Goal: Task Accomplishment & Management: Manage account settings

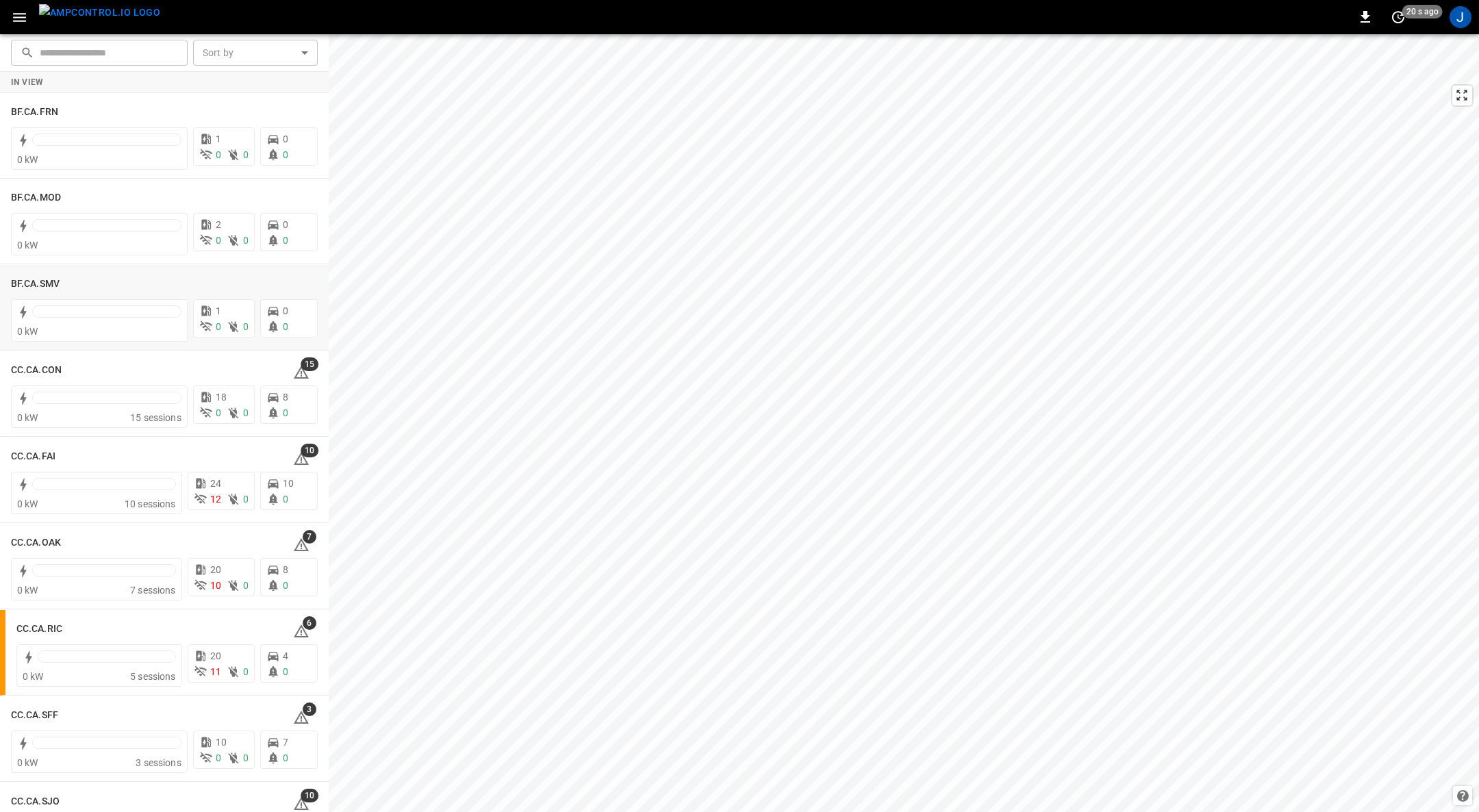
click at [43, 288] on h6 "BF.CA.SMV" at bounding box center [35, 284] width 48 height 15
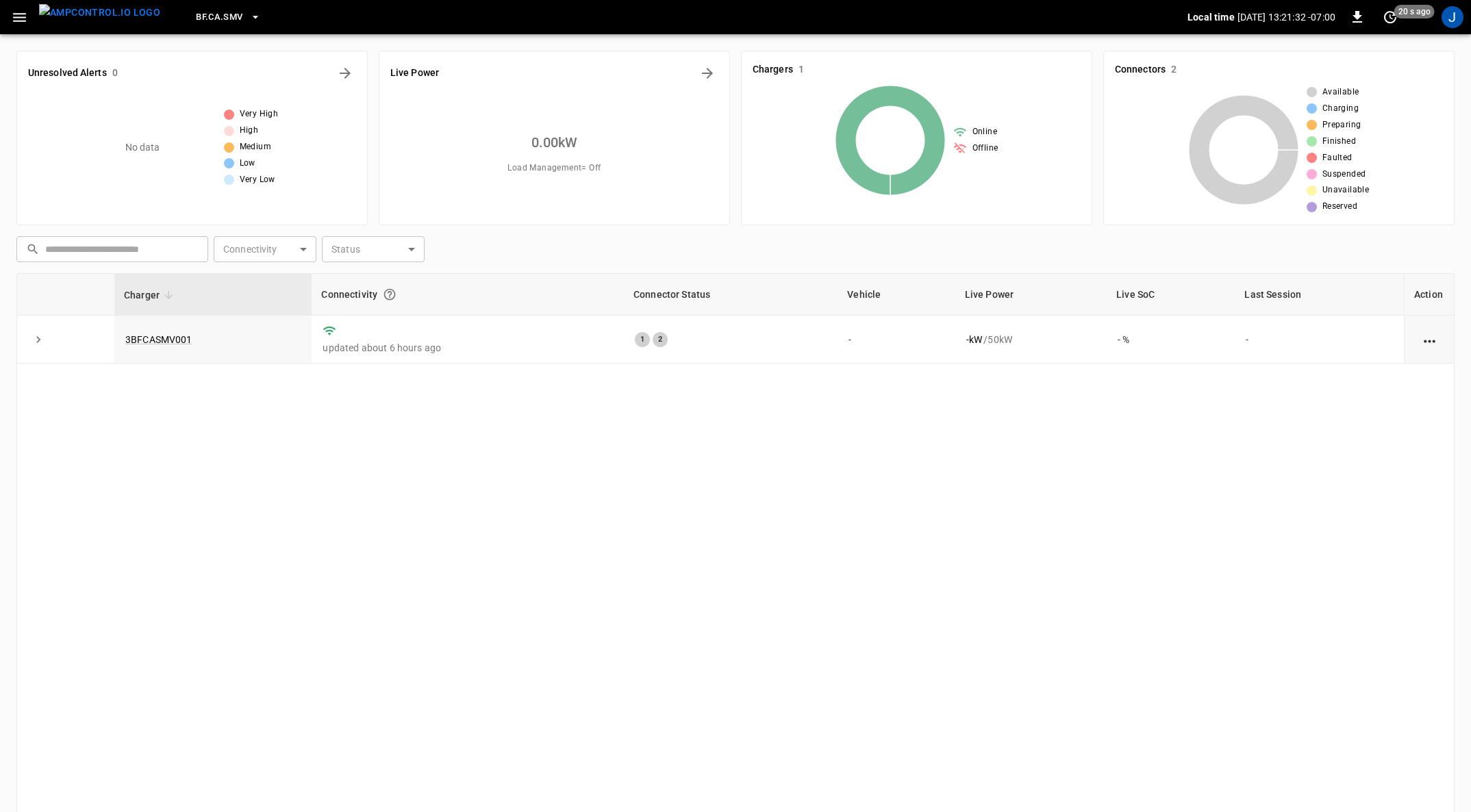
click at [13, 13] on icon "button" at bounding box center [19, 17] width 17 height 17
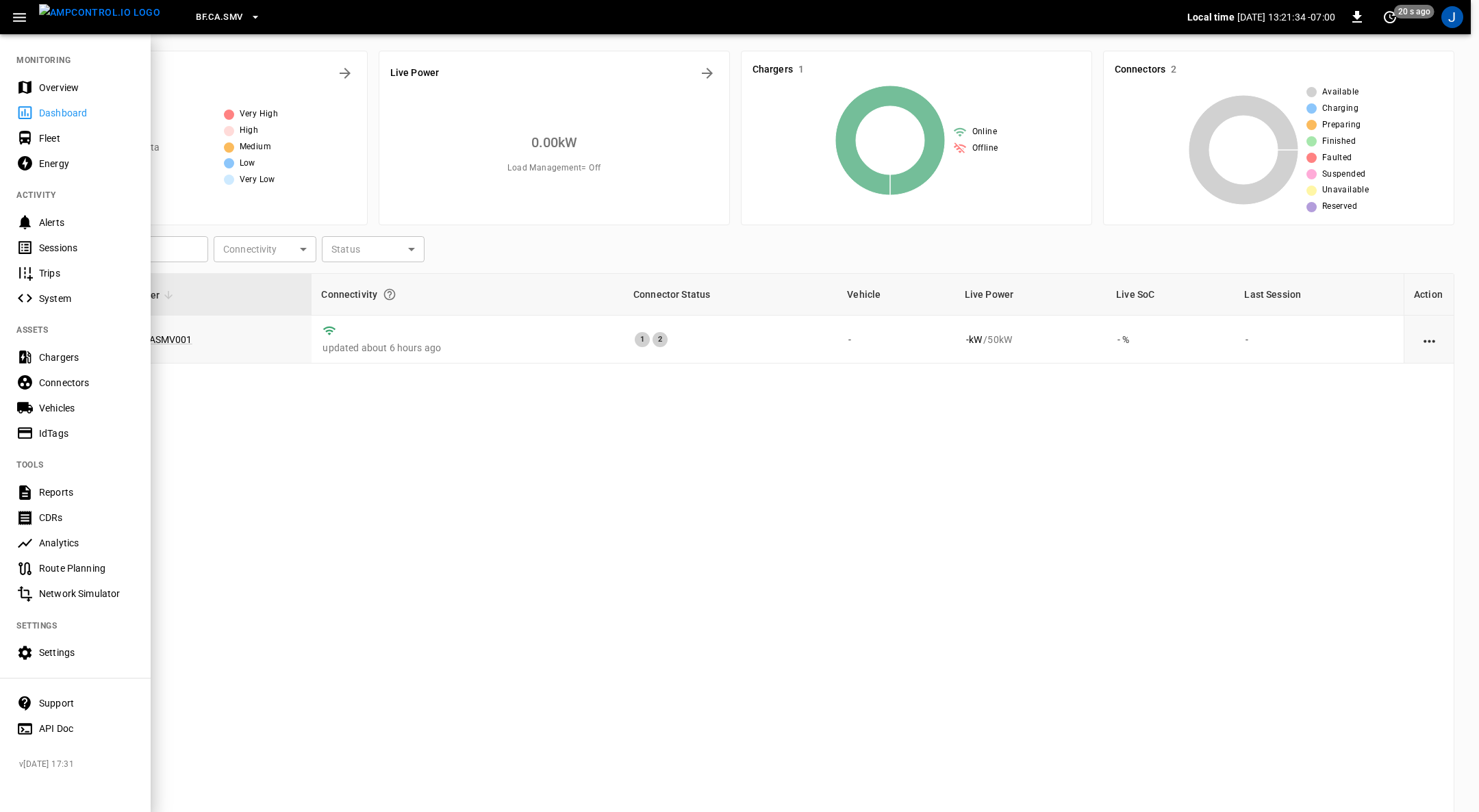
click at [60, 654] on div "Settings" at bounding box center [87, 652] width 95 height 13
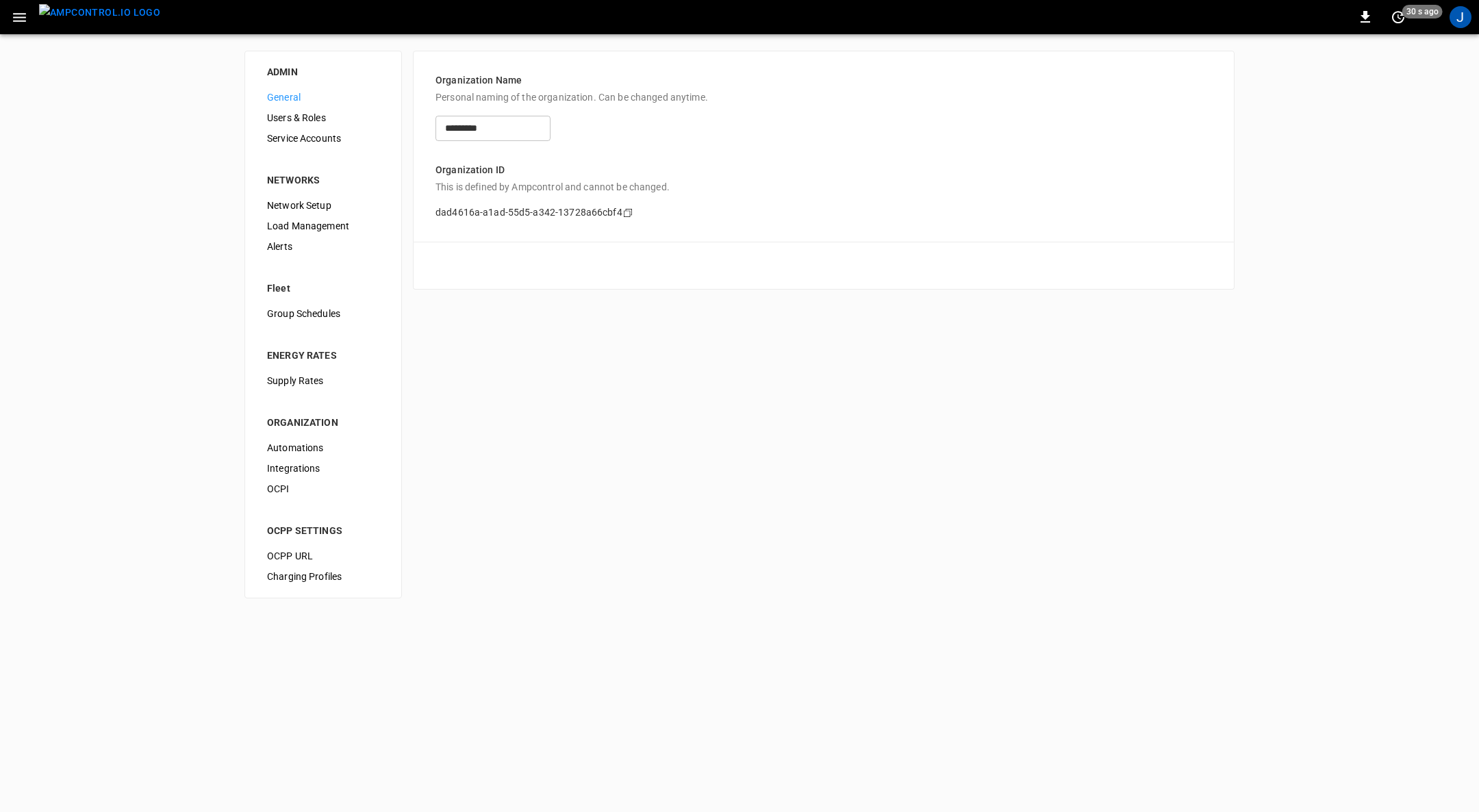
click at [309, 228] on span "Load Management" at bounding box center [323, 226] width 112 height 14
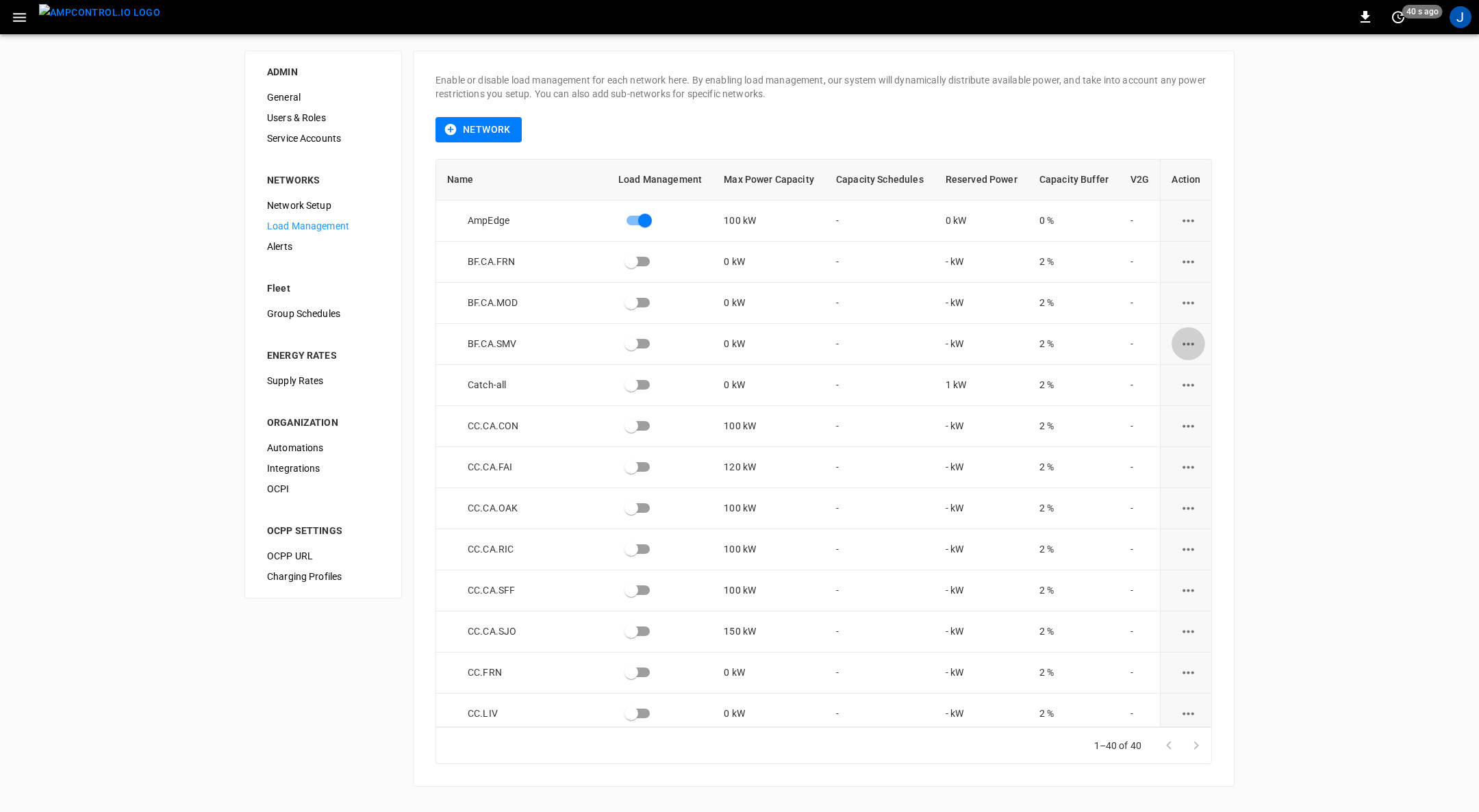
click at [1188, 341] on icon "load management options" at bounding box center [1188, 343] width 17 height 17
click at [1177, 376] on li "Edit" at bounding box center [1213, 376] width 97 height 22
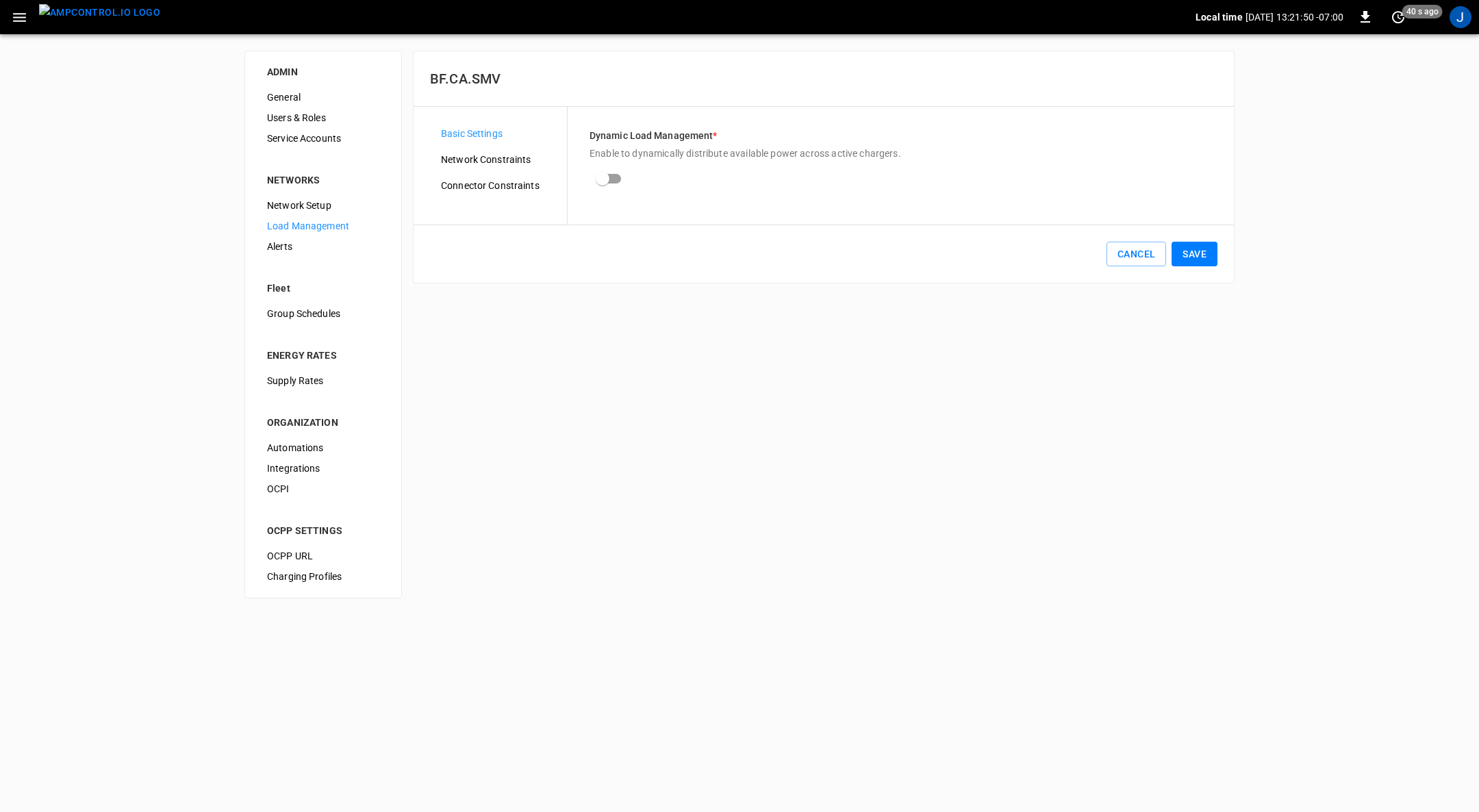
click at [480, 154] on span "Network Constraints" at bounding box center [498, 160] width 115 height 14
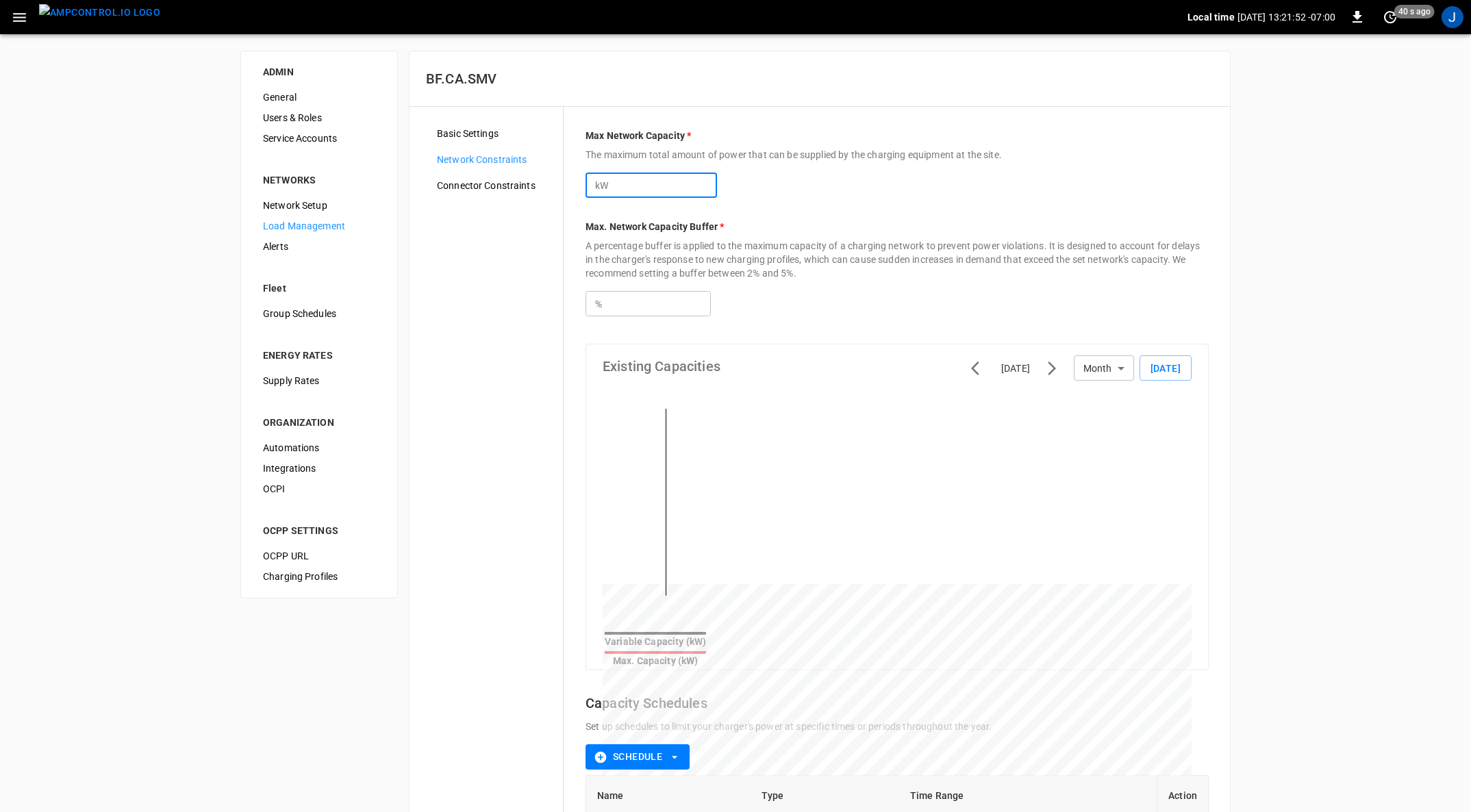
click at [636, 187] on input "*" at bounding box center [664, 185] width 106 height 25
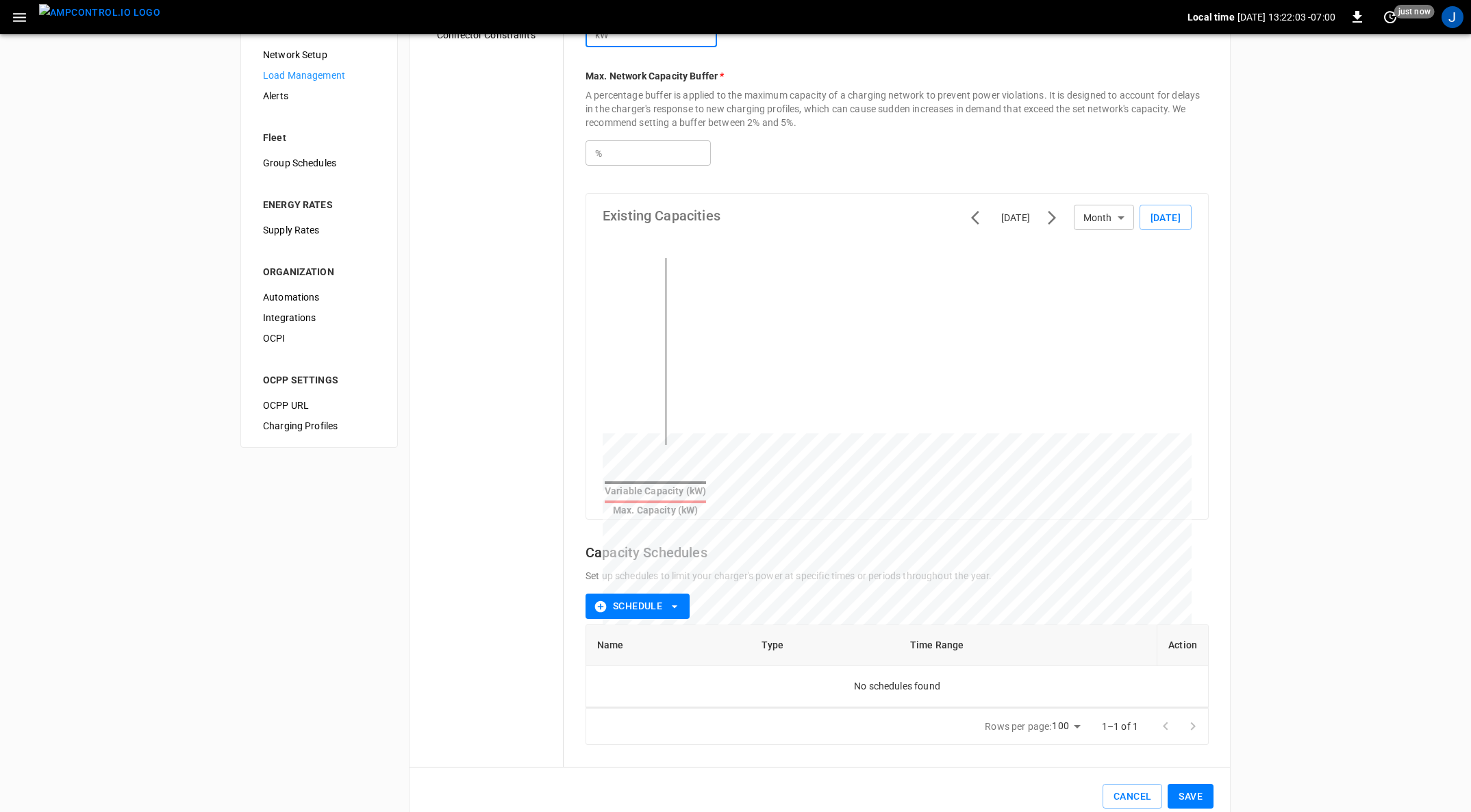
scroll to position [170, 0]
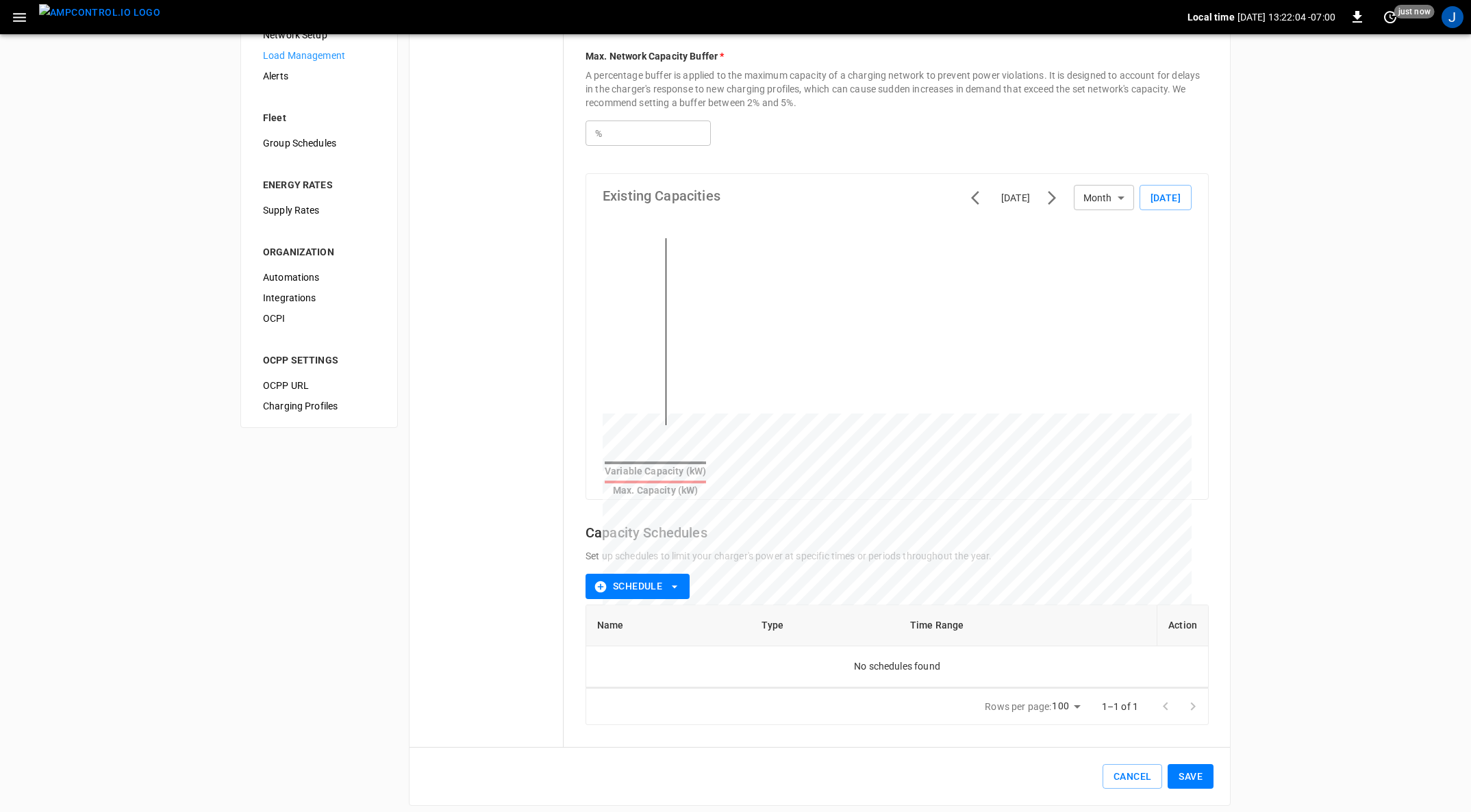
type input "***"
click at [1191, 766] on button "Save" at bounding box center [1190, 776] width 46 height 25
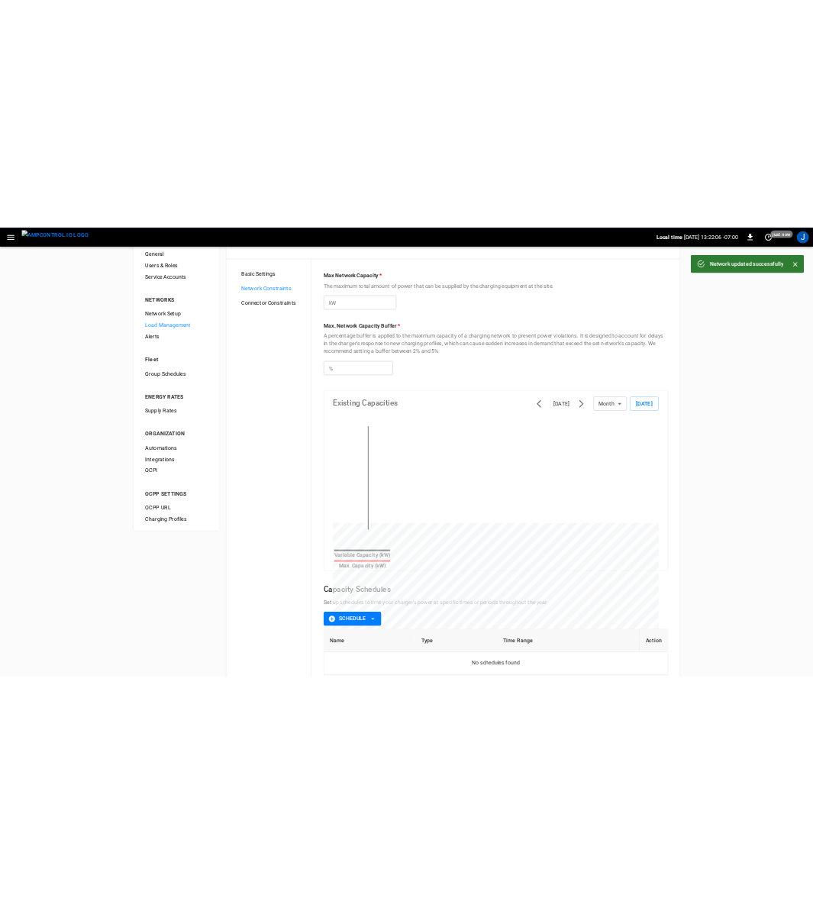
scroll to position [0, 0]
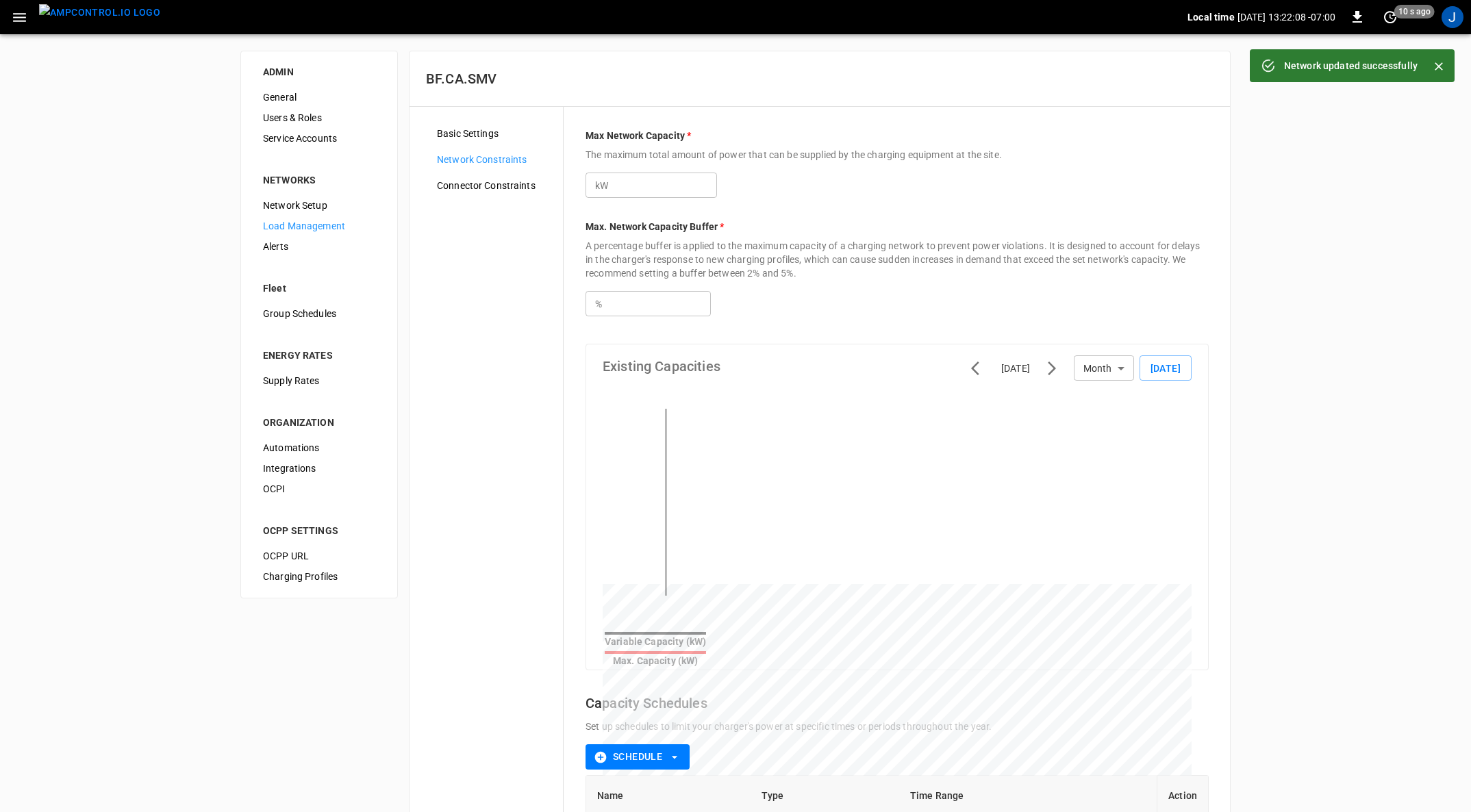
click at [465, 182] on span "Connector Constraints" at bounding box center [494, 186] width 115 height 14
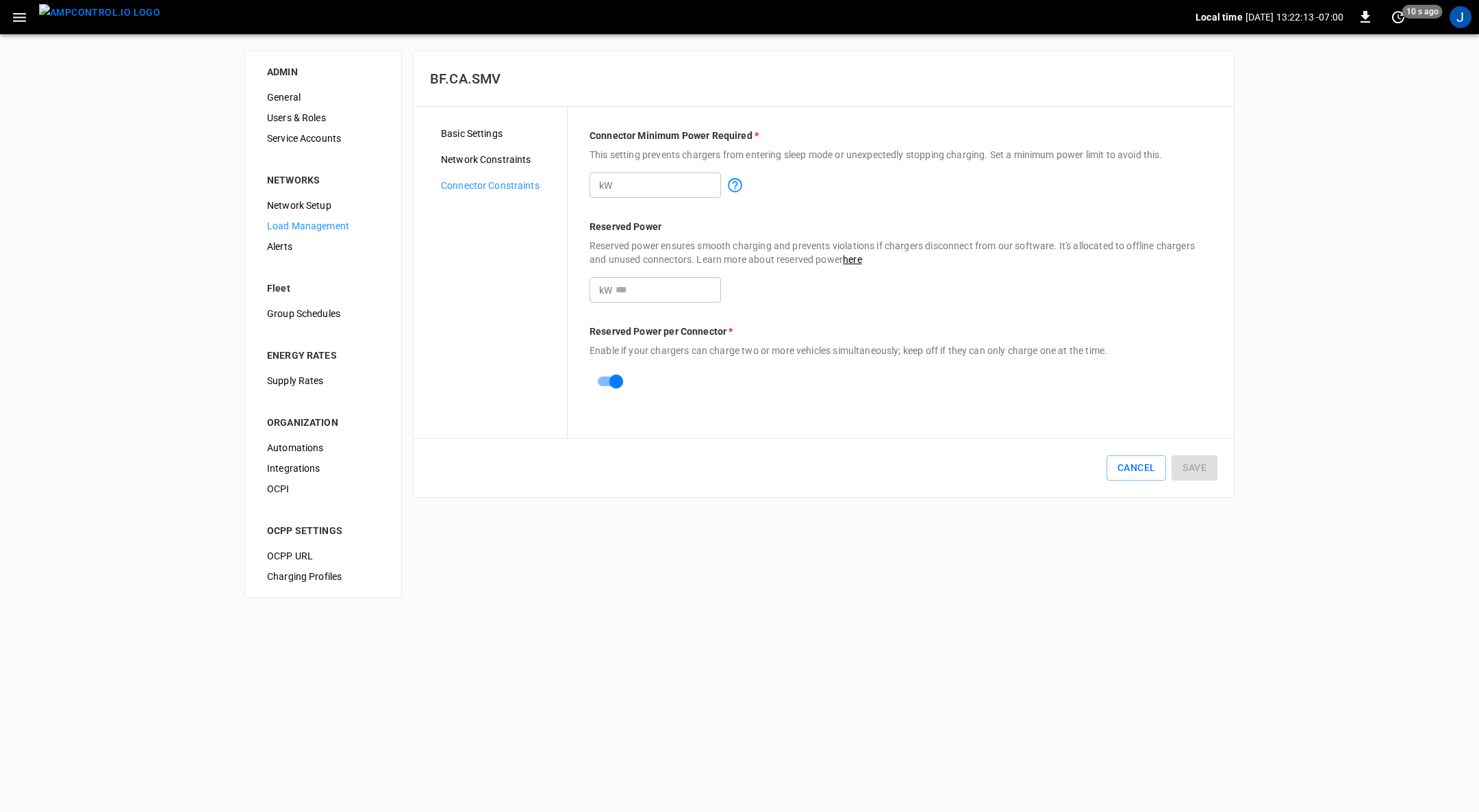
click at [634, 291] on input "number" at bounding box center [669, 289] width 106 height 25
type input "*"
click at [1191, 464] on button "Save" at bounding box center [1194, 468] width 46 height 25
click at [633, 186] on input "*" at bounding box center [669, 185] width 106 height 25
type input "*"
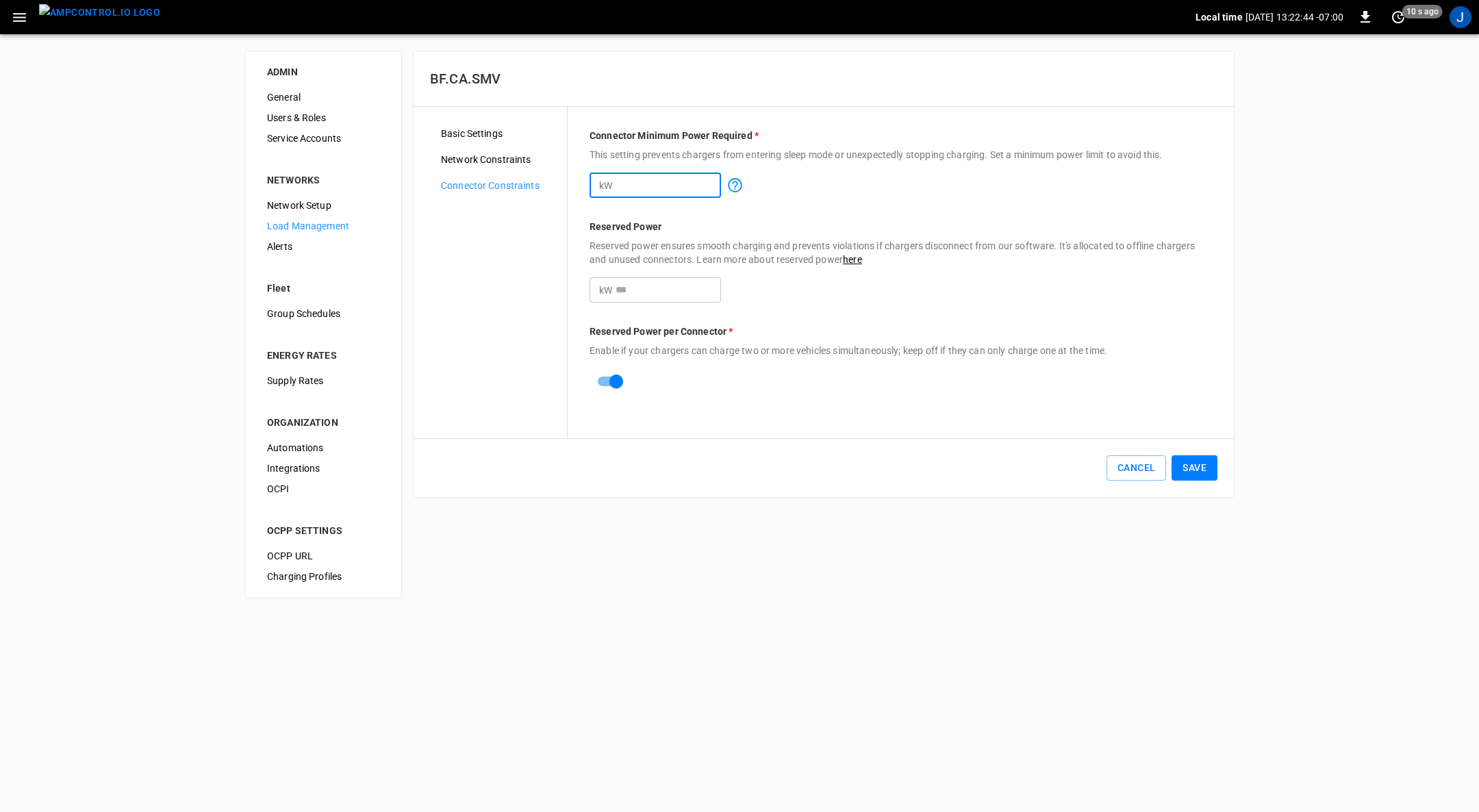
click at [1198, 460] on button "Save" at bounding box center [1194, 468] width 46 height 25
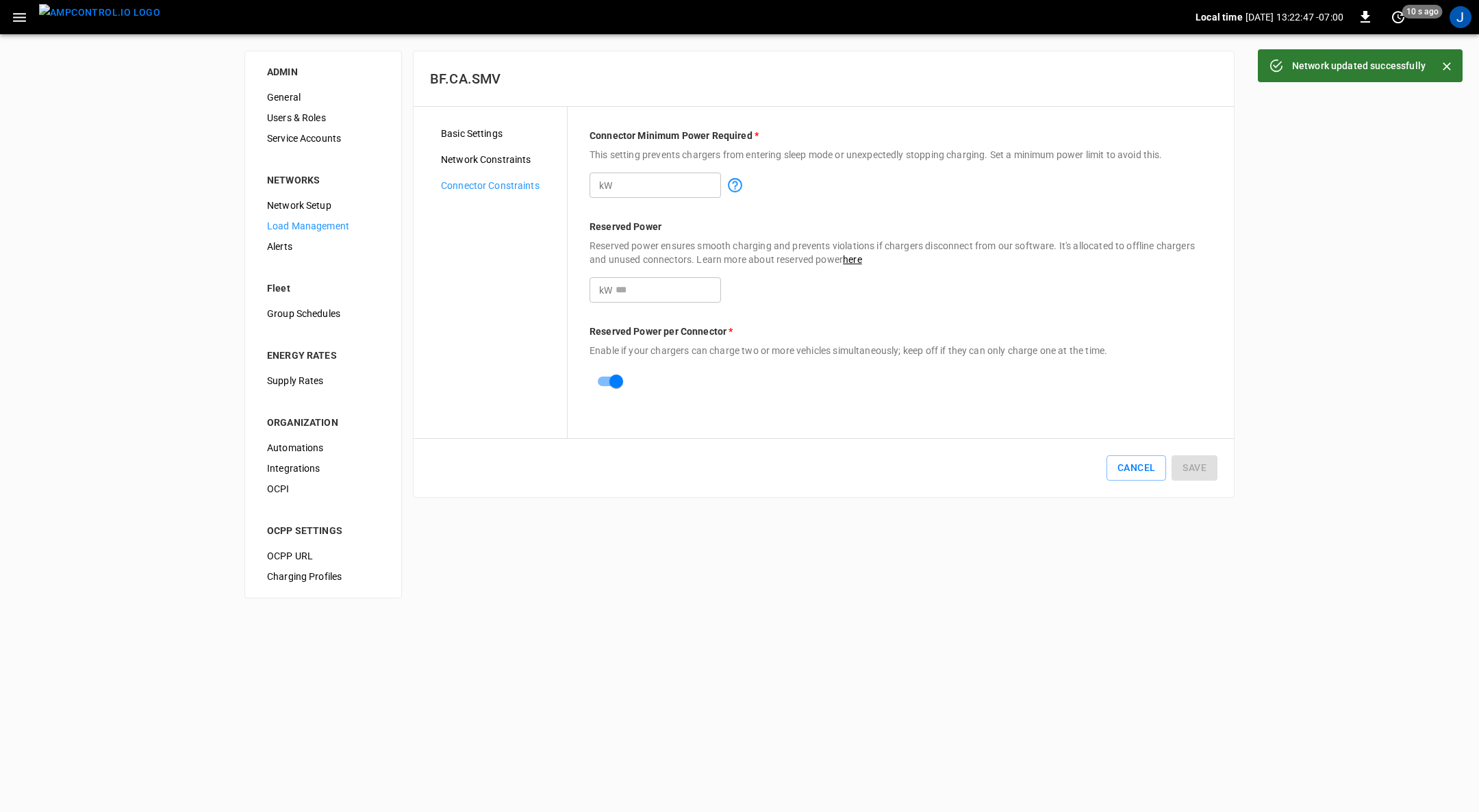
click at [77, 16] on img "menu" at bounding box center [99, 13] width 121 height 17
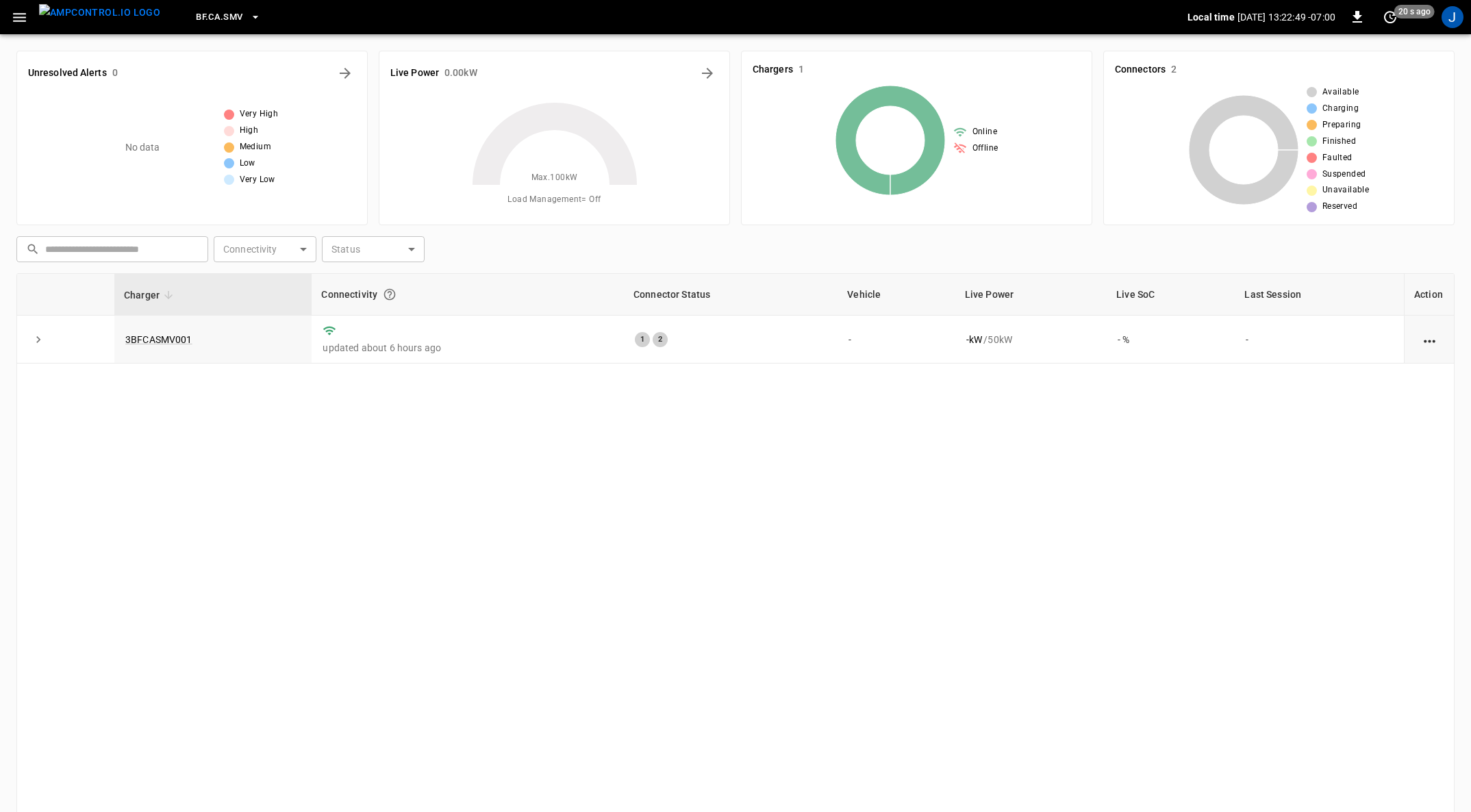
click at [168, 334] on link "3BFCASMV001" at bounding box center [159, 340] width 67 height 11
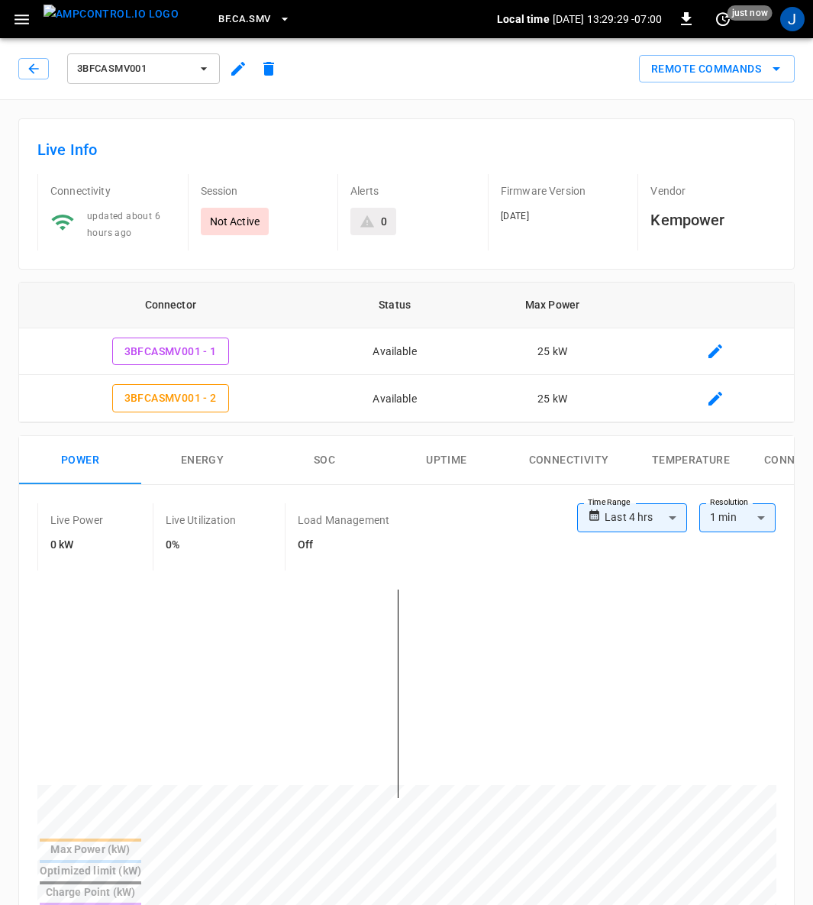
click at [30, 16] on icon "button" at bounding box center [21, 19] width 19 height 19
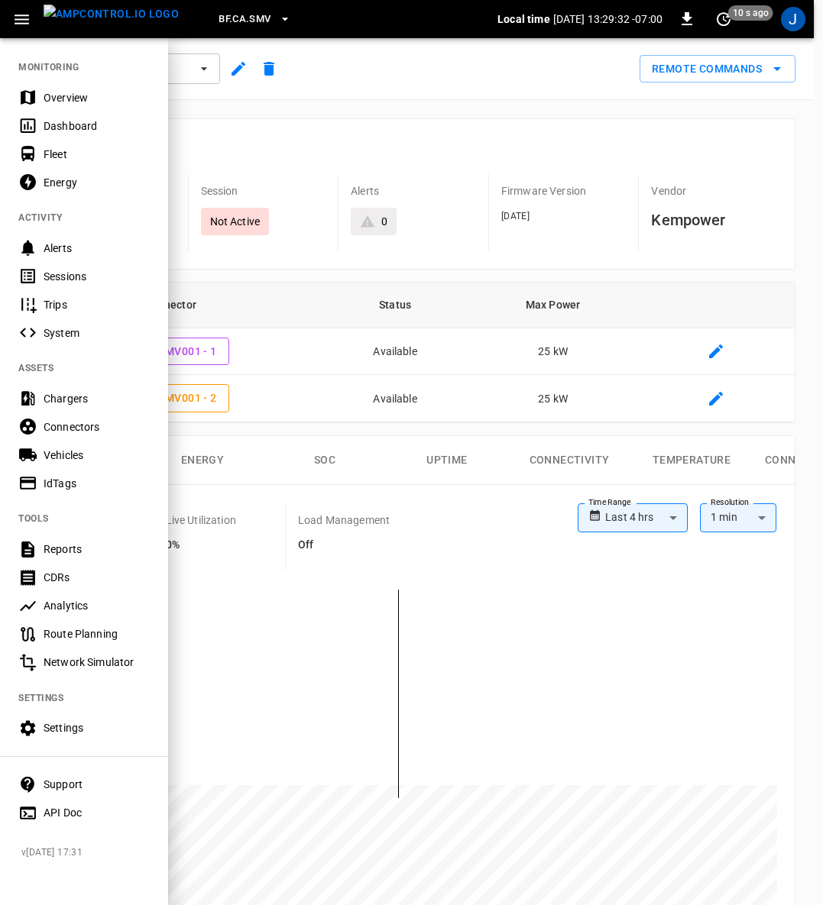
click at [77, 733] on div "Settings" at bounding box center [97, 727] width 106 height 15
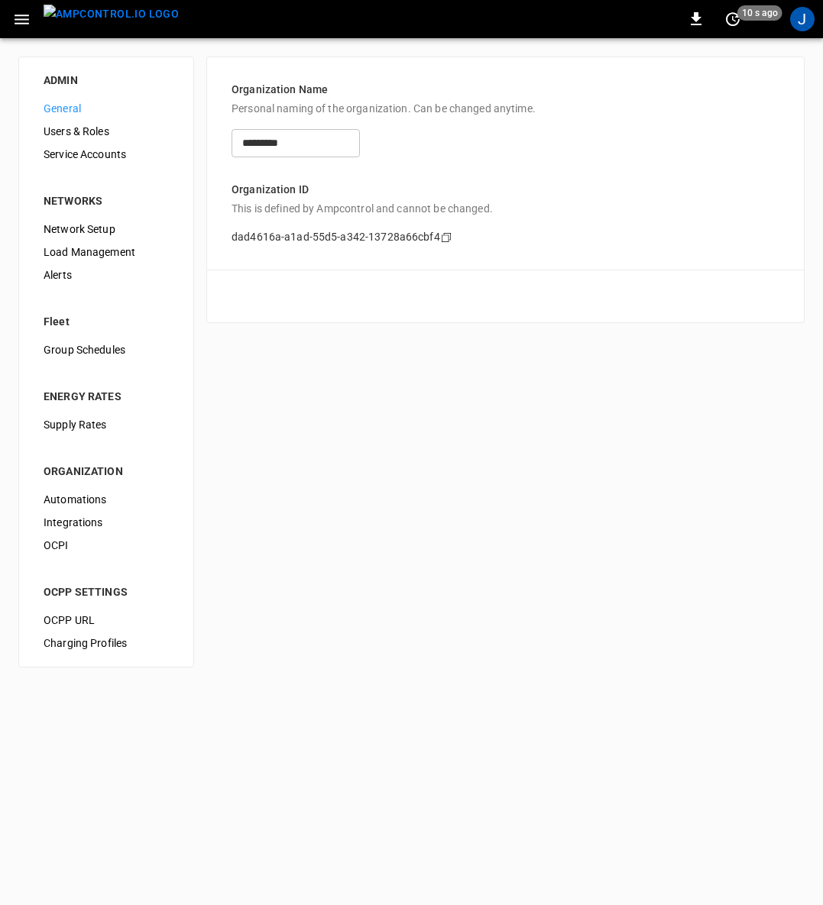
click at [117, 253] on span "Load Management" at bounding box center [106, 252] width 125 height 16
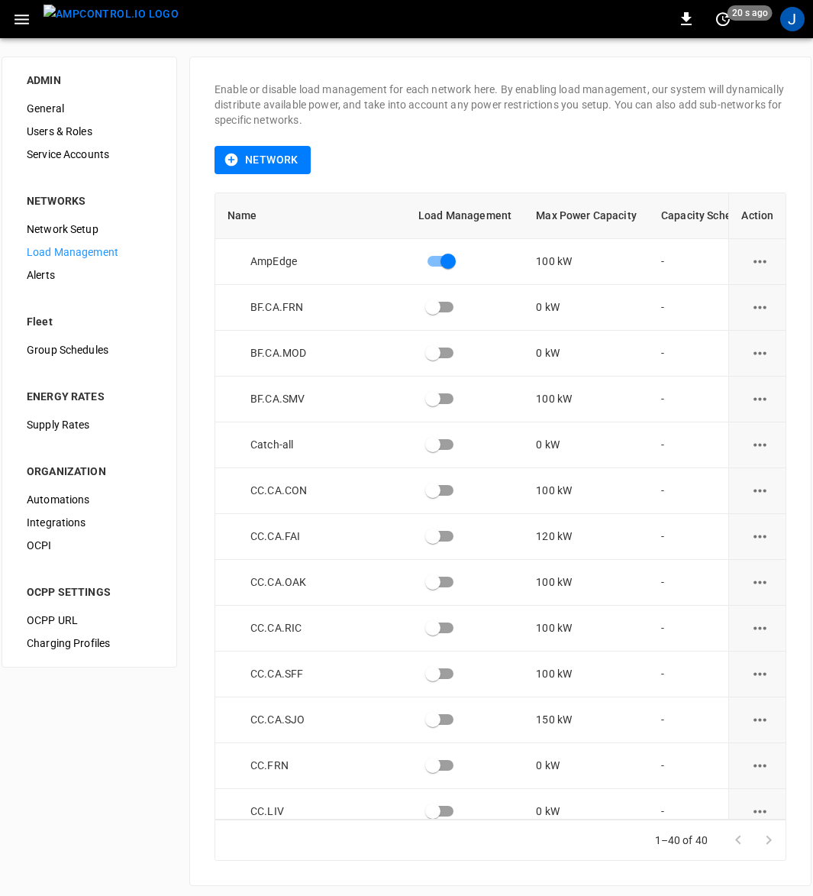
click at [758, 397] on icon "load management options" at bounding box center [760, 399] width 19 height 19
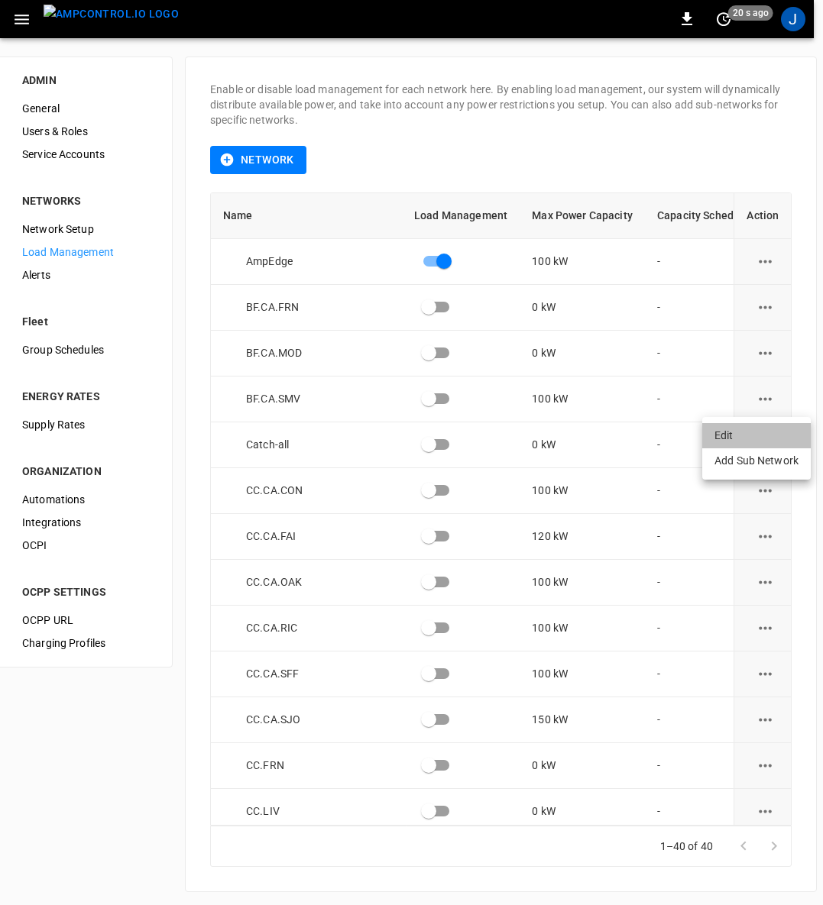
click at [724, 437] on li "Edit" at bounding box center [756, 435] width 108 height 25
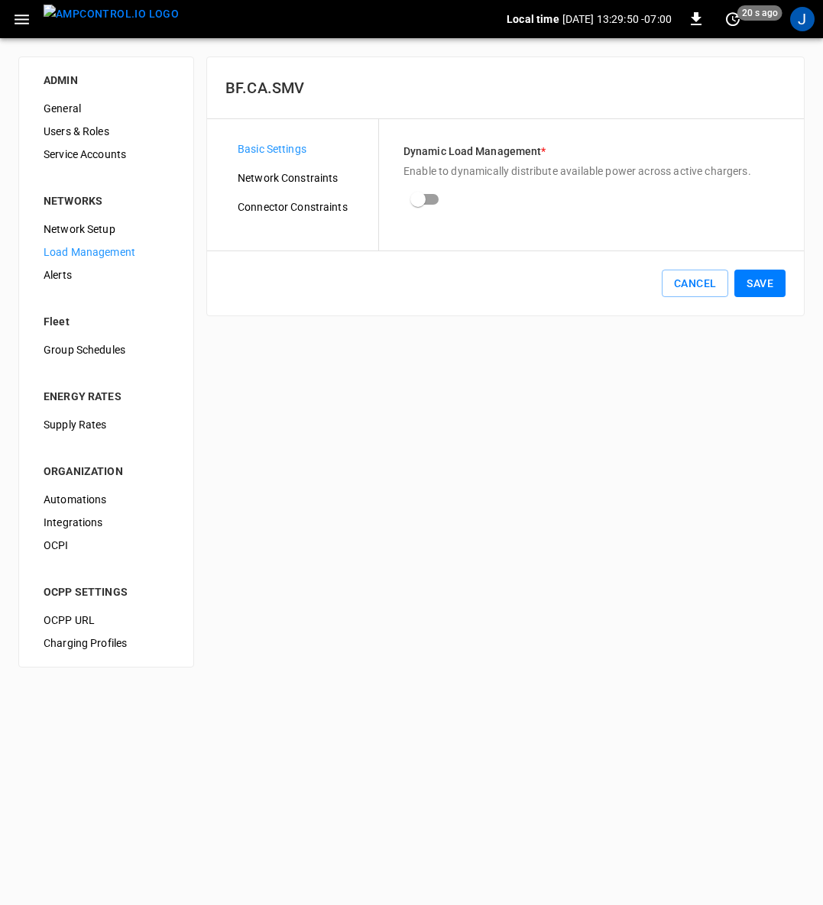
click at [273, 174] on span "Network Constraints" at bounding box center [302, 178] width 128 height 16
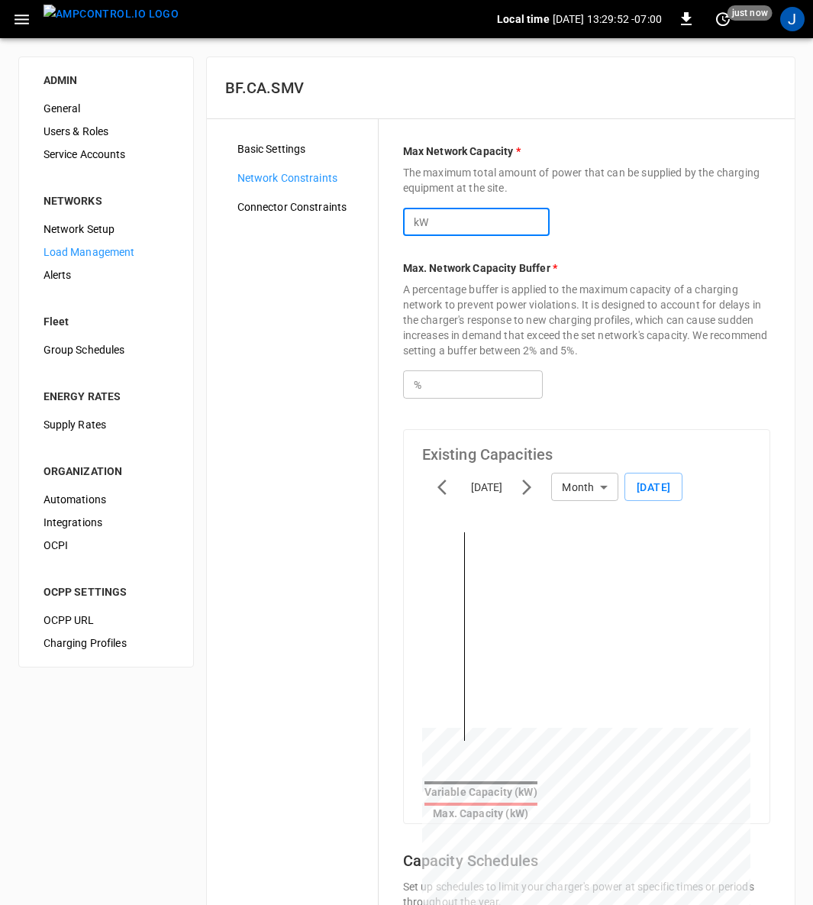
click at [463, 220] on input "***" at bounding box center [491, 222] width 118 height 28
type input "*"
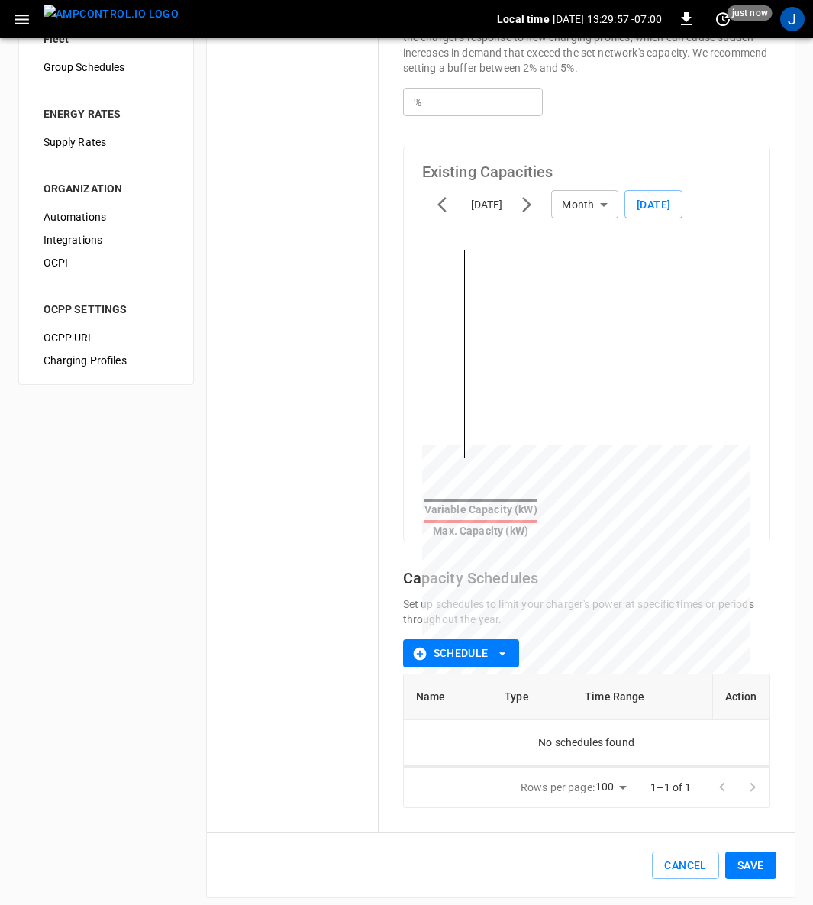
type input "**"
click at [758, 858] on button "Save" at bounding box center [751, 866] width 51 height 28
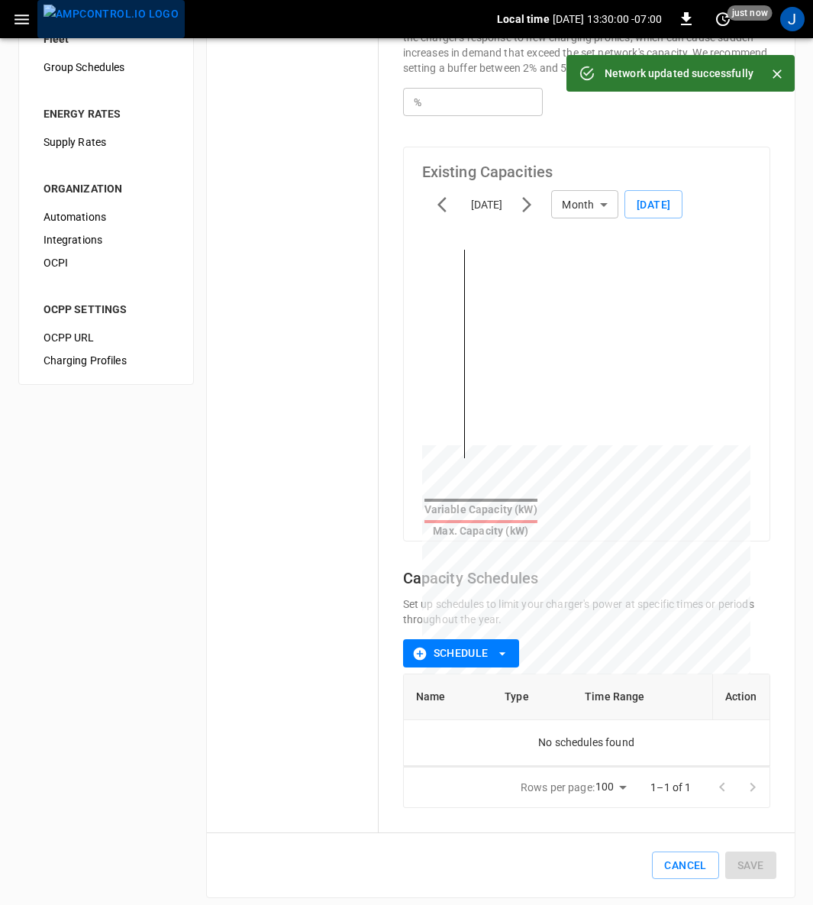
click at [122, 21] on img "menu" at bounding box center [111, 14] width 135 height 19
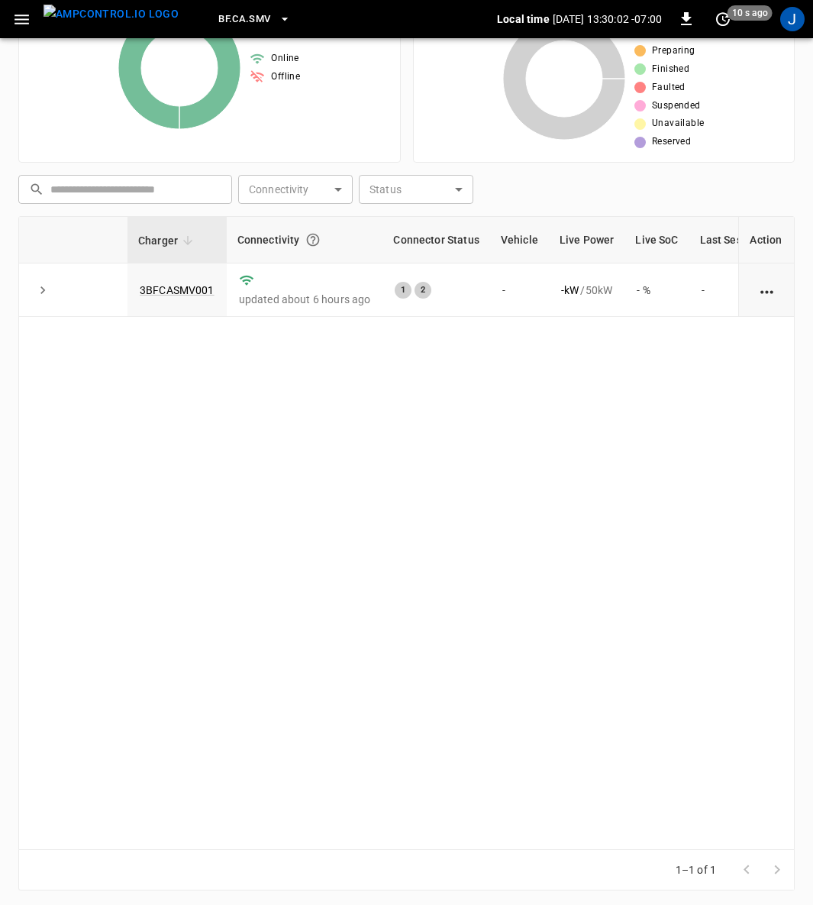
click at [166, 284] on link "3BFCASMV001" at bounding box center [177, 290] width 75 height 12
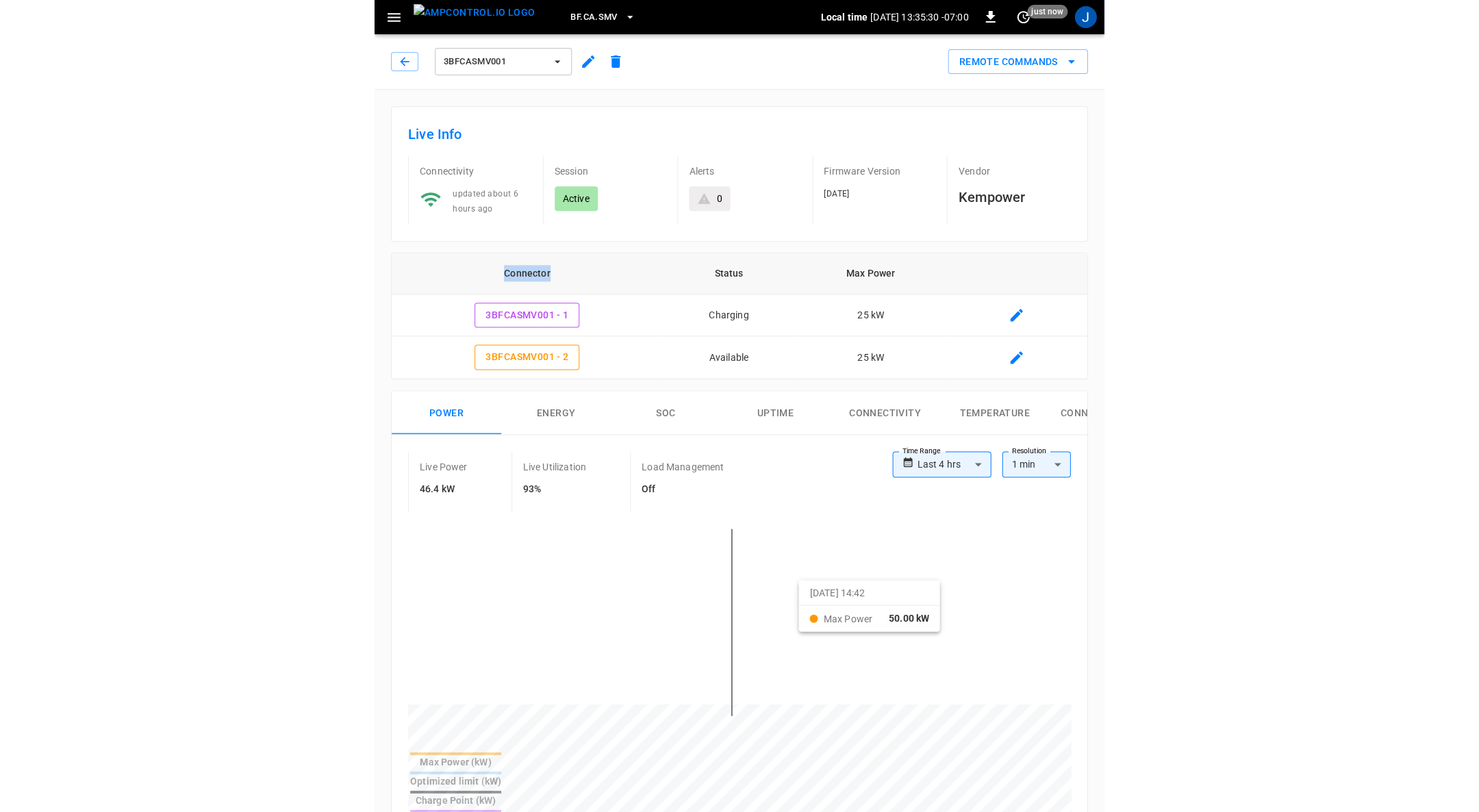
scroll to position [514, 0]
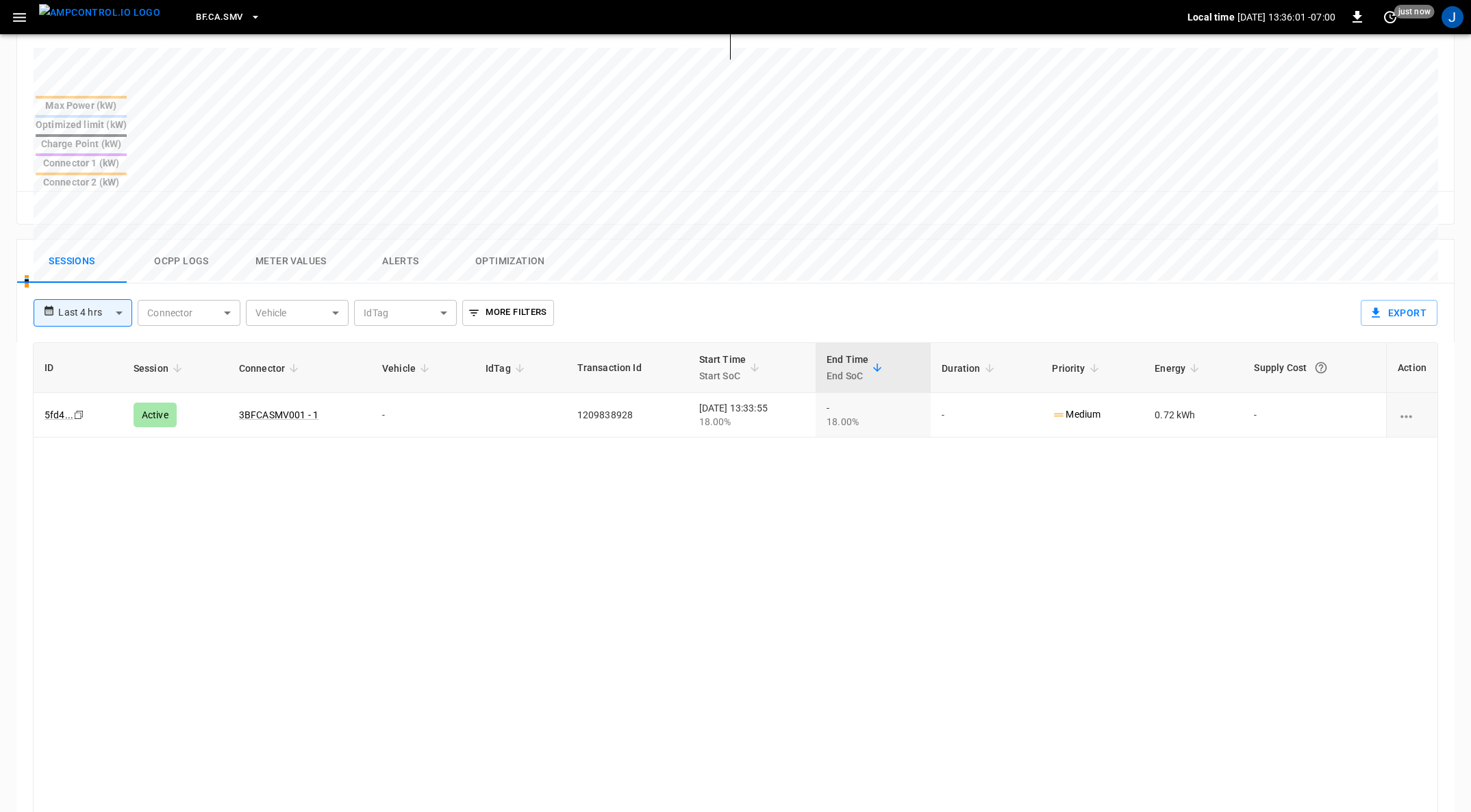
click at [22, 18] on icon "button" at bounding box center [19, 17] width 17 height 17
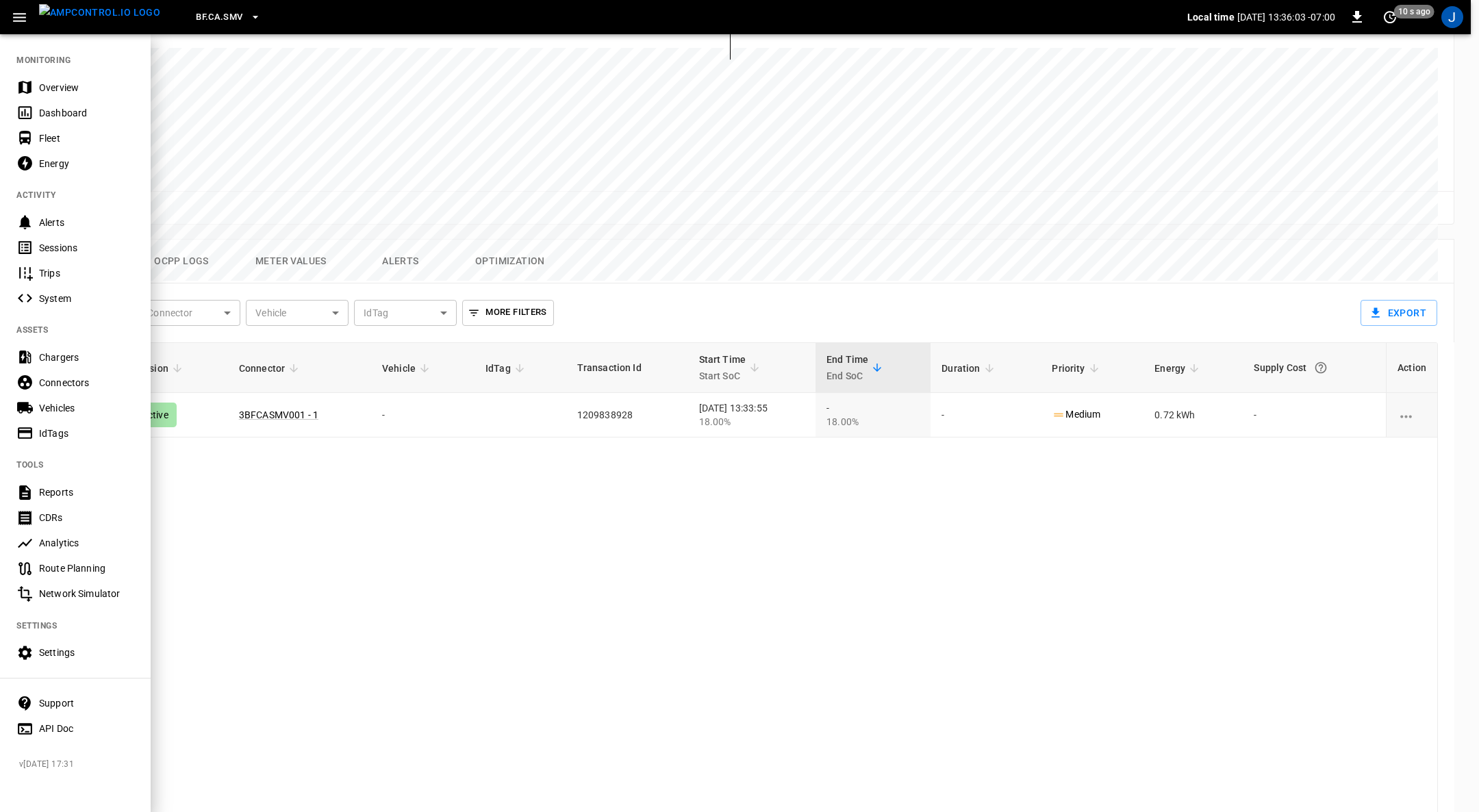
click at [59, 353] on div "Chargers" at bounding box center [87, 357] width 95 height 13
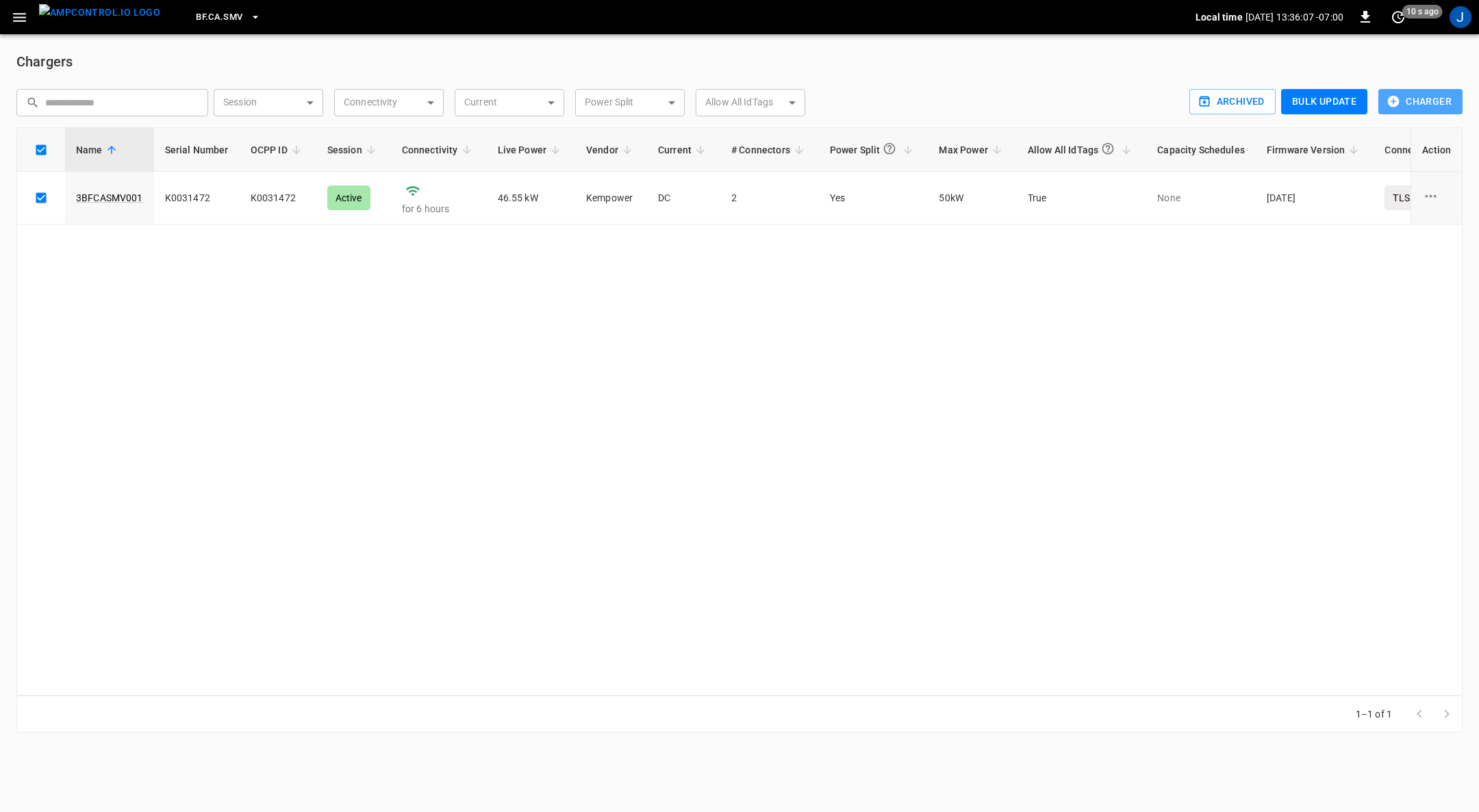
click at [1411, 97] on button "Charger" at bounding box center [1421, 101] width 84 height 25
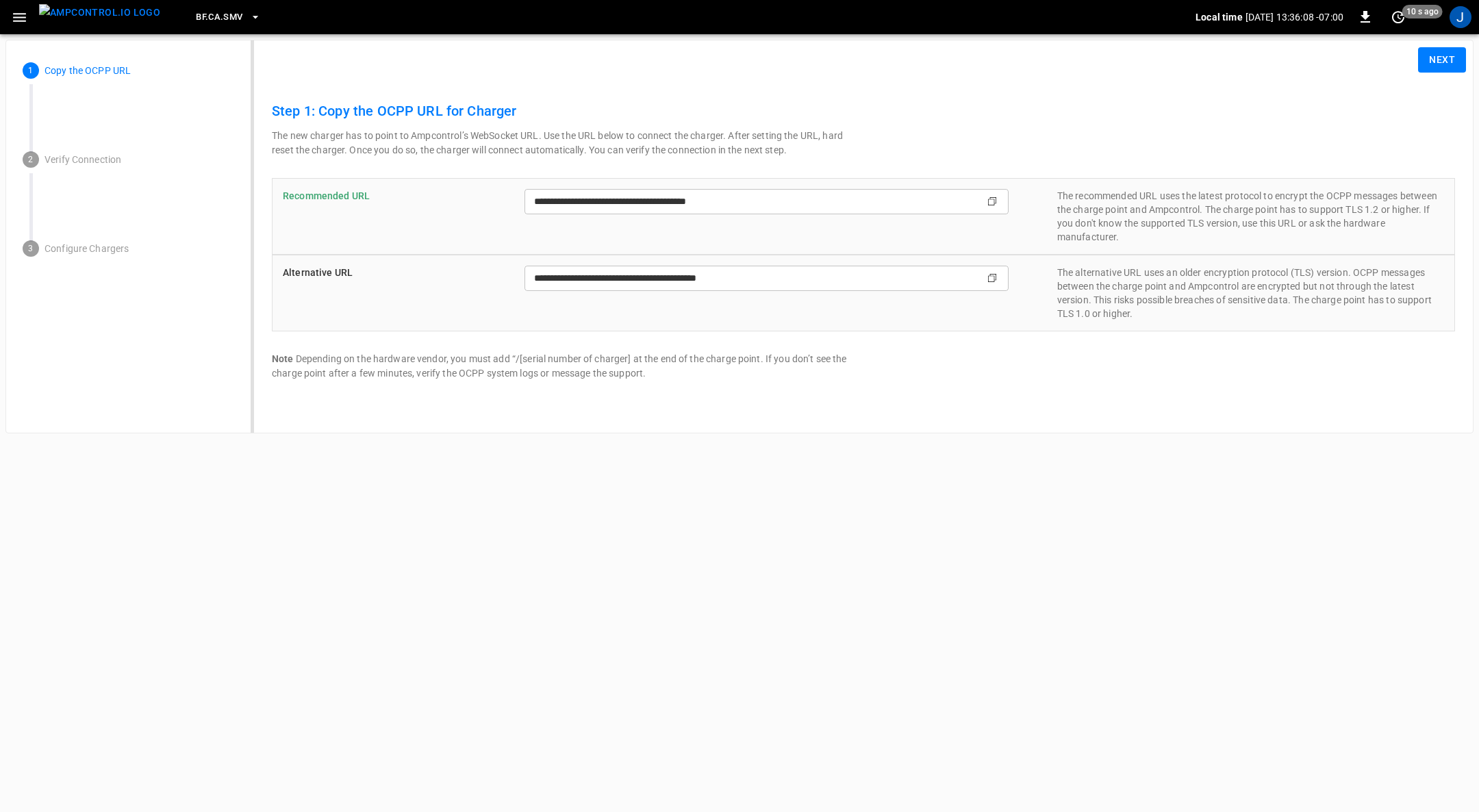
type input "**********"
click at [1438, 57] on button "Next" at bounding box center [1441, 60] width 48 height 25
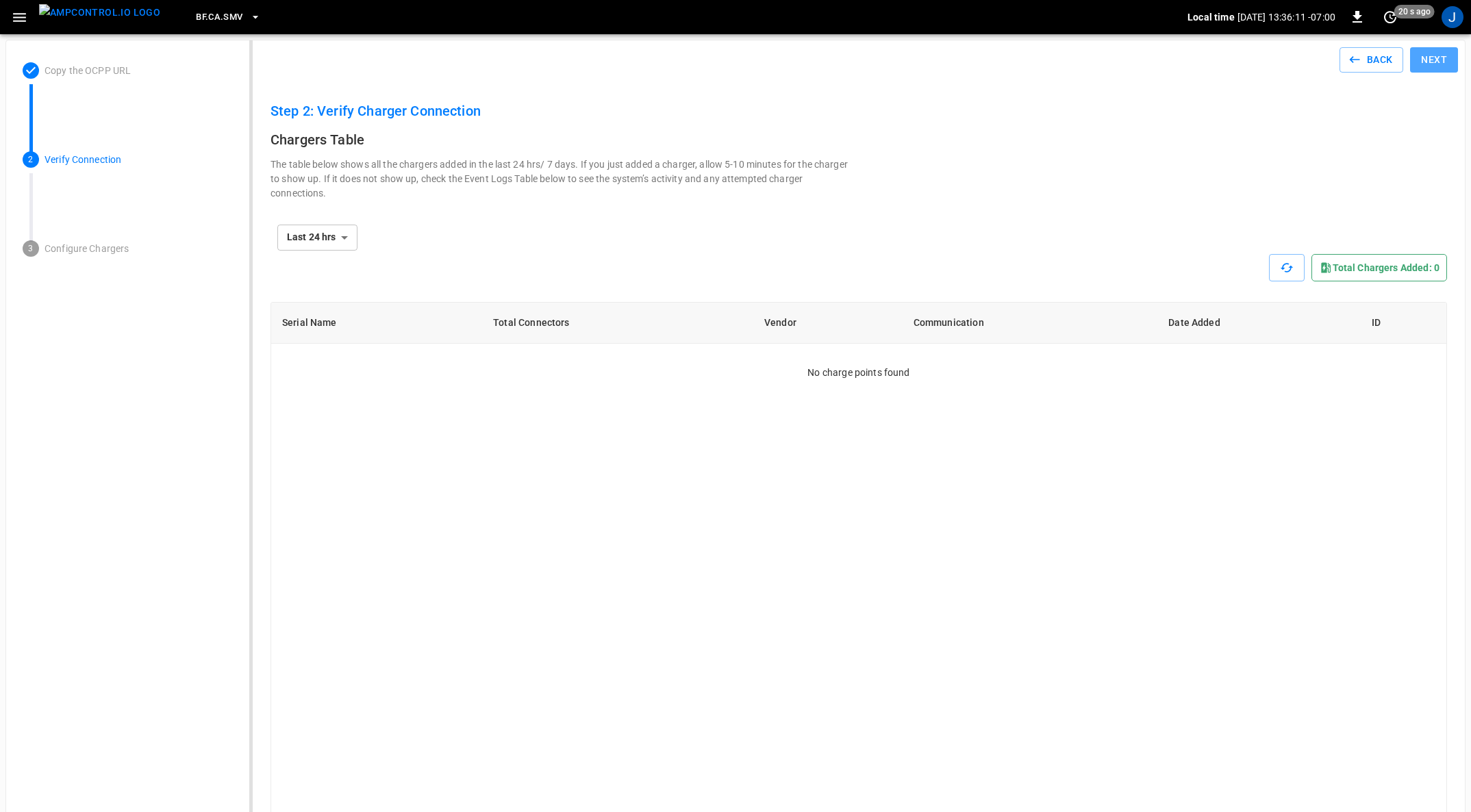
click at [1440, 59] on button "Next" at bounding box center [1433, 60] width 48 height 25
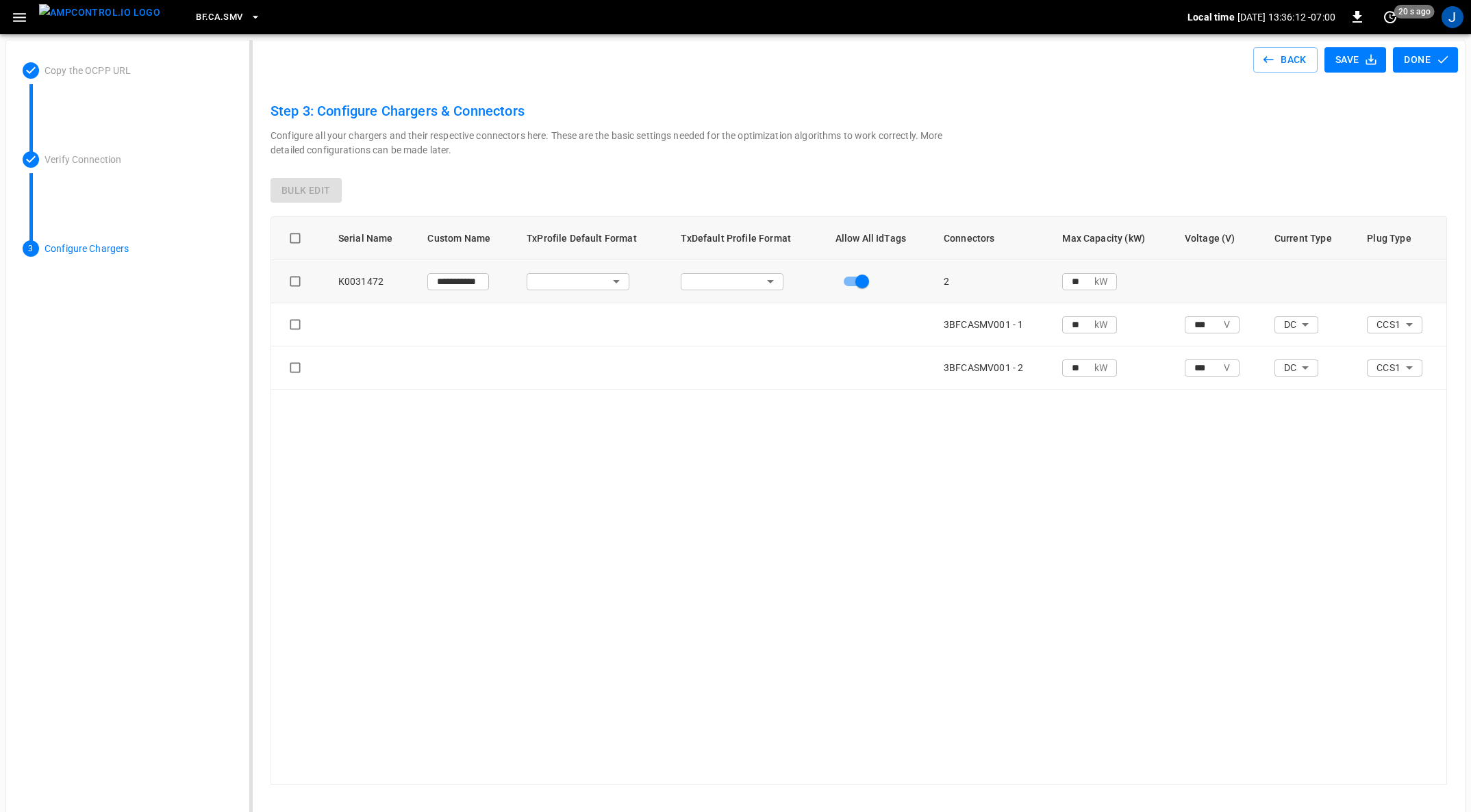
type input "**********"
click at [345, 263] on li "Select All Charger" at bounding box center [335, 267] width 108 height 22
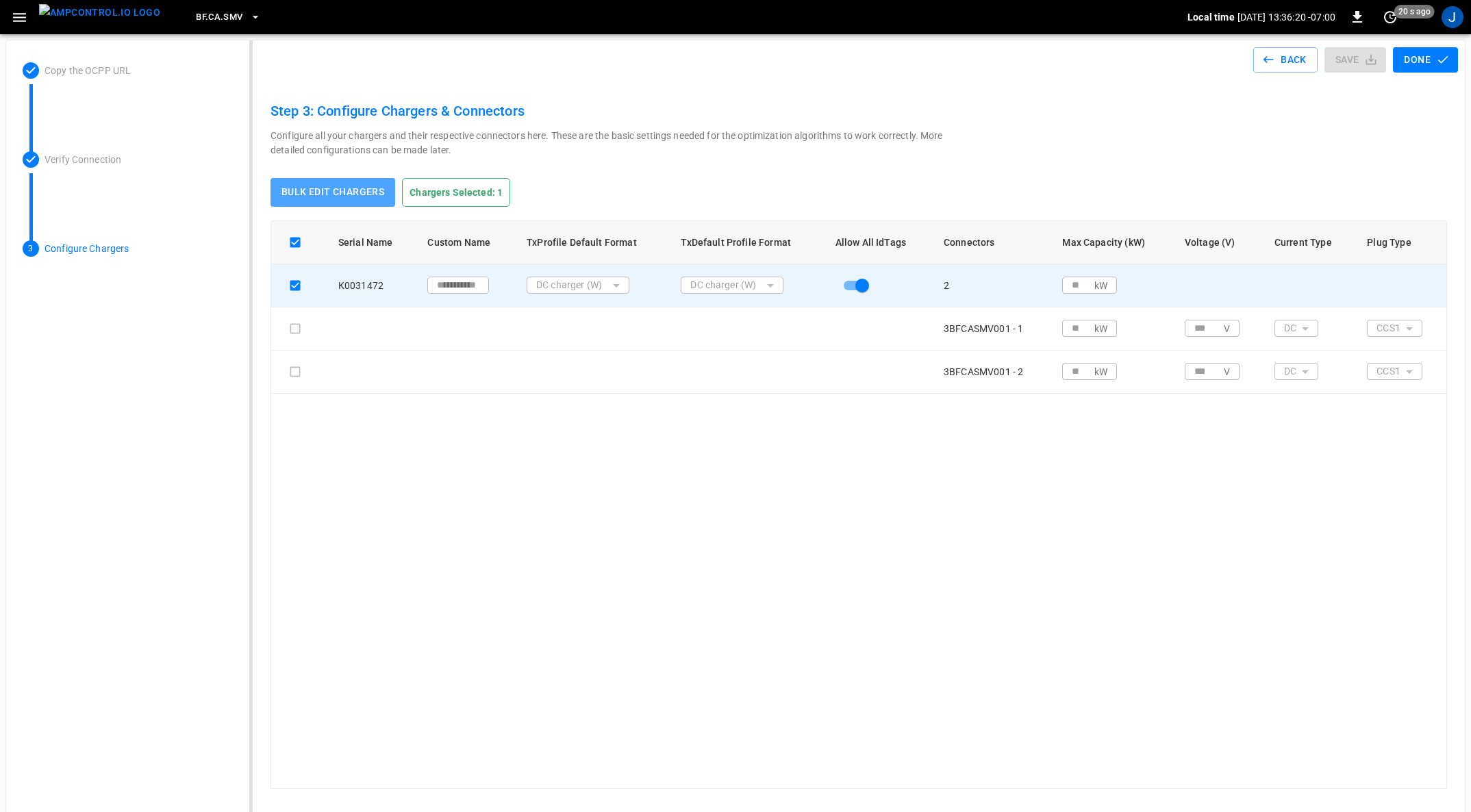
click at [347, 185] on button "Bulk edit chargers" at bounding box center [333, 193] width 125 height 29
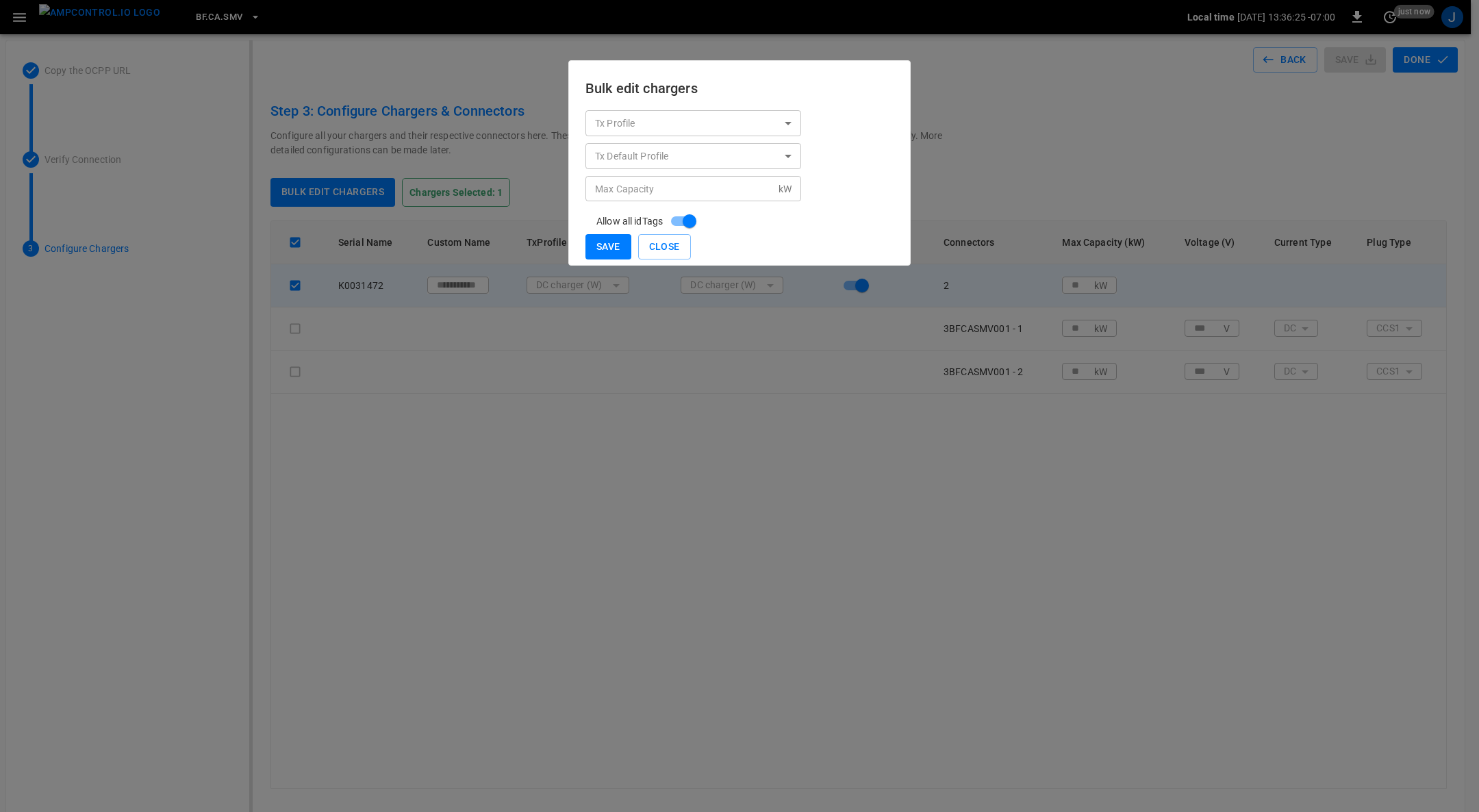
click at [604, 243] on button "Save" at bounding box center [608, 246] width 46 height 25
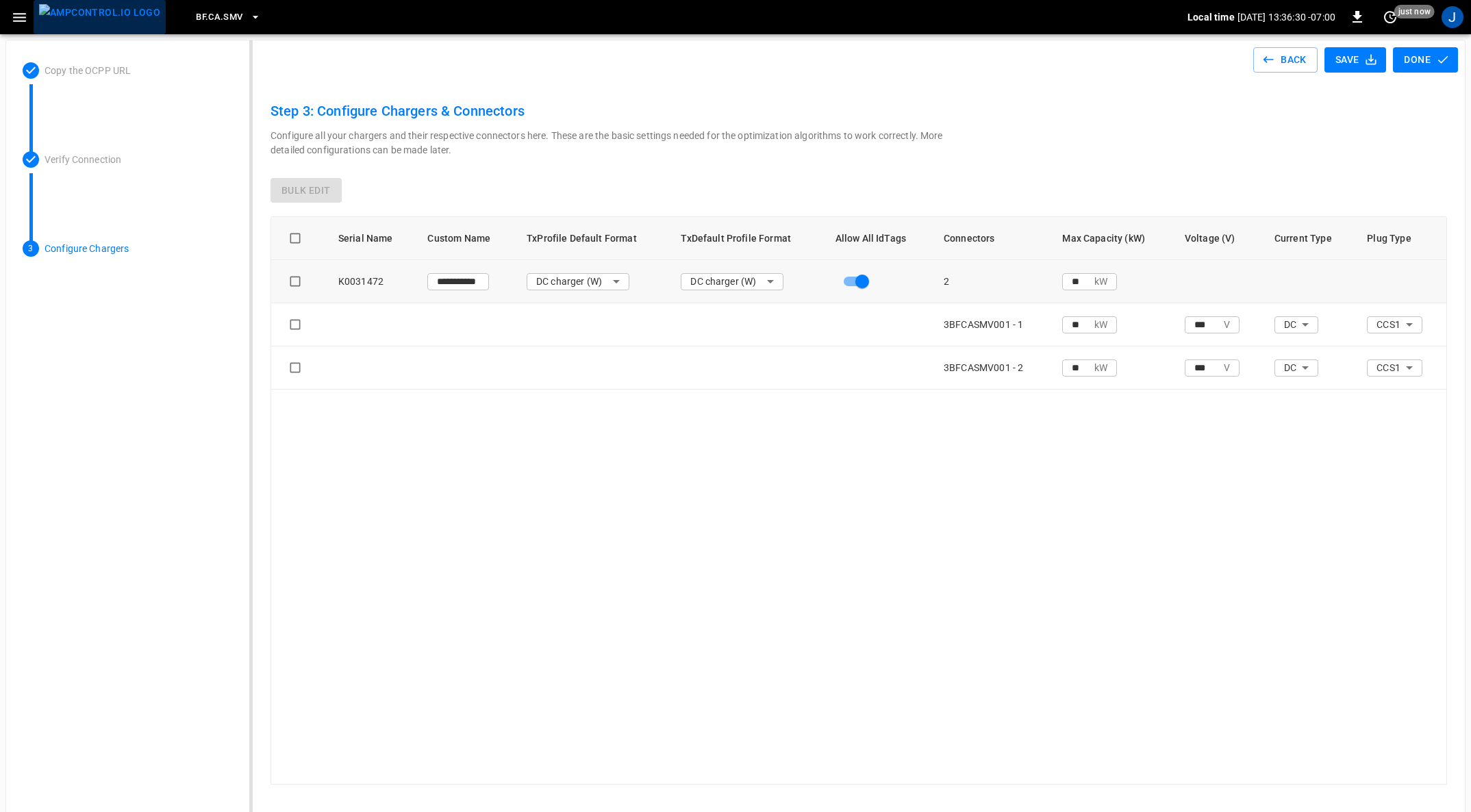
click at [101, 12] on img "menu" at bounding box center [100, 13] width 121 height 17
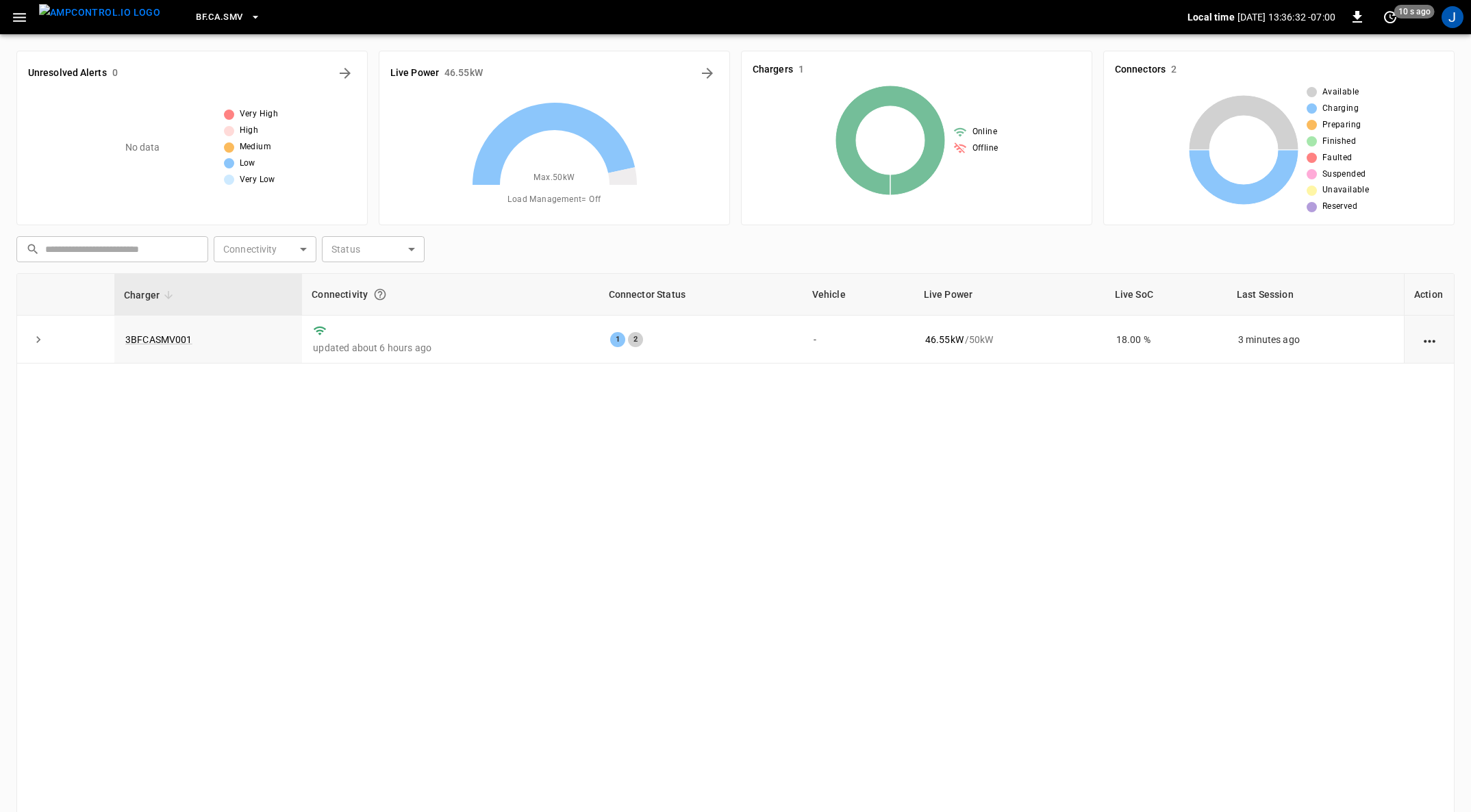
click at [177, 335] on link "3BFCASMV001" at bounding box center [159, 340] width 67 height 11
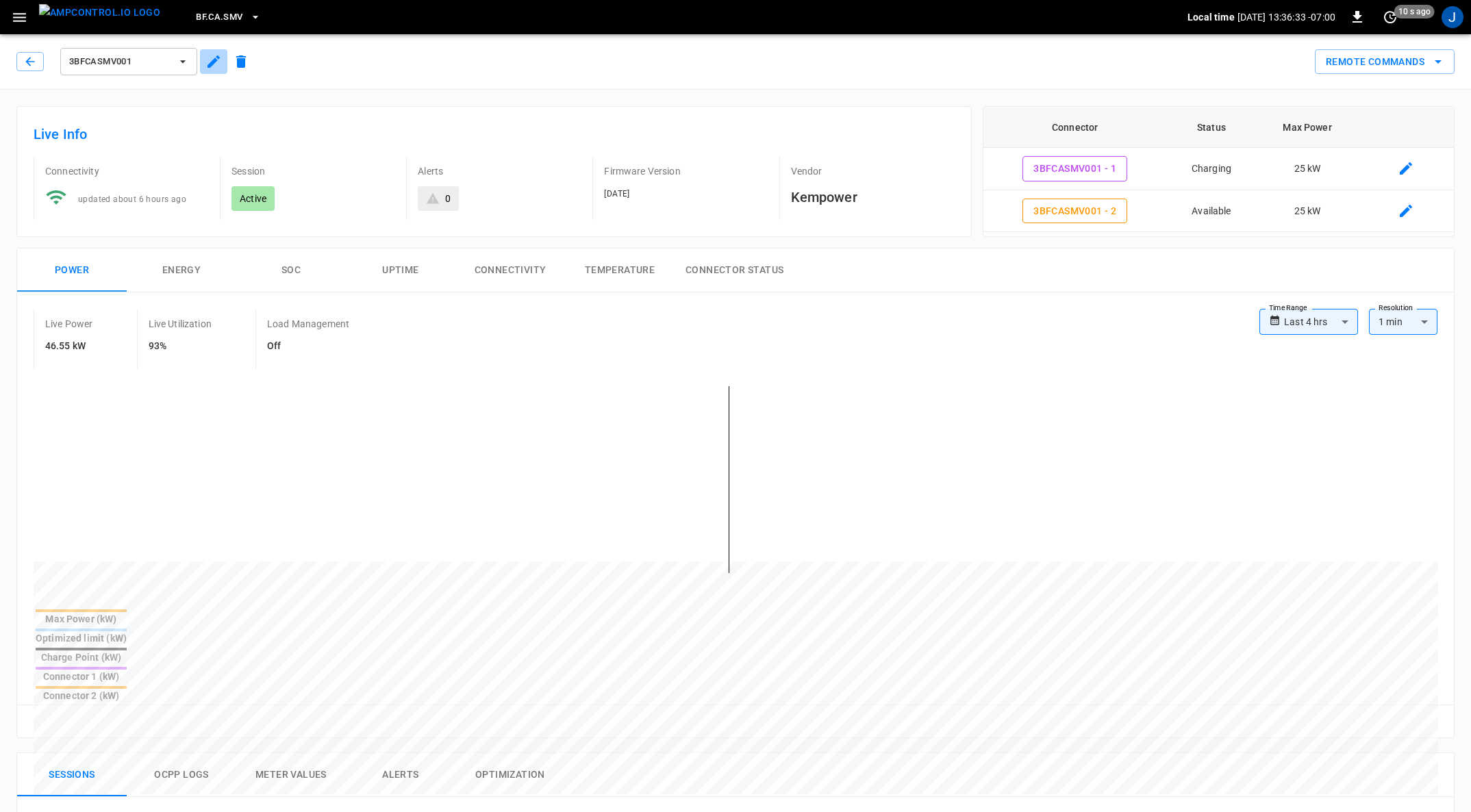
click at [212, 54] on icon "button" at bounding box center [213, 62] width 16 height 16
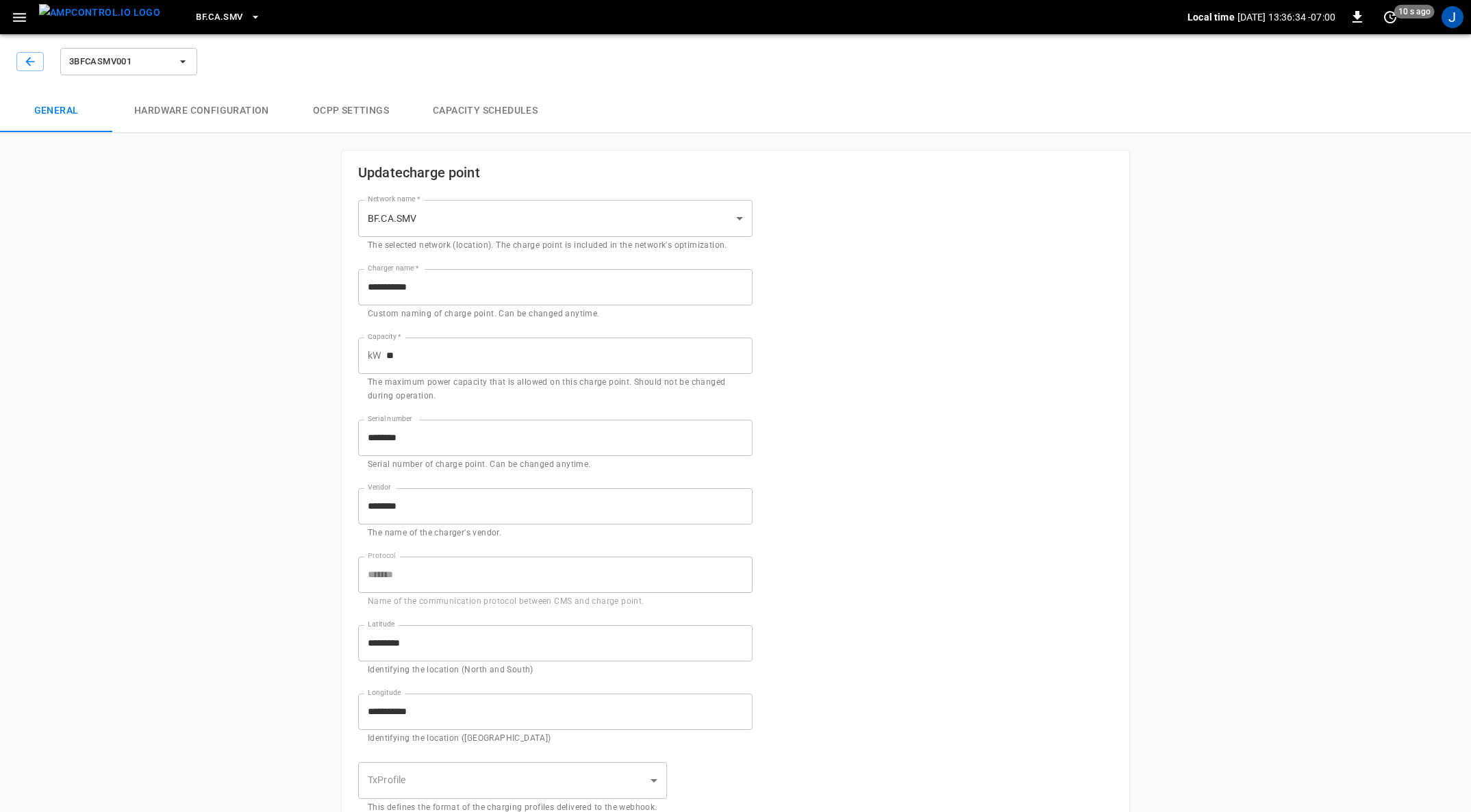
type input "**********"
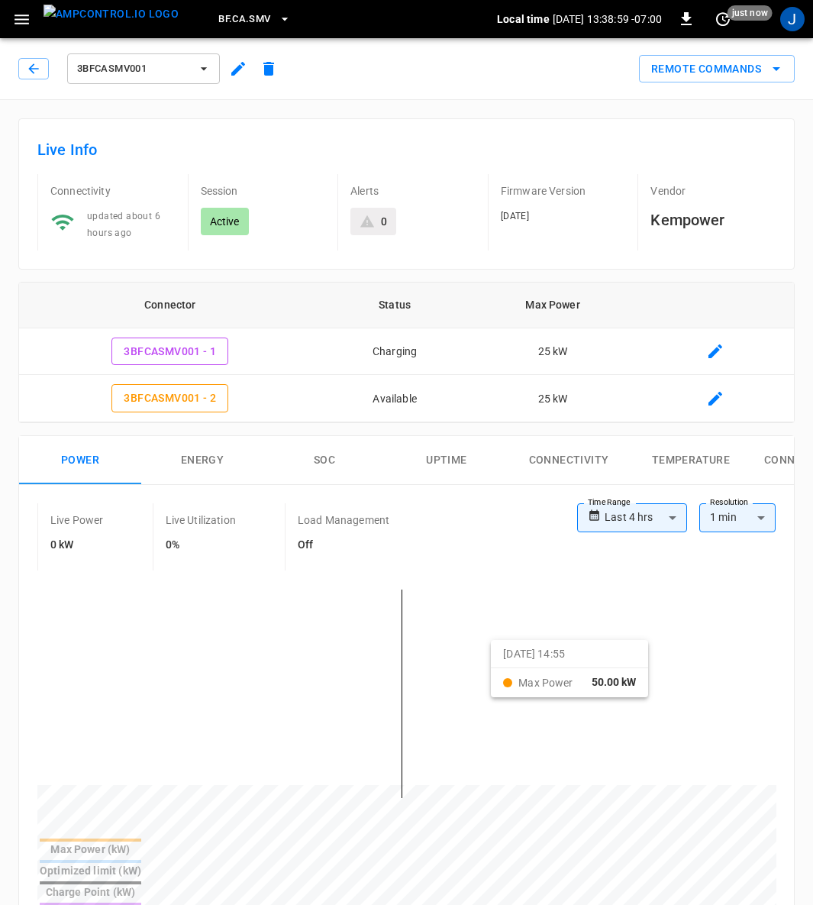
scroll to position [458, 0]
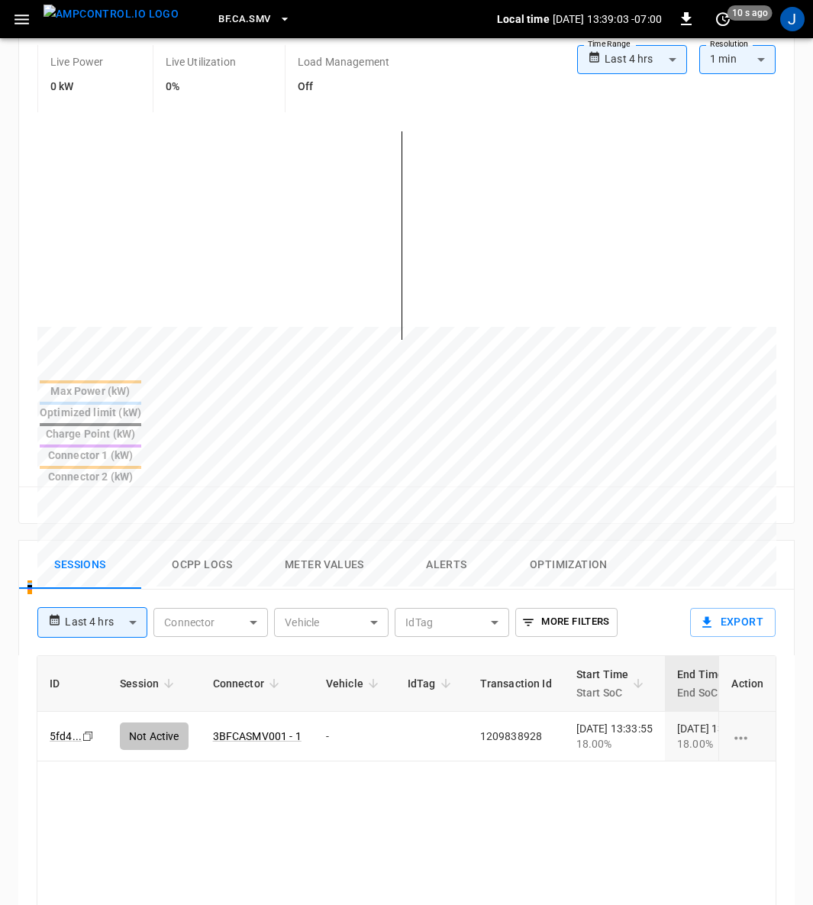
click at [726, 21] on icon "set refresh interval" at bounding box center [723, 19] width 18 height 18
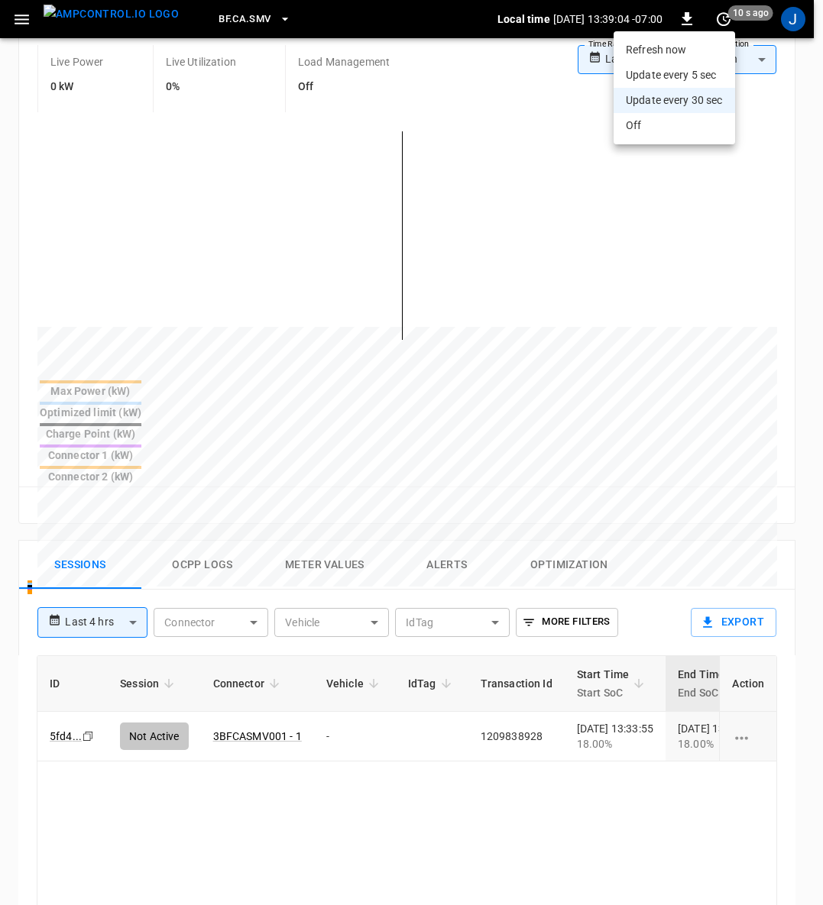
click at [690, 77] on li "Update every 5 sec" at bounding box center [673, 75] width 121 height 25
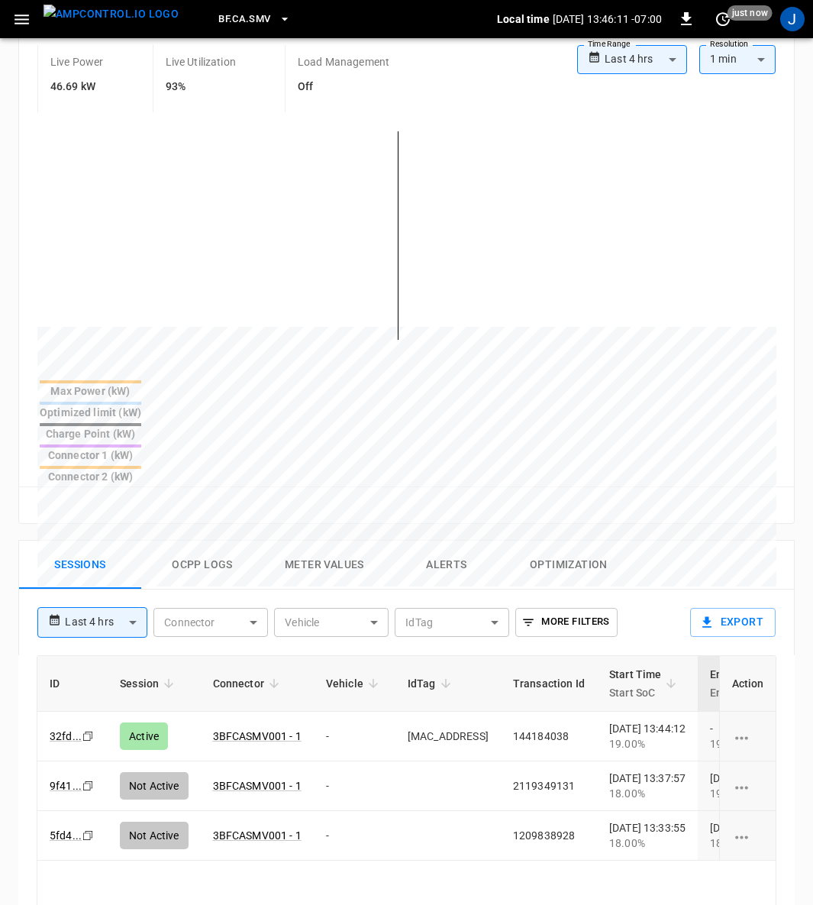
drag, startPoint x: 406, startPoint y: 653, endPoint x: 496, endPoint y: 654, distance: 89.4
click at [496, 712] on td "0C:73:EB:A5:33:C6" at bounding box center [448, 737] width 105 height 50
copy td "0C:73:EB:A5:33:C6"
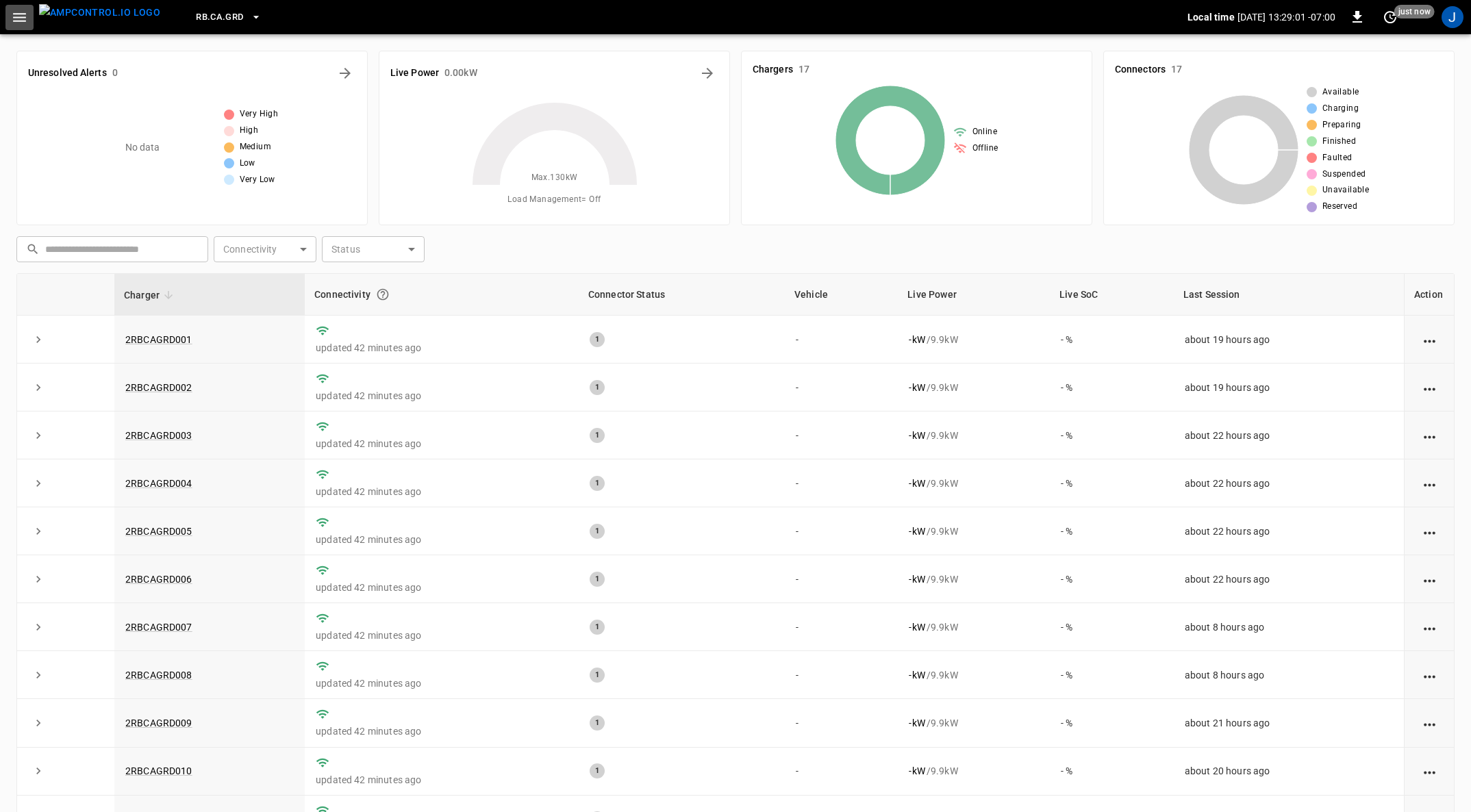
click at [19, 16] on icon "button" at bounding box center [19, 17] width 17 height 17
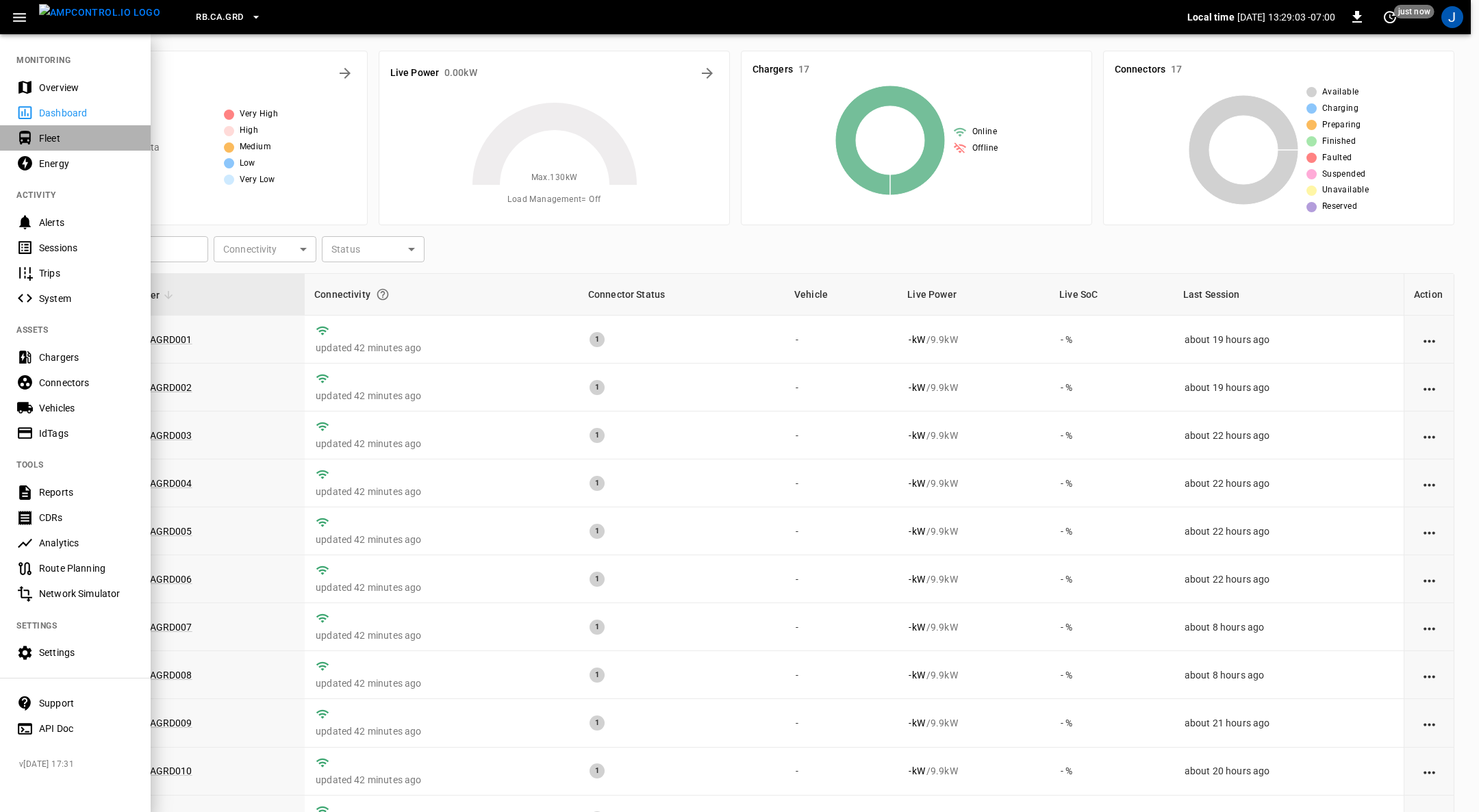
click at [46, 144] on div "Fleet" at bounding box center [87, 138] width 95 height 13
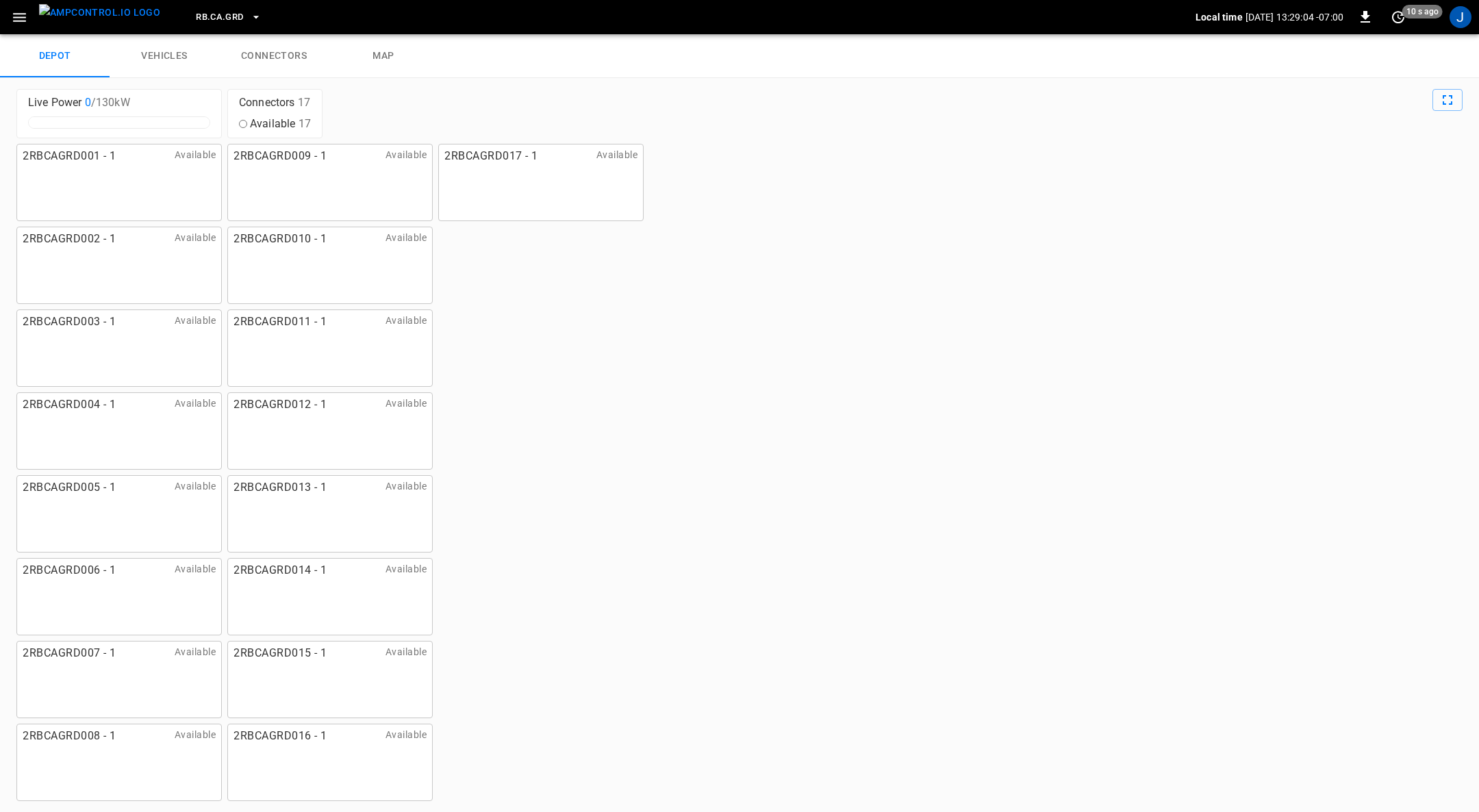
click at [290, 56] on link "connectors" at bounding box center [273, 56] width 109 height 44
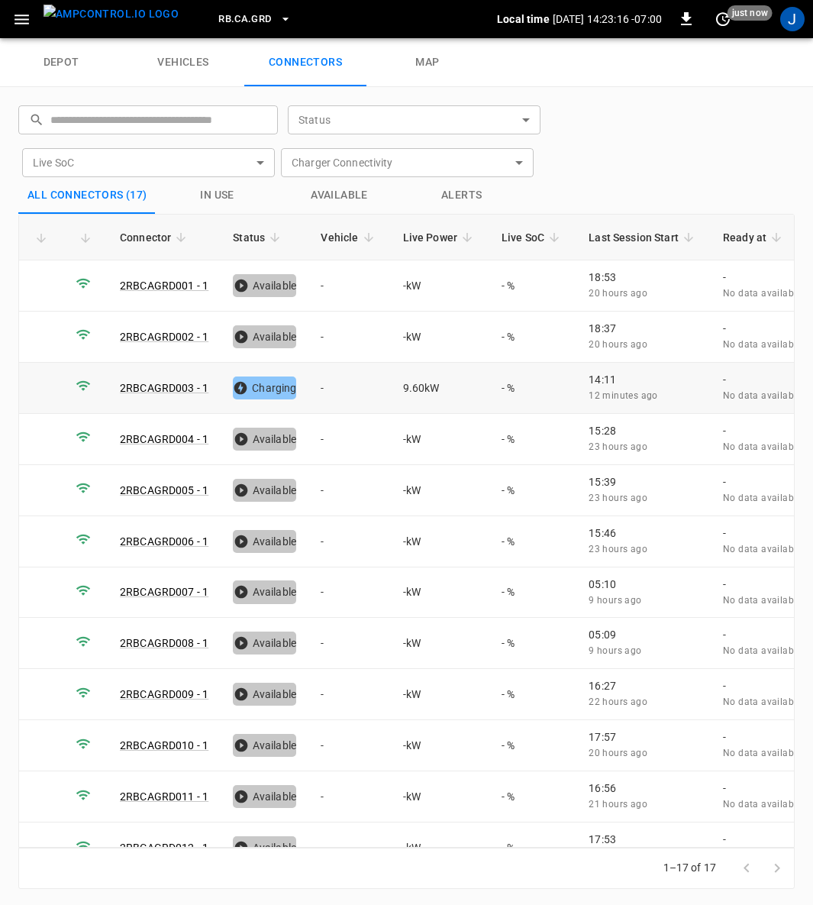
click at [321, 383] on td "-" at bounding box center [350, 388] width 82 height 51
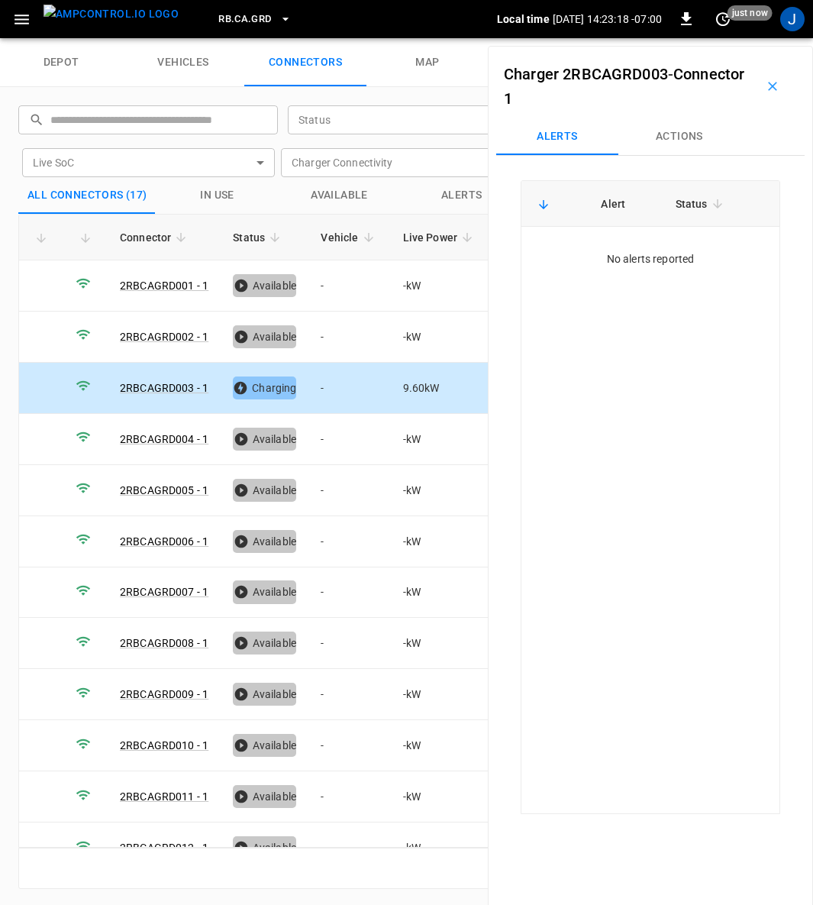
click at [692, 135] on button "Actions" at bounding box center [680, 136] width 122 height 37
click at [665, 255] on input "Vehicle Name" at bounding box center [653, 252] width 121 height 19
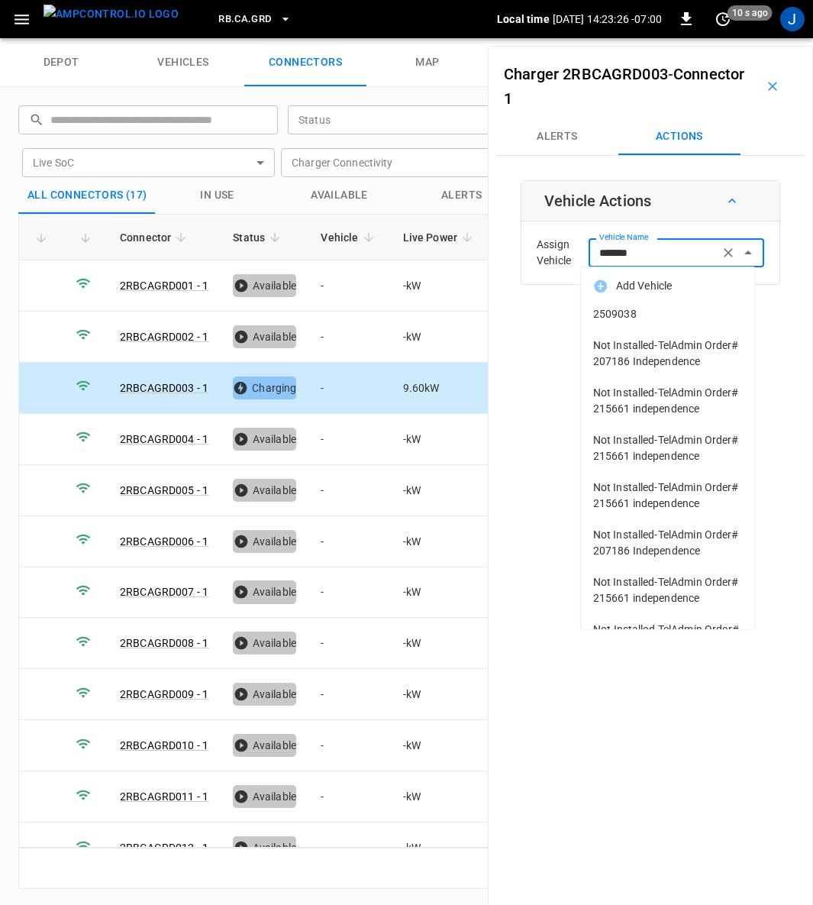
click at [610, 309] on span "2509038" at bounding box center [668, 314] width 150 height 16
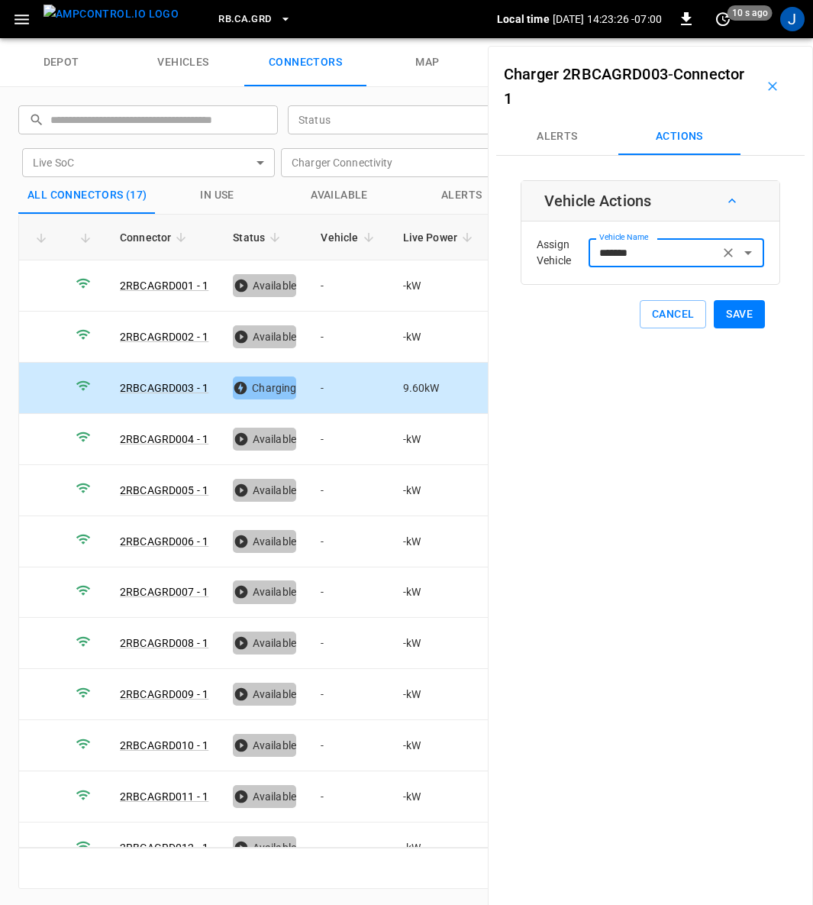
type input "*******"
click at [740, 307] on button "Save" at bounding box center [739, 314] width 51 height 28
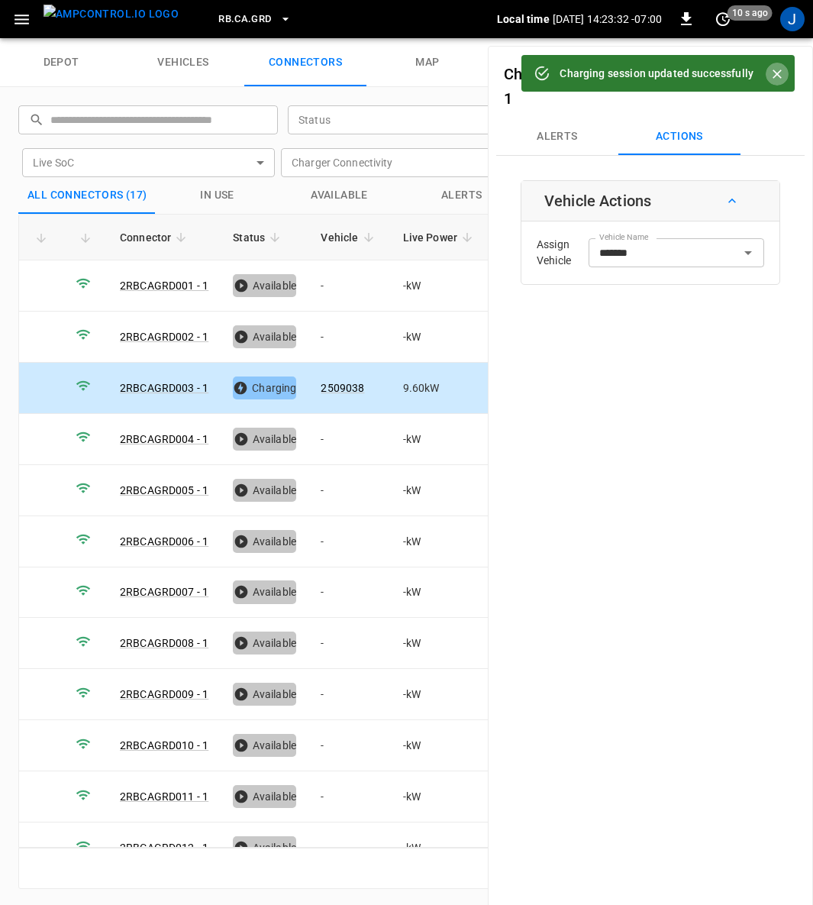
click at [775, 70] on icon "Close" at bounding box center [777, 73] width 15 height 15
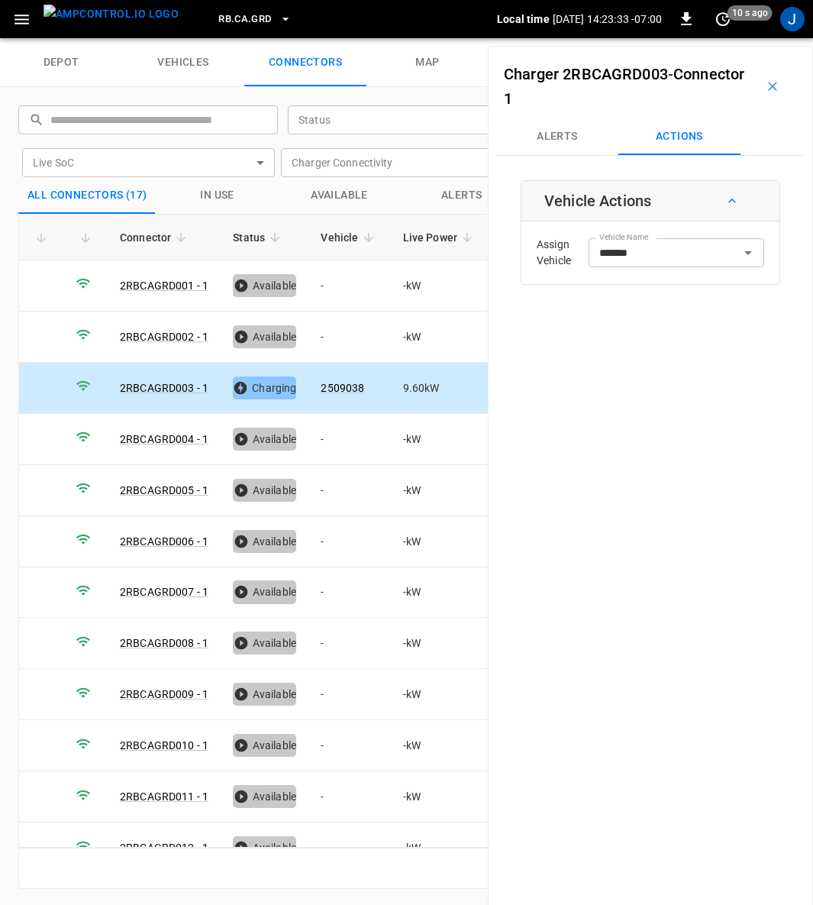
click at [765, 88] on icon "button" at bounding box center [772, 86] width 15 height 15
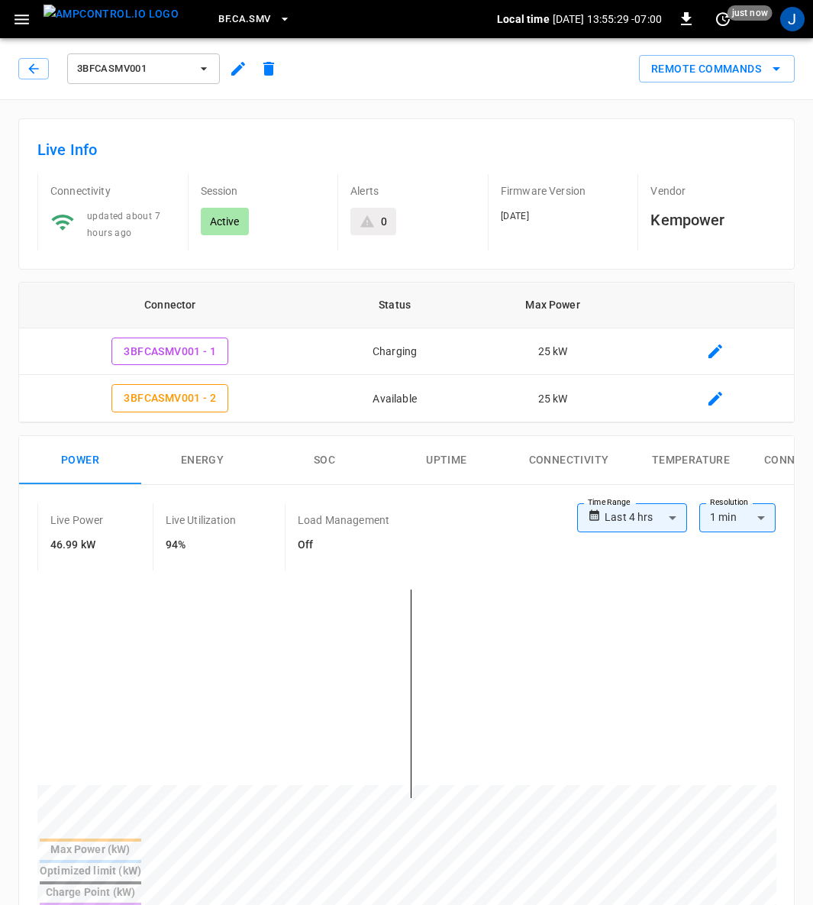
scroll to position [458, 0]
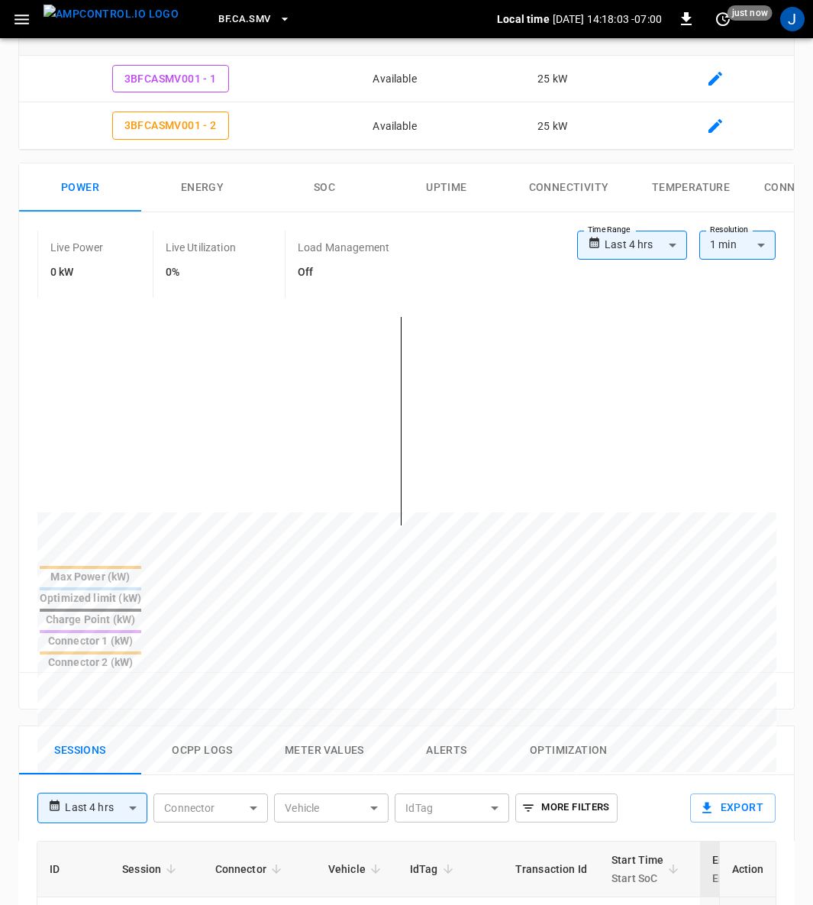
scroll to position [229, 0]
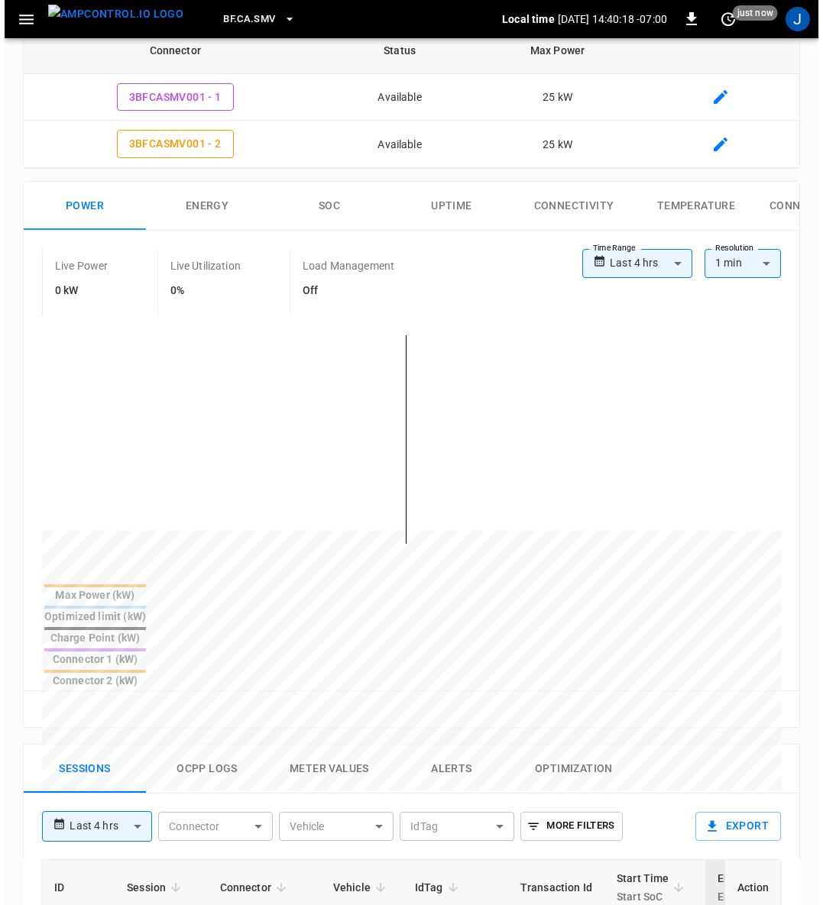
scroll to position [229, 0]
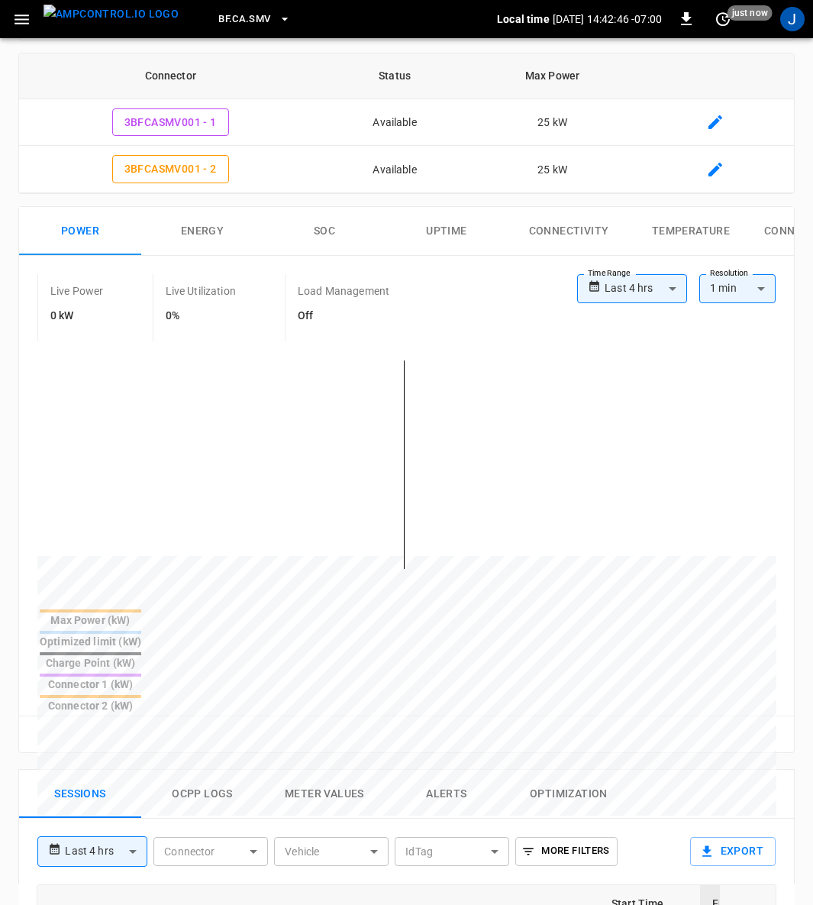
click at [18, 22] on icon "button" at bounding box center [22, 20] width 15 height 10
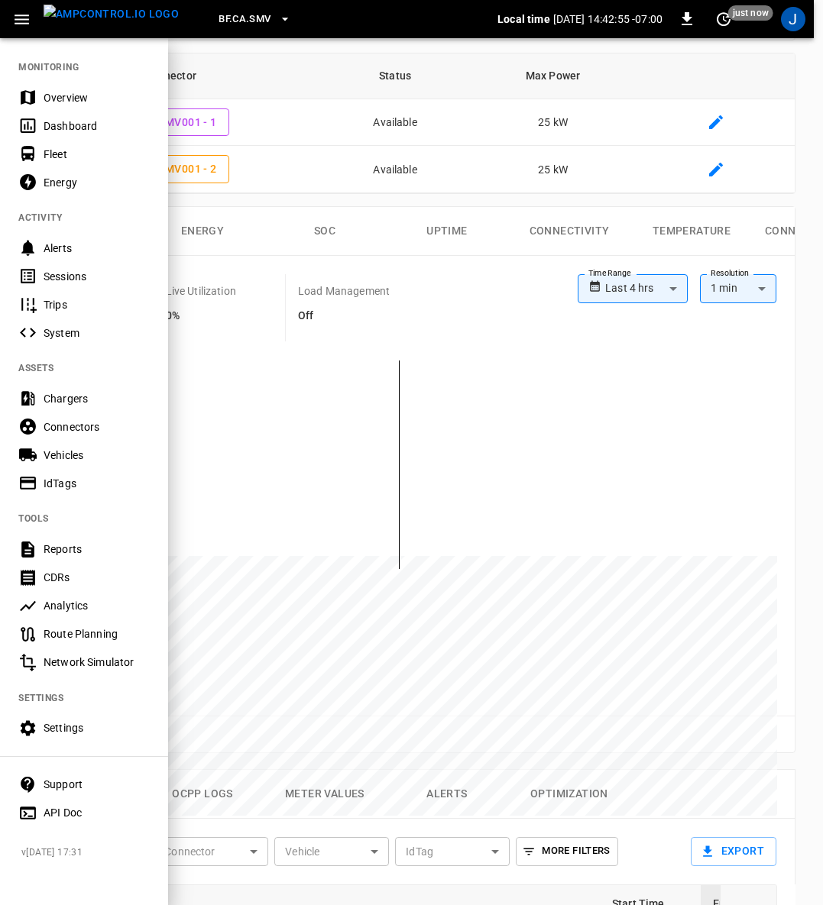
click at [70, 728] on div "Settings" at bounding box center [97, 727] width 106 height 15
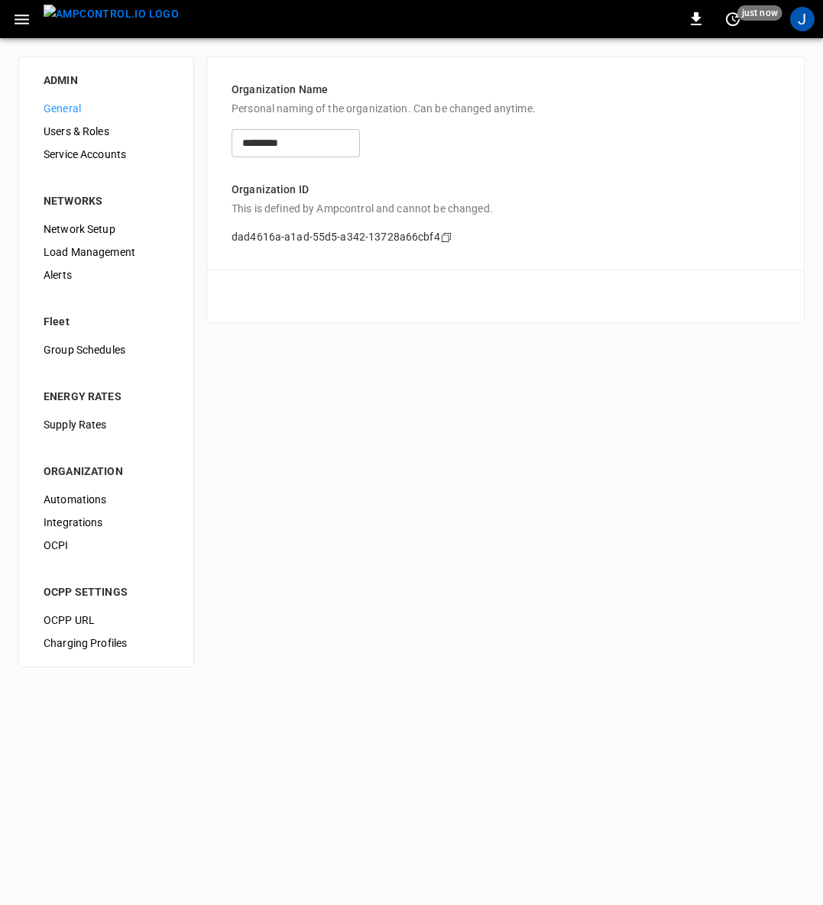
click at [50, 277] on span "Alerts" at bounding box center [106, 275] width 125 height 16
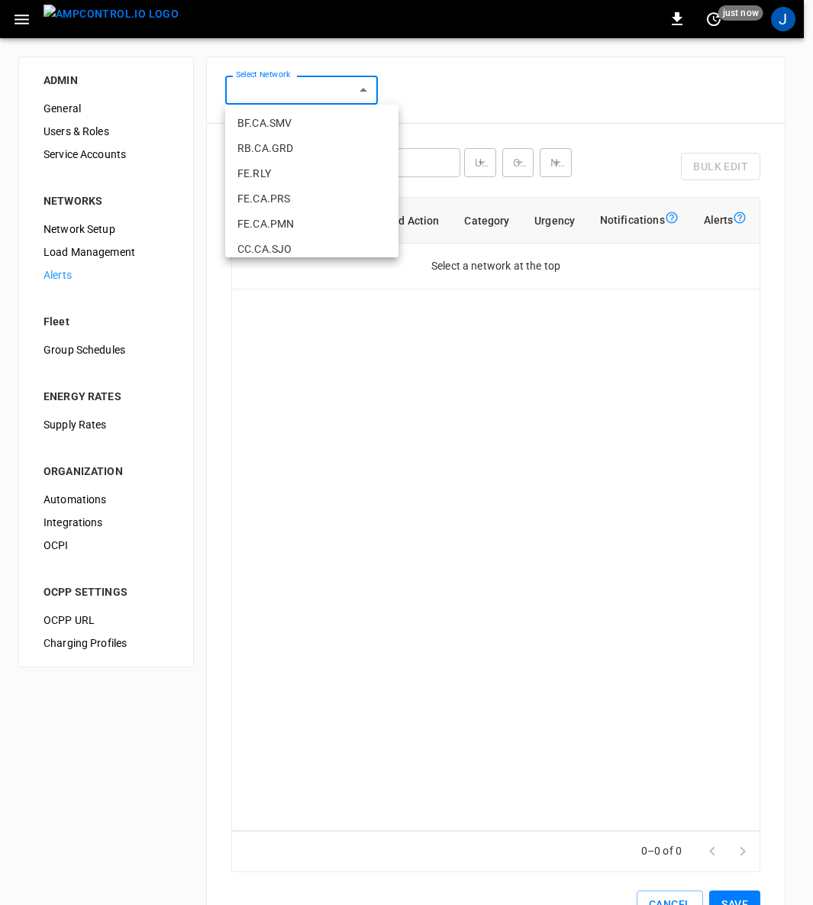
click at [362, 92] on body "0 just now J ADMIN General Users & Roles Service Accounts NETWORKS Network Setu…" at bounding box center [406, 481] width 813 height 962
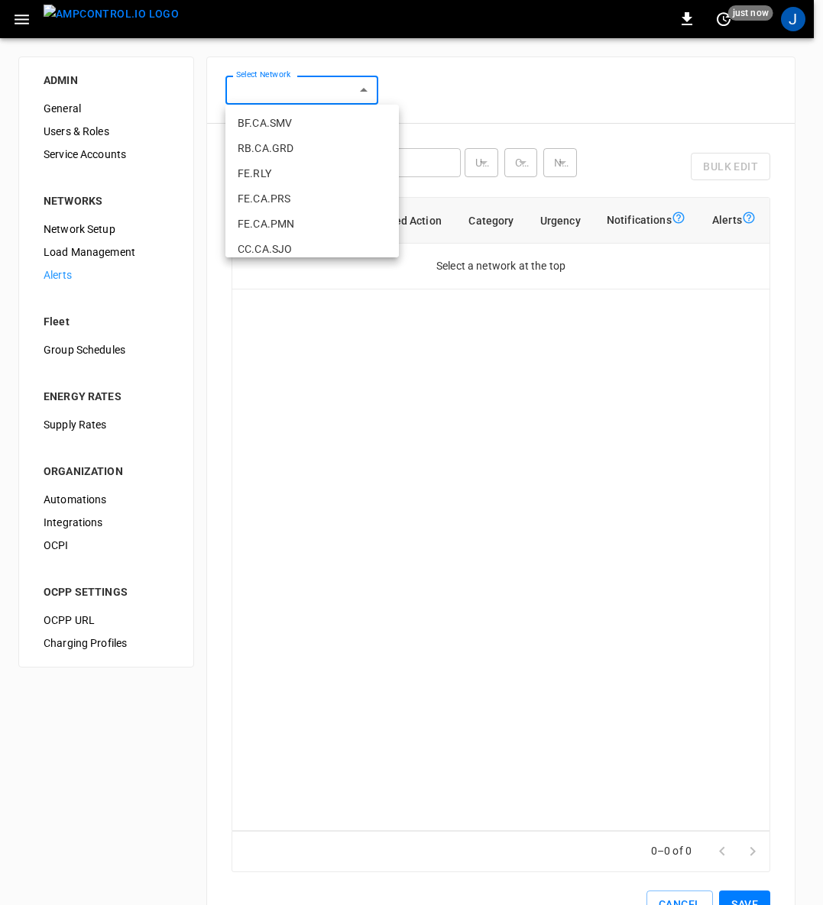
click at [304, 123] on li "BF.CA.SMV" at bounding box center [311, 123] width 173 height 25
type input "**********"
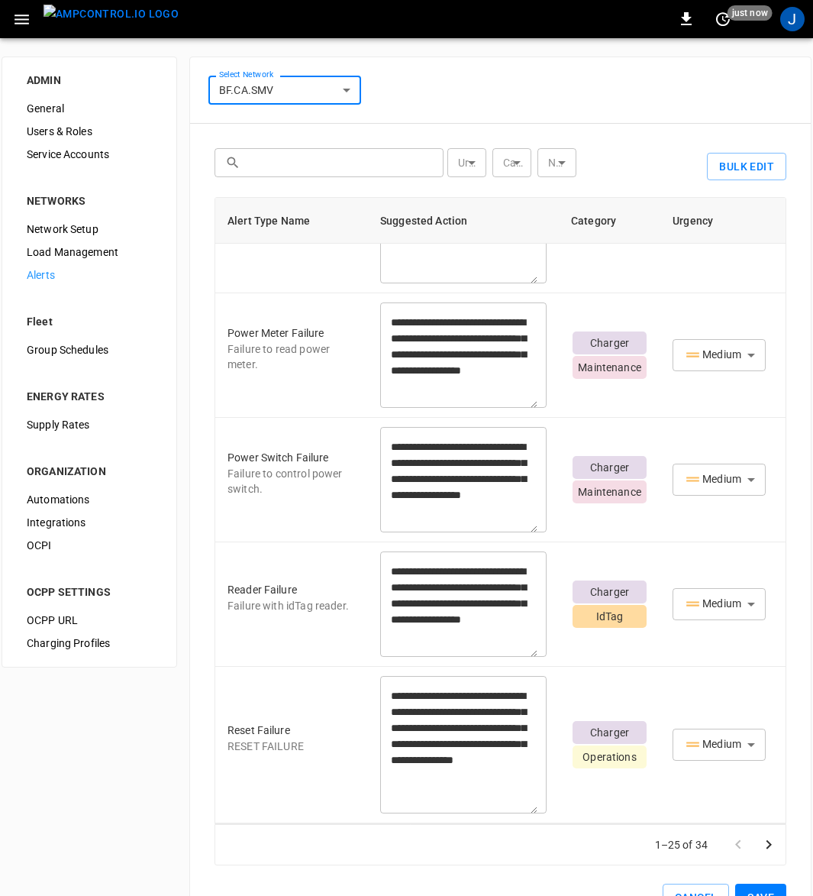
scroll to position [3378, 0]
click at [772, 849] on icon "Go to next page" at bounding box center [769, 844] width 5 height 9
type textarea "**********"
type input "********"
type textarea "**********"
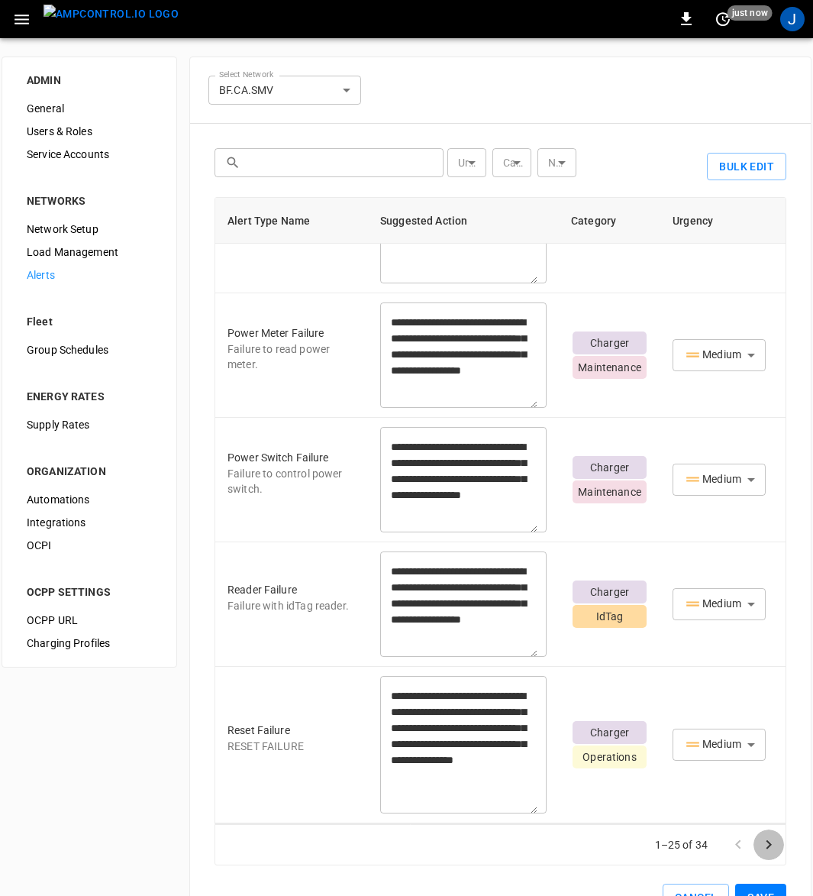
type textarea "**********"
type input "********"
type textarea "**********"
type input "****"
type textarea "**********"
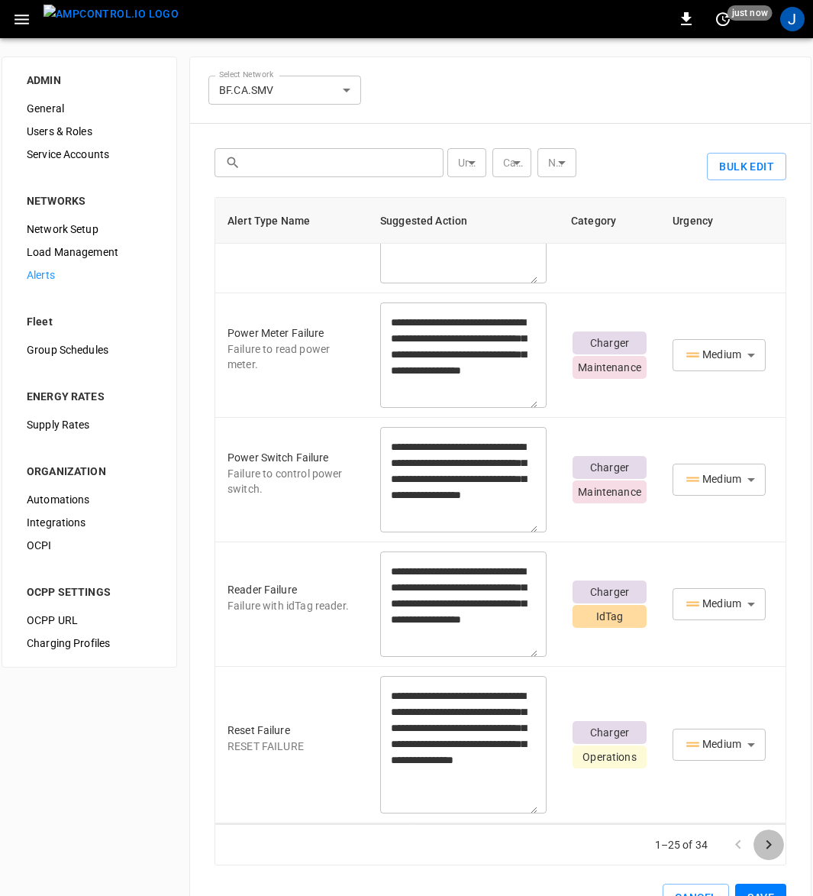
type textarea "**********"
type input "*********"
type textarea "**********"
type input "******"
type textarea "**********"
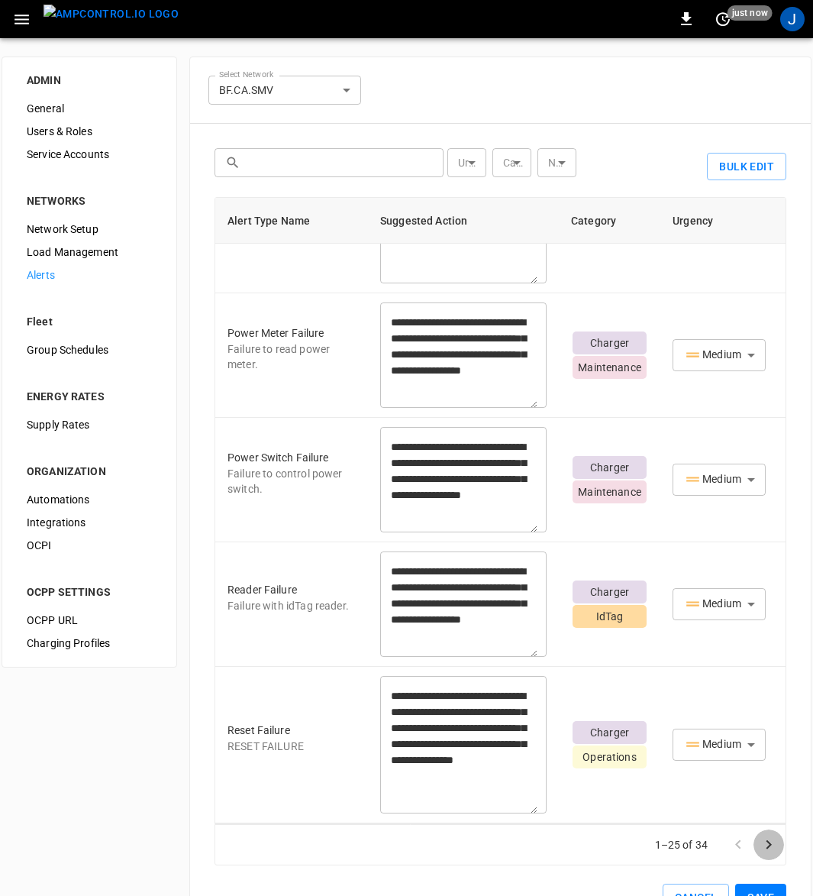
type input "******"
type textarea "**********"
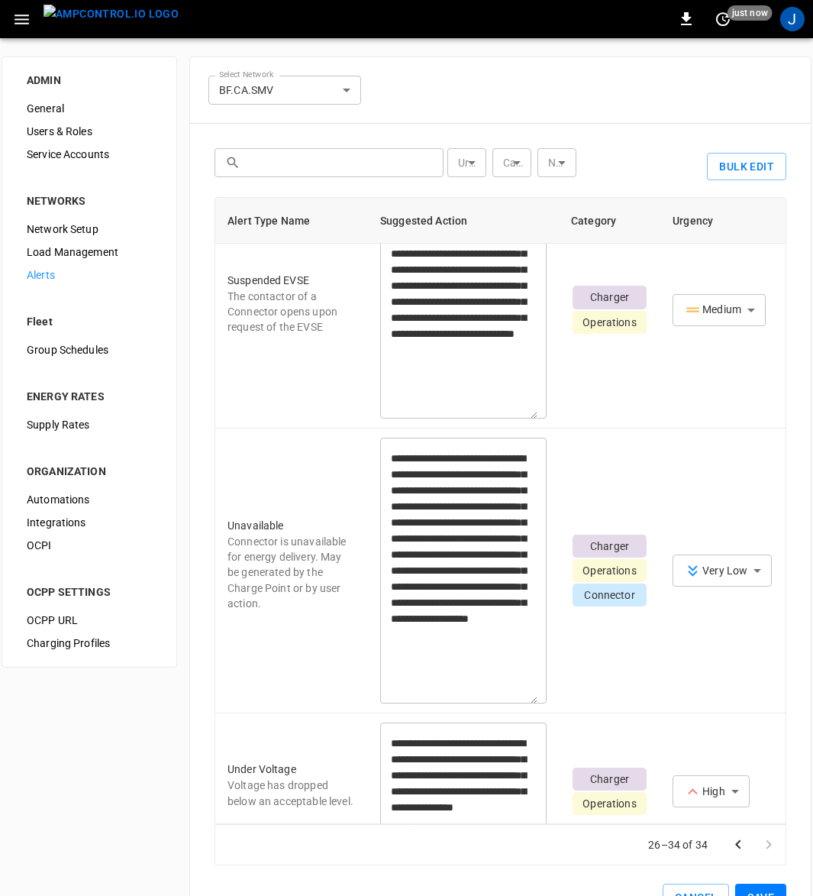
scroll to position [158, 0]
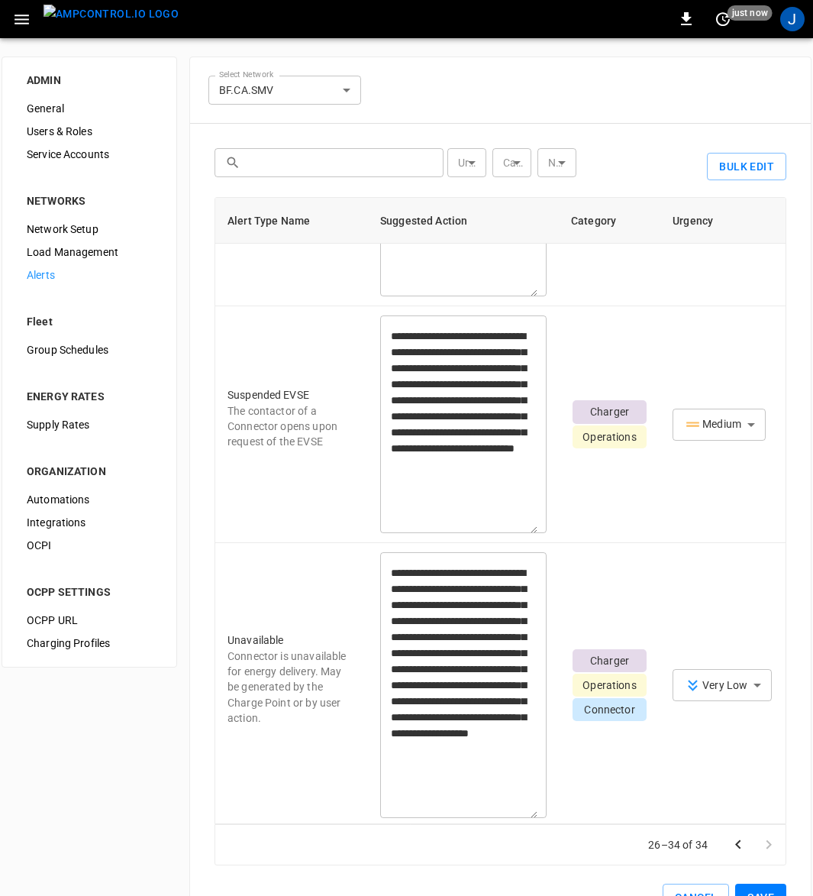
click at [575, 495] on td "Charger Operations" at bounding box center [610, 424] width 102 height 237
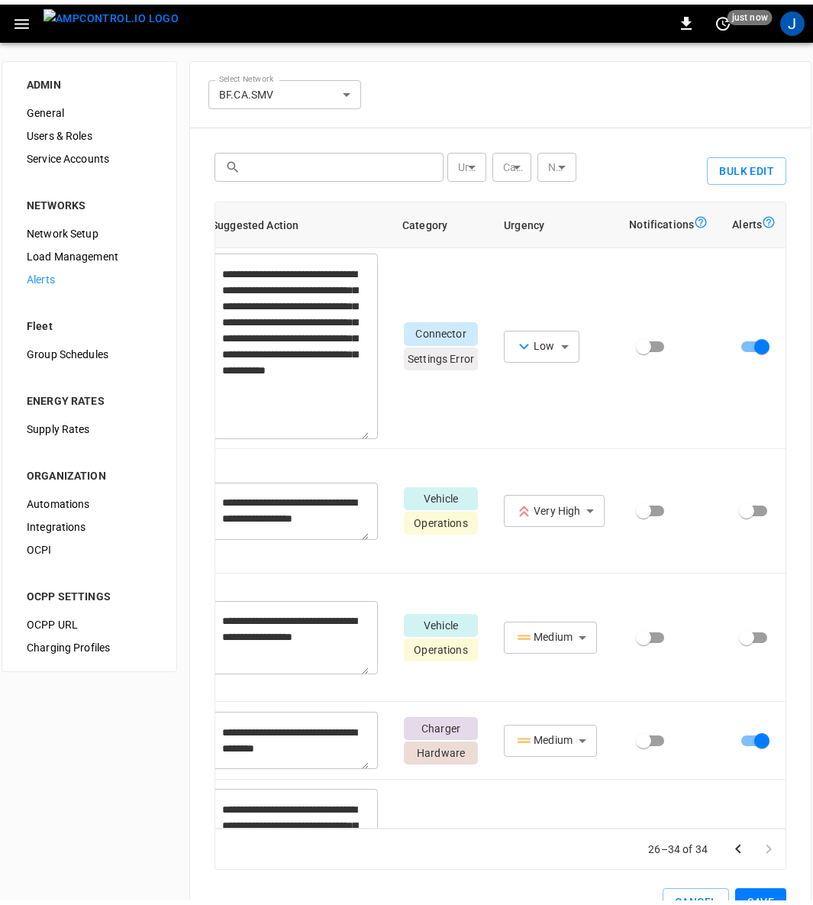
scroll to position [64, 0]
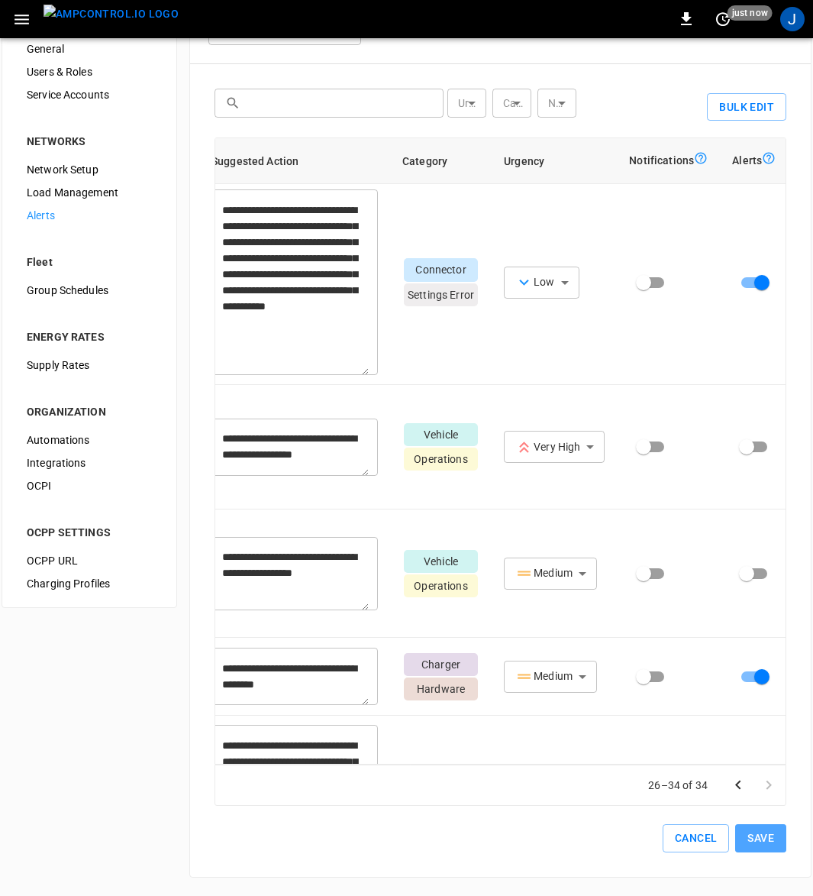
click at [771, 835] on button "Save" at bounding box center [761, 838] width 51 height 28
click at [94, 24] on img "menu" at bounding box center [111, 14] width 135 height 19
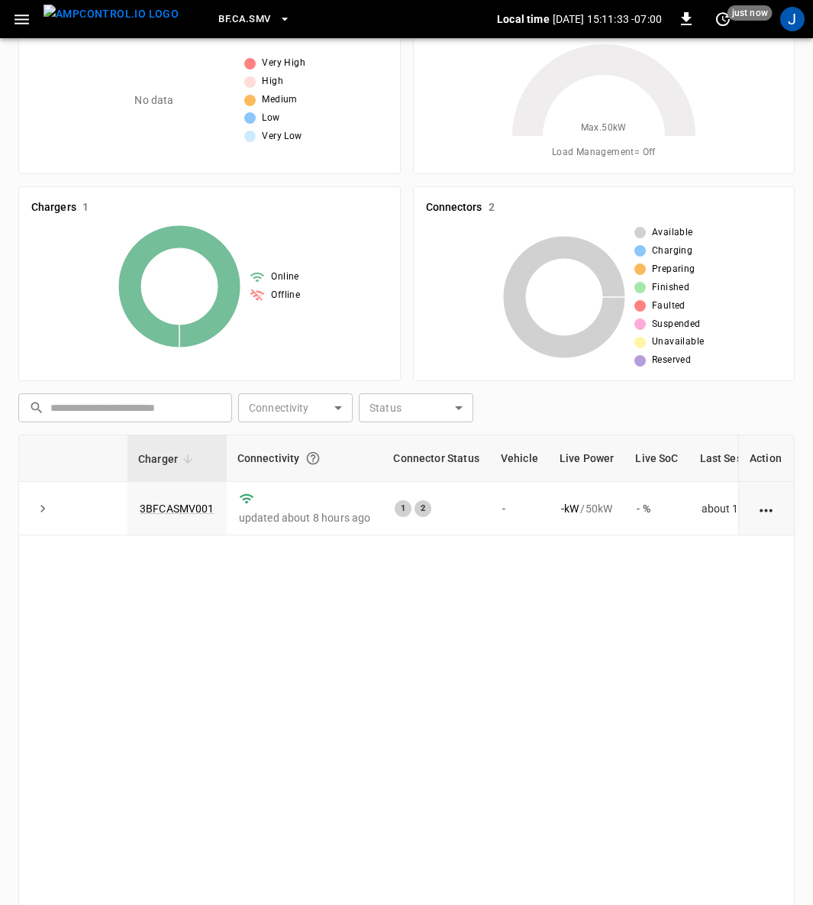
click at [192, 503] on link "3BFCASMV001" at bounding box center [177, 509] width 75 height 12
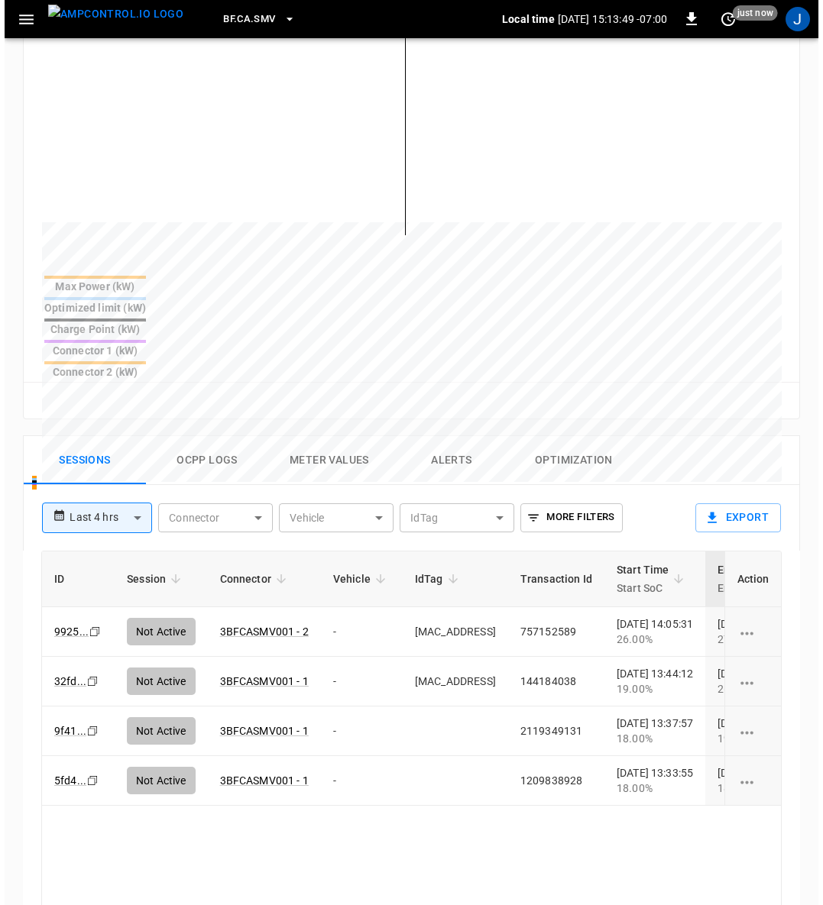
scroll to position [573, 0]
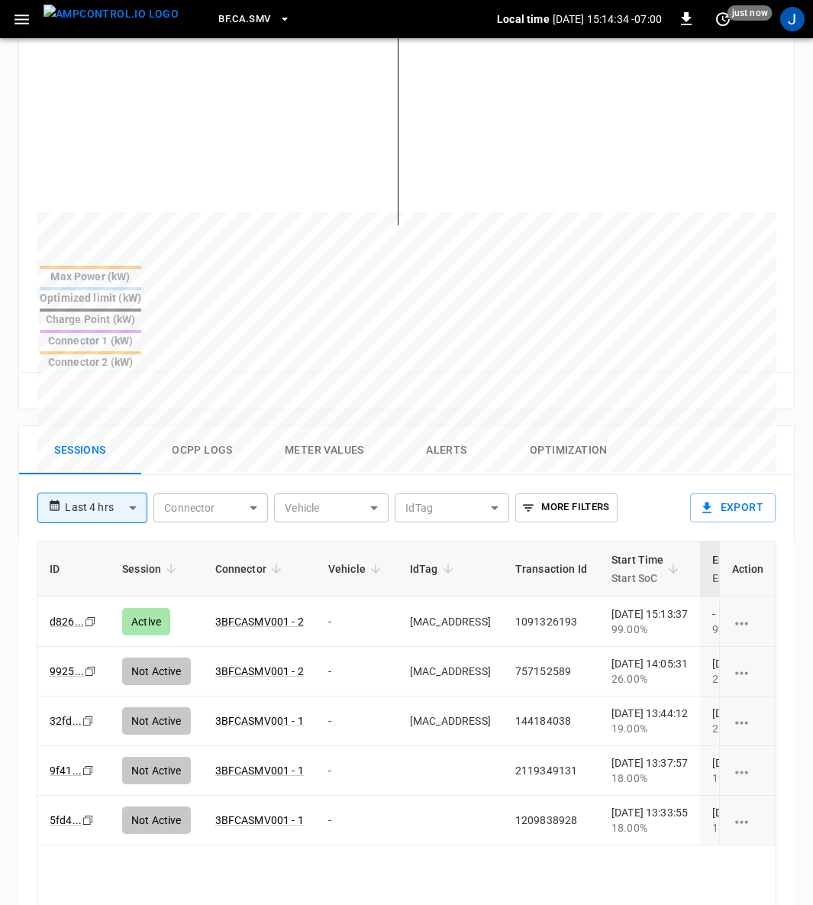
drag, startPoint x: 408, startPoint y: 543, endPoint x: 500, endPoint y: 542, distance: 91.7
click at [500, 597] on td "0C:73:EB:A5:33:C4" at bounding box center [450, 622] width 105 height 50
copy td "0C:73:EB:A5:33:C4"
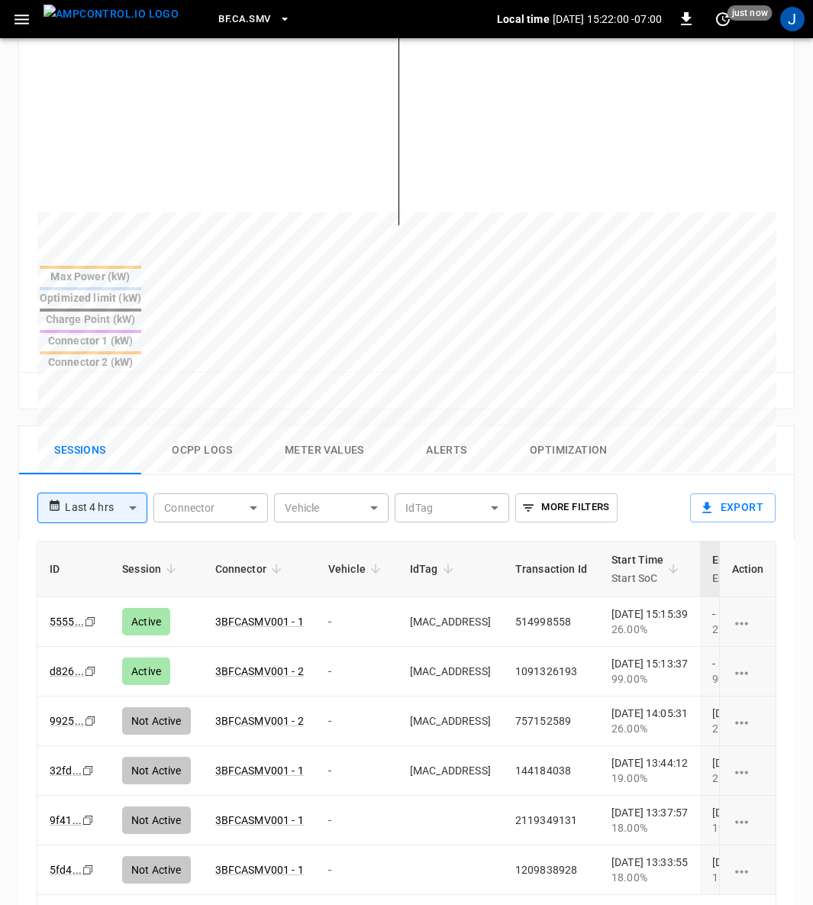
click at [14, 19] on icon "button" at bounding box center [21, 19] width 19 height 19
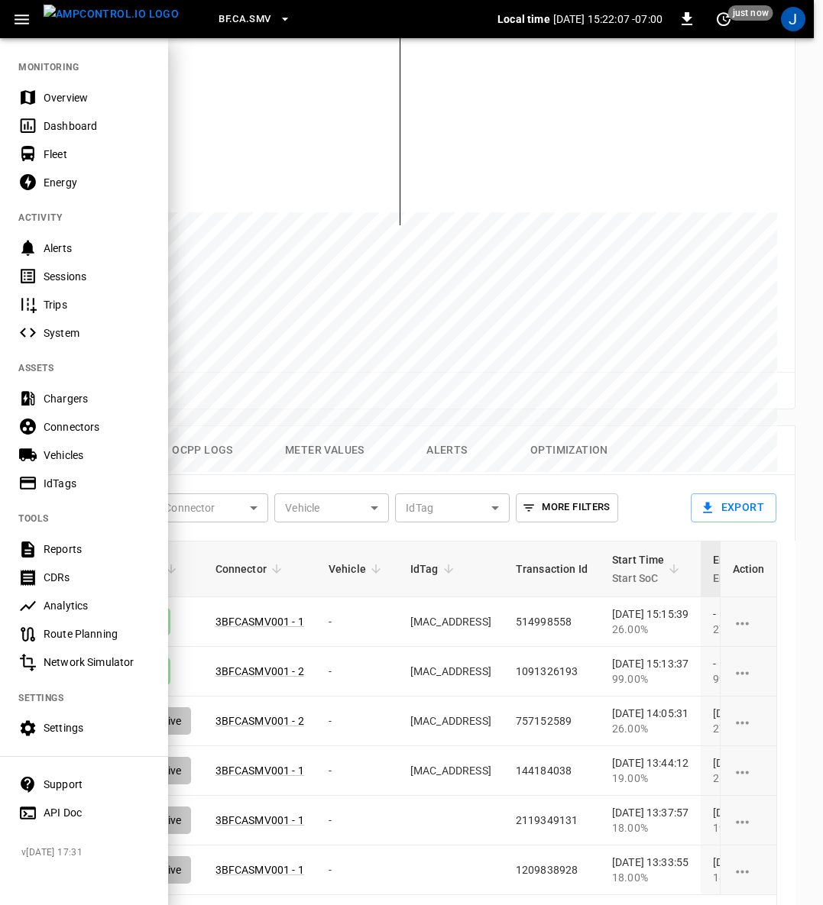
click at [68, 726] on div "Settings" at bounding box center [97, 727] width 106 height 15
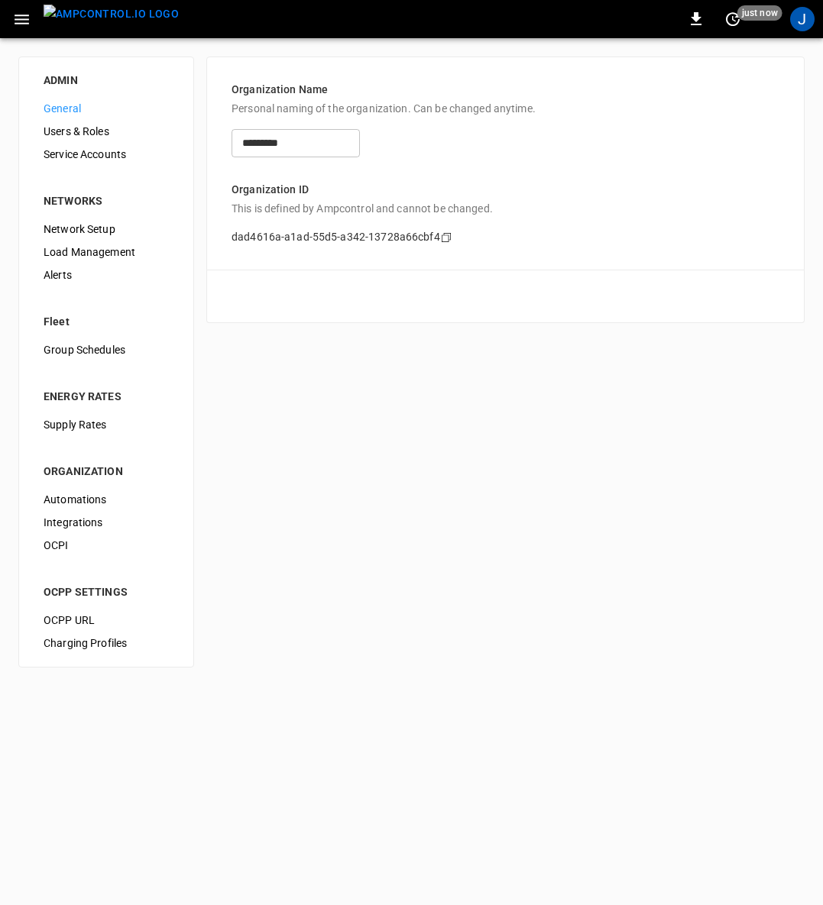
click at [76, 251] on span "Load Management" at bounding box center [106, 252] width 125 height 16
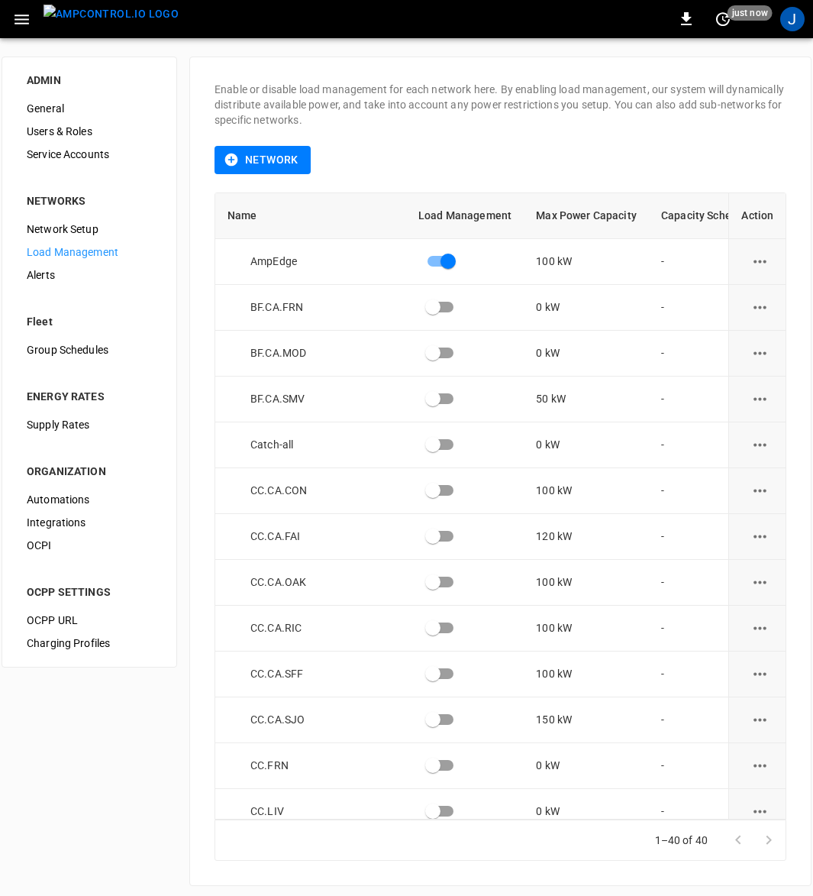
click at [765, 396] on icon "load management options" at bounding box center [760, 399] width 19 height 19
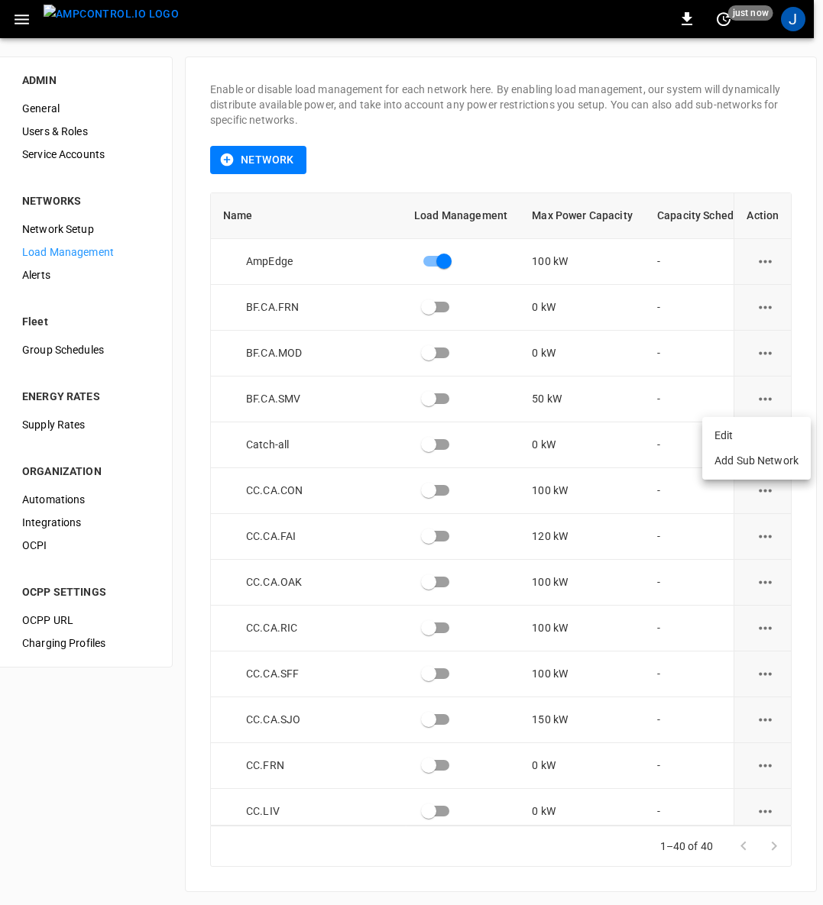
click at [728, 434] on li "Edit" at bounding box center [756, 435] width 108 height 25
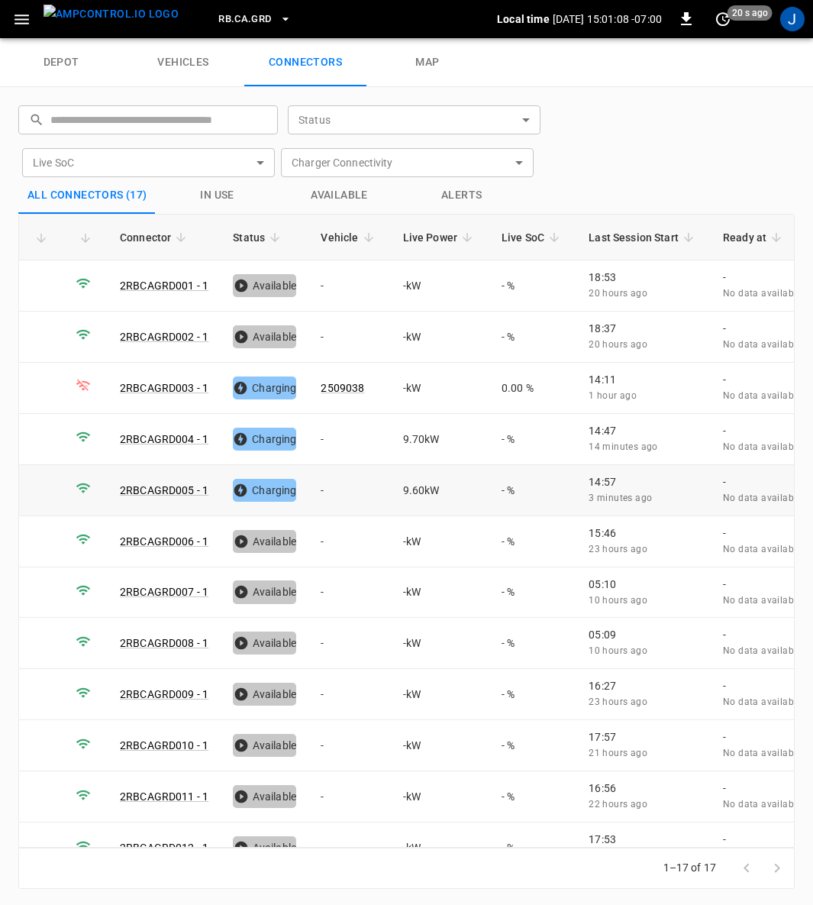
click at [328, 493] on td "-" at bounding box center [350, 490] width 82 height 51
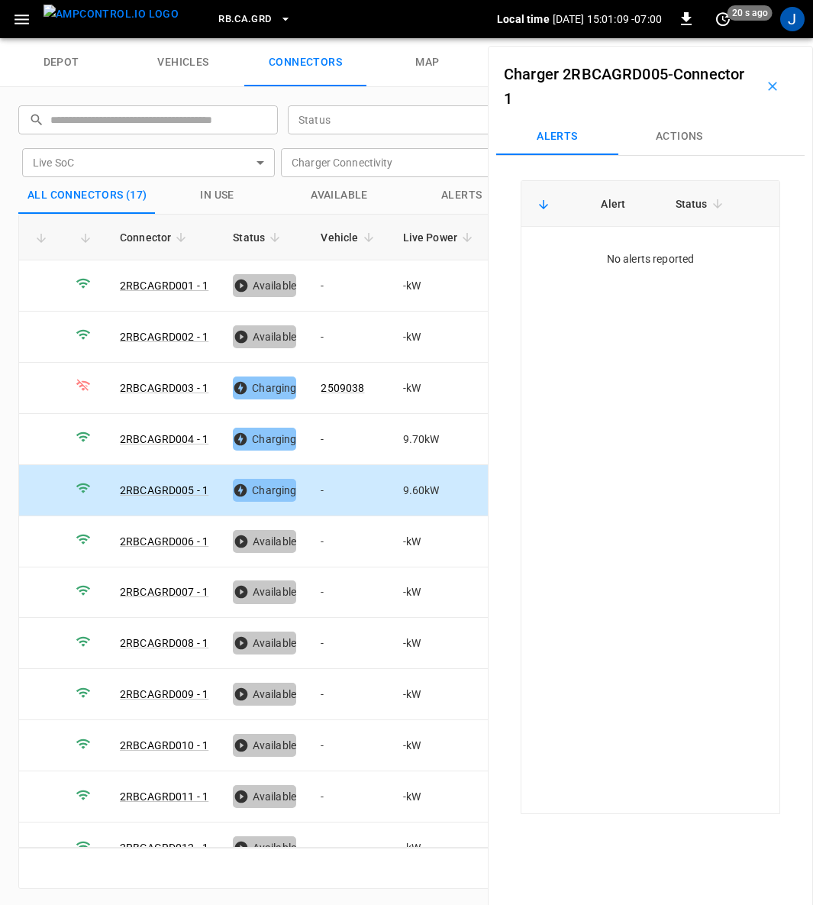
click at [692, 138] on button "Actions" at bounding box center [680, 136] width 122 height 37
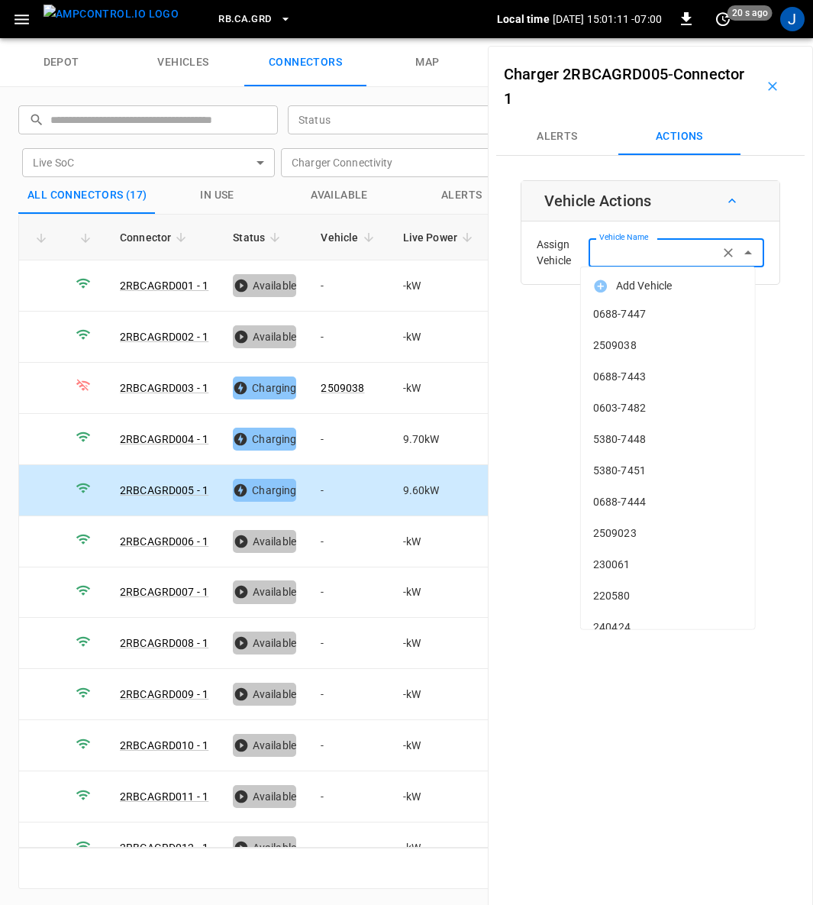
click at [653, 255] on div "Vehicle Name Vehicle Name" at bounding box center [677, 252] width 176 height 28
type input "***"
type input "**"
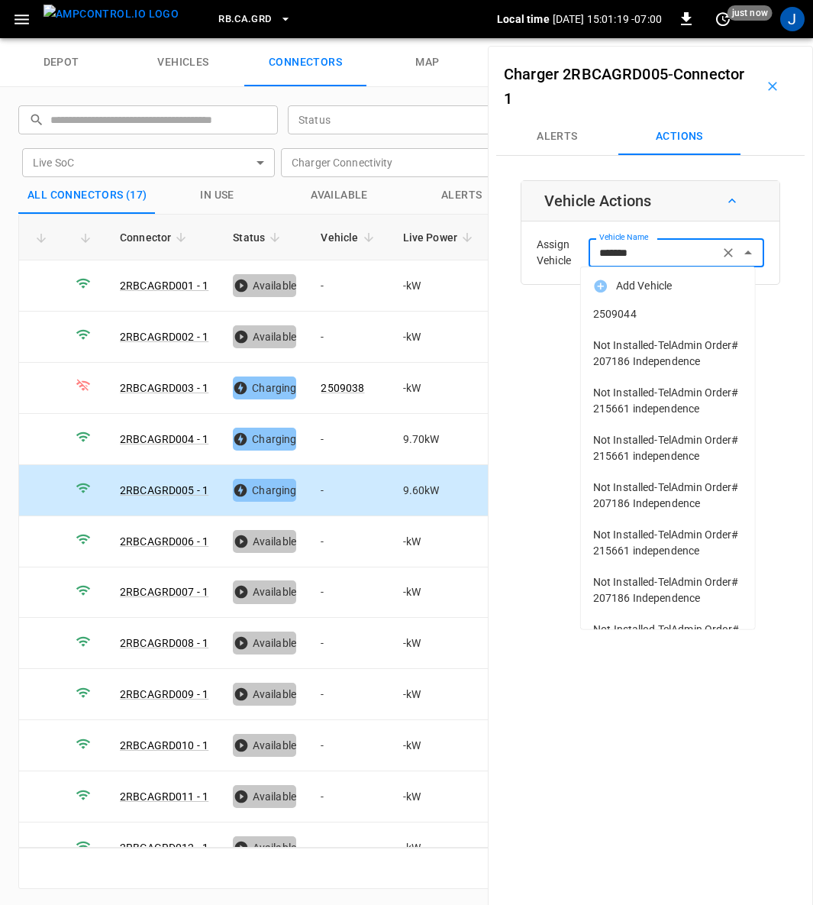
click at [642, 314] on span "2509044" at bounding box center [668, 314] width 150 height 16
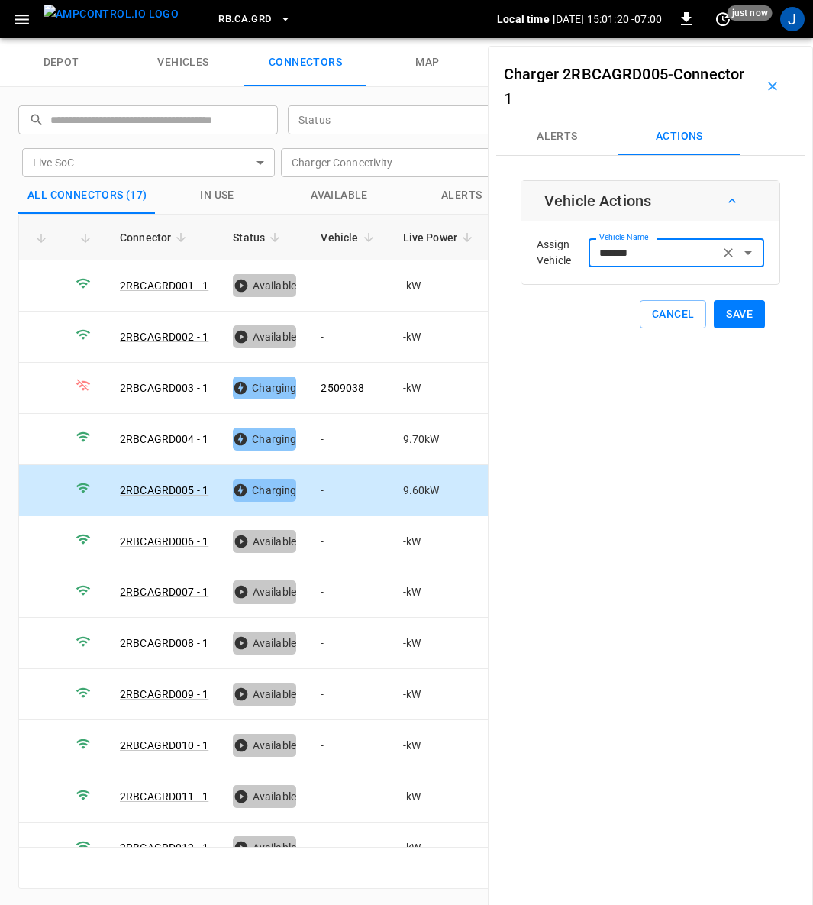
type input "*******"
click at [730, 312] on button "Save" at bounding box center [739, 314] width 51 height 28
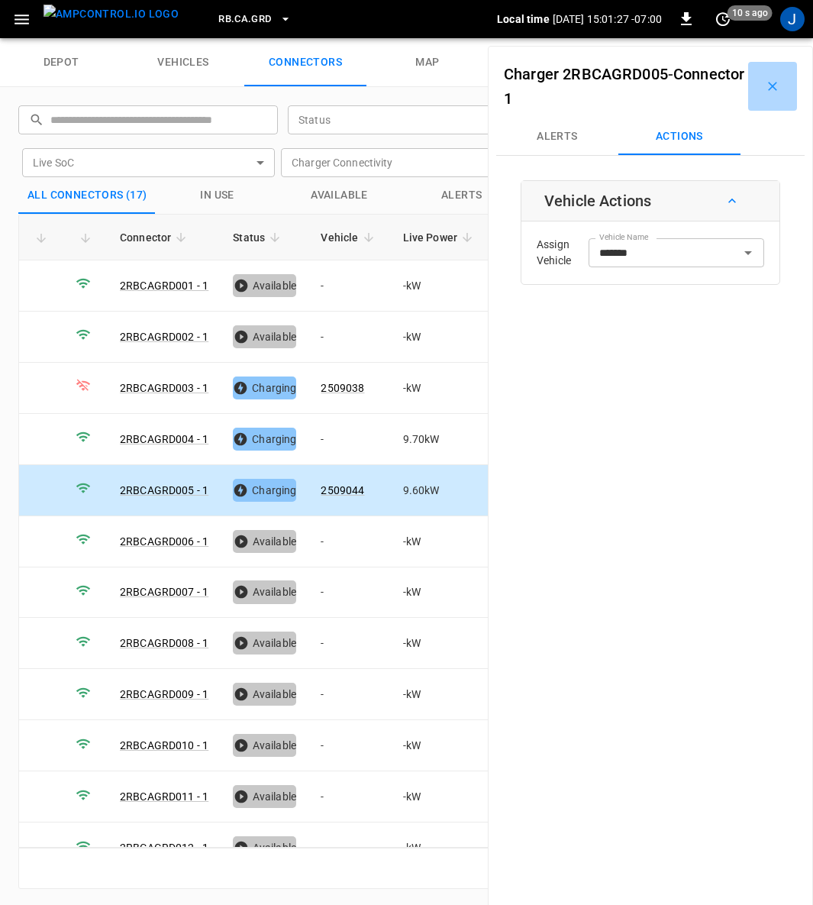
click at [765, 85] on icon "button" at bounding box center [772, 86] width 15 height 15
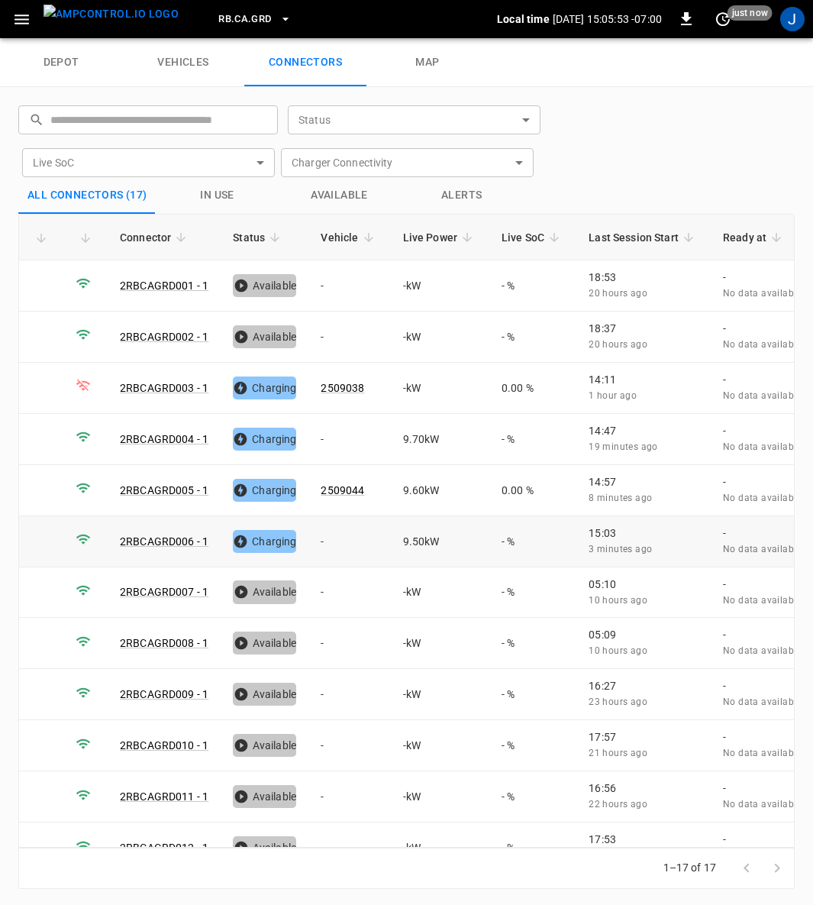
click at [330, 533] on td "-" at bounding box center [350, 541] width 82 height 51
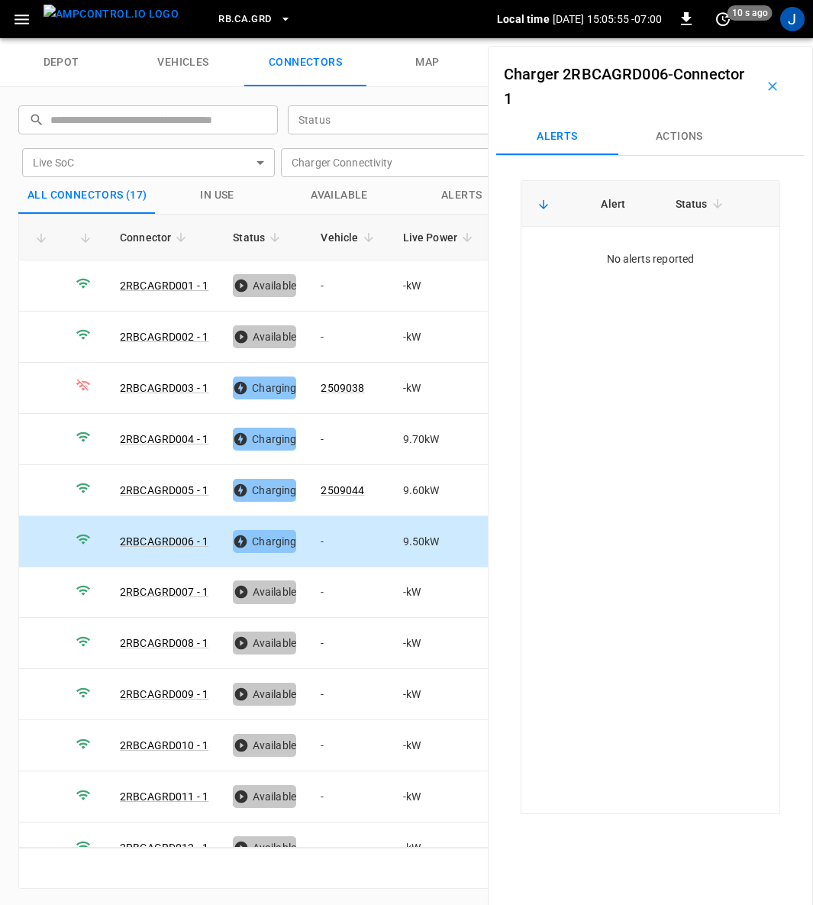
click at [697, 133] on button "Actions" at bounding box center [680, 136] width 122 height 37
click at [619, 255] on div "Vehicle Name Vehicle Name" at bounding box center [677, 252] width 176 height 28
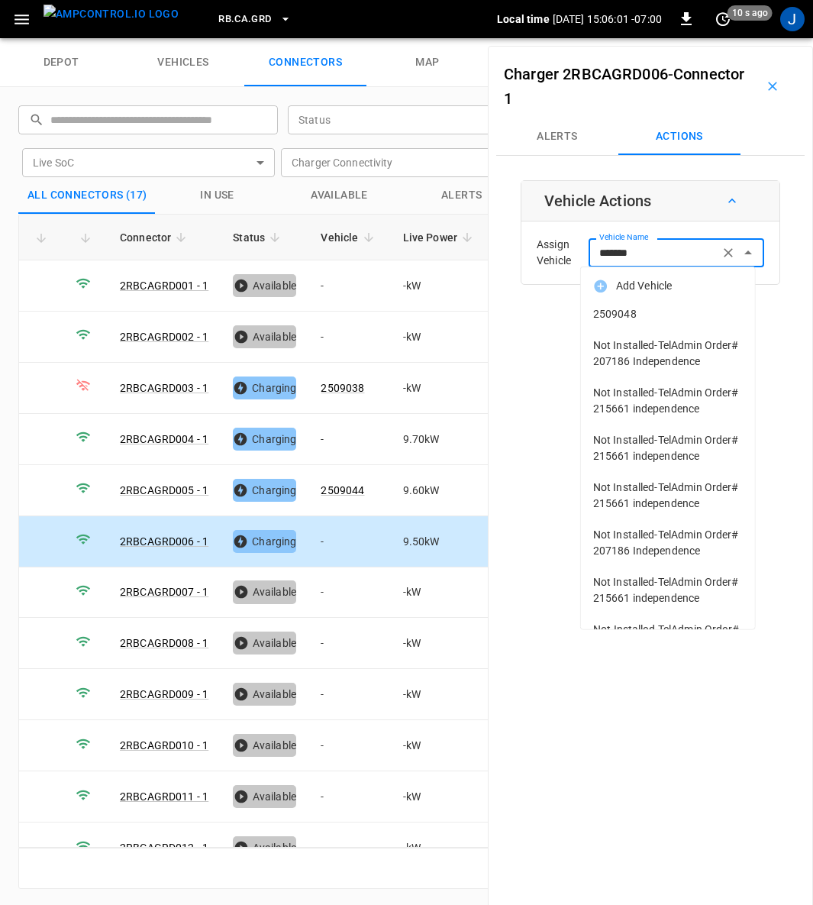
click at [628, 306] on span "2509048" at bounding box center [668, 314] width 150 height 16
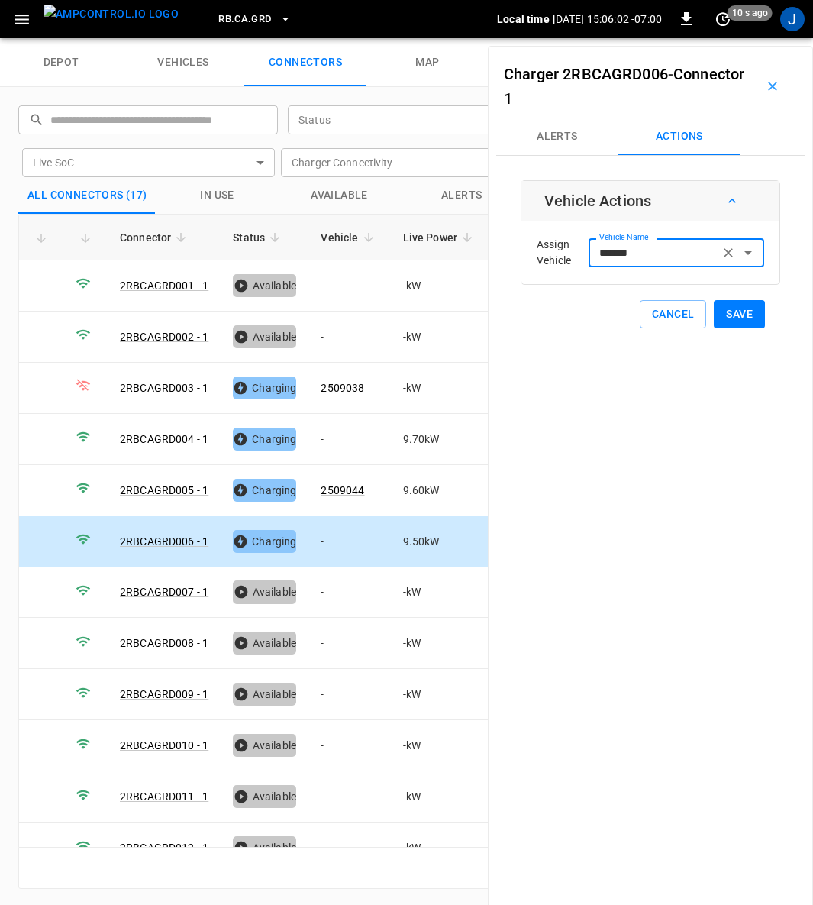
type input "*******"
click at [733, 312] on button "Save" at bounding box center [739, 314] width 51 height 28
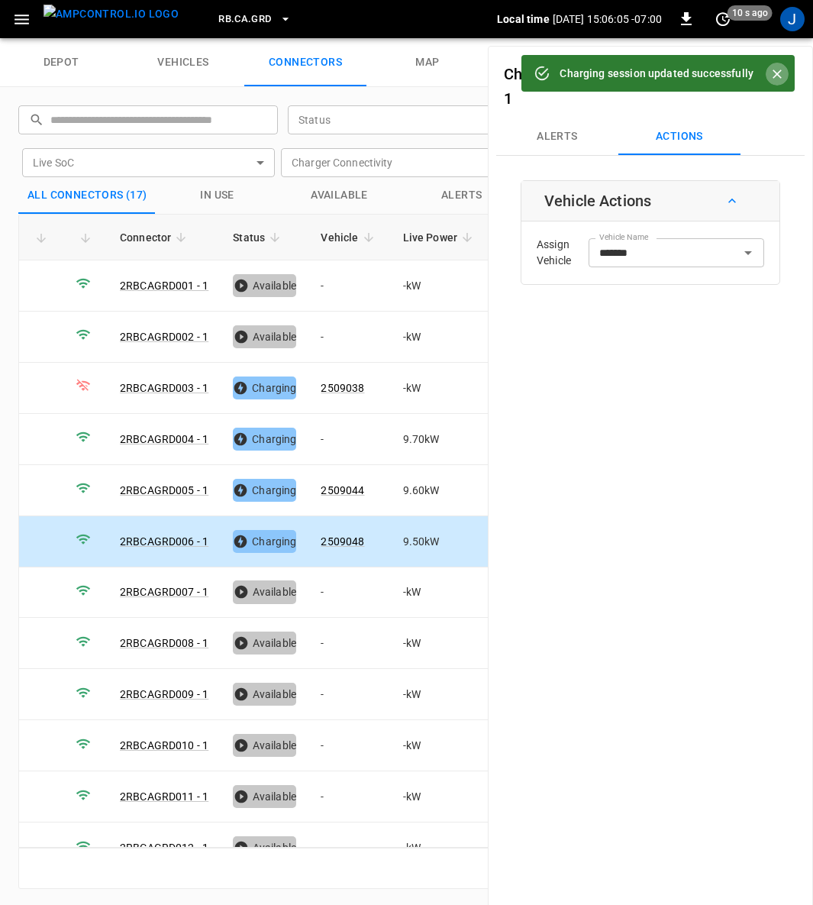
click at [777, 69] on icon "Close" at bounding box center [777, 73] width 15 height 15
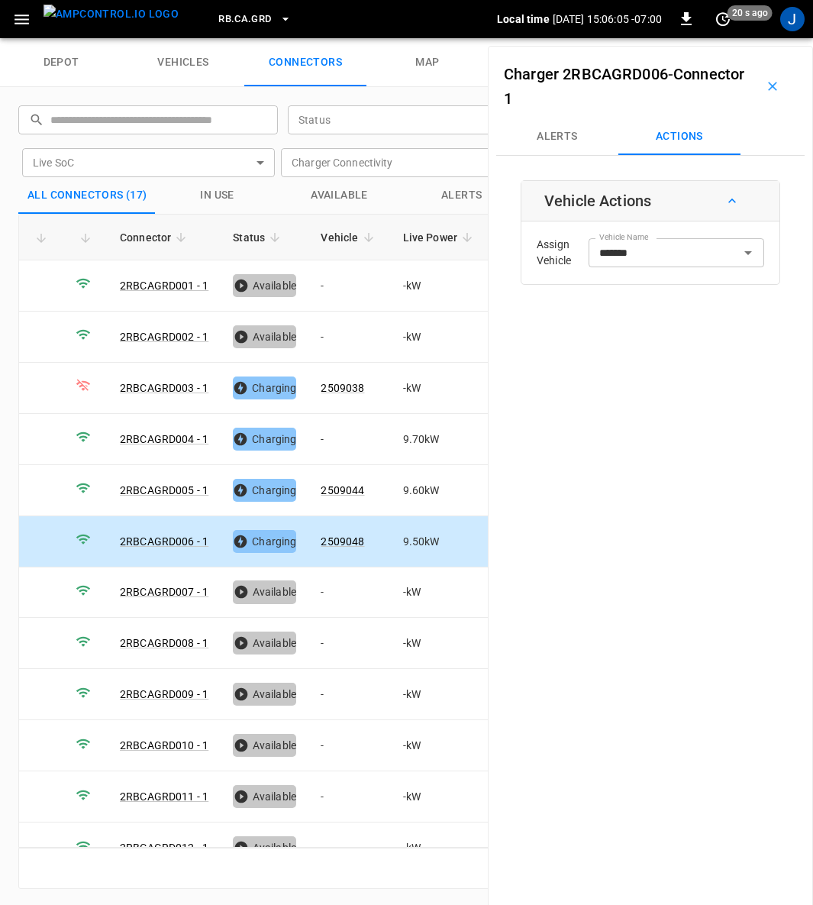
click at [768, 92] on icon "button" at bounding box center [772, 86] width 15 height 15
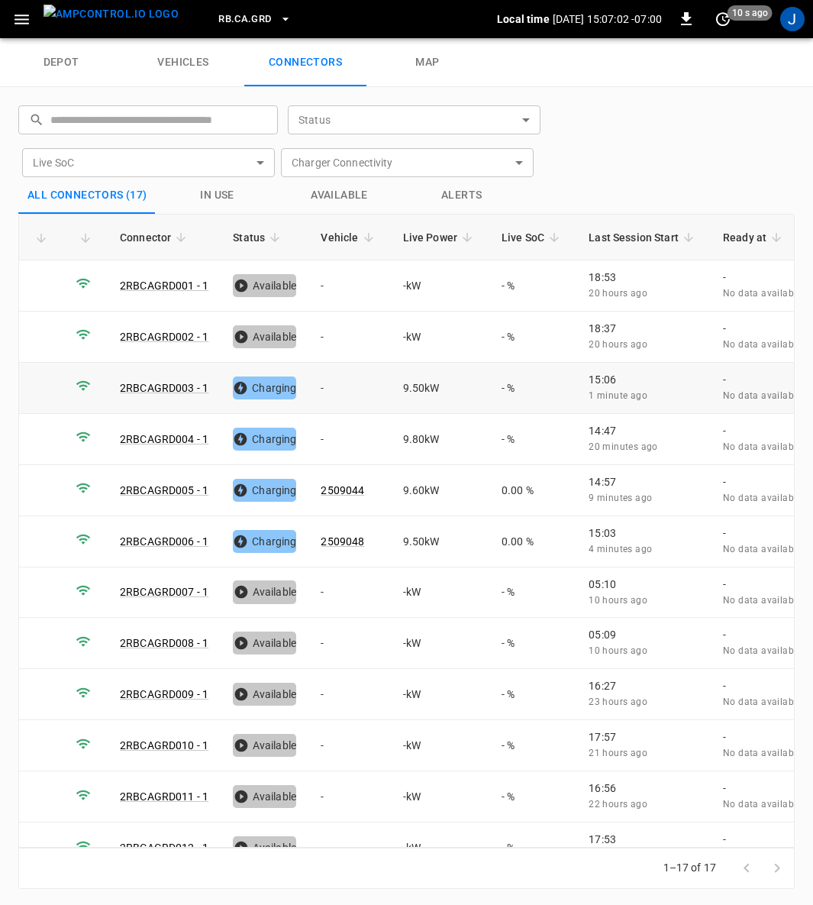
click at [327, 382] on td "-" at bounding box center [350, 388] width 82 height 51
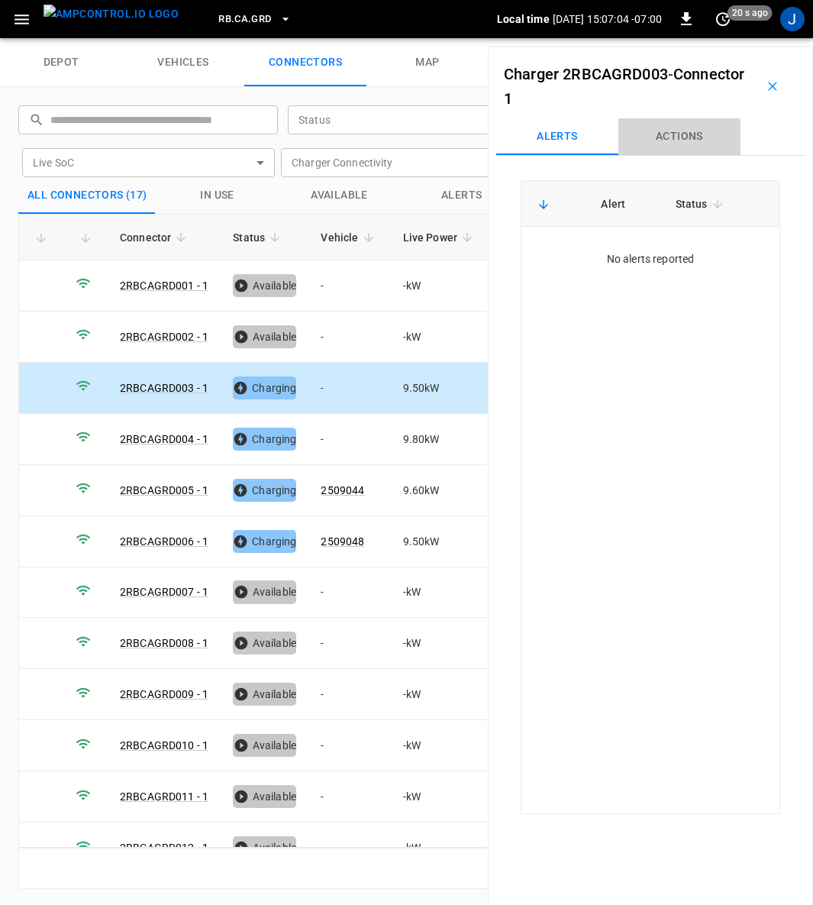
click at [695, 134] on button "Actions" at bounding box center [680, 136] width 122 height 37
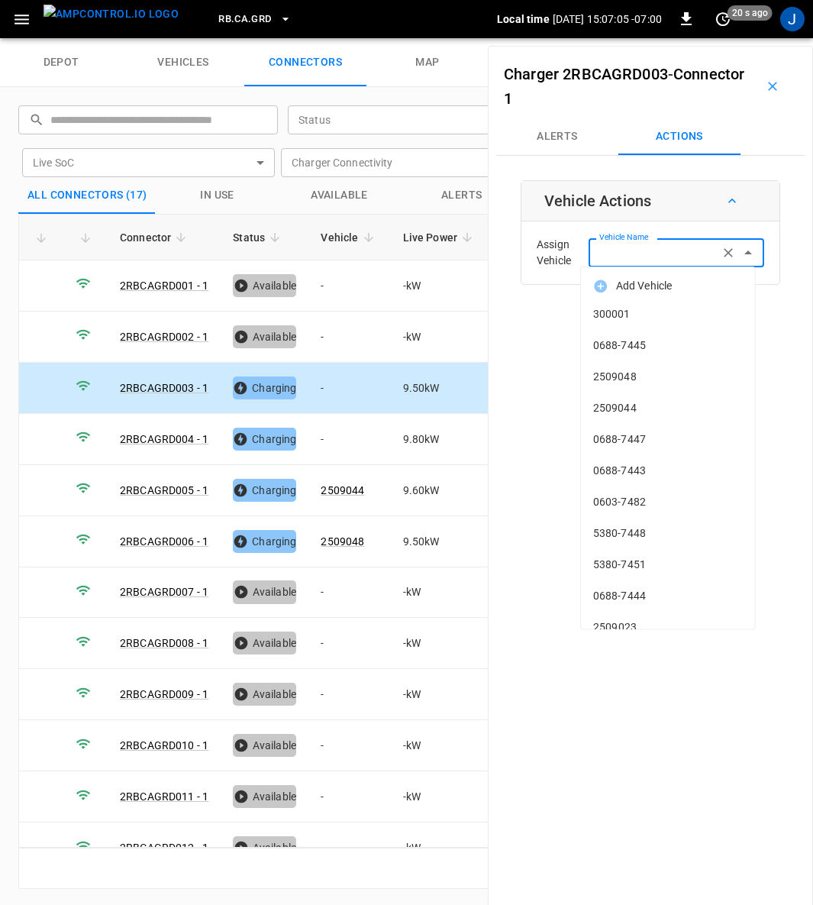
click at [656, 255] on input "Vehicle Name" at bounding box center [653, 252] width 121 height 19
type input "*****"
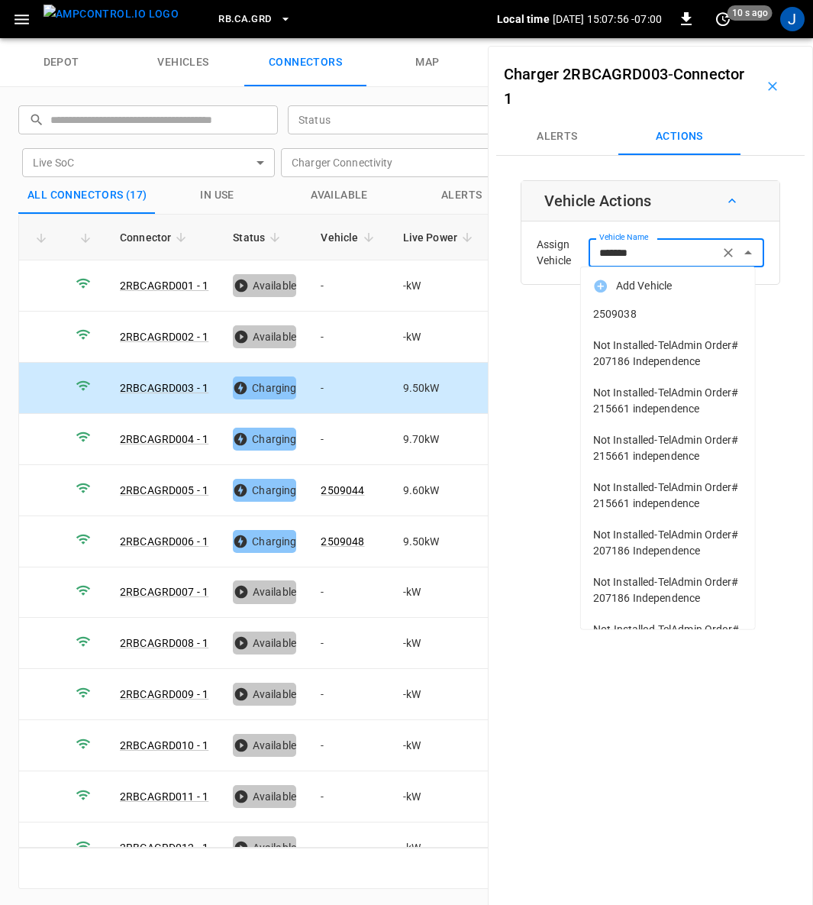
click at [614, 312] on span "2509038" at bounding box center [668, 314] width 150 height 16
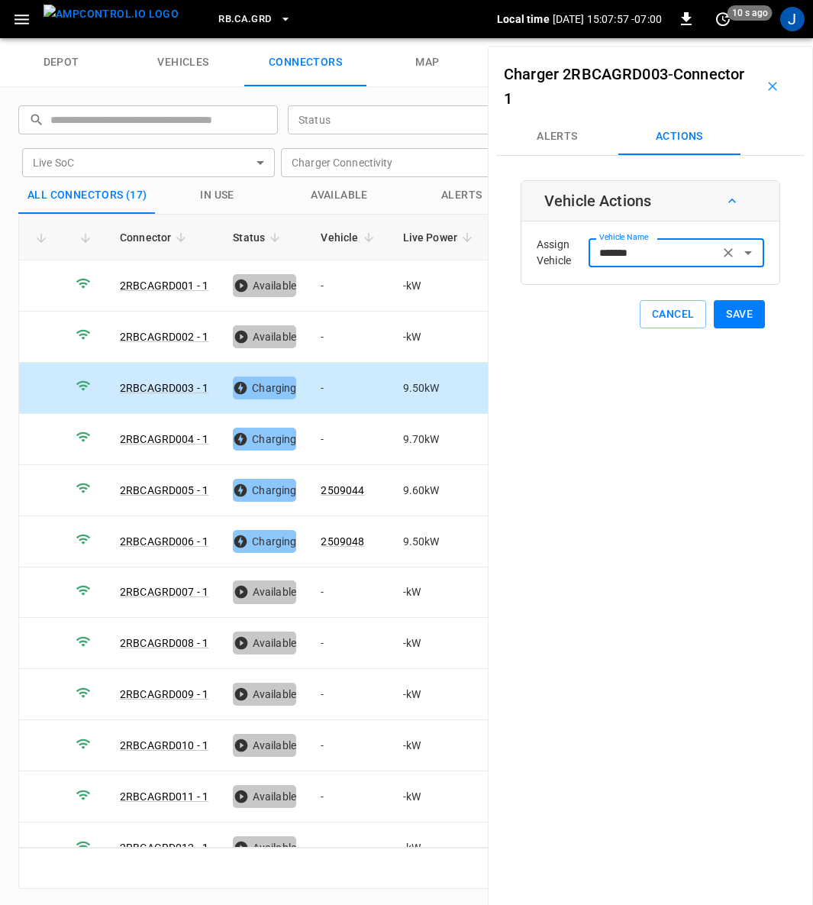
type input "*******"
click at [736, 319] on button "Save" at bounding box center [739, 314] width 51 height 28
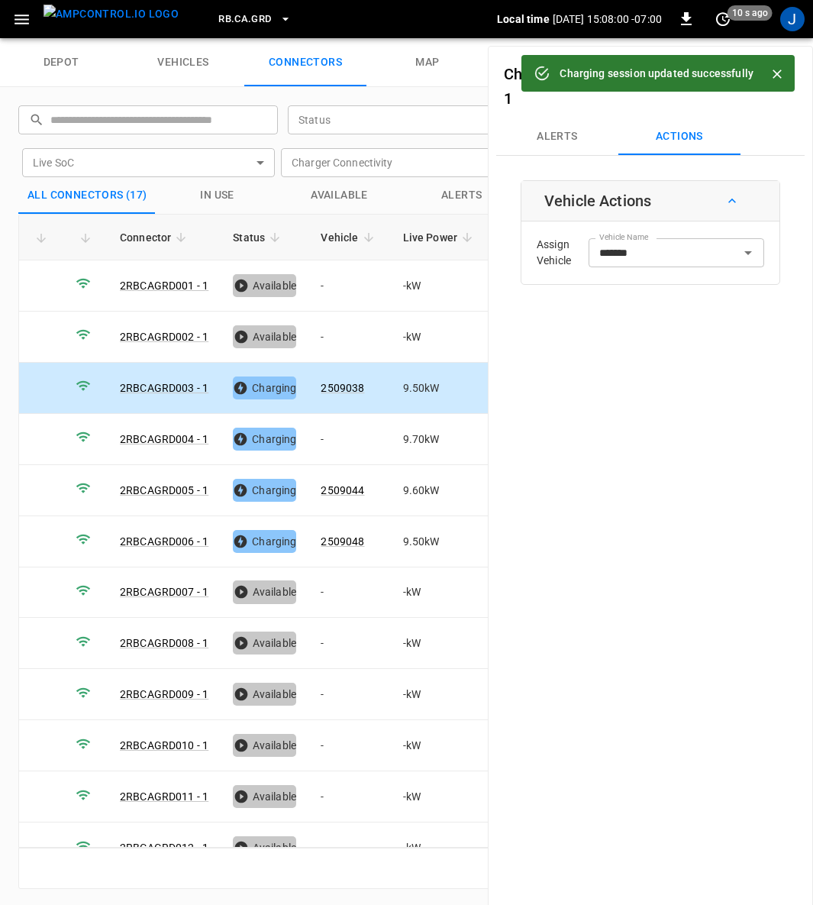
click at [778, 60] on div at bounding box center [771, 73] width 35 height 27
click at [788, 69] on div at bounding box center [771, 73] width 35 height 27
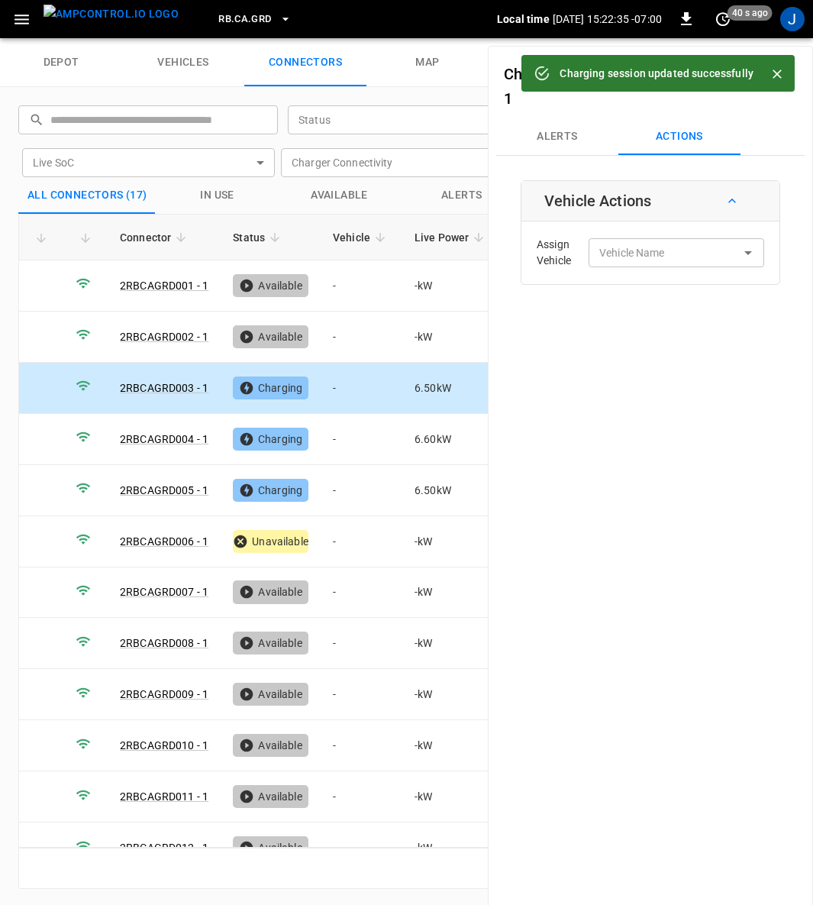
click at [778, 69] on icon "Close" at bounding box center [777, 73] width 15 height 15
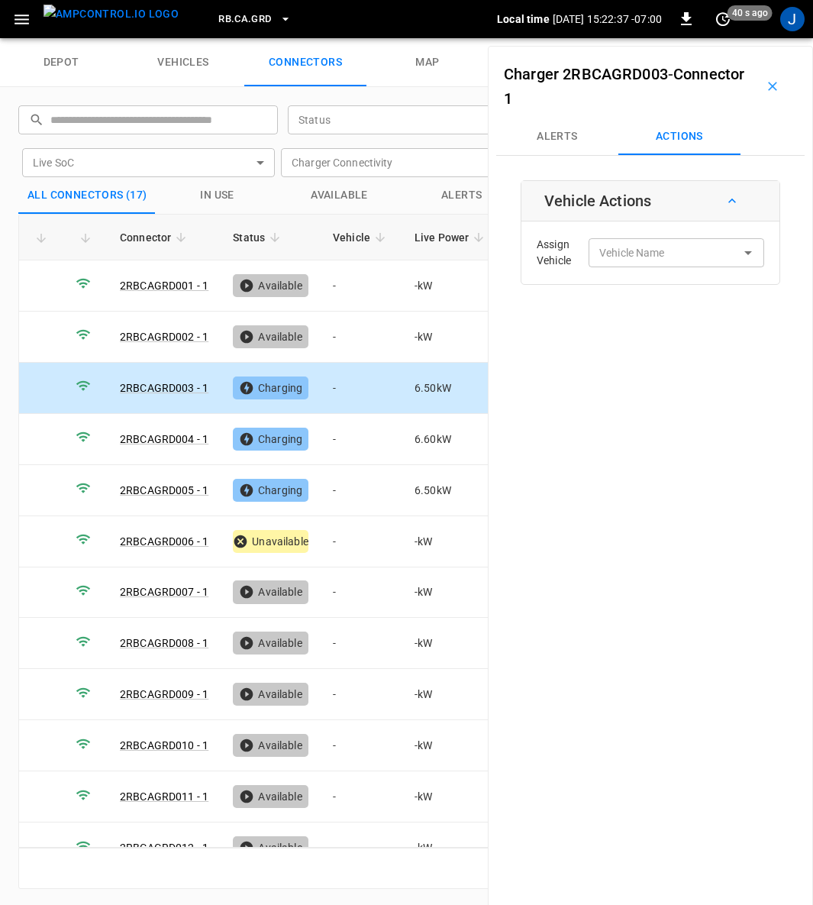
click at [768, 83] on icon "button" at bounding box center [772, 86] width 9 height 9
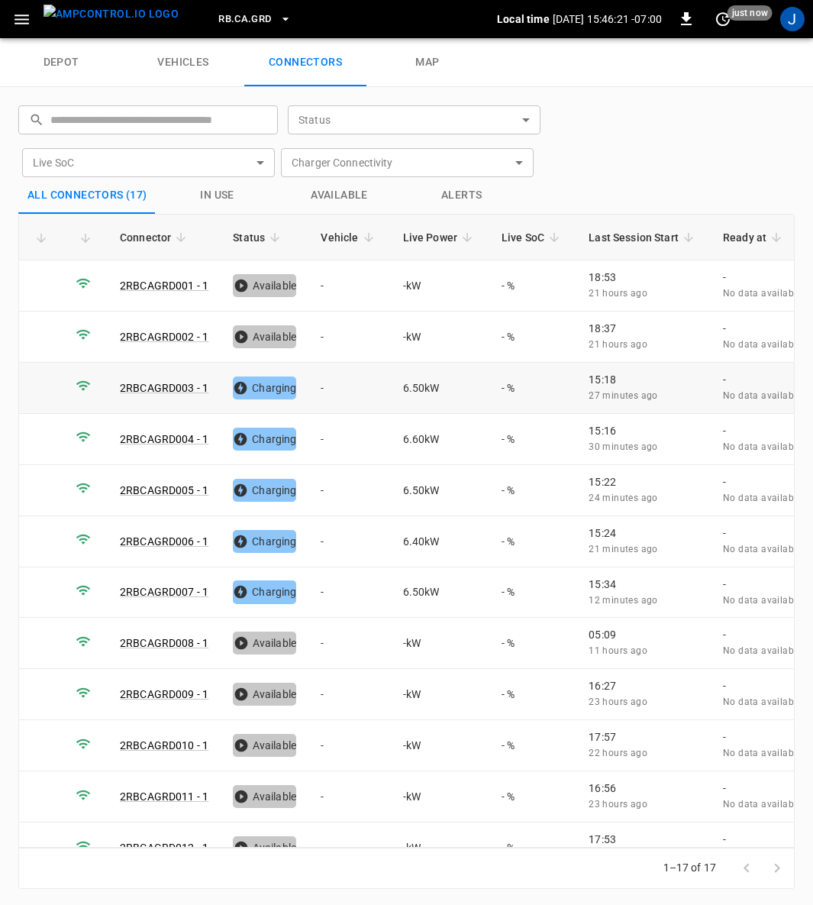
click at [325, 383] on td "-" at bounding box center [350, 388] width 82 height 51
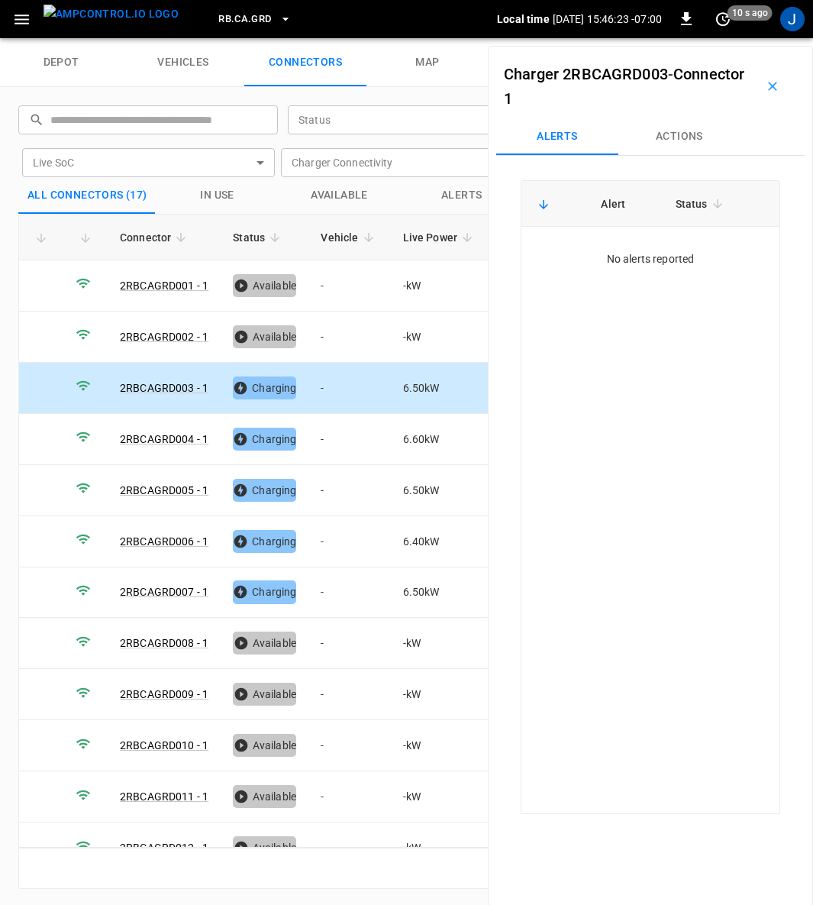
click at [685, 133] on button "Actions" at bounding box center [680, 136] width 122 height 37
click at [687, 251] on input "Vehicle Name" at bounding box center [653, 252] width 121 height 19
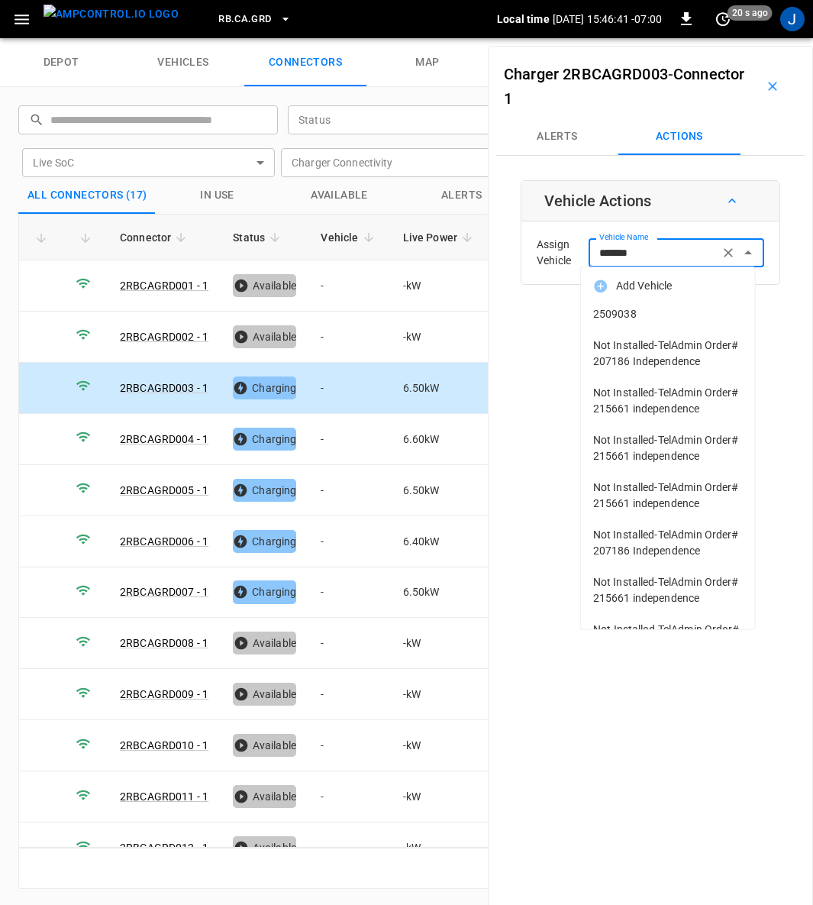
click at [636, 309] on span "2509038" at bounding box center [668, 314] width 150 height 16
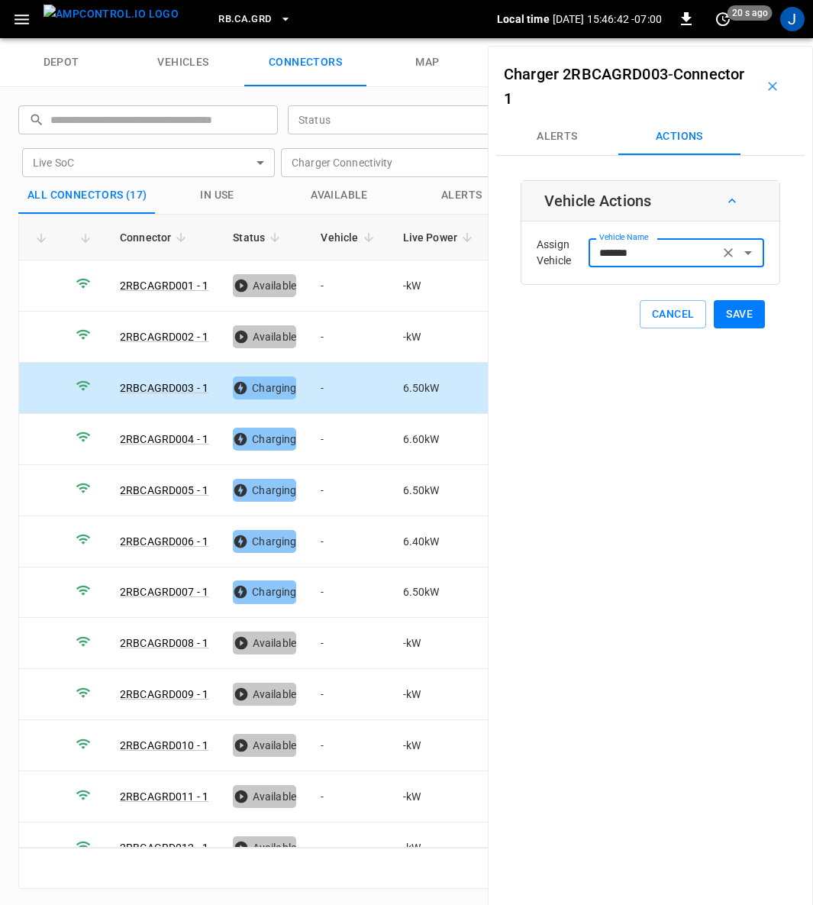
type input "*******"
click at [740, 309] on button "Save" at bounding box center [739, 314] width 51 height 28
click at [325, 484] on td "-" at bounding box center [350, 490] width 82 height 51
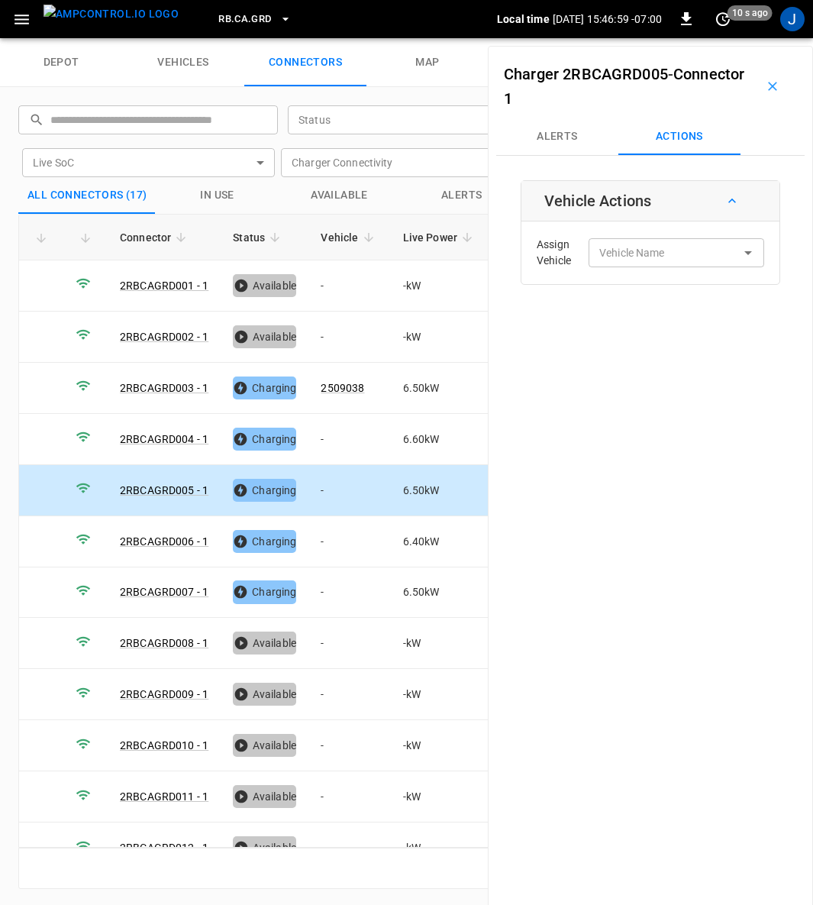
click at [742, 250] on icon "Open" at bounding box center [748, 253] width 18 height 18
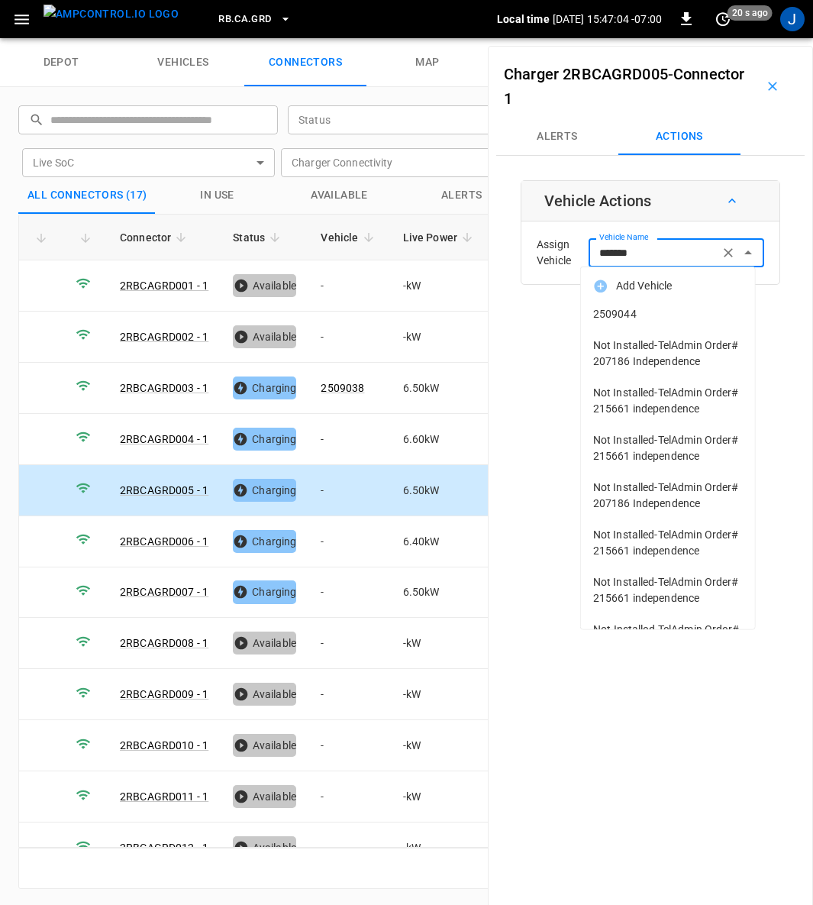
click at [655, 318] on span "2509044" at bounding box center [668, 314] width 150 height 16
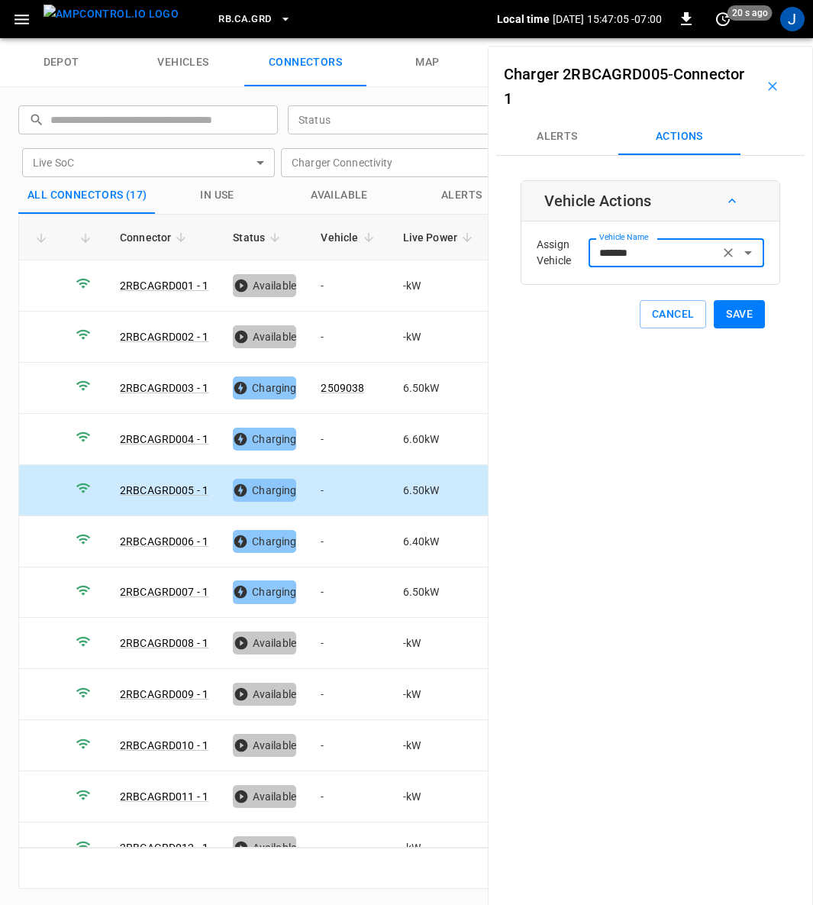
type input "*******"
click at [719, 312] on button "Save" at bounding box center [739, 314] width 51 height 28
click at [330, 531] on td "-" at bounding box center [350, 541] width 82 height 51
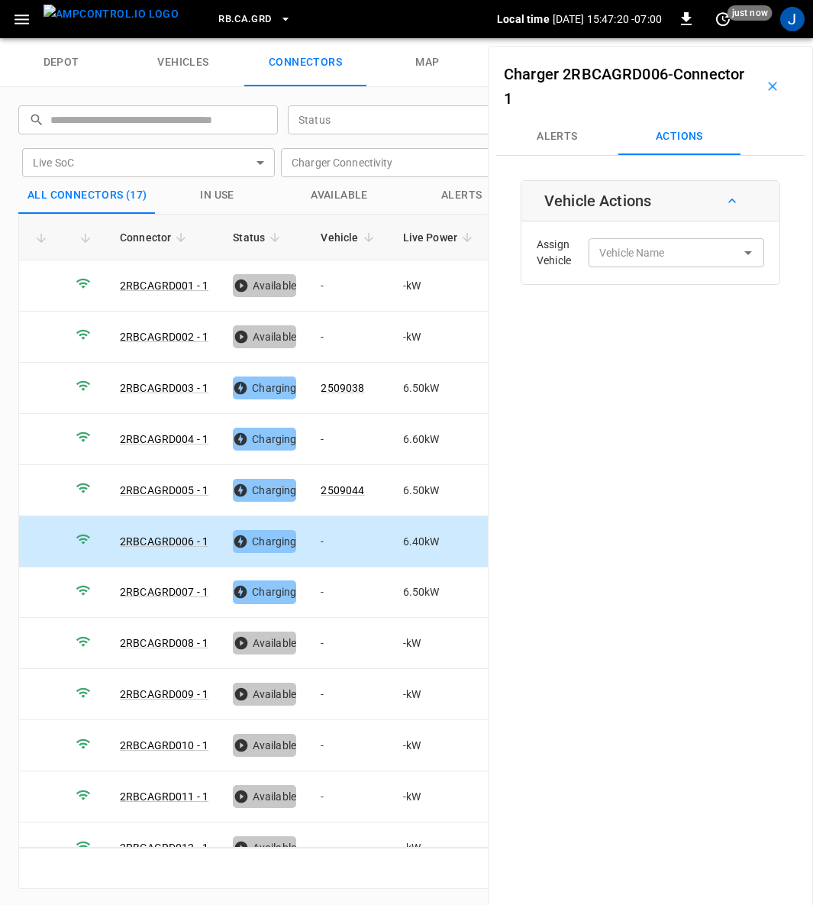
click at [687, 251] on input "Vehicle Name" at bounding box center [653, 252] width 121 height 19
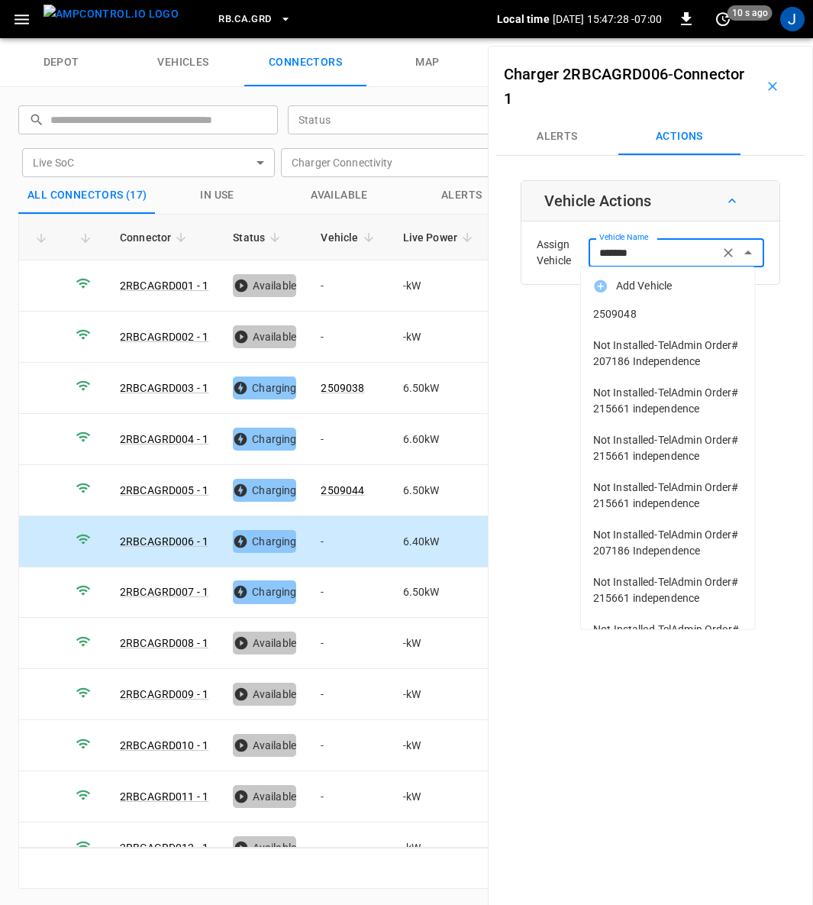
click at [639, 314] on span "2509048" at bounding box center [668, 314] width 150 height 16
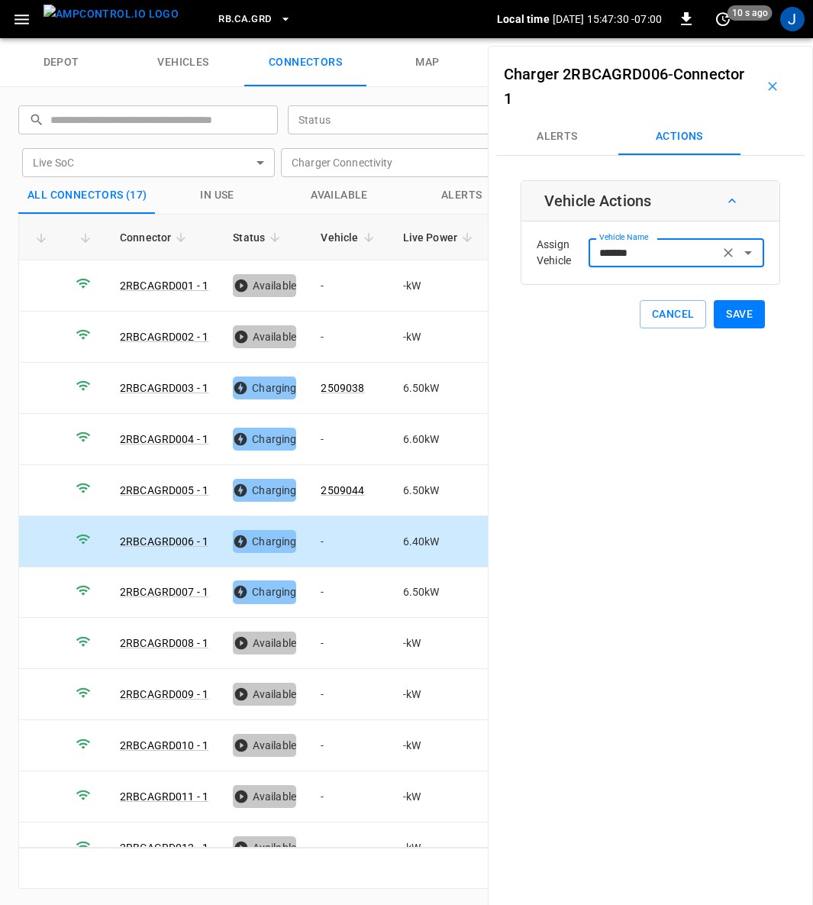
type input "*******"
click at [732, 315] on button "Save" at bounding box center [739, 314] width 51 height 28
click at [324, 584] on td "-" at bounding box center [350, 593] width 82 height 51
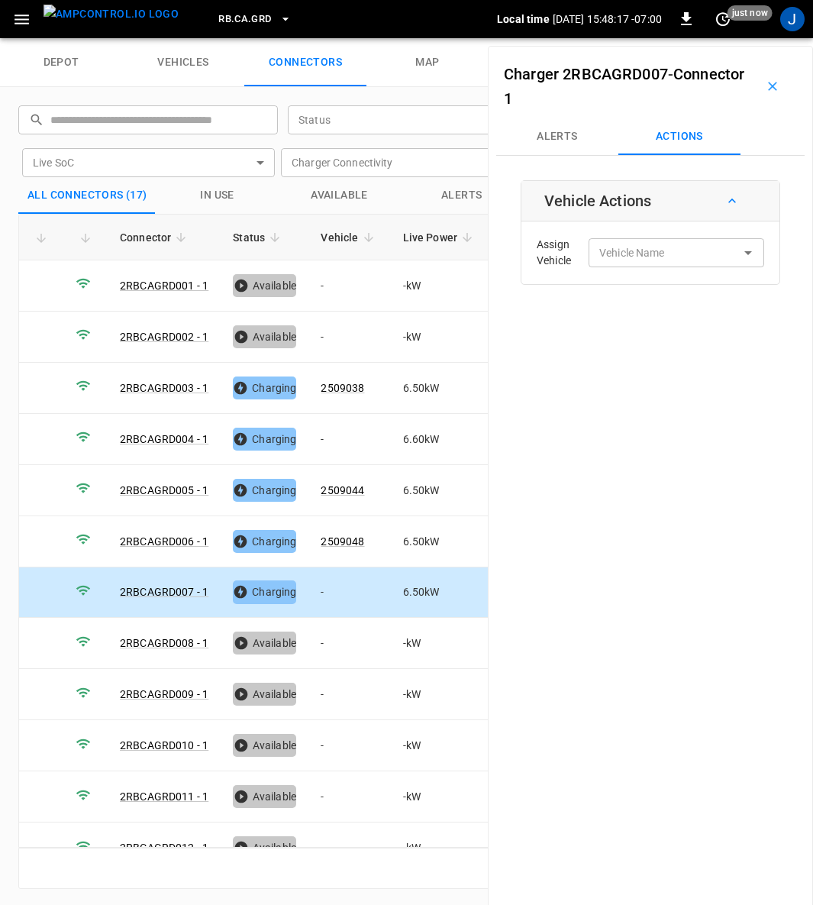
click at [645, 257] on div "Vehicle Name Vehicle Name" at bounding box center [677, 252] width 176 height 28
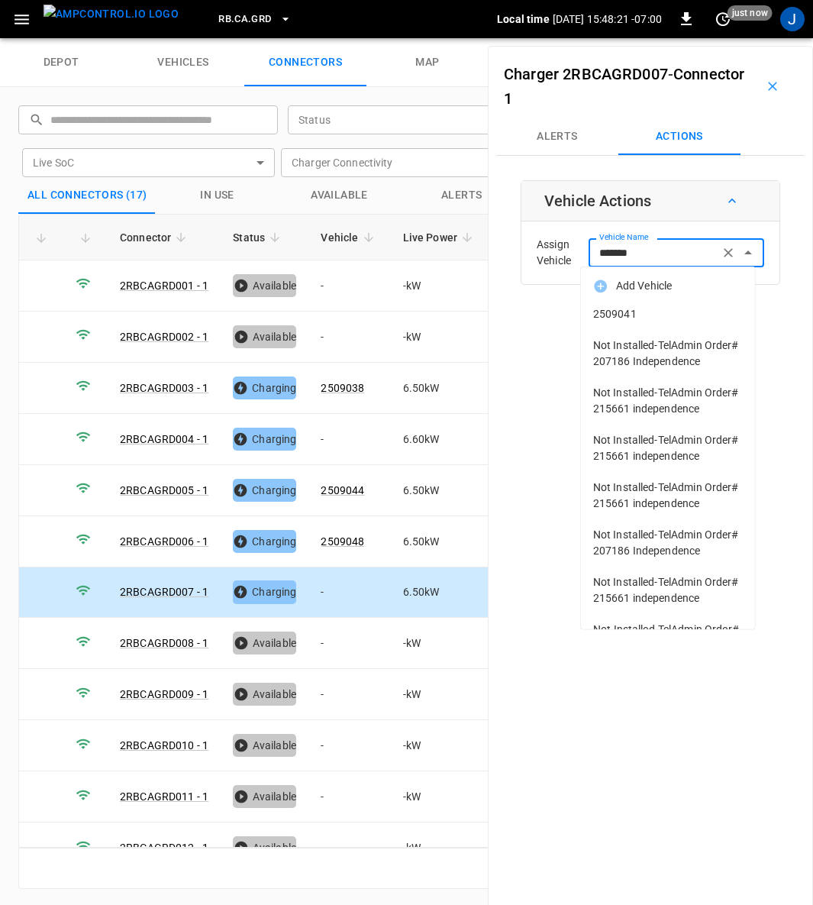
click at [625, 309] on span "2509041" at bounding box center [668, 314] width 150 height 16
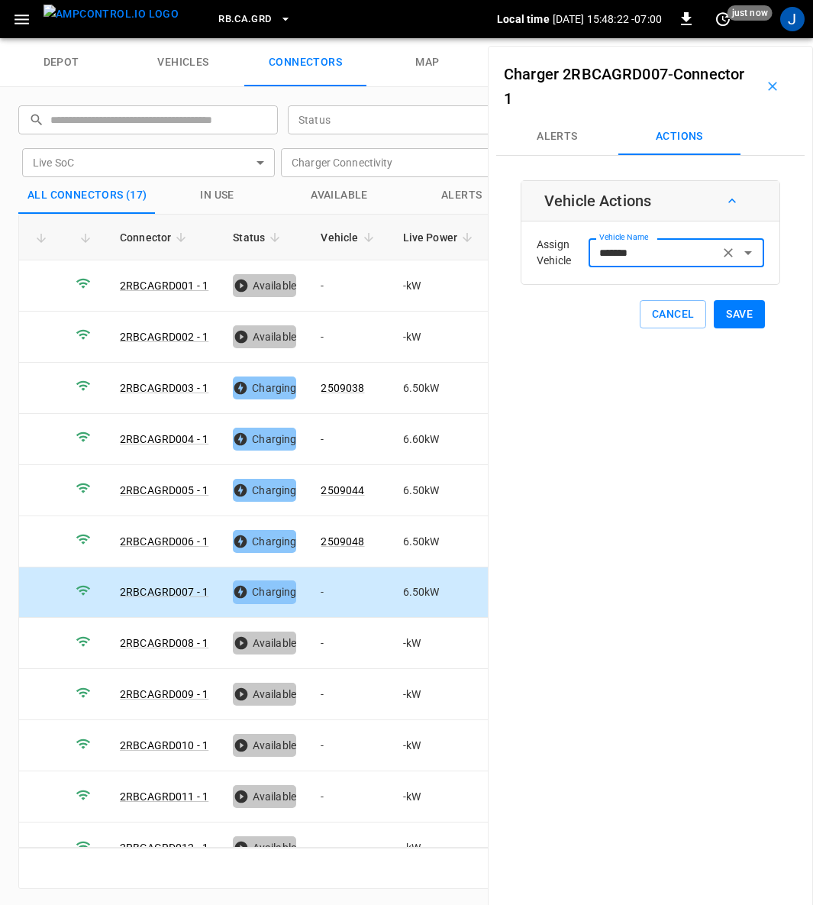
type input "*******"
click at [735, 313] on button "Save" at bounding box center [739, 314] width 51 height 28
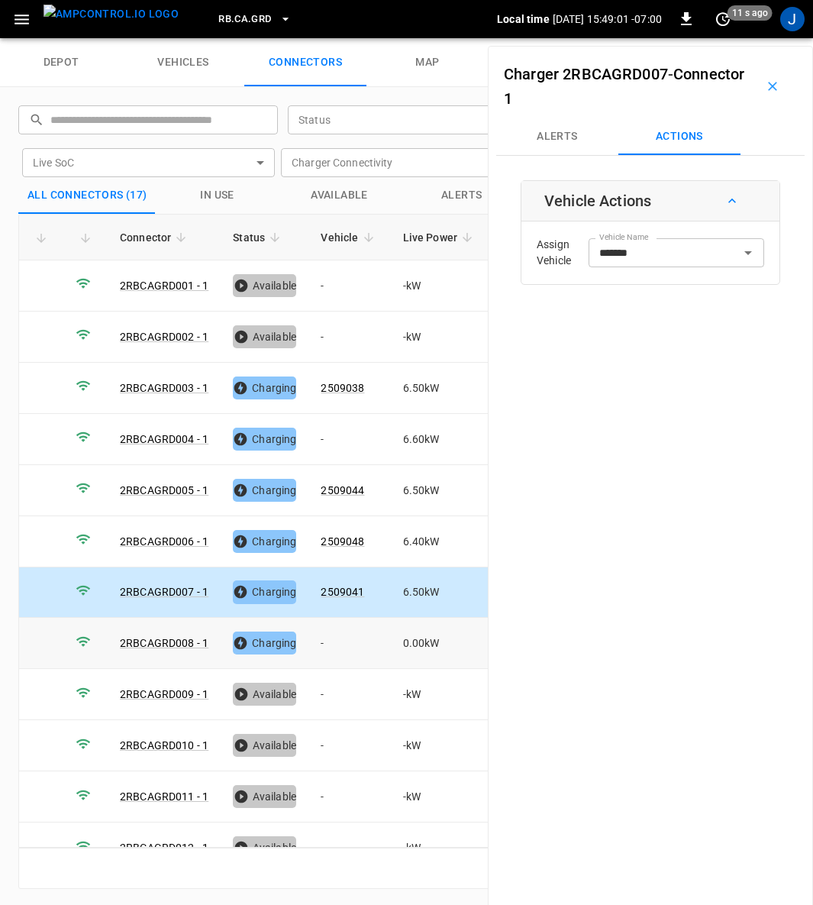
click at [323, 635] on td "-" at bounding box center [350, 643] width 82 height 51
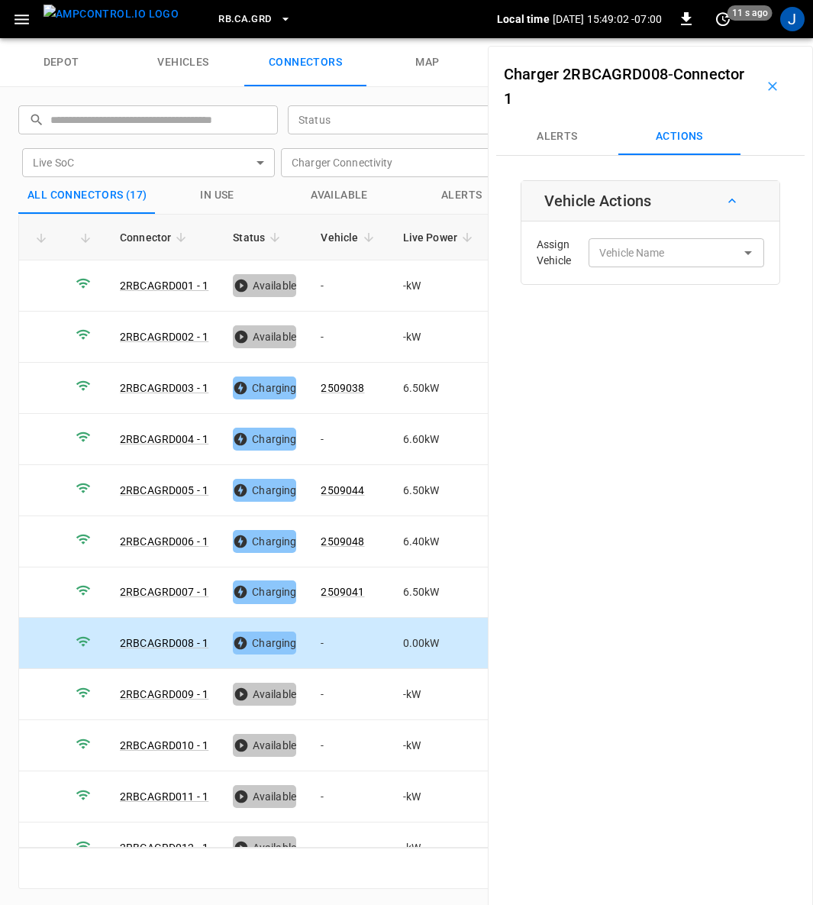
click at [323, 635] on td "-" at bounding box center [350, 643] width 82 height 51
click at [678, 241] on div "Vehicle Name" at bounding box center [677, 252] width 176 height 28
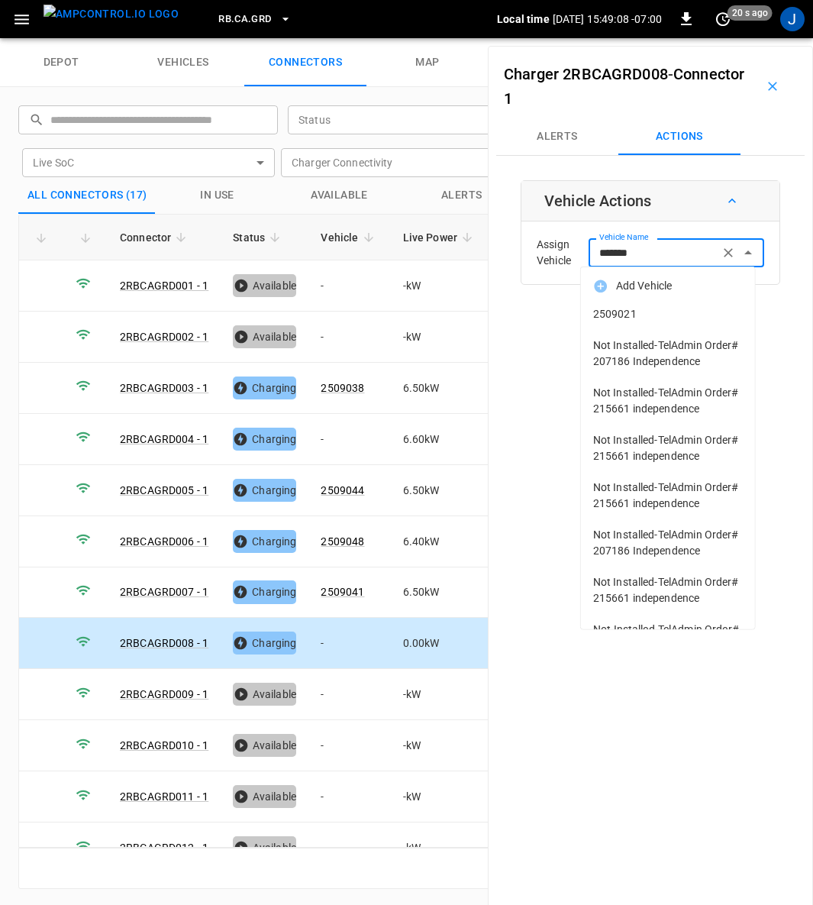
click at [635, 316] on span "2509021" at bounding box center [668, 314] width 150 height 16
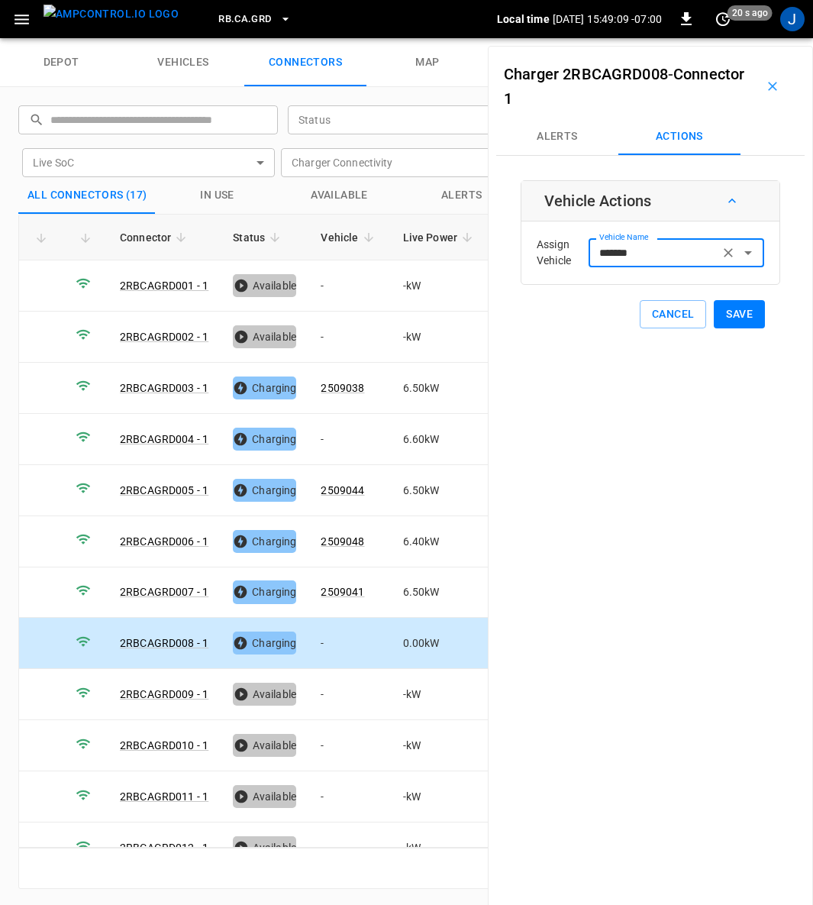
type input "*******"
click at [729, 318] on button "Save" at bounding box center [739, 314] width 51 height 28
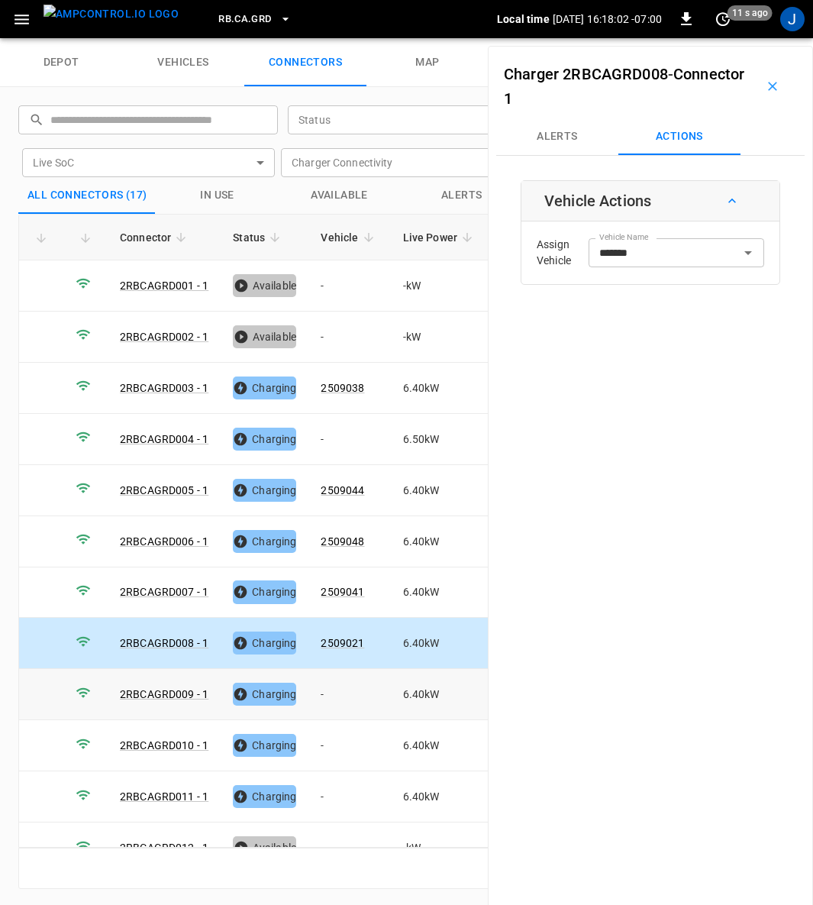
scroll to position [272, 0]
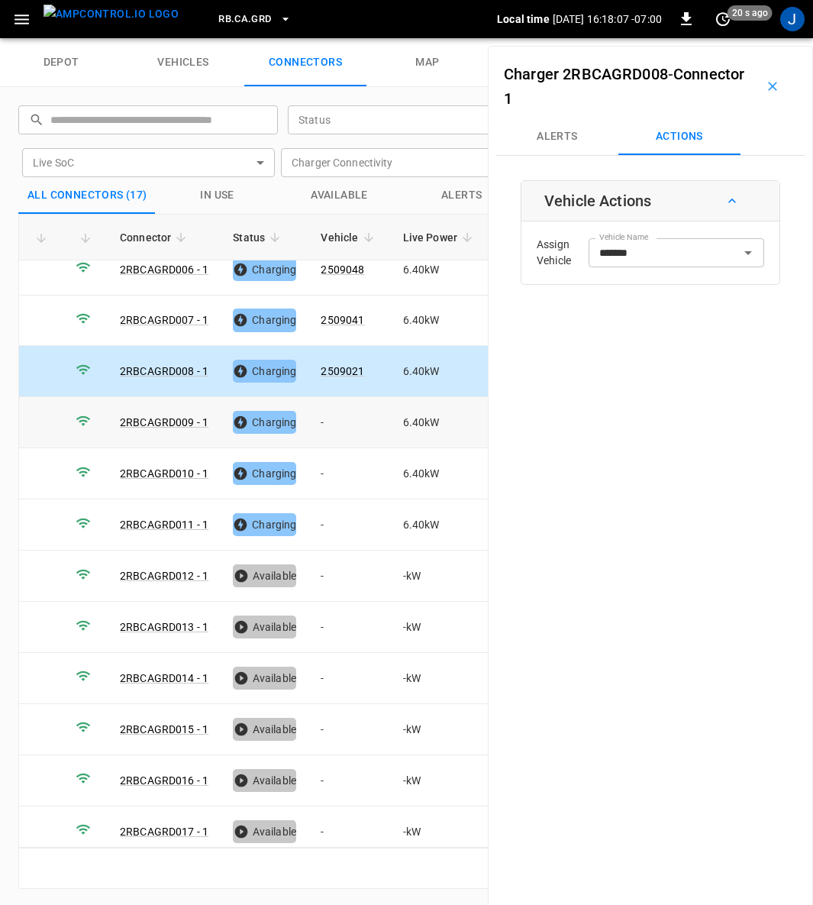
click at [317, 414] on td "-" at bounding box center [350, 422] width 82 height 51
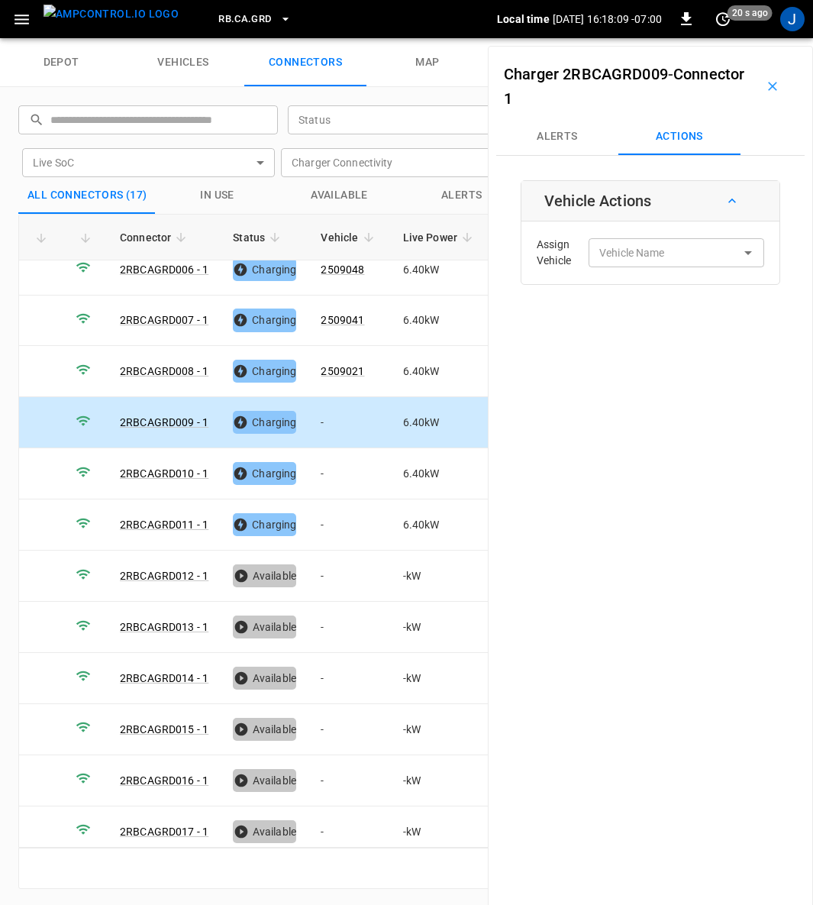
click at [658, 257] on input "Vehicle Name" at bounding box center [653, 252] width 121 height 19
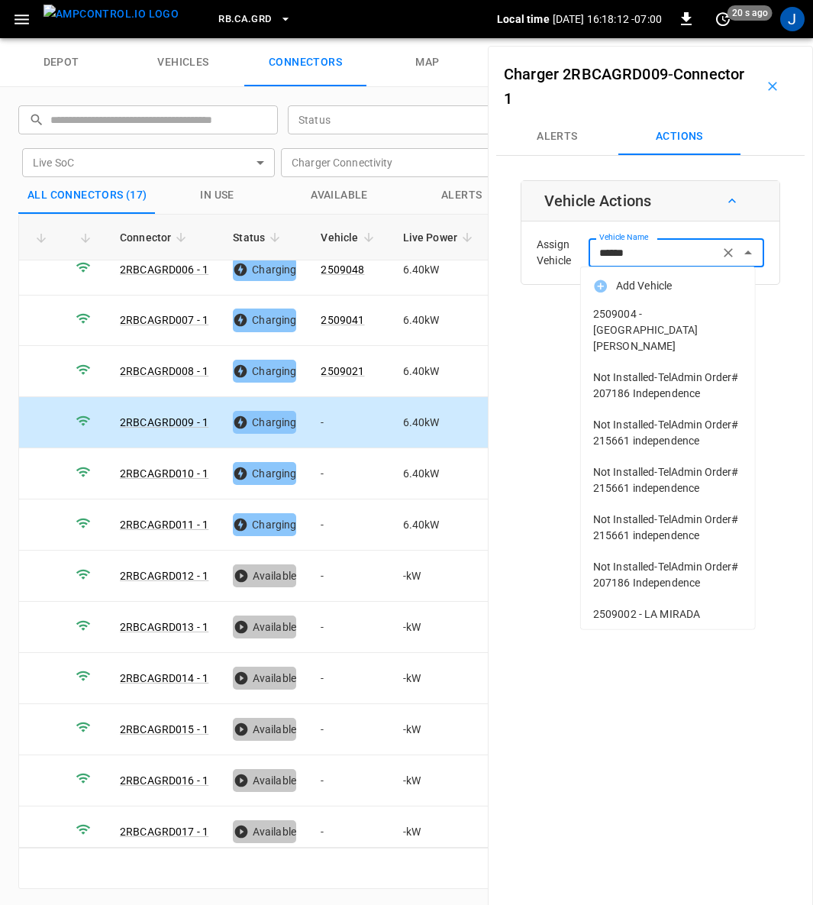
type input "*******"
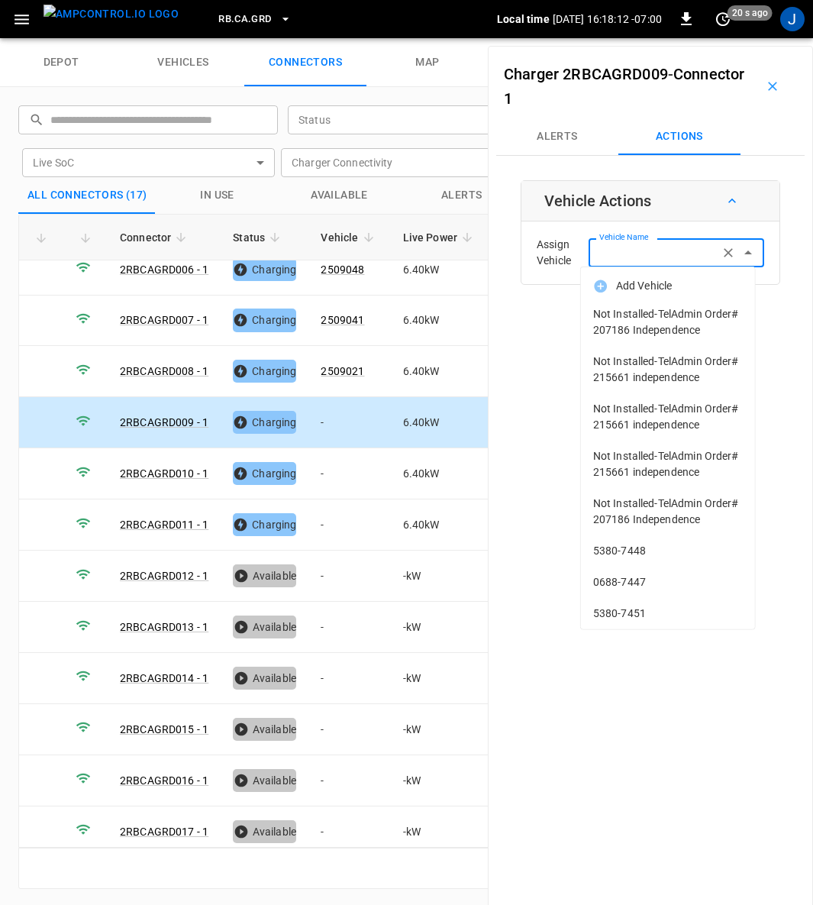
type input "*"
click at [623, 255] on input "Vehicle Name" at bounding box center [653, 252] width 121 height 19
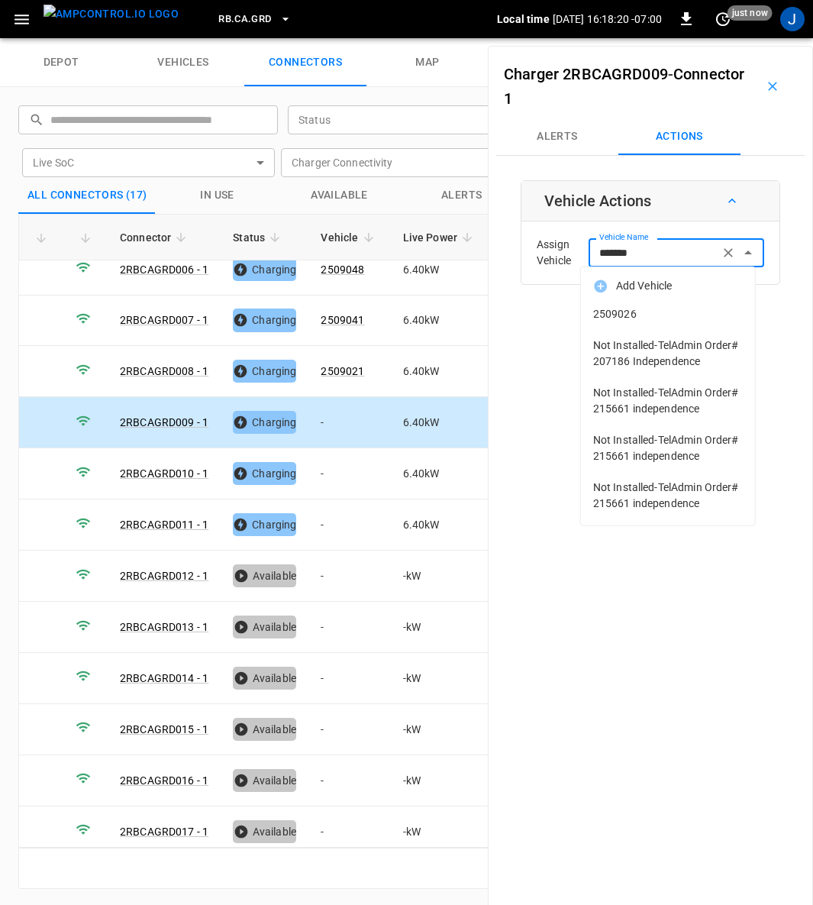
click at [619, 312] on span "2509026" at bounding box center [668, 314] width 150 height 16
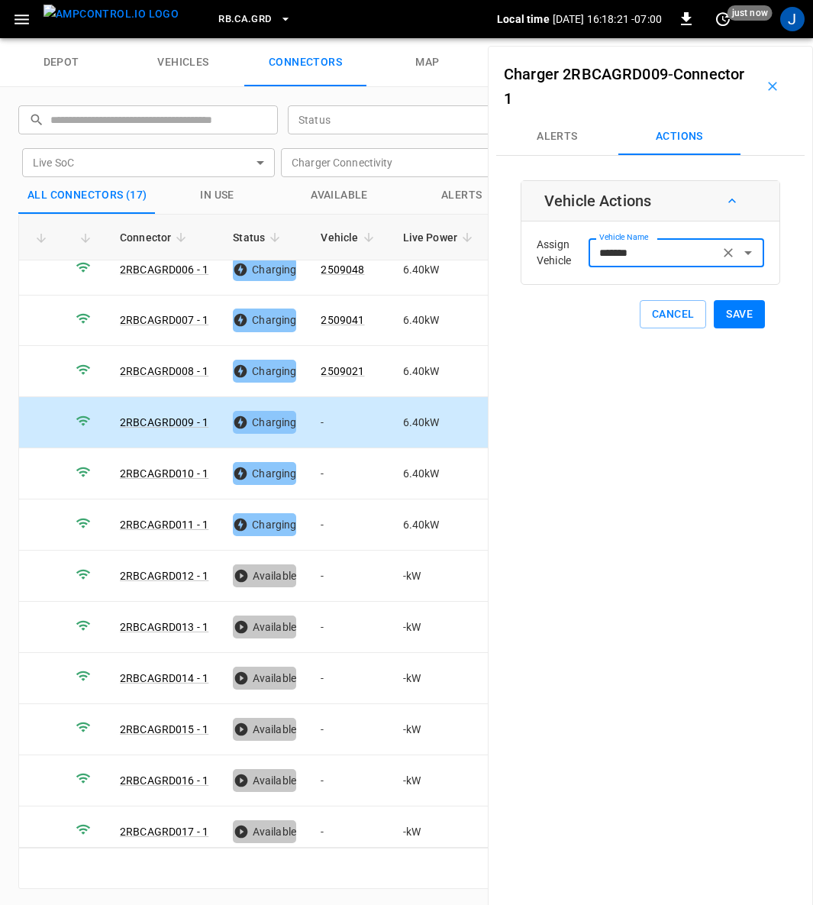
type input "*******"
click at [731, 309] on button "Save" at bounding box center [739, 314] width 51 height 28
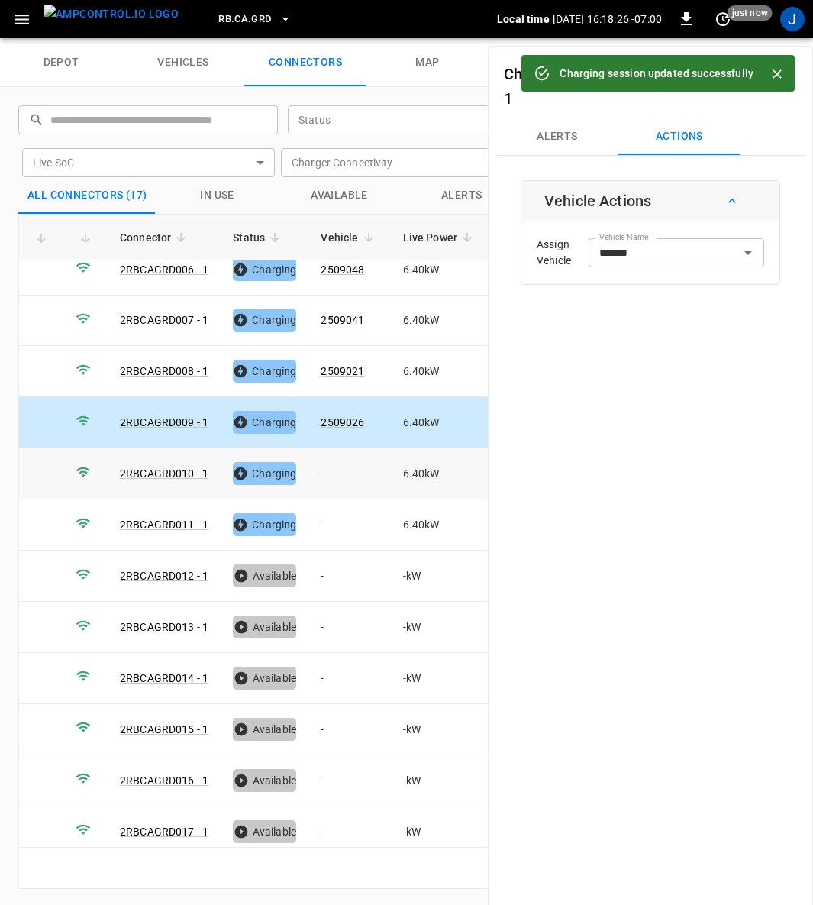
click at [324, 455] on td "-" at bounding box center [350, 473] width 82 height 51
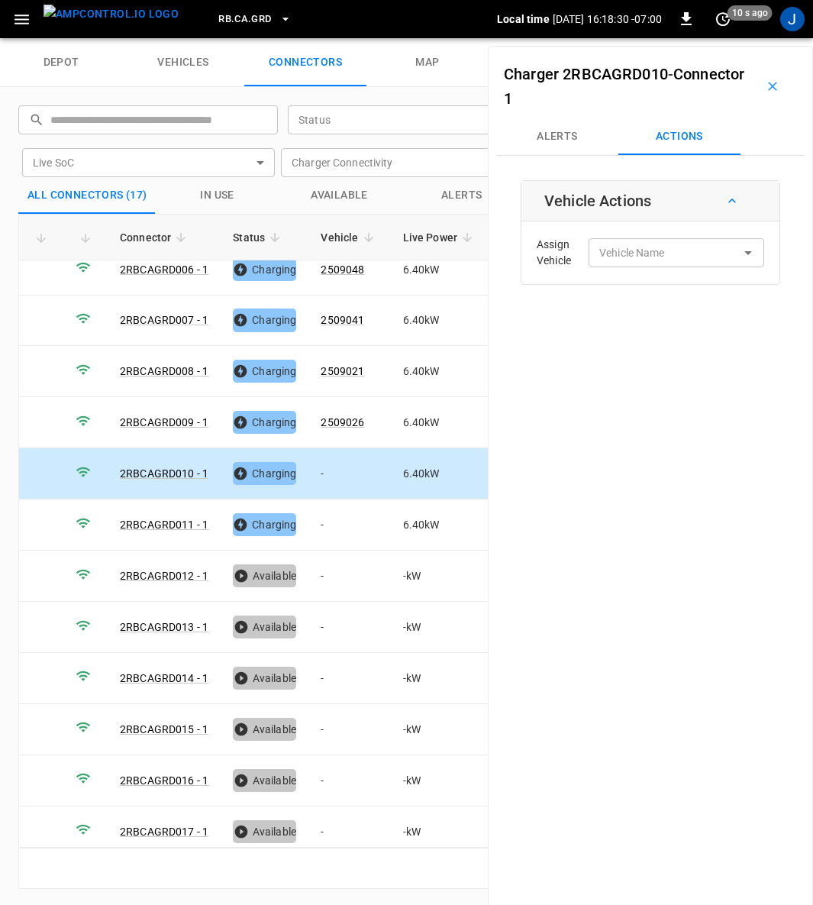
click at [655, 254] on input "Vehicle Name" at bounding box center [653, 252] width 121 height 19
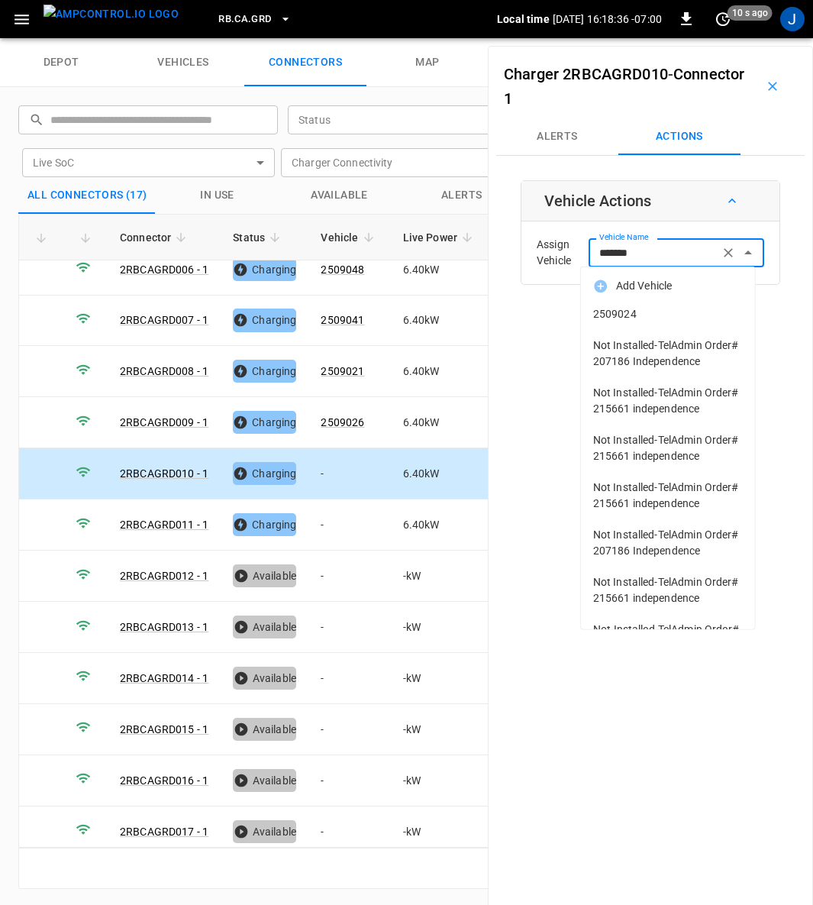
click at [629, 315] on span "2509024" at bounding box center [668, 314] width 150 height 16
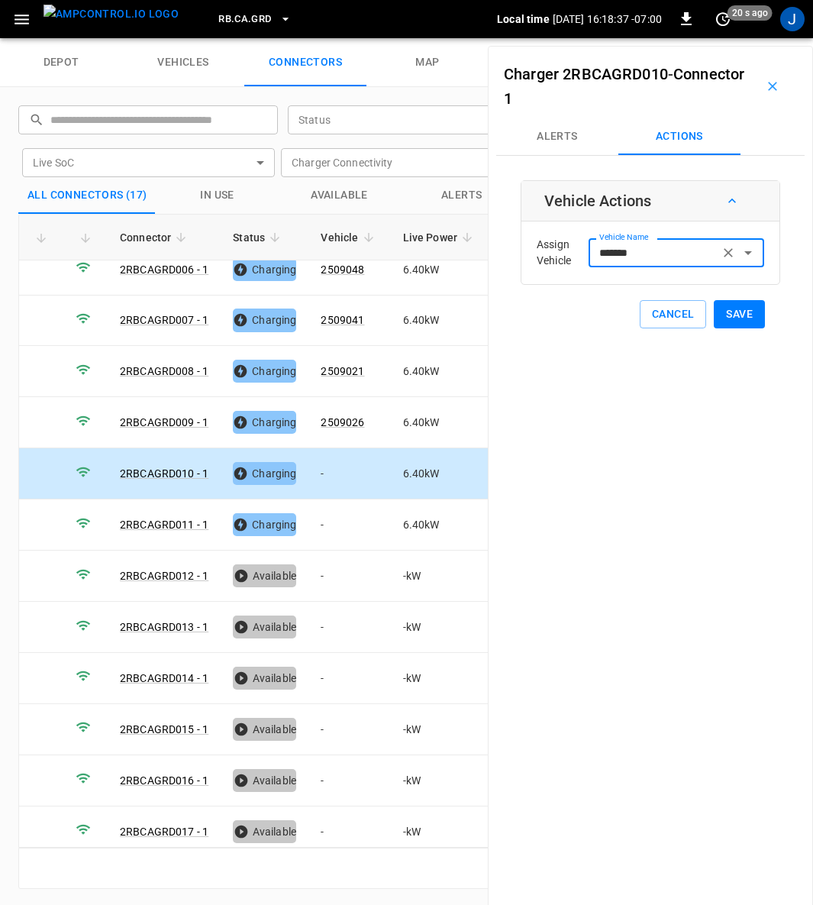
type input "*******"
click at [725, 312] on button "Save" at bounding box center [739, 314] width 51 height 28
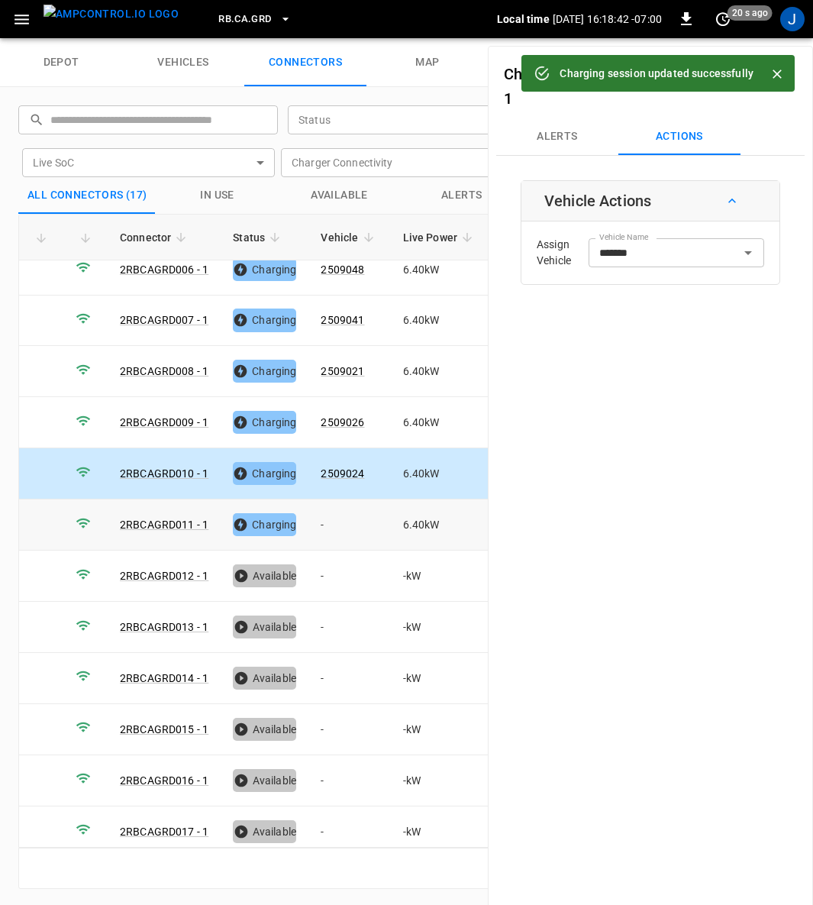
click at [328, 509] on td "-" at bounding box center [350, 525] width 82 height 51
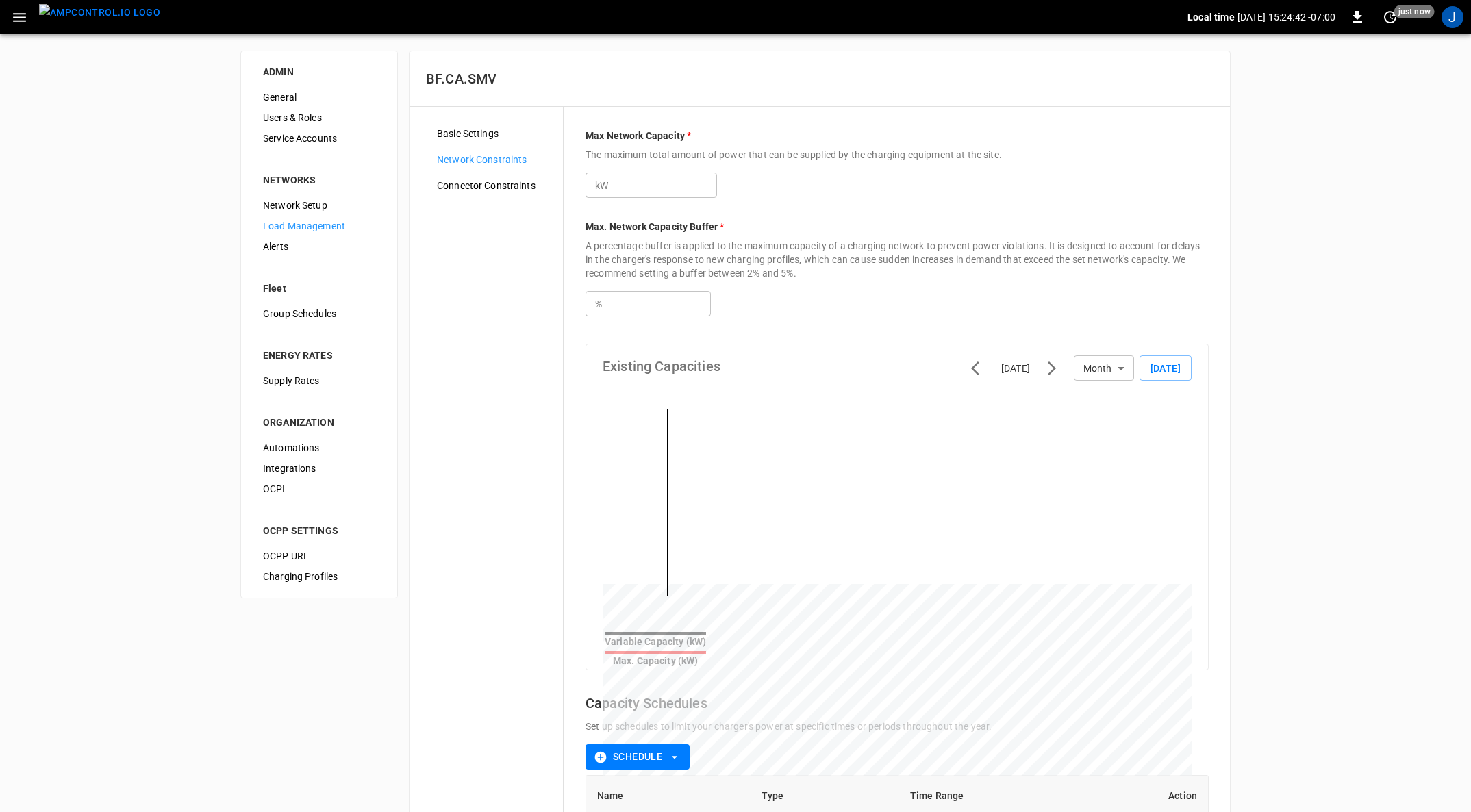
click at [499, 187] on span "Connector Constraints" at bounding box center [494, 186] width 115 height 14
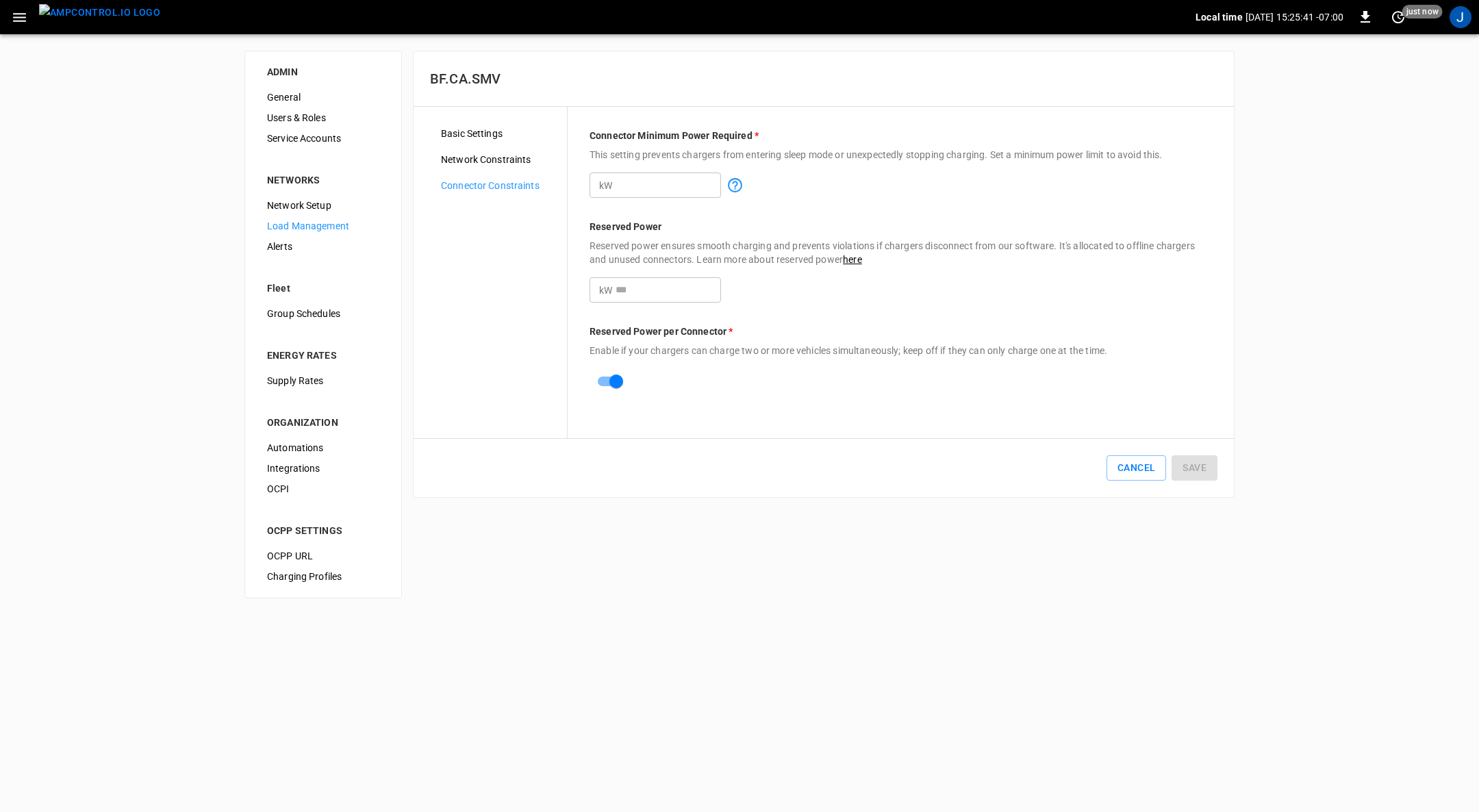
click at [639, 296] on input "*" at bounding box center [669, 289] width 106 height 25
click at [737, 468] on button "Save" at bounding box center [1194, 468] width 46 height 25
click at [310, 229] on span "Load Management" at bounding box center [323, 226] width 112 height 14
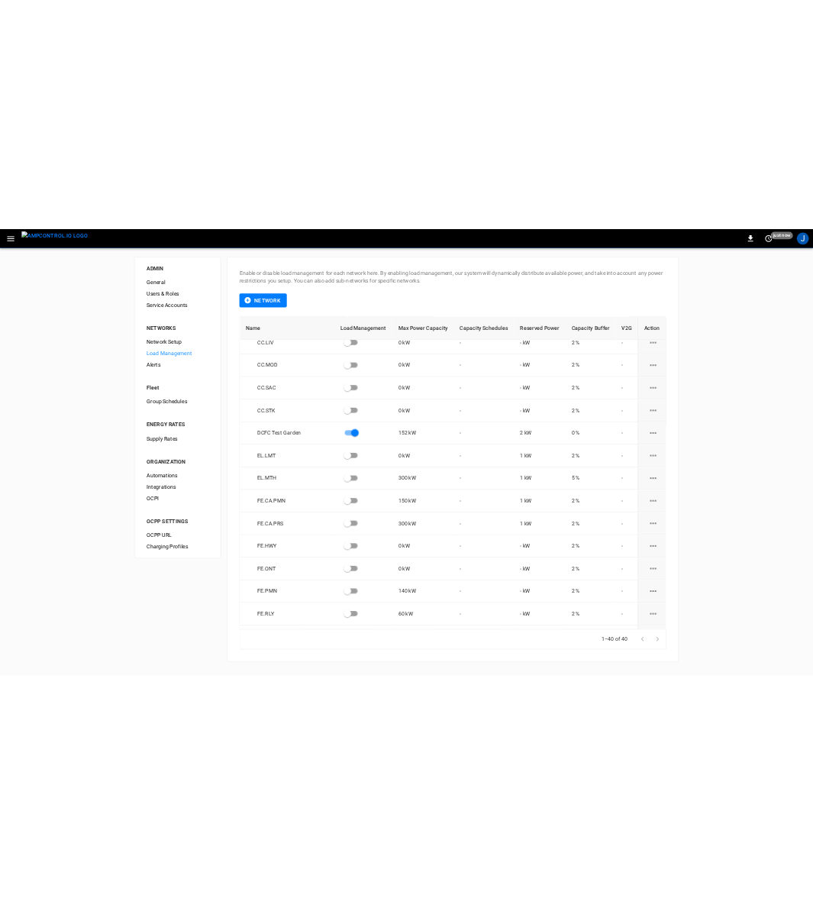
scroll to position [606, 0]
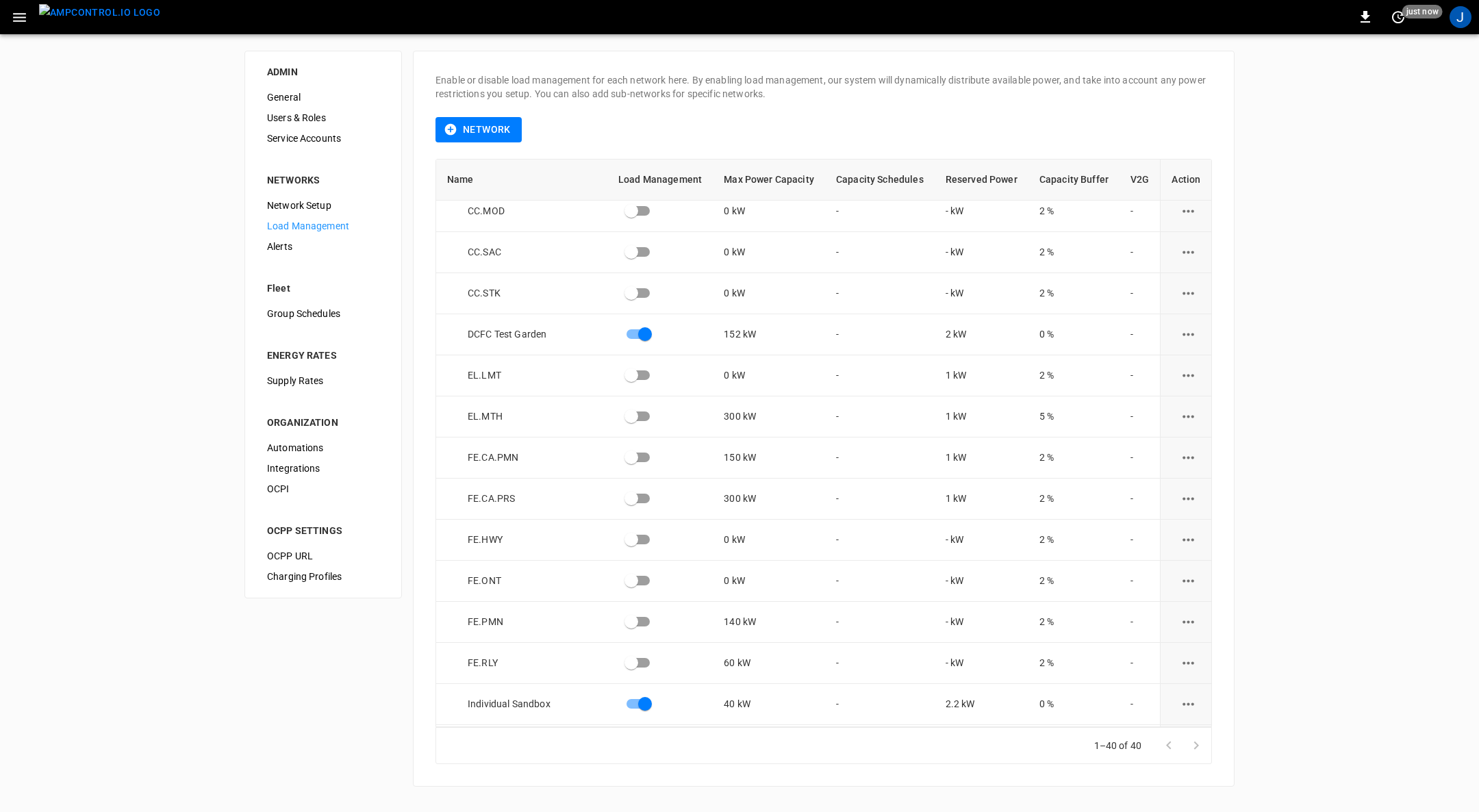
click at [737, 661] on icon "load management options" at bounding box center [1188, 662] width 17 height 17
click at [737, 692] on li "Edit" at bounding box center [1213, 695] width 97 height 22
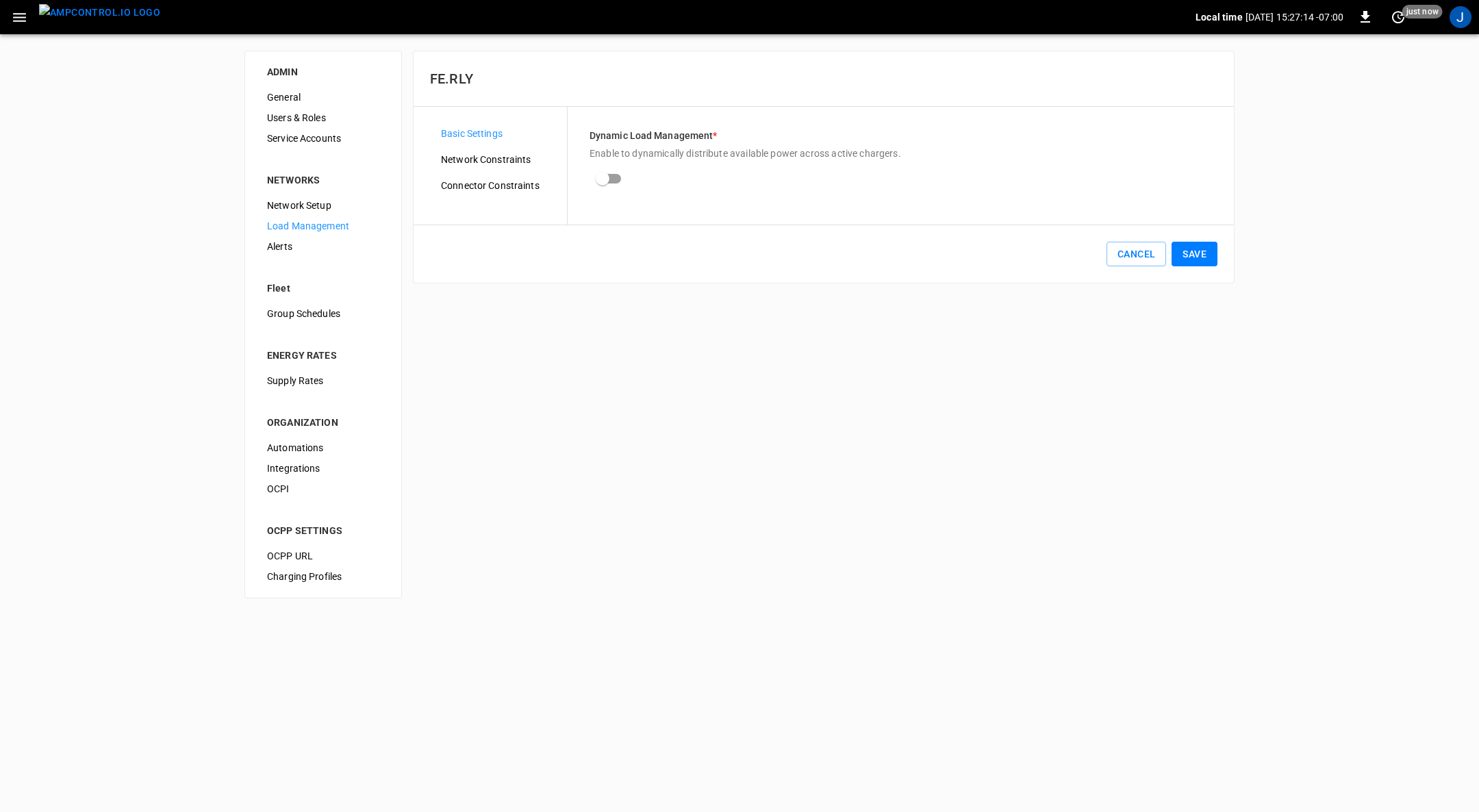
click at [496, 185] on span "Connector Constraints" at bounding box center [498, 186] width 115 height 14
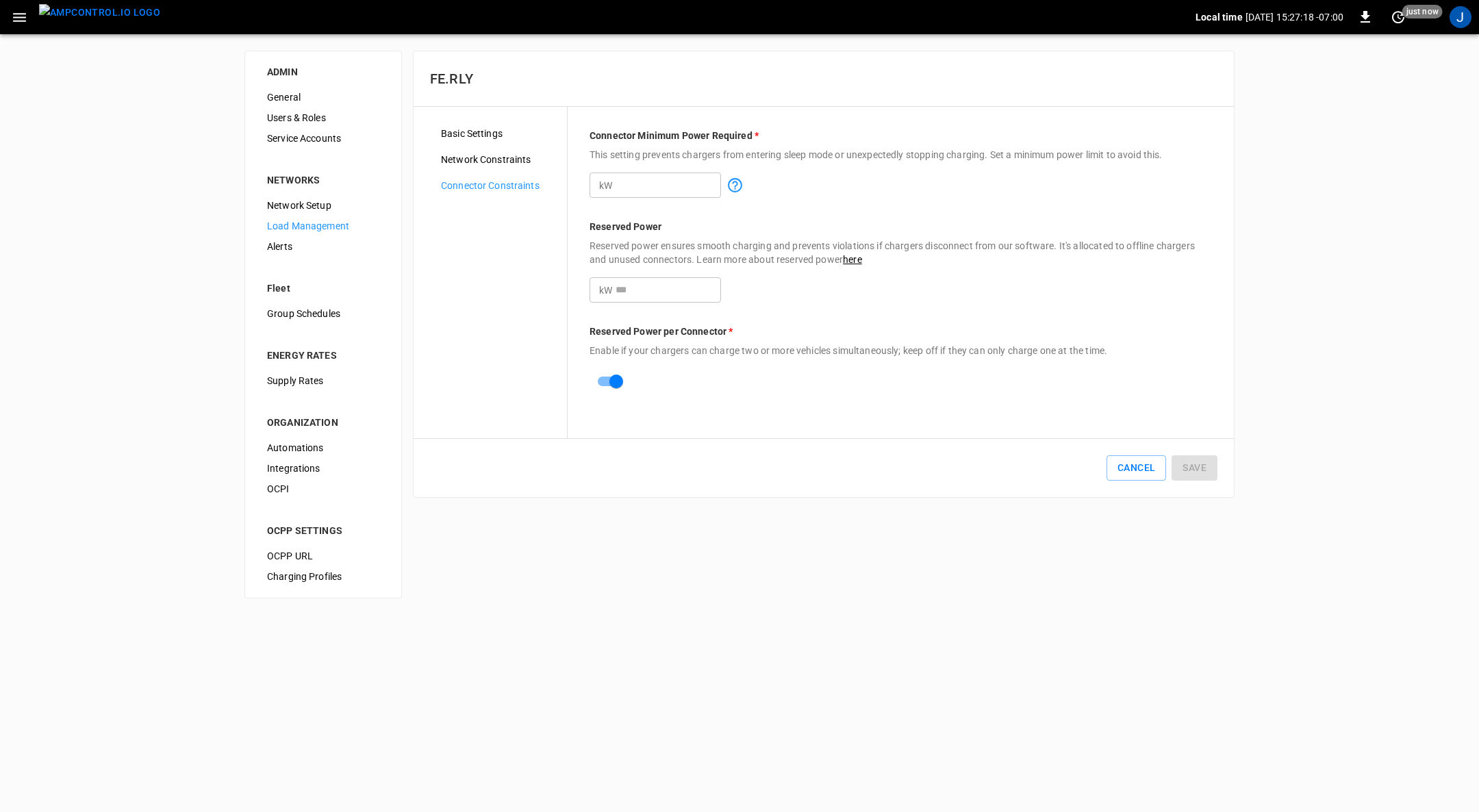
click at [105, 19] on img "menu" at bounding box center [99, 13] width 121 height 17
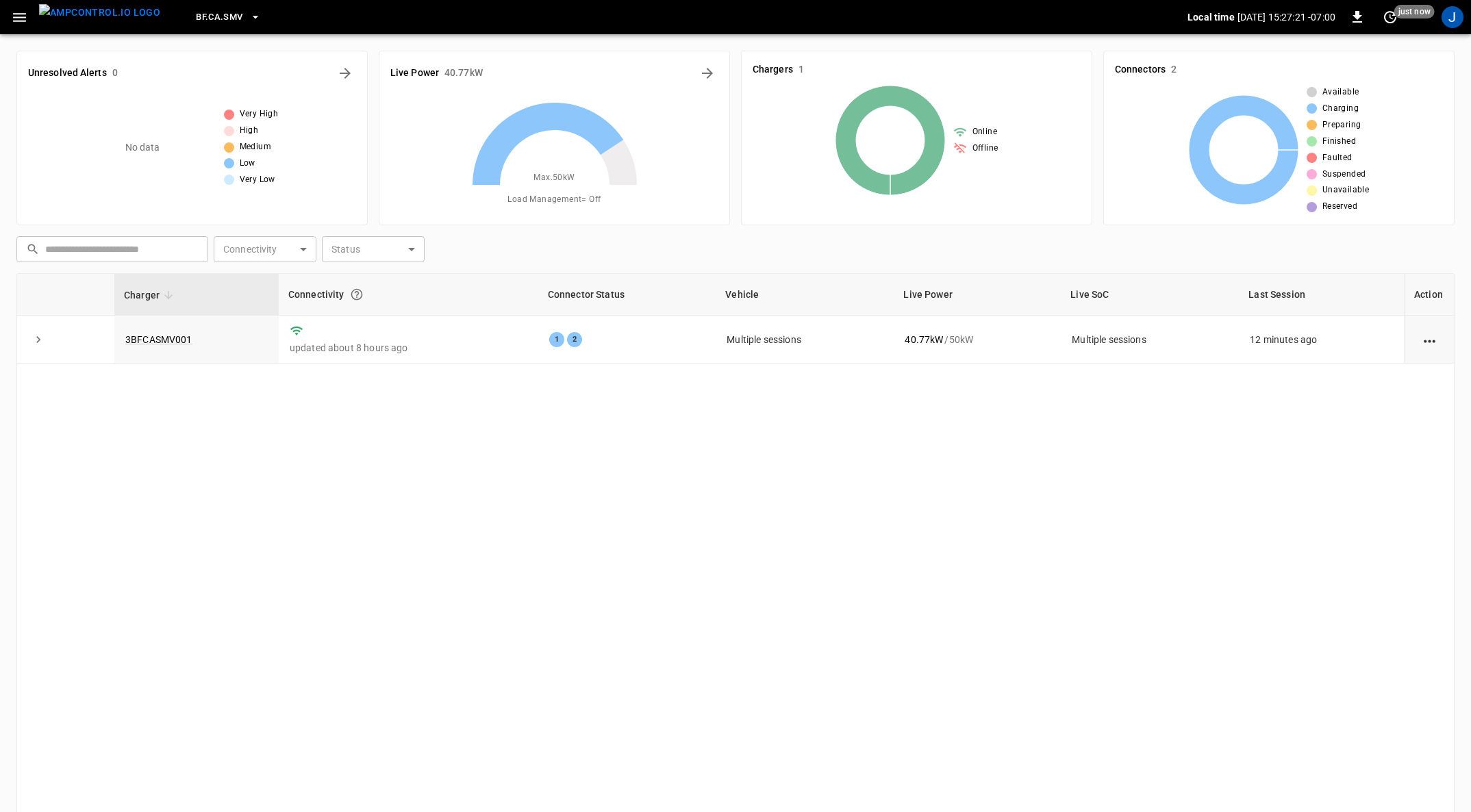
click at [167, 345] on link "3BFCASMV001" at bounding box center [159, 340] width 67 height 11
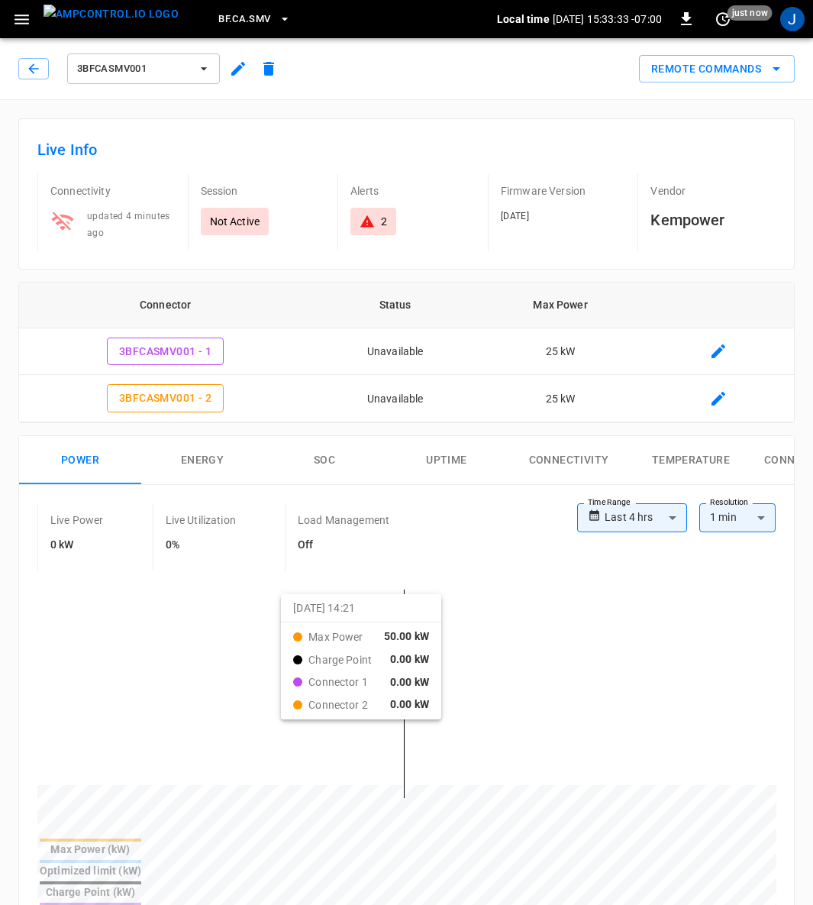
scroll to position [802, 0]
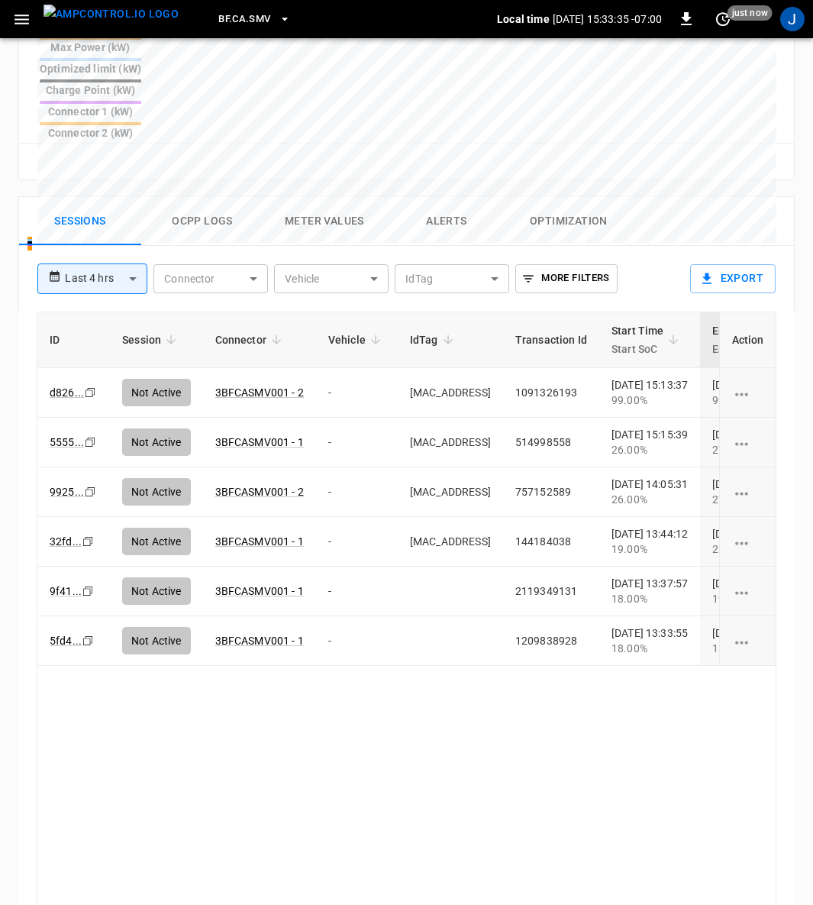
click at [442, 197] on button "Alerts" at bounding box center [447, 221] width 122 height 49
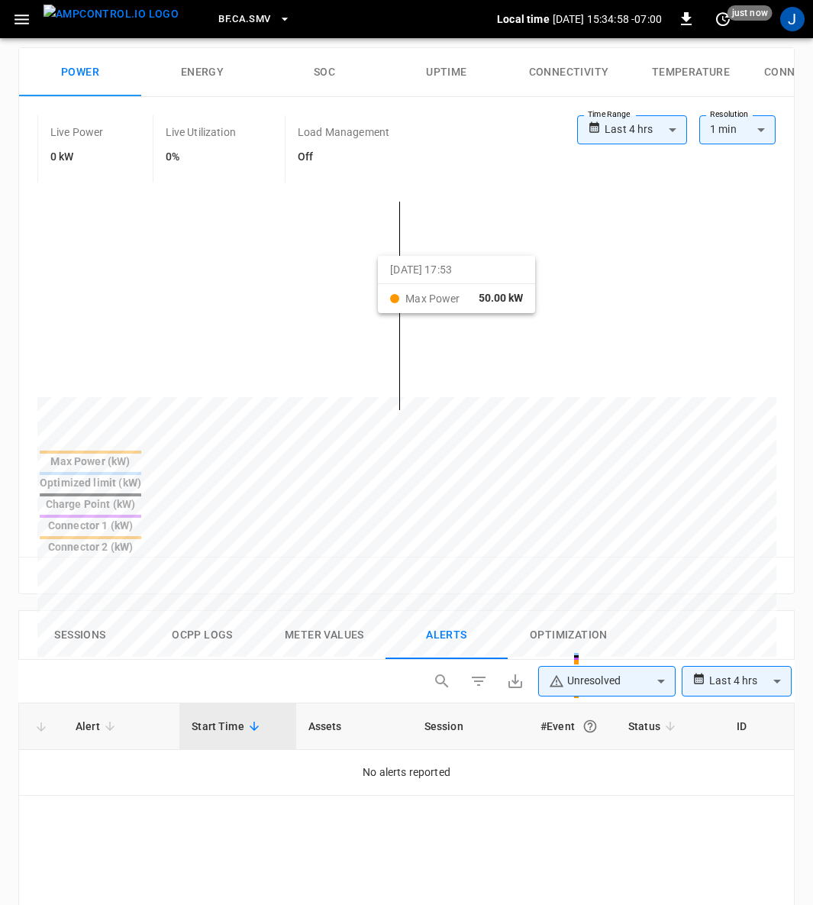
scroll to position [458, 0]
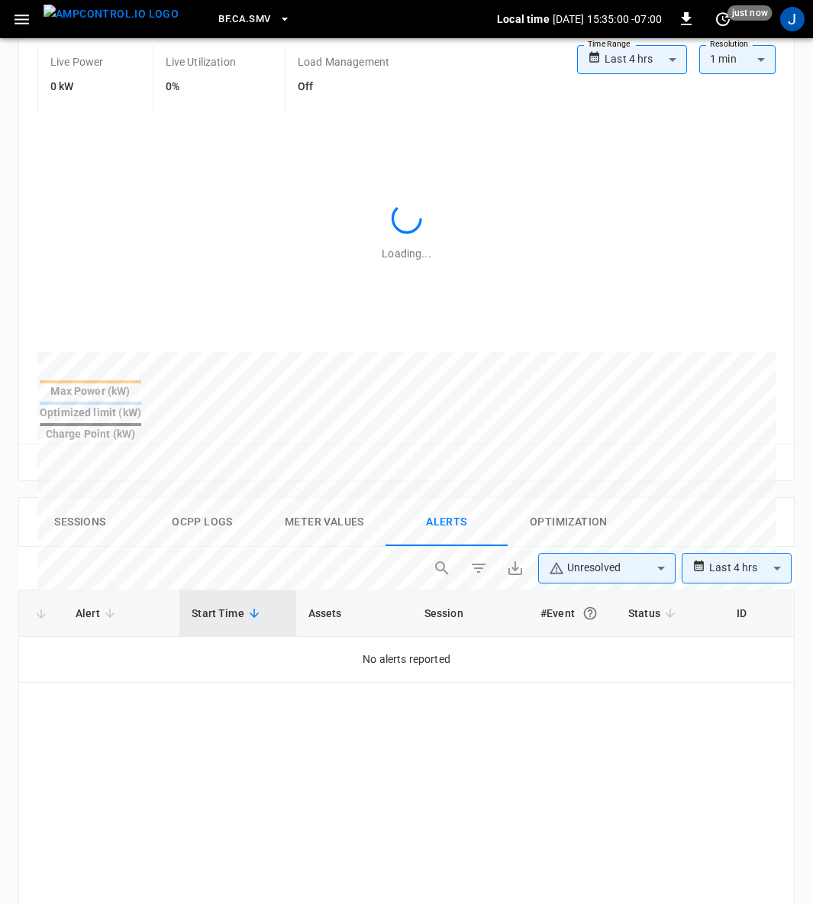
click at [662, 537] on body "**********" at bounding box center [406, 463] width 813 height 1842
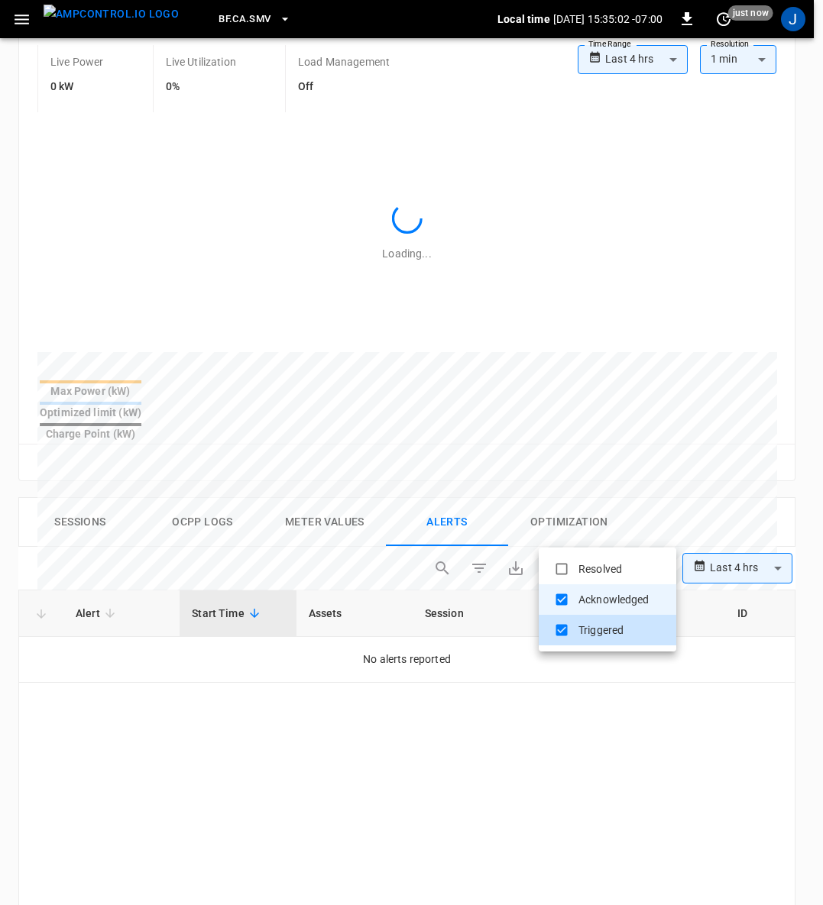
type input "**********"
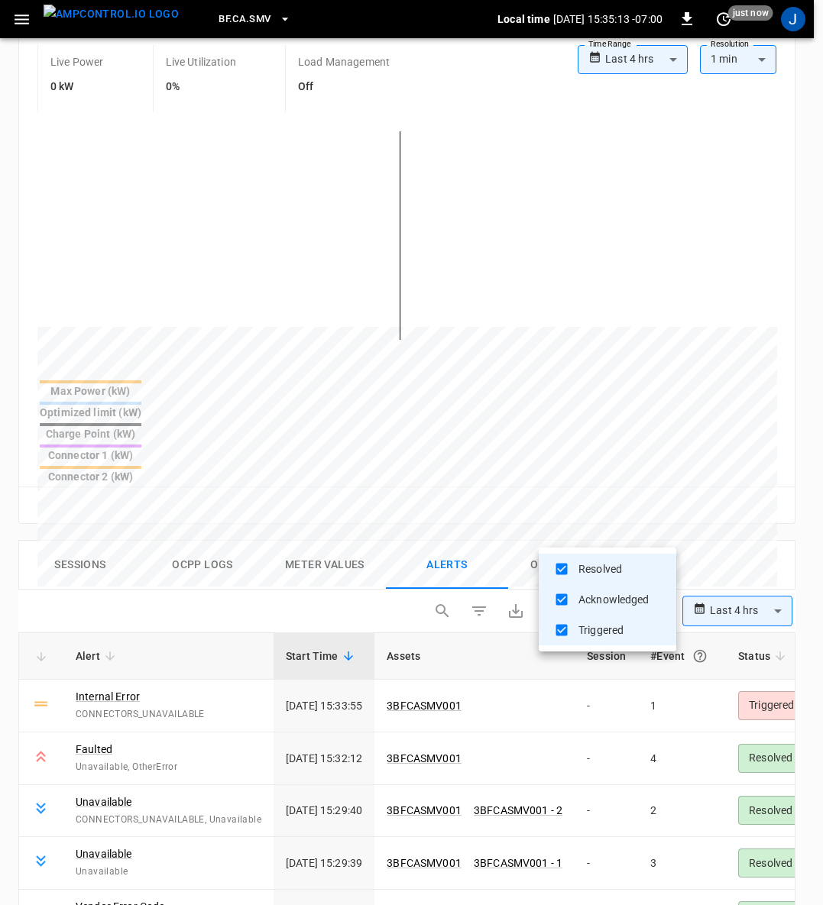
click at [721, 487] on div at bounding box center [411, 452] width 823 height 905
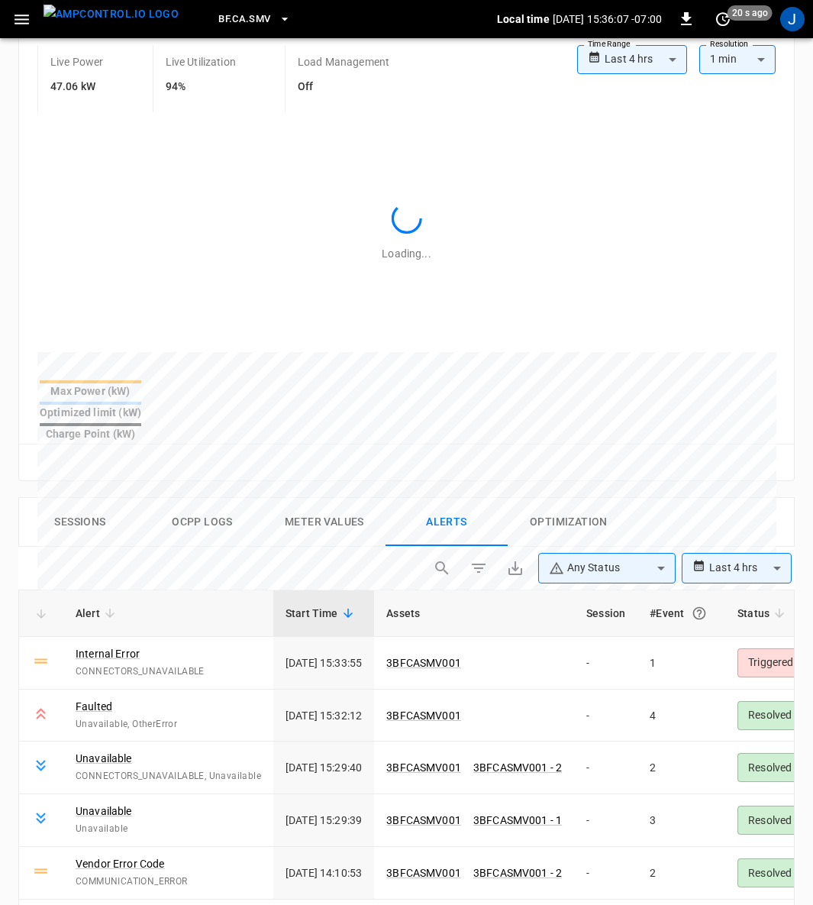
click at [82, 498] on button "Sessions" at bounding box center [80, 522] width 122 height 49
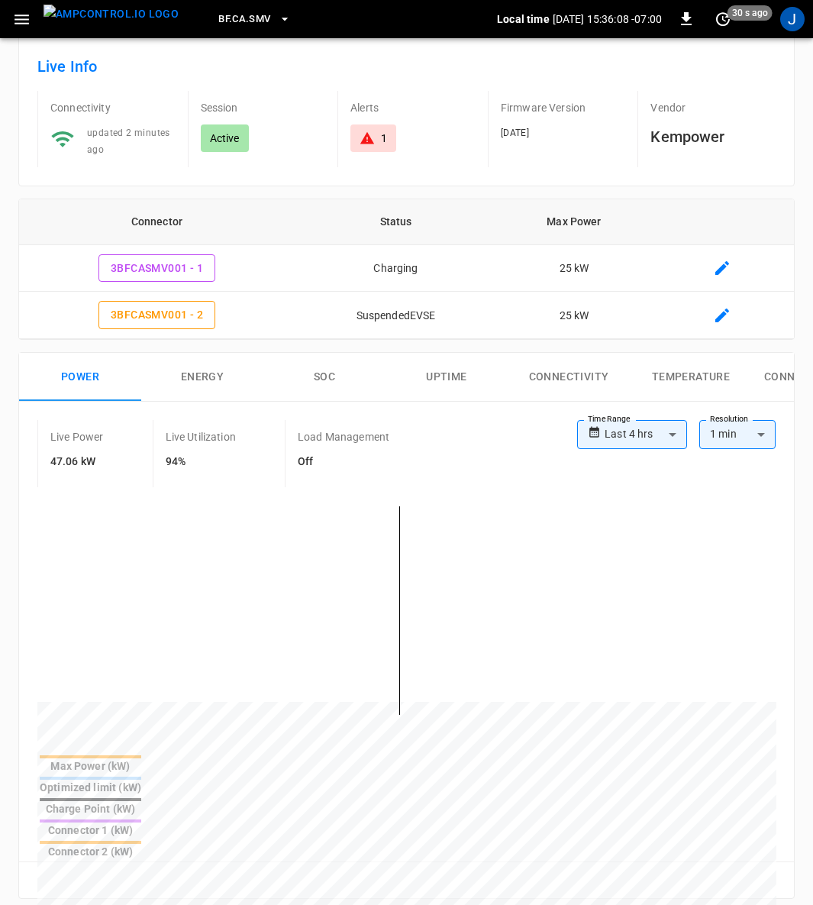
scroll to position [0, 0]
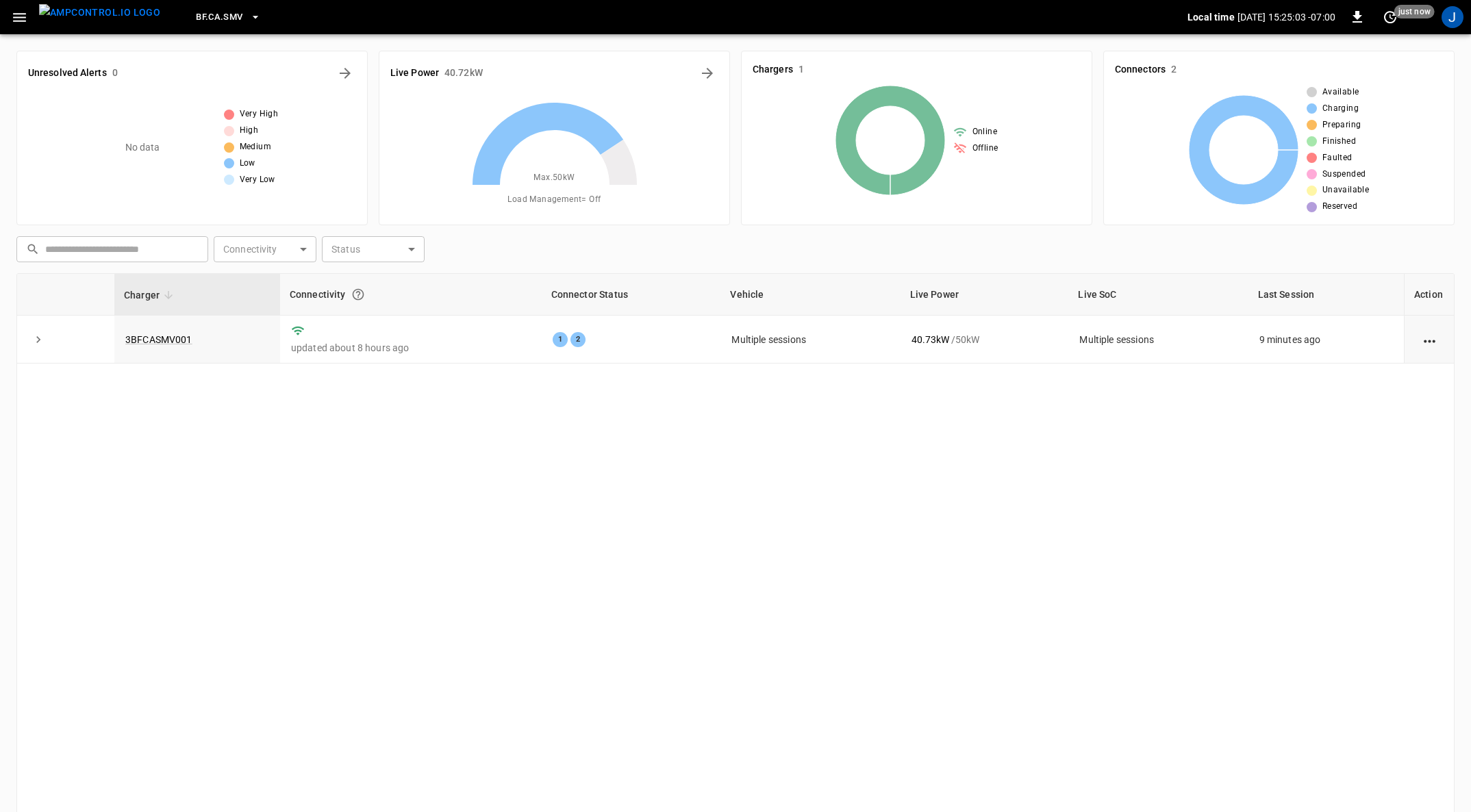
click at [248, 14] on icon "button" at bounding box center [255, 16] width 13 height 13
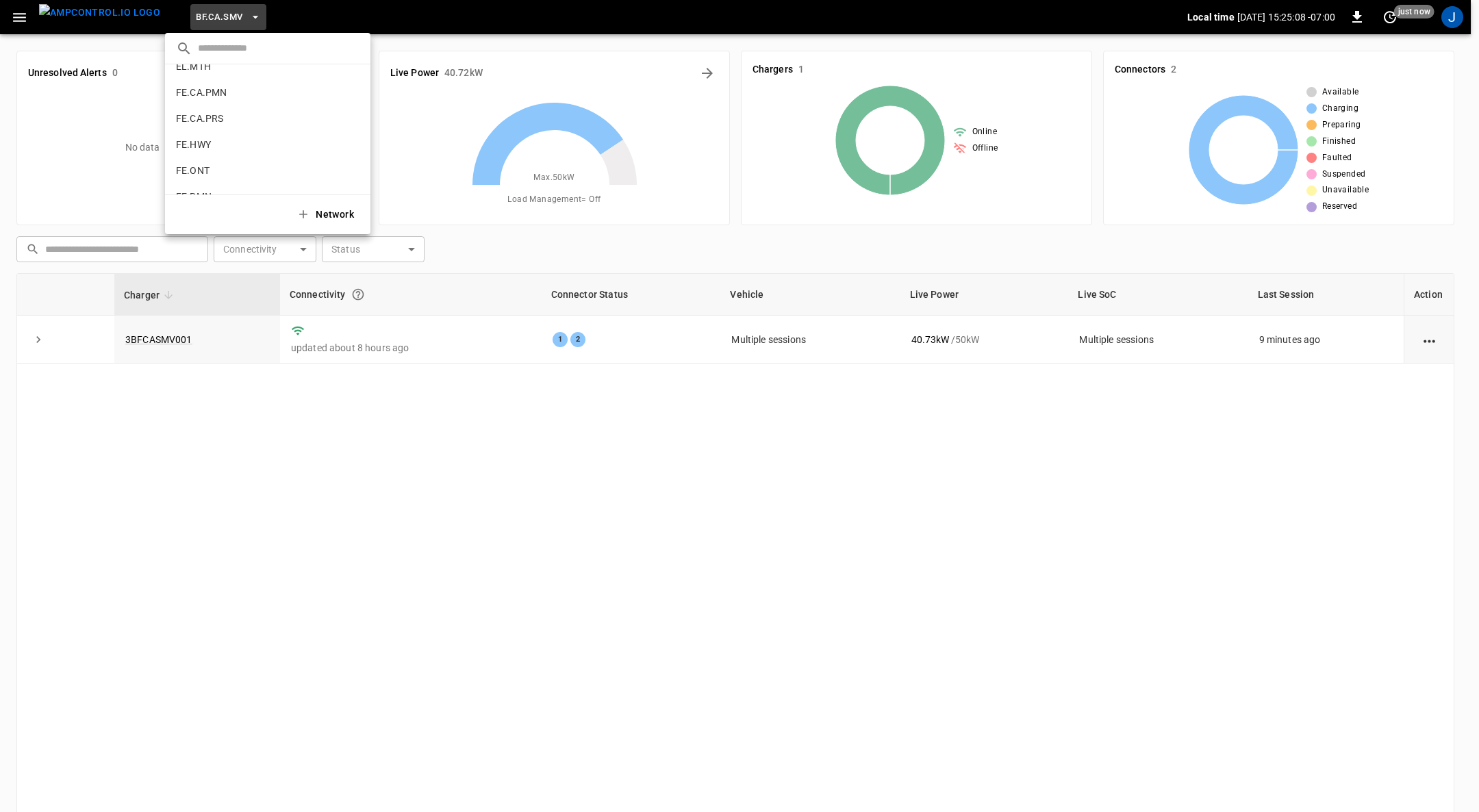
scroll to position [587, 0]
click at [203, 119] on p "FE.RLY" at bounding box center [242, 119] width 134 height 13
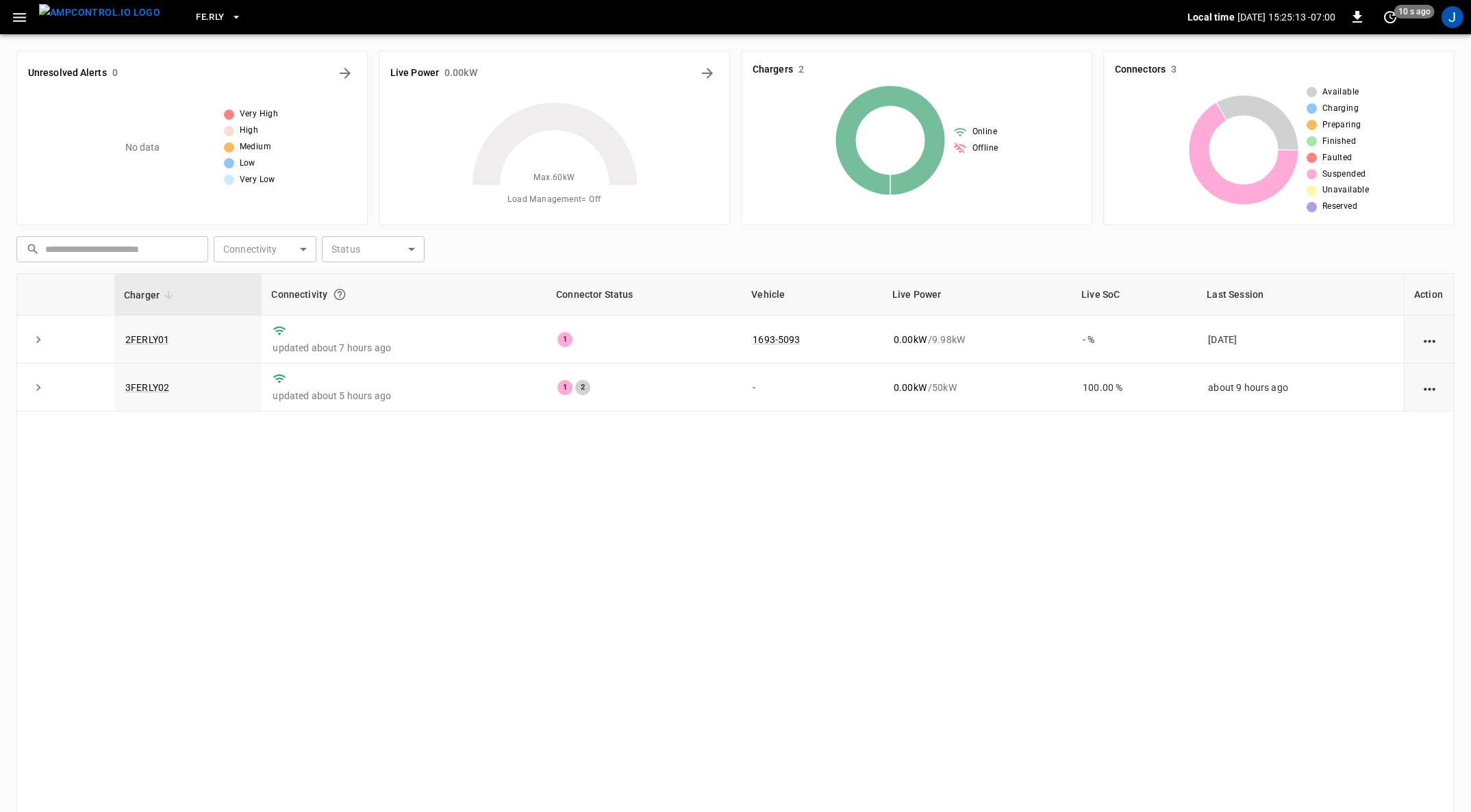
click at [19, 16] on icon "button" at bounding box center [19, 17] width 17 height 17
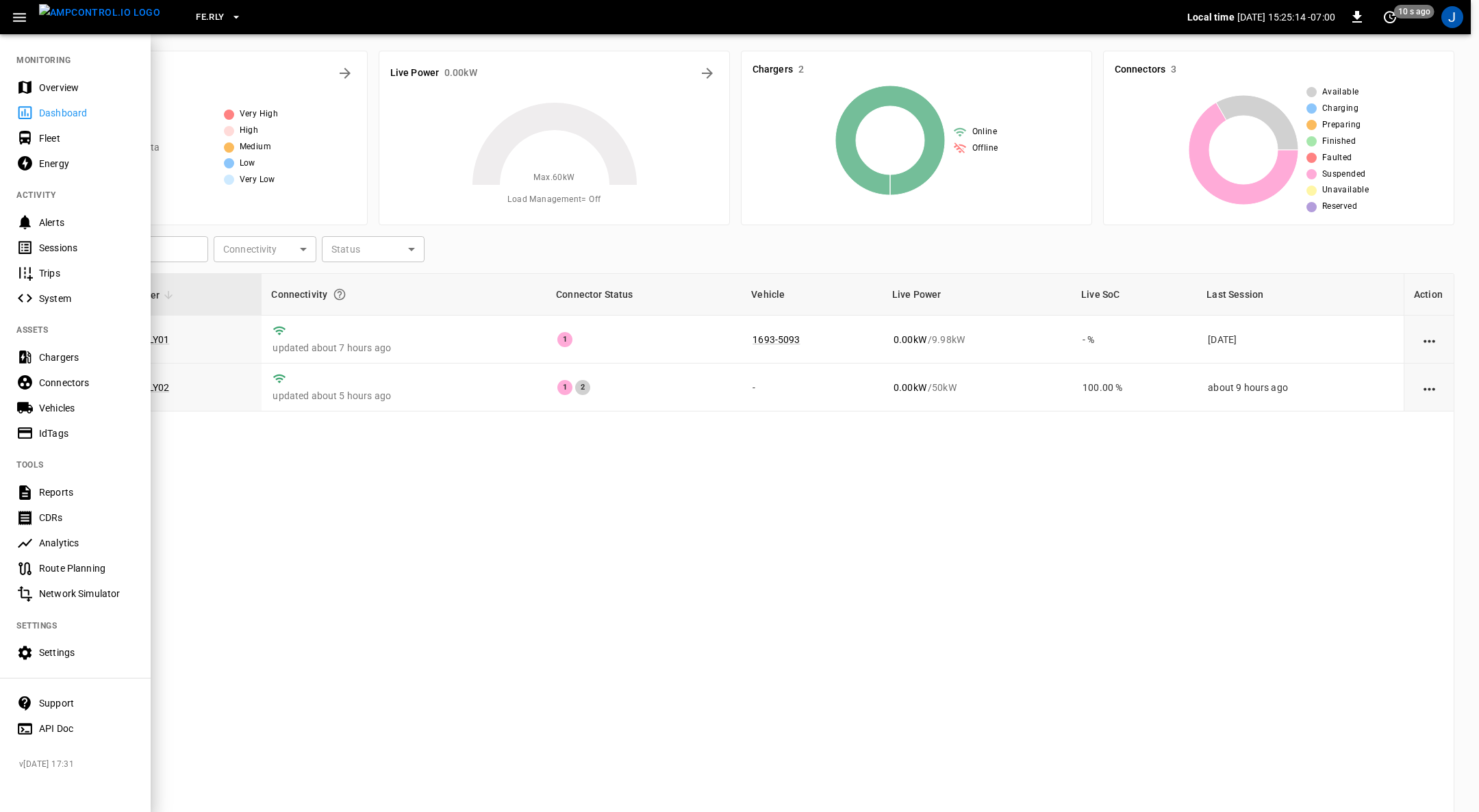
click at [66, 540] on div "Settings" at bounding box center [87, 652] width 95 height 13
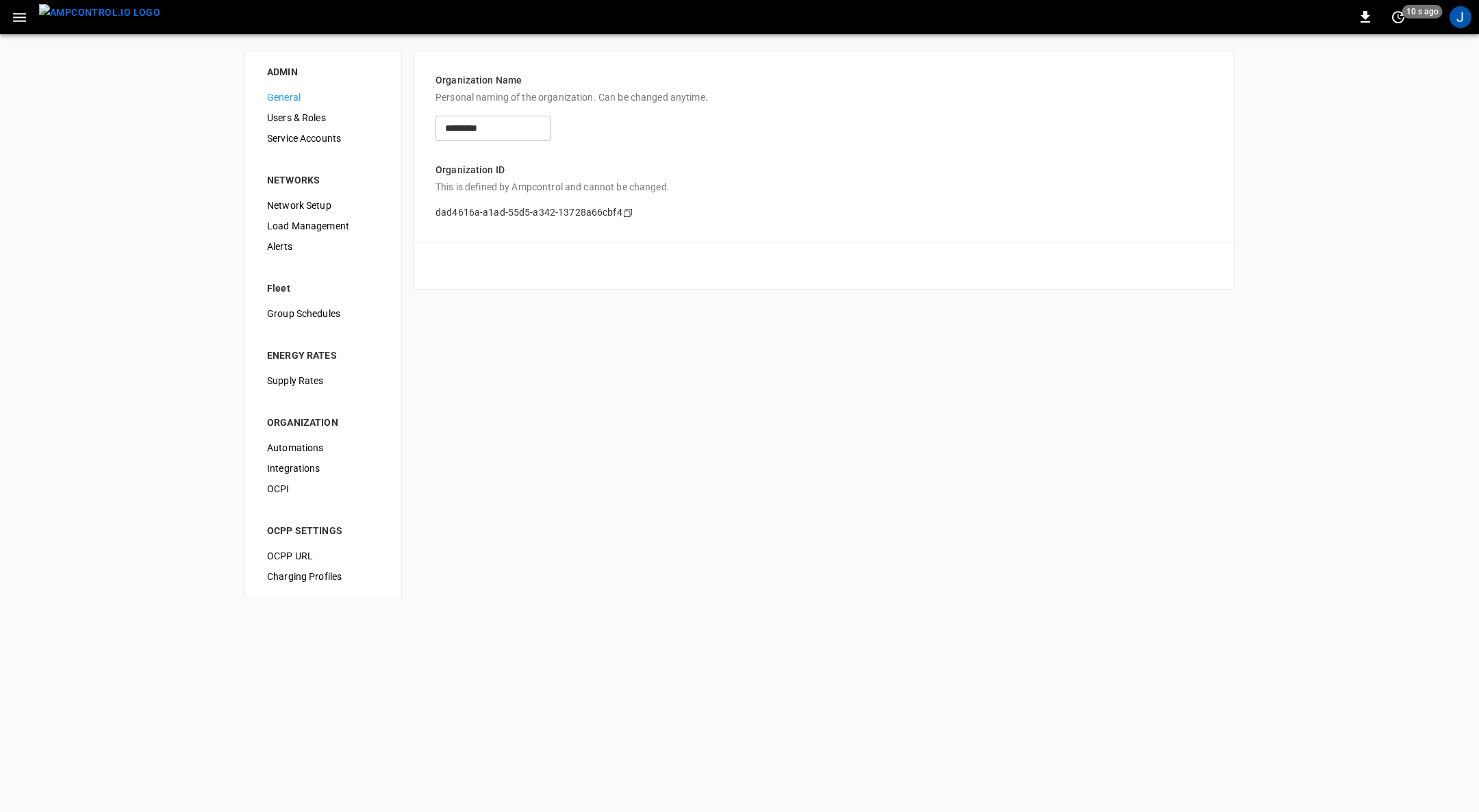
click at [315, 220] on span "Load Management" at bounding box center [323, 226] width 112 height 14
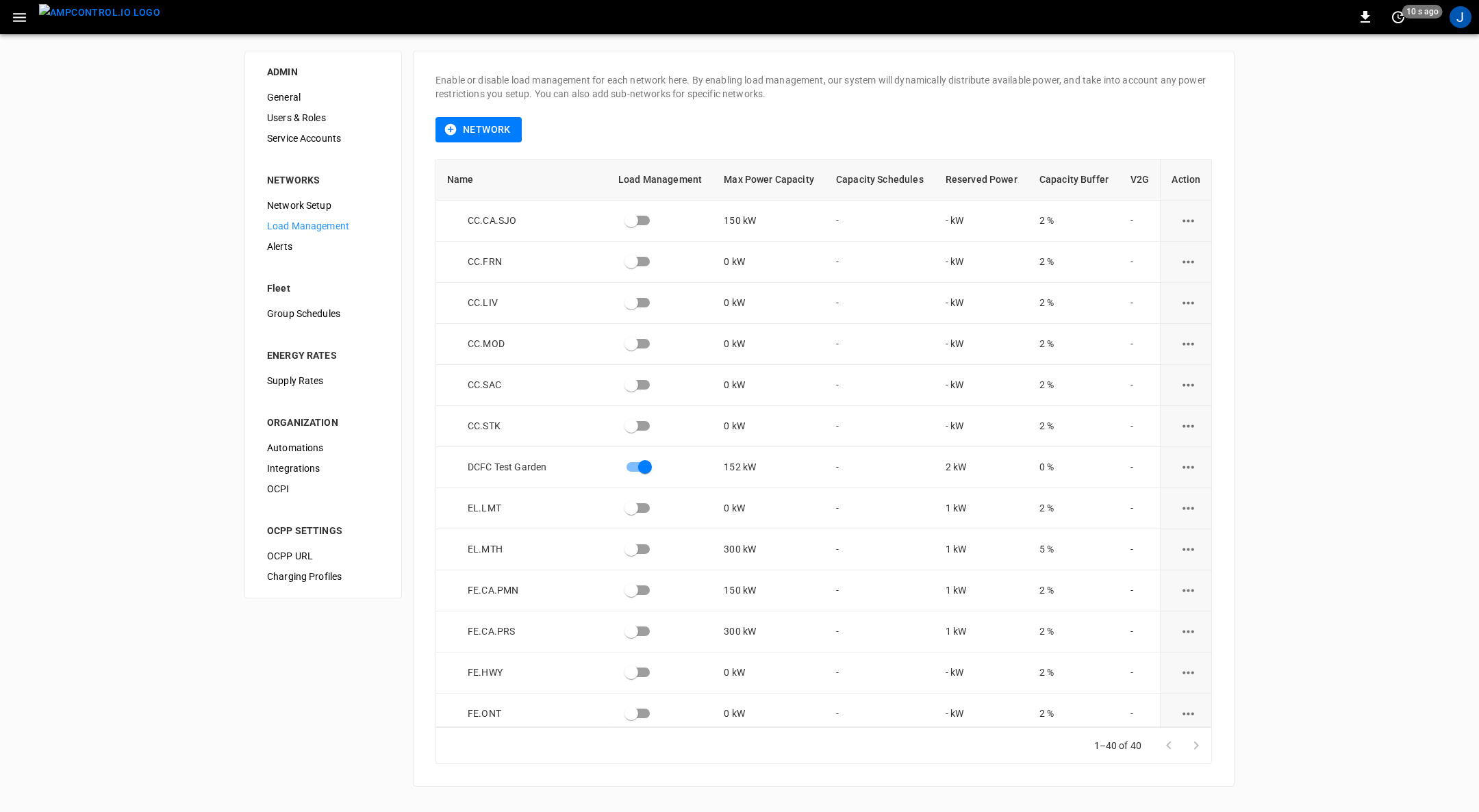
scroll to position [616, 0]
click at [985, 540] on icon "load management options" at bounding box center [1188, 590] width 17 height 17
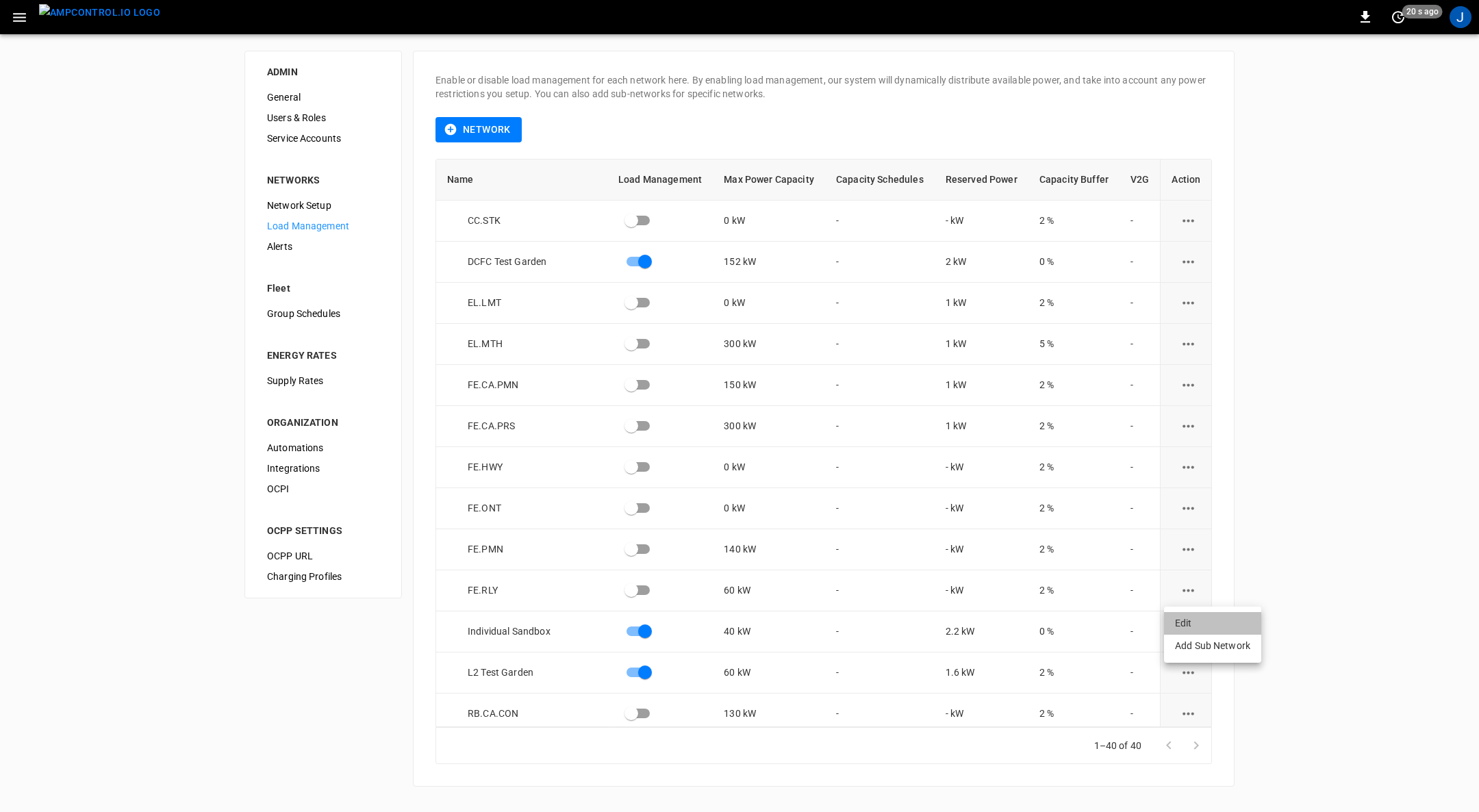
click at [985, 540] on li "Edit" at bounding box center [1213, 623] width 97 height 22
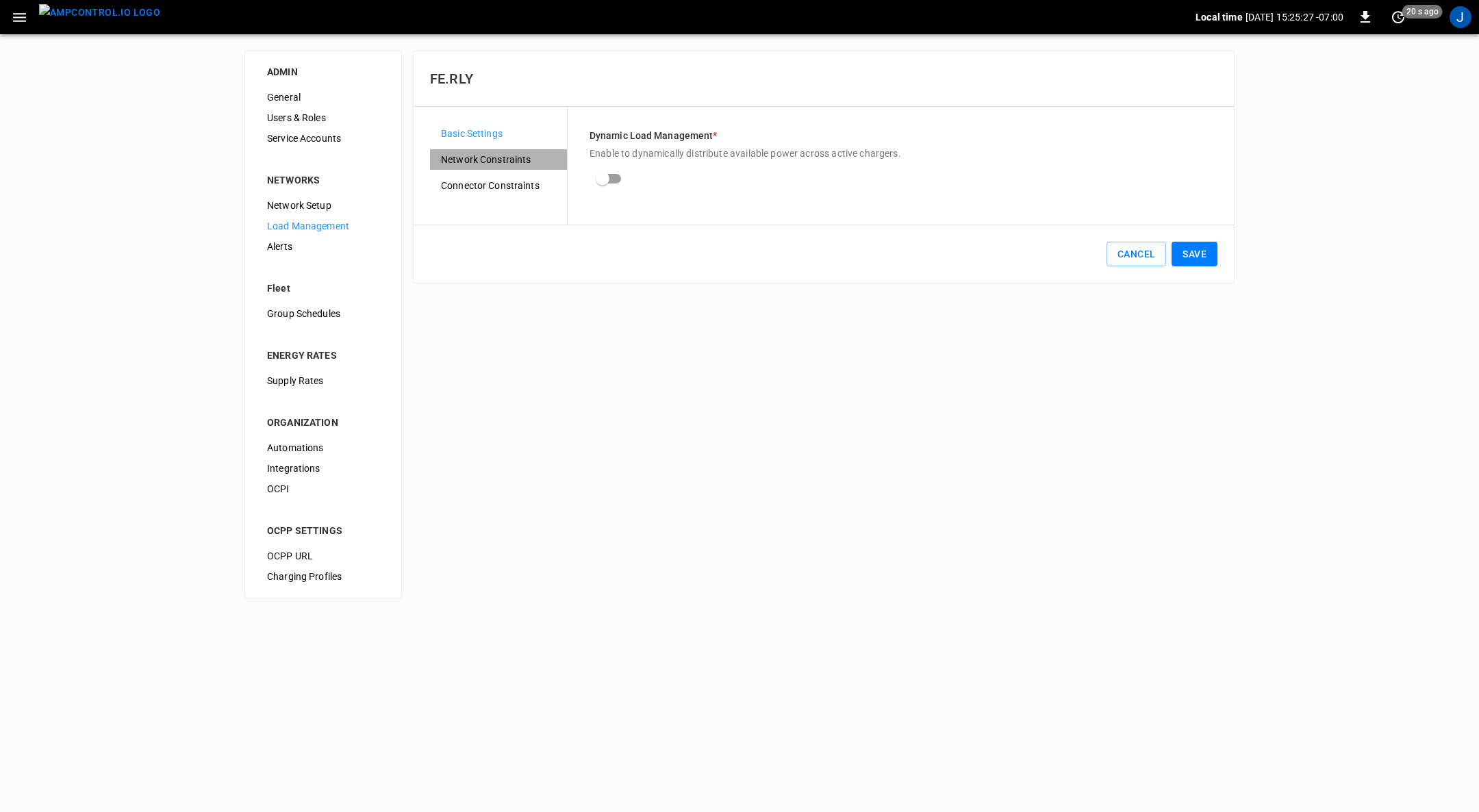
click at [480, 155] on span "Network Constraints" at bounding box center [498, 160] width 115 height 14
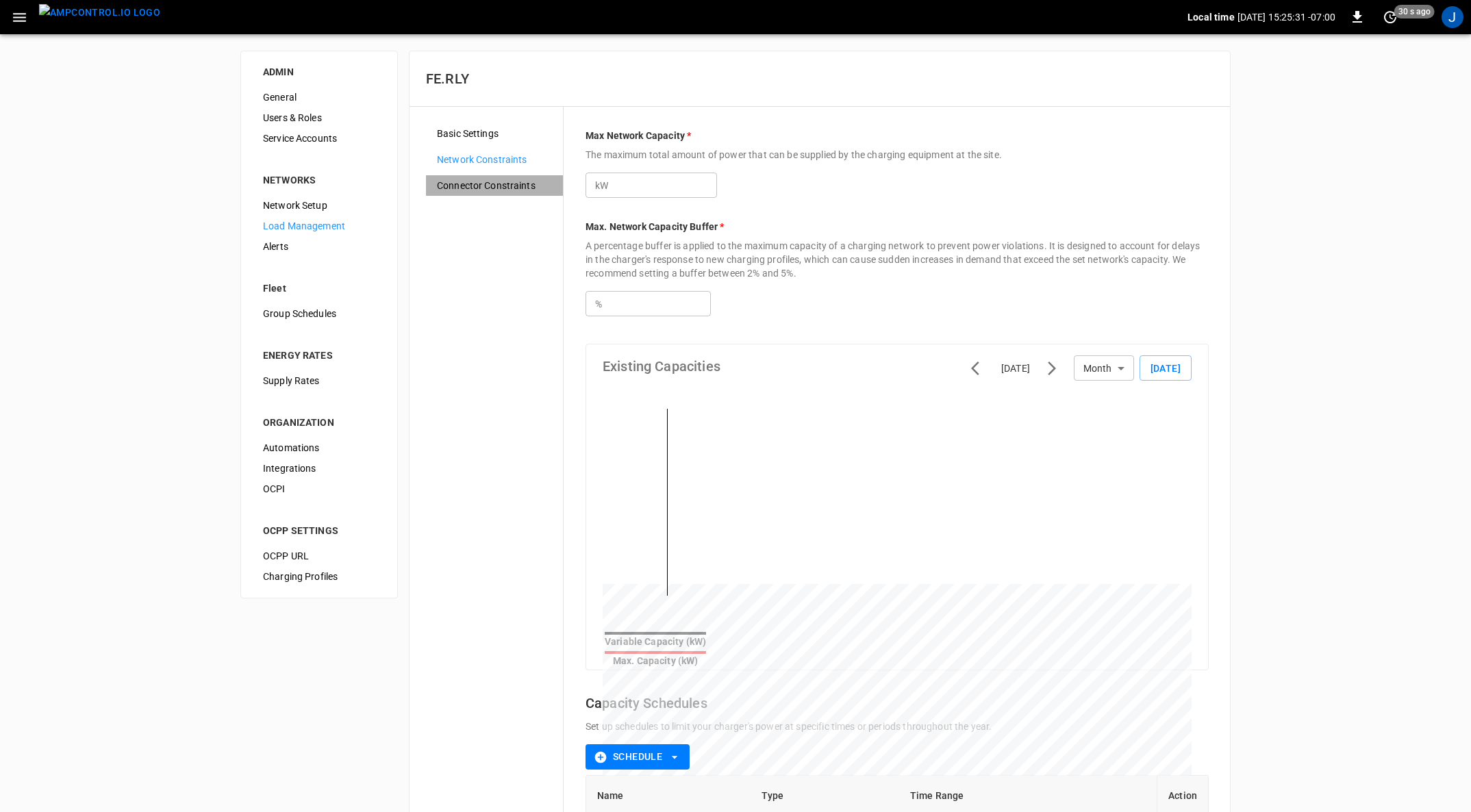
click at [467, 186] on span "Connector Constraints" at bounding box center [494, 186] width 115 height 14
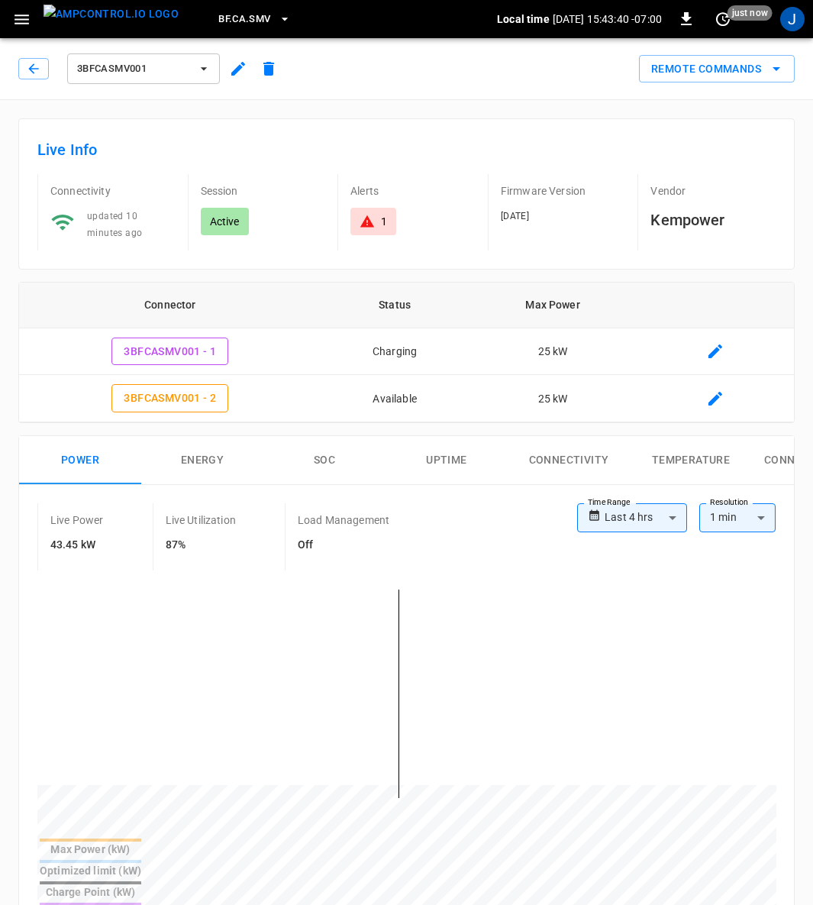
click at [203, 65] on icon "button" at bounding box center [203, 68] width 15 height 15
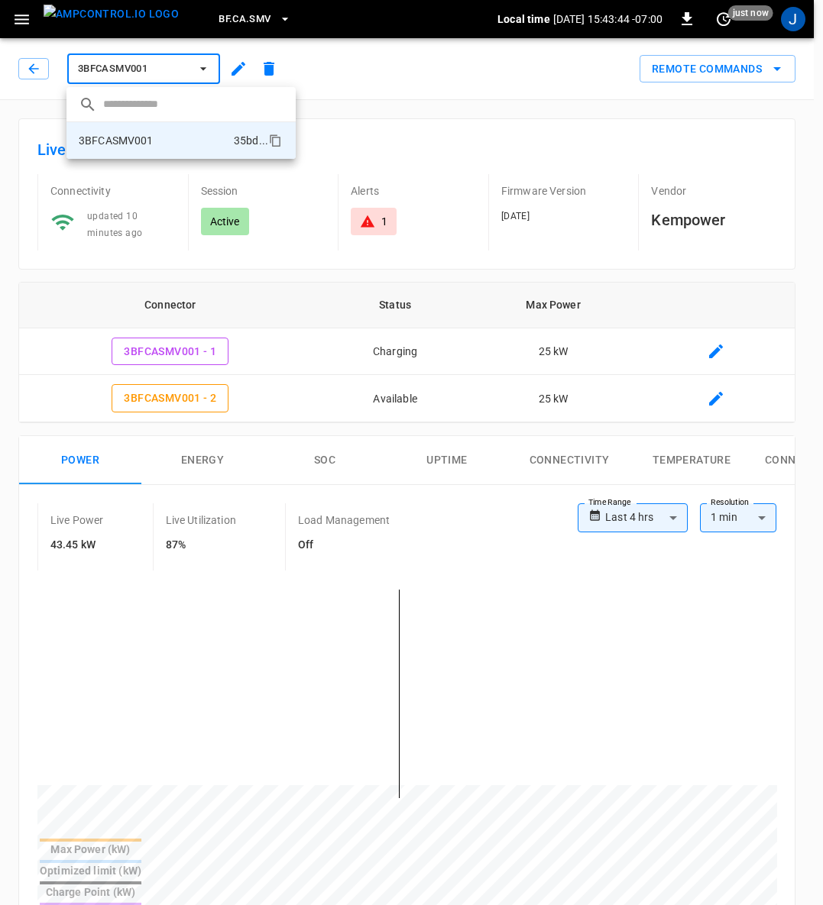
click at [236, 70] on div at bounding box center [411, 452] width 823 height 905
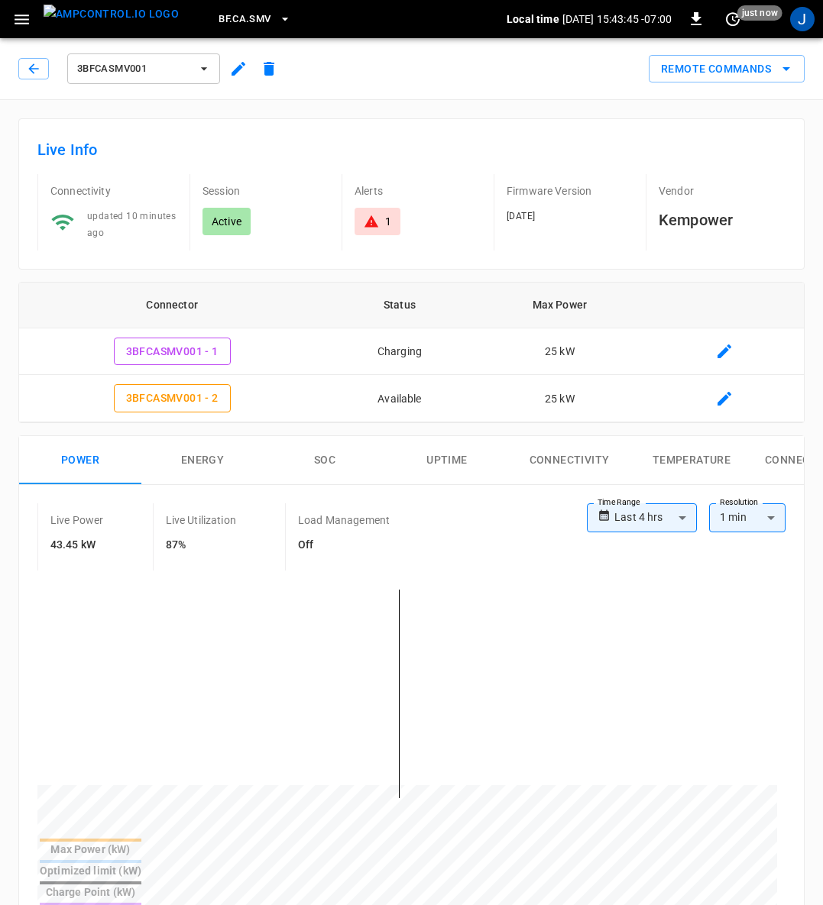
click at [235, 67] on icon "button" at bounding box center [238, 69] width 18 height 18
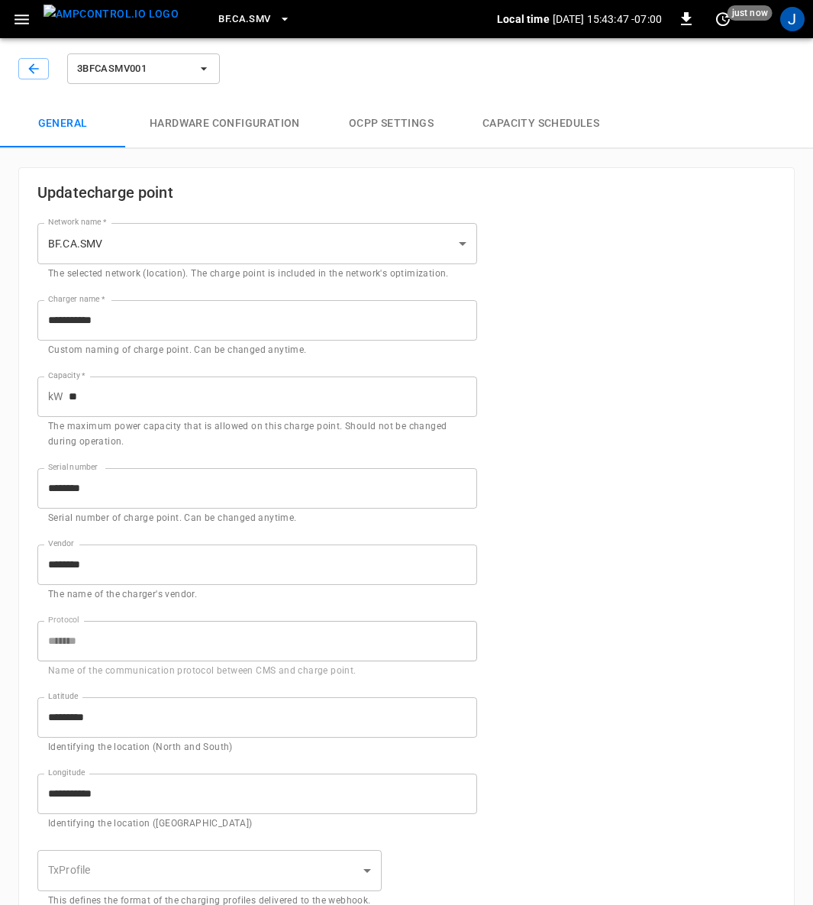
type input "**********"
click at [530, 121] on button "Capacity Schedules" at bounding box center [541, 123] width 166 height 49
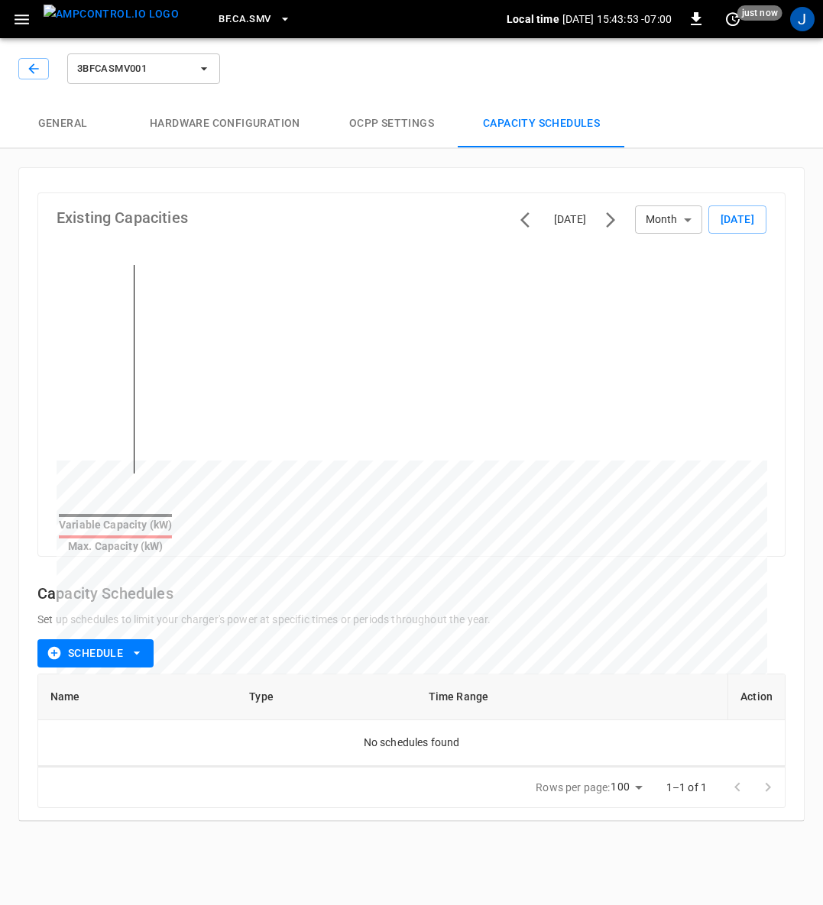
click at [137, 652] on icon "button" at bounding box center [137, 653] width 6 height 3
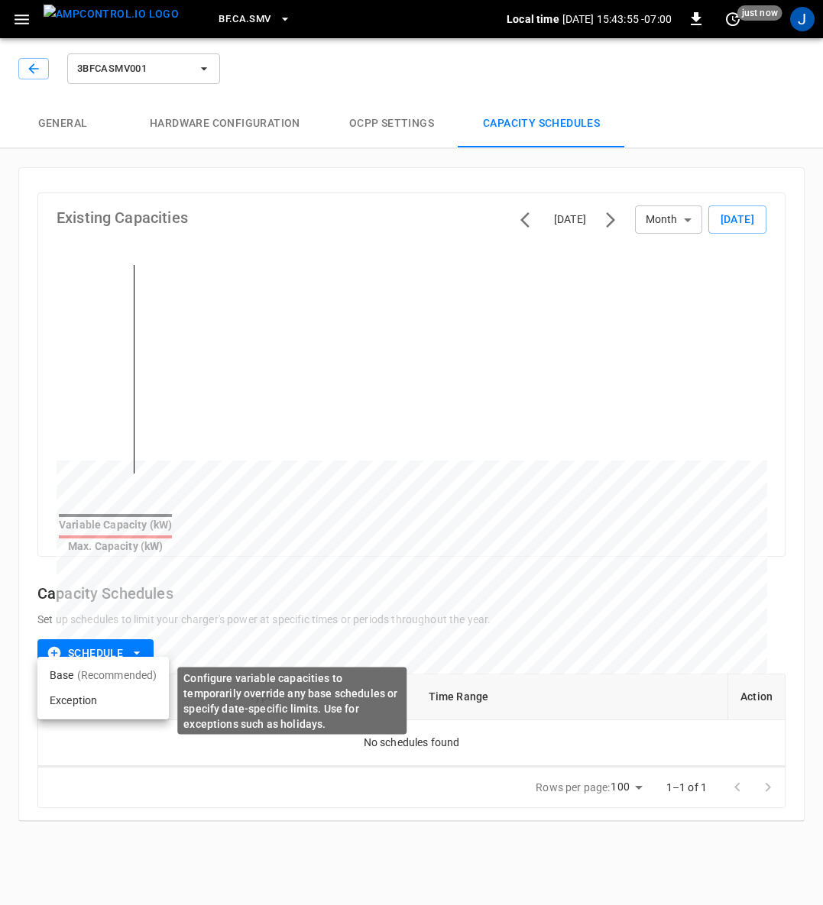
click at [76, 697] on li "Exception" at bounding box center [102, 700] width 131 height 25
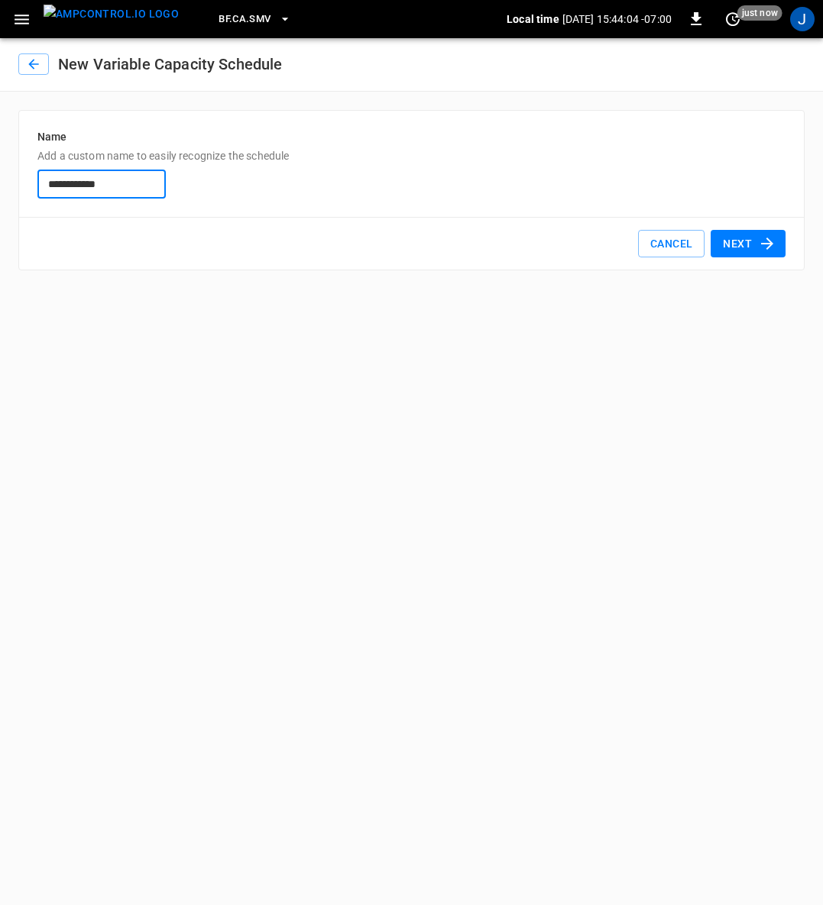
type input "**********"
click at [737, 241] on button "Next" at bounding box center [747, 244] width 75 height 28
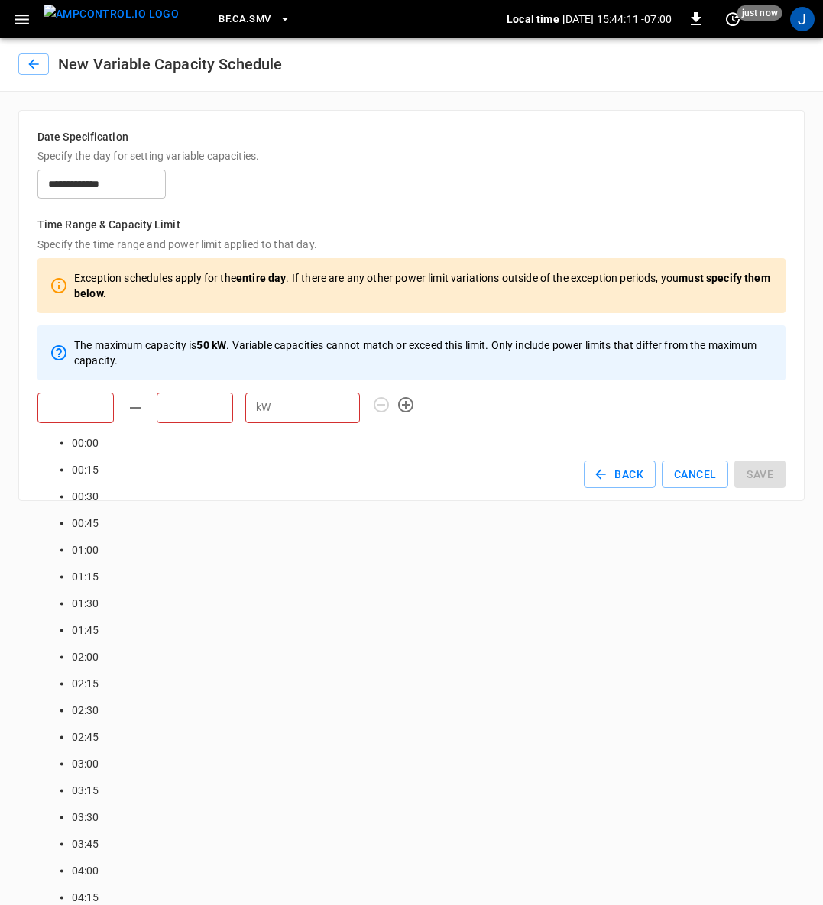
click at [79, 406] on input "text" at bounding box center [75, 408] width 76 height 31
type input "*****"
click at [194, 399] on input "text" at bounding box center [195, 408] width 76 height 31
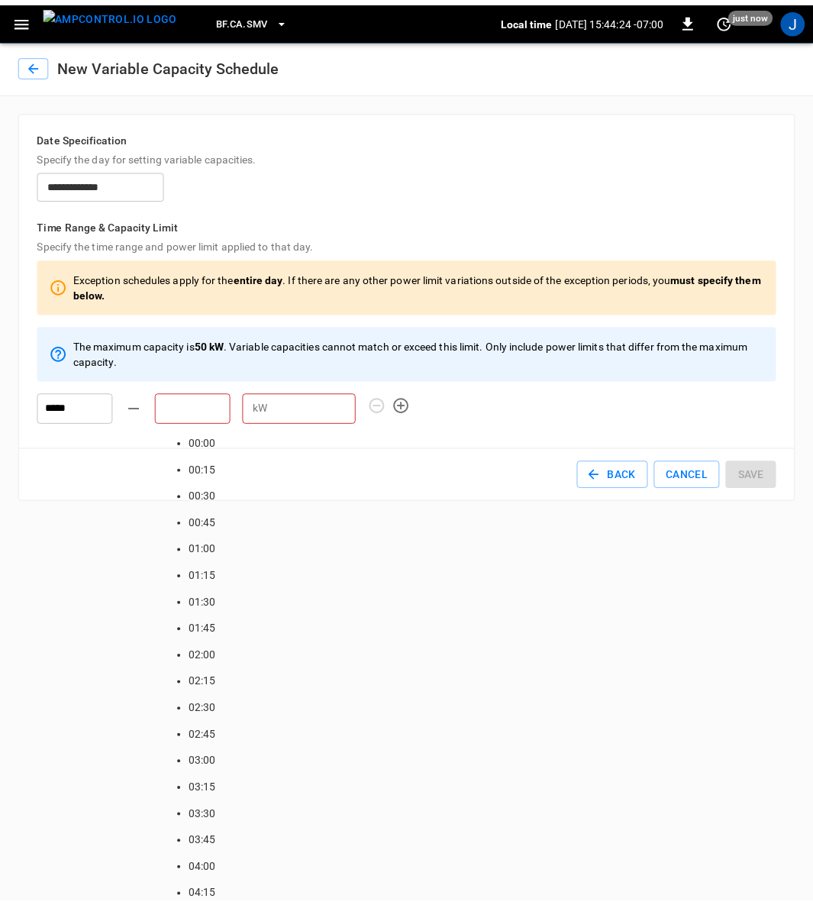
scroll to position [1805, 0]
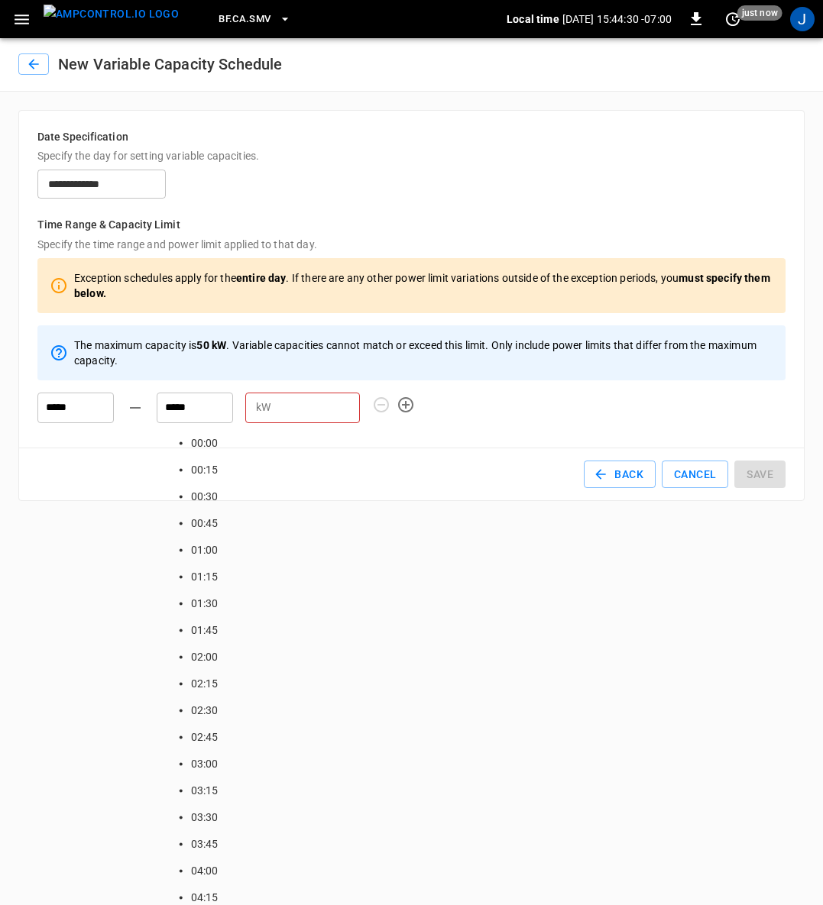
type input "*****"
click at [277, 412] on input "number" at bounding box center [318, 407] width 83 height 28
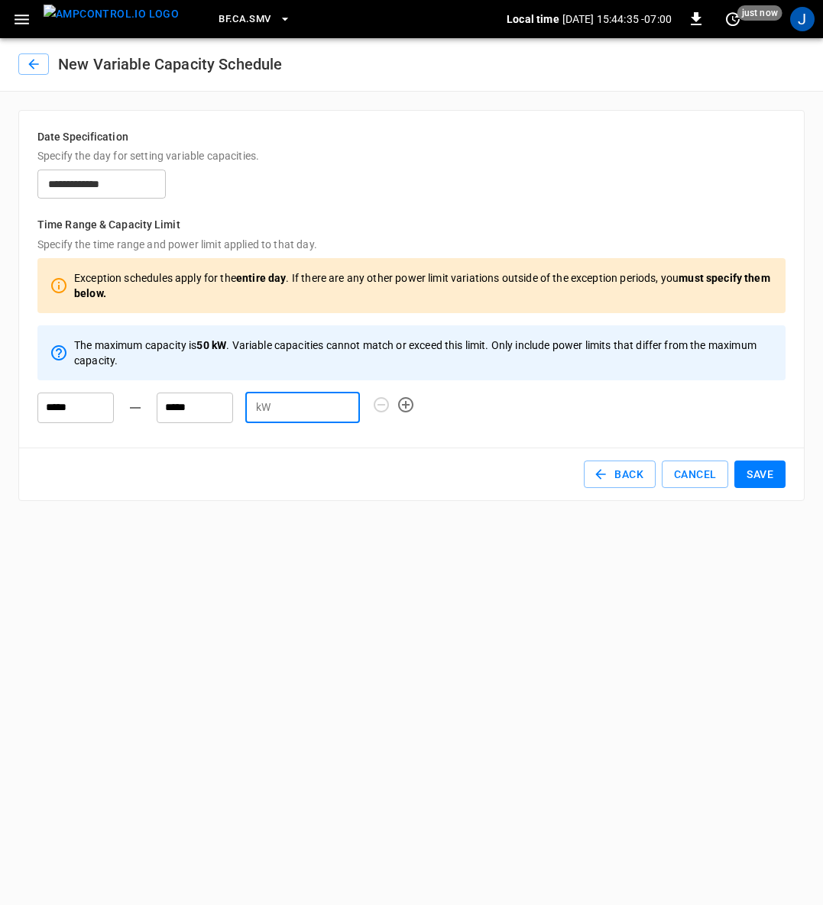
type input "*"
click at [760, 472] on button "Save" at bounding box center [759, 475] width 51 height 28
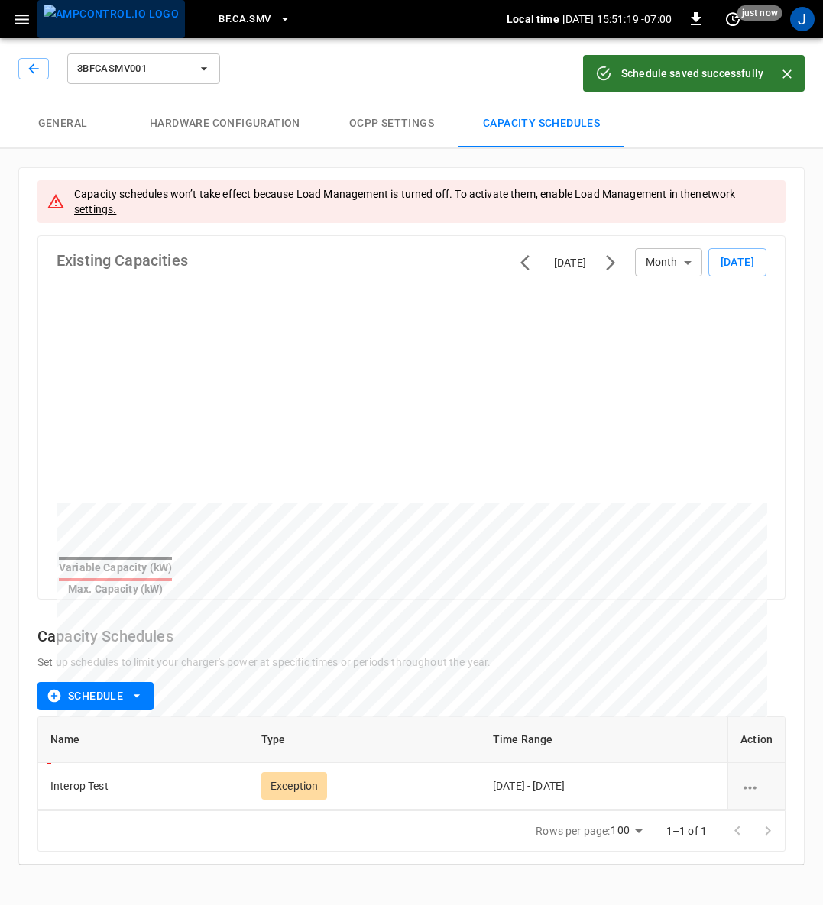
click at [124, 21] on img "menu" at bounding box center [111, 14] width 135 height 19
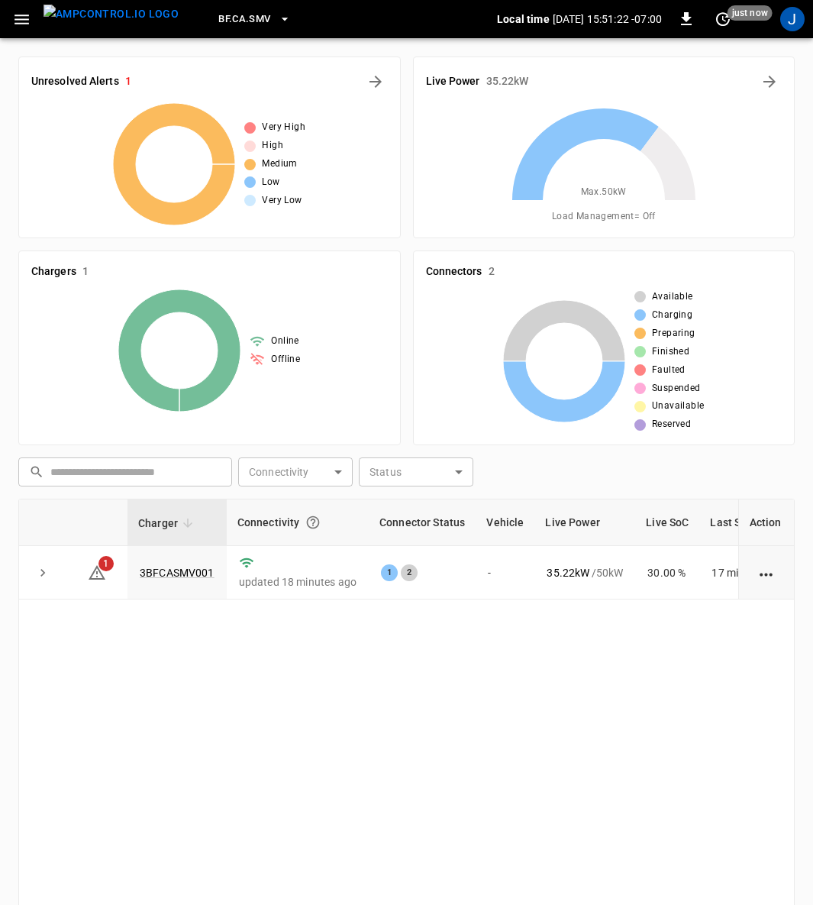
click at [181, 571] on link "3BFCASMV001" at bounding box center [177, 573] width 75 height 12
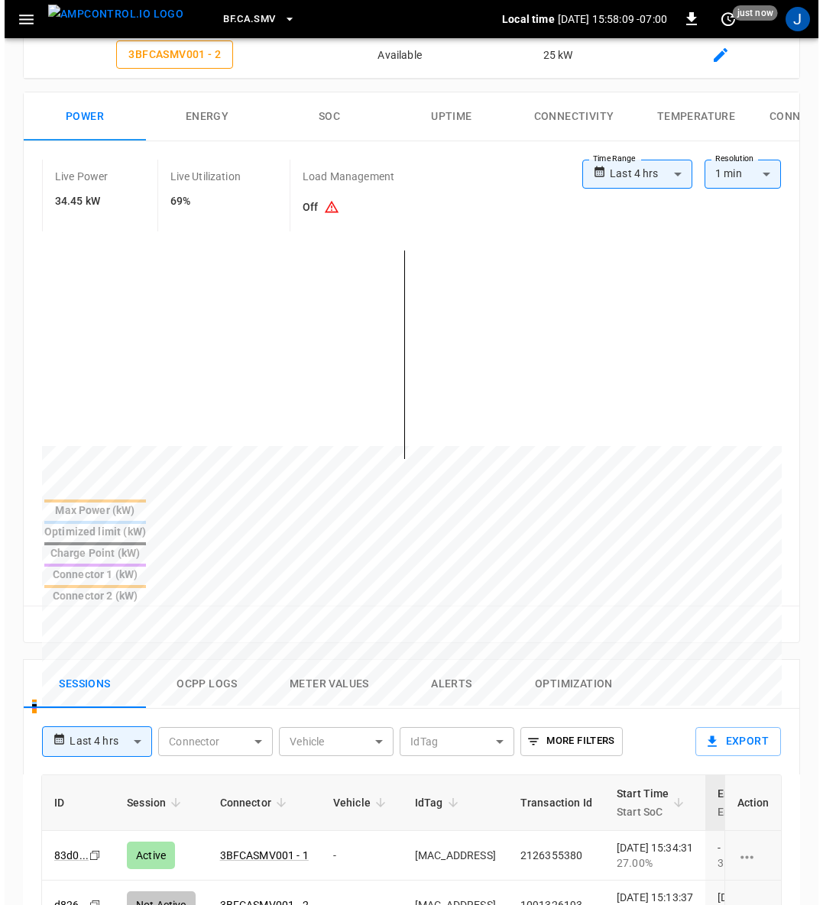
scroll to position [687, 0]
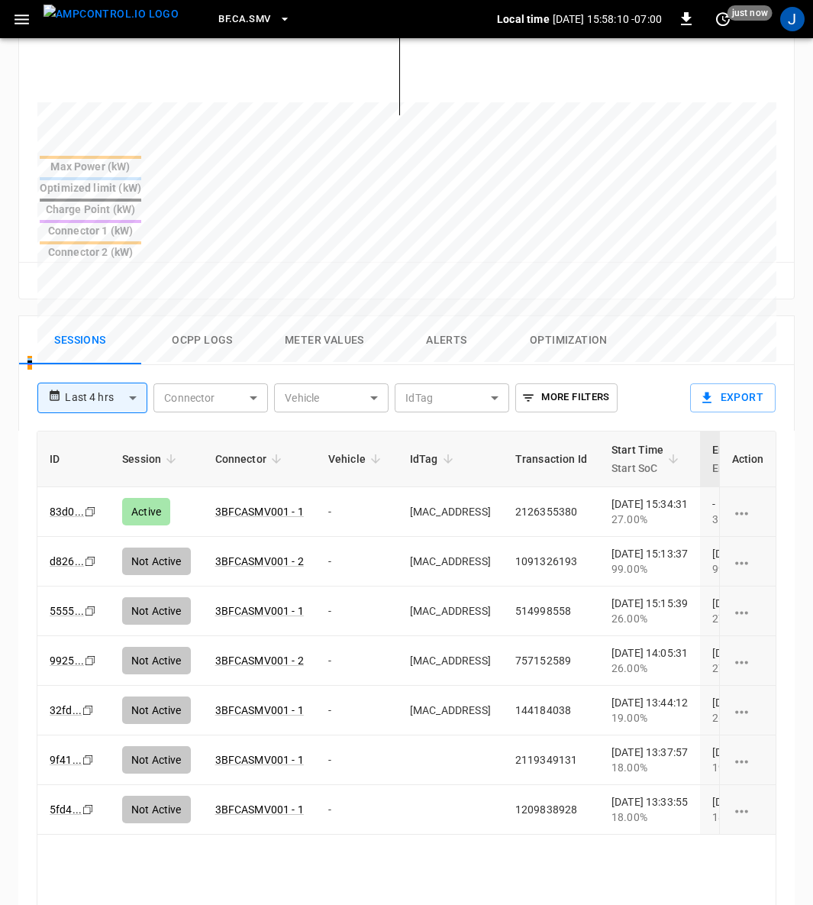
drag, startPoint x: 202, startPoint y: 252, endPoint x: 212, endPoint y: 251, distance: 10.0
click at [202, 316] on button "Ocpp logs" at bounding box center [202, 340] width 122 height 49
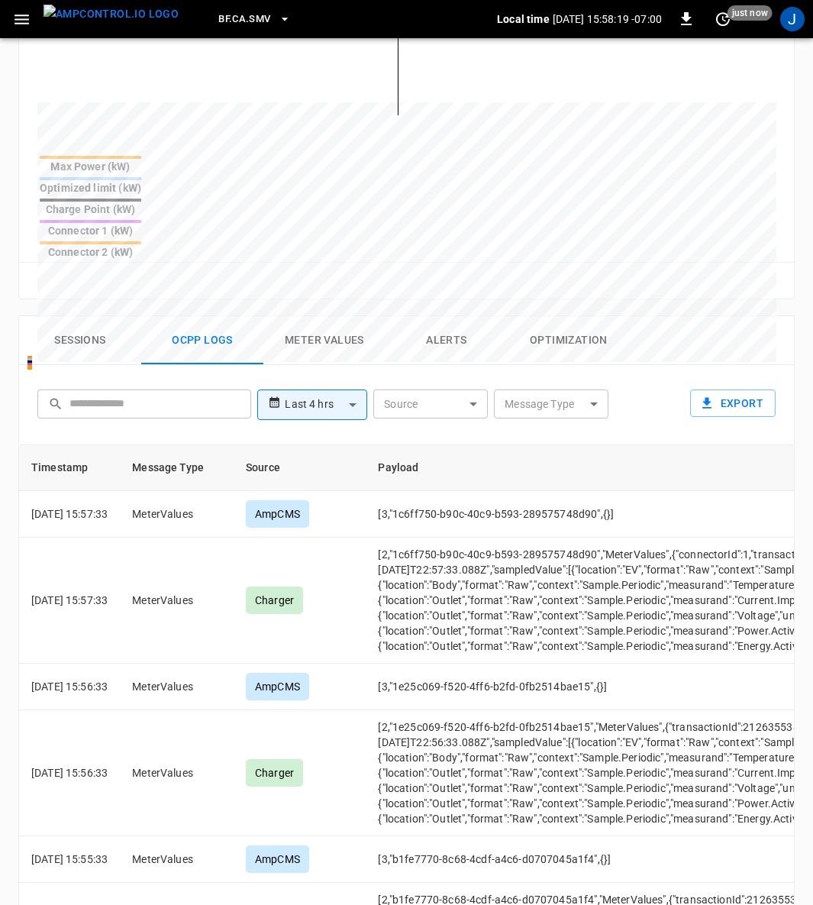
click at [597, 323] on body "**********" at bounding box center [406, 225] width 813 height 1825
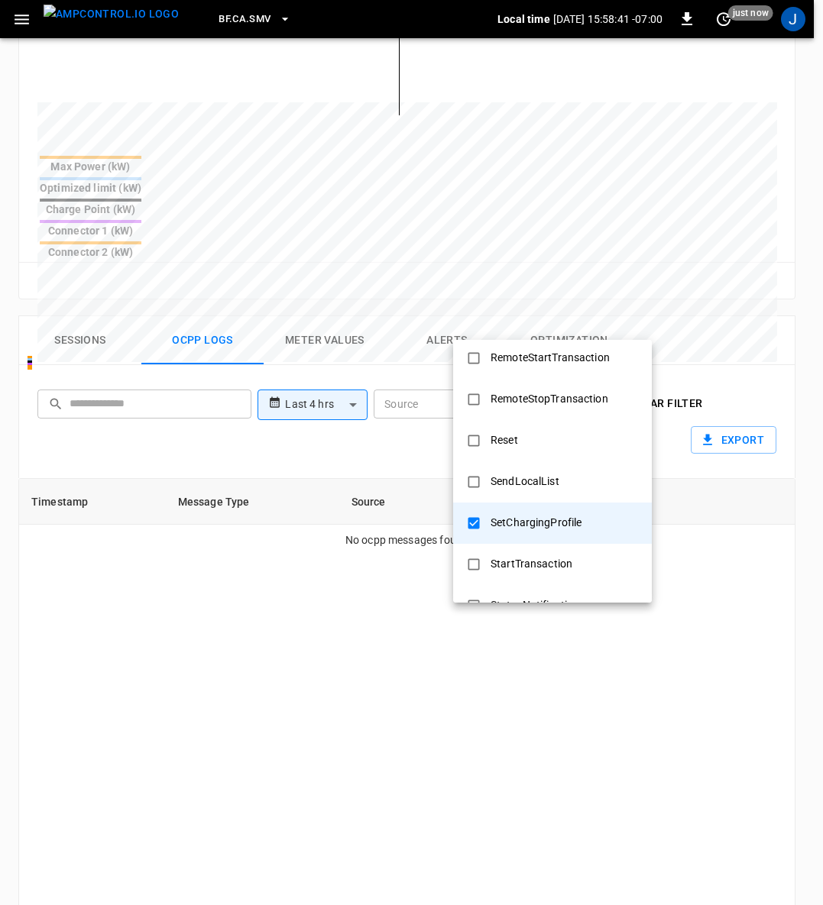
scroll to position [608, 0]
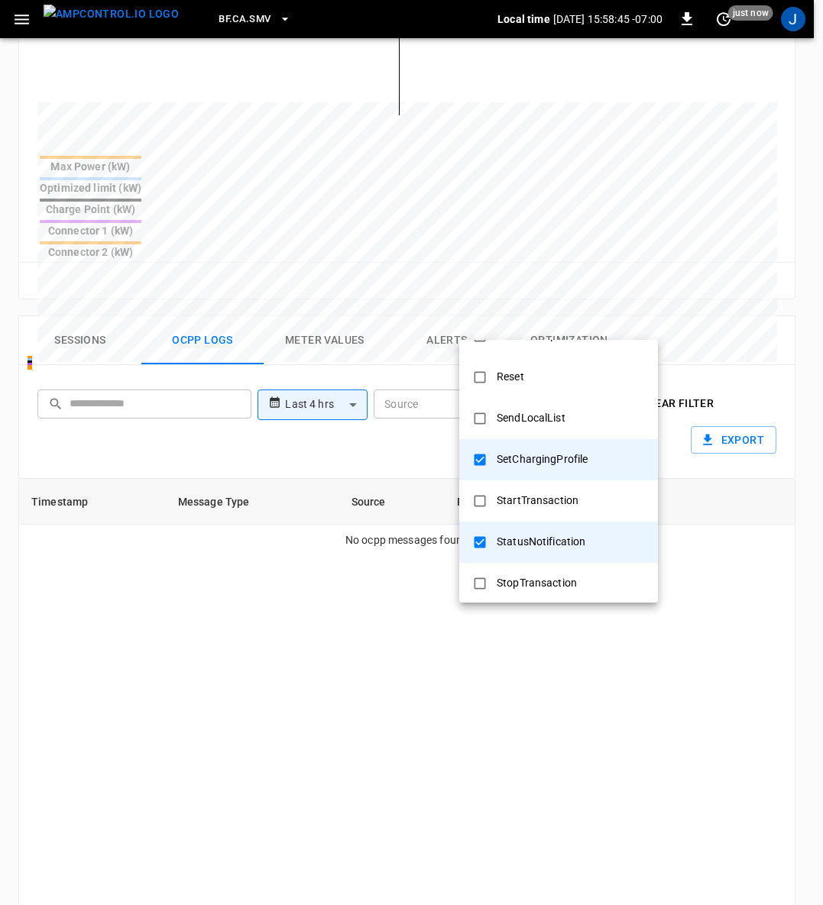
click at [607, 640] on div at bounding box center [411, 452] width 823 height 905
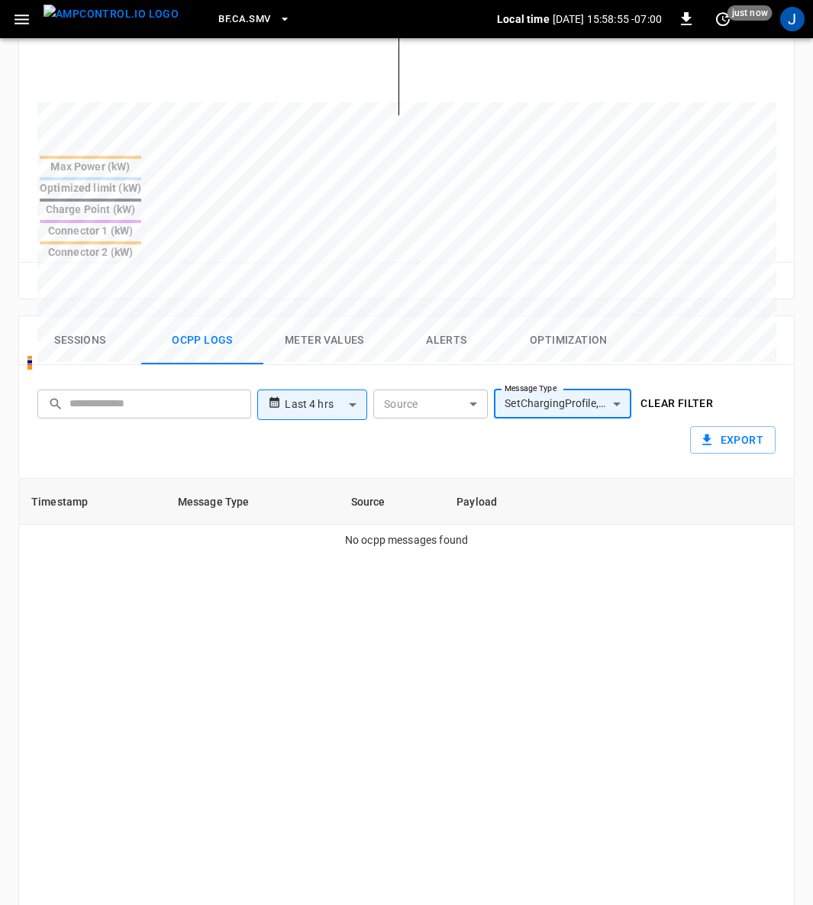
click at [607, 329] on body "**********" at bounding box center [406, 242] width 813 height 1859
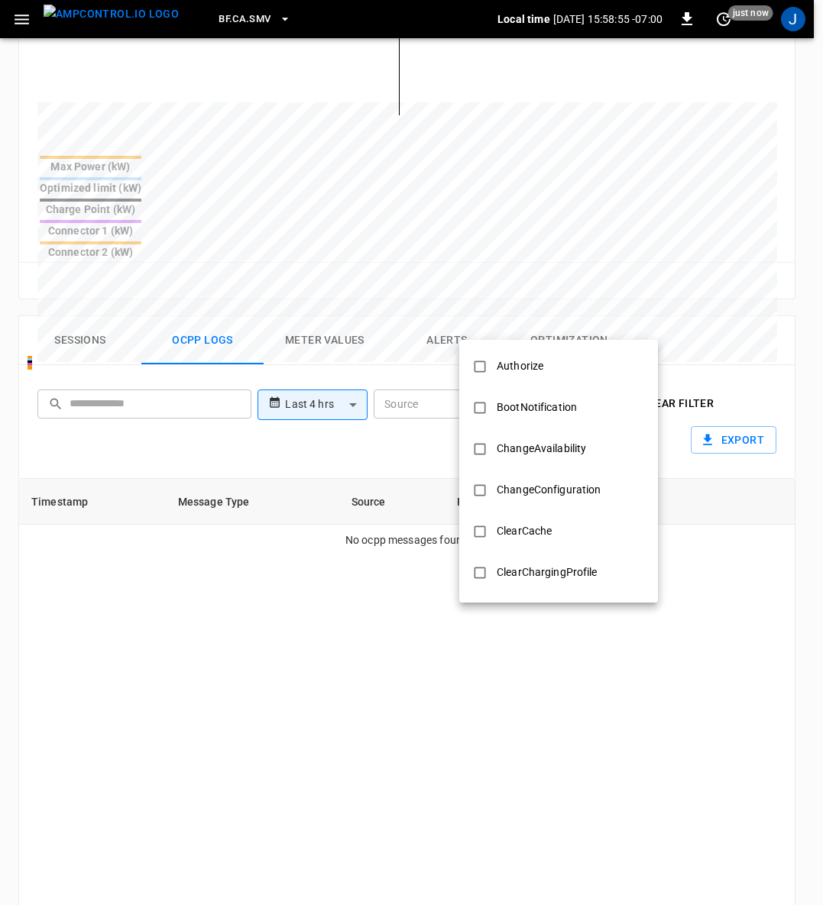
scroll to position [678, 0]
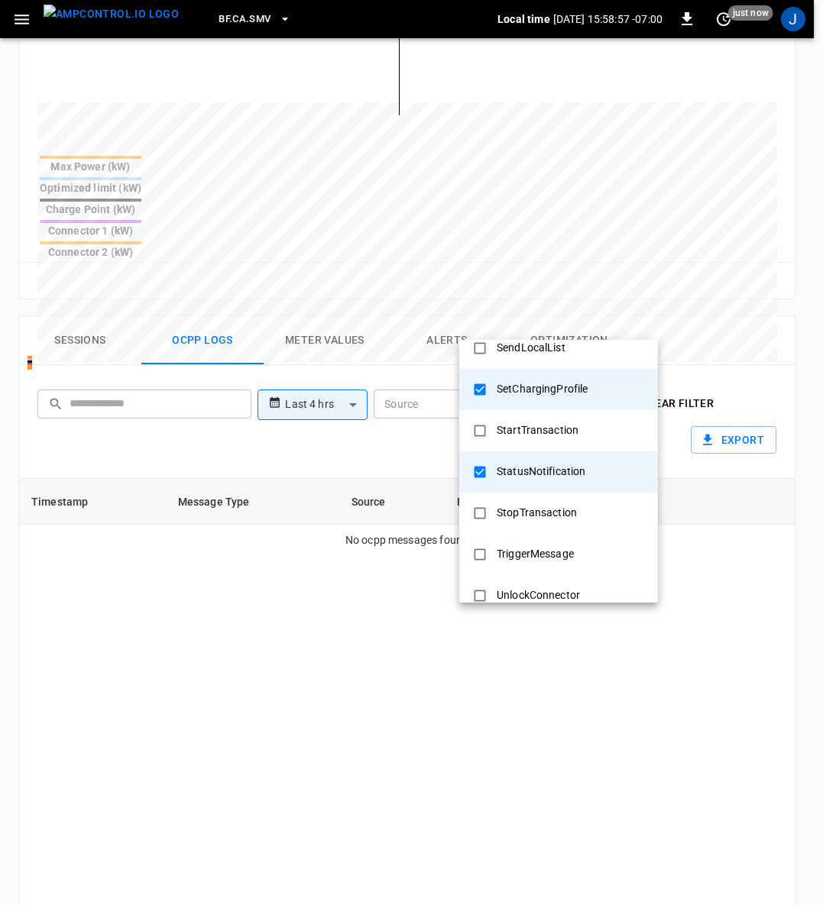
type input "**********"
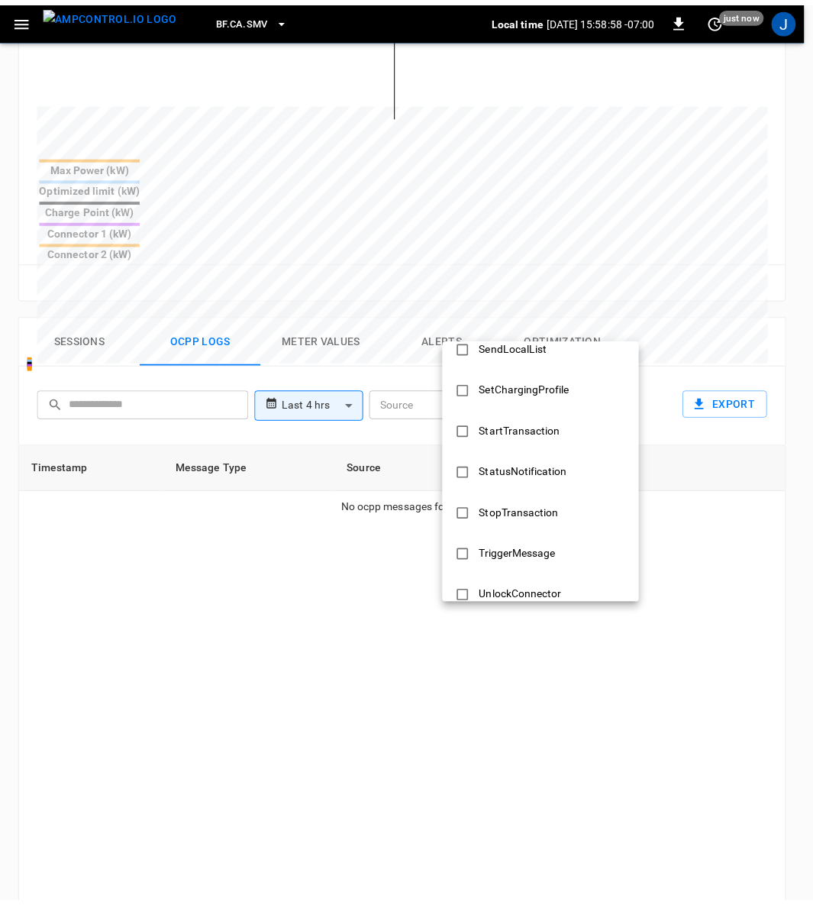
scroll to position [0, 0]
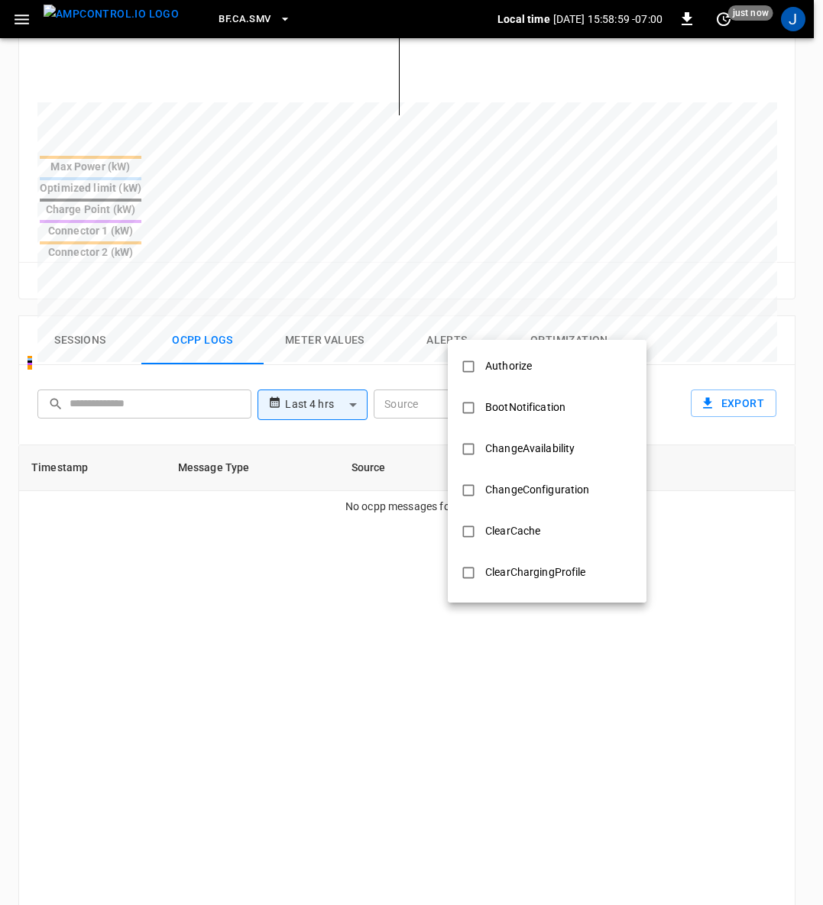
click at [408, 626] on div at bounding box center [411, 452] width 823 height 905
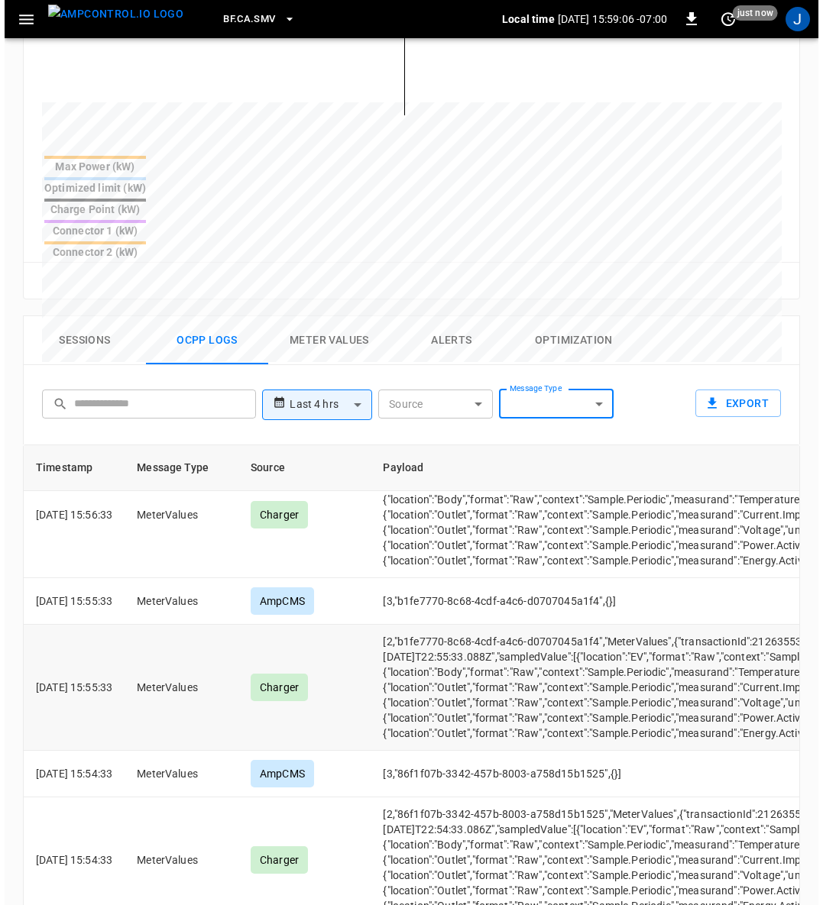
scroll to position [458, 0]
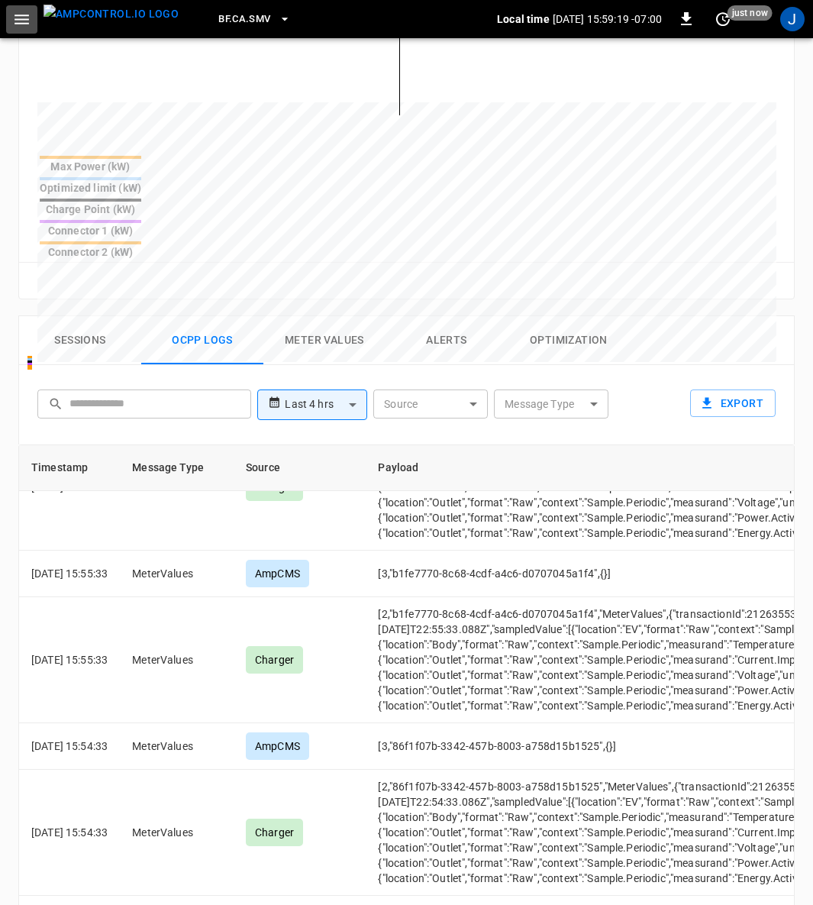
click at [32, 24] on button "button" at bounding box center [21, 19] width 31 height 28
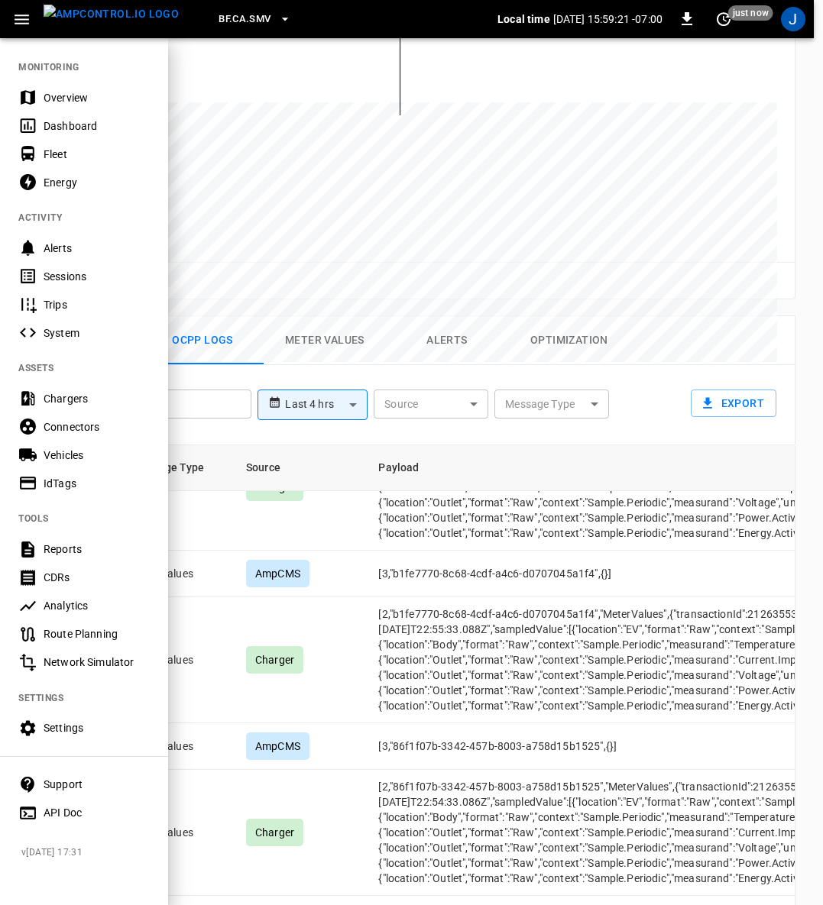
click at [70, 729] on div "Settings" at bounding box center [97, 727] width 106 height 15
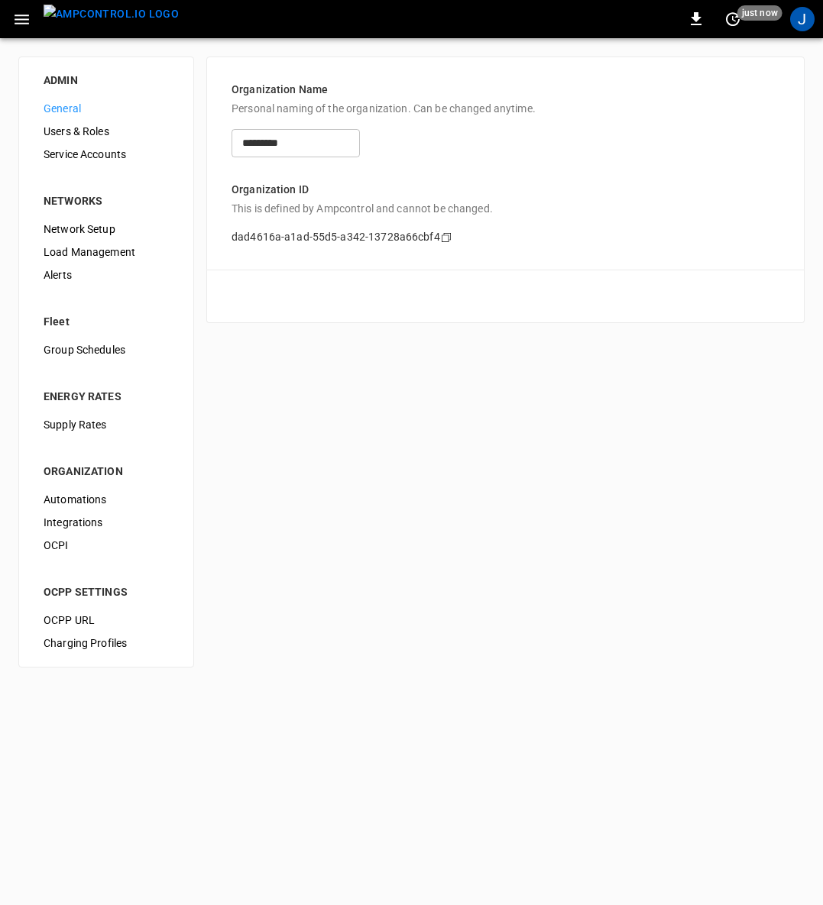
click at [108, 245] on span "Load Management" at bounding box center [106, 252] width 125 height 16
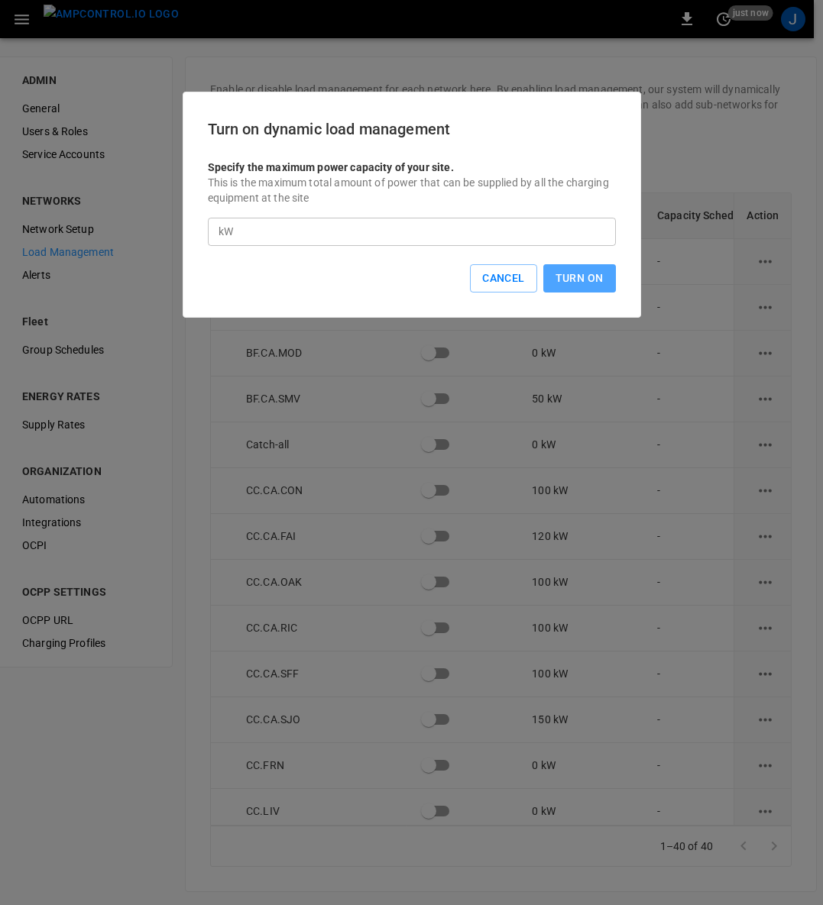
click at [583, 286] on button "Turn On" at bounding box center [579, 278] width 73 height 28
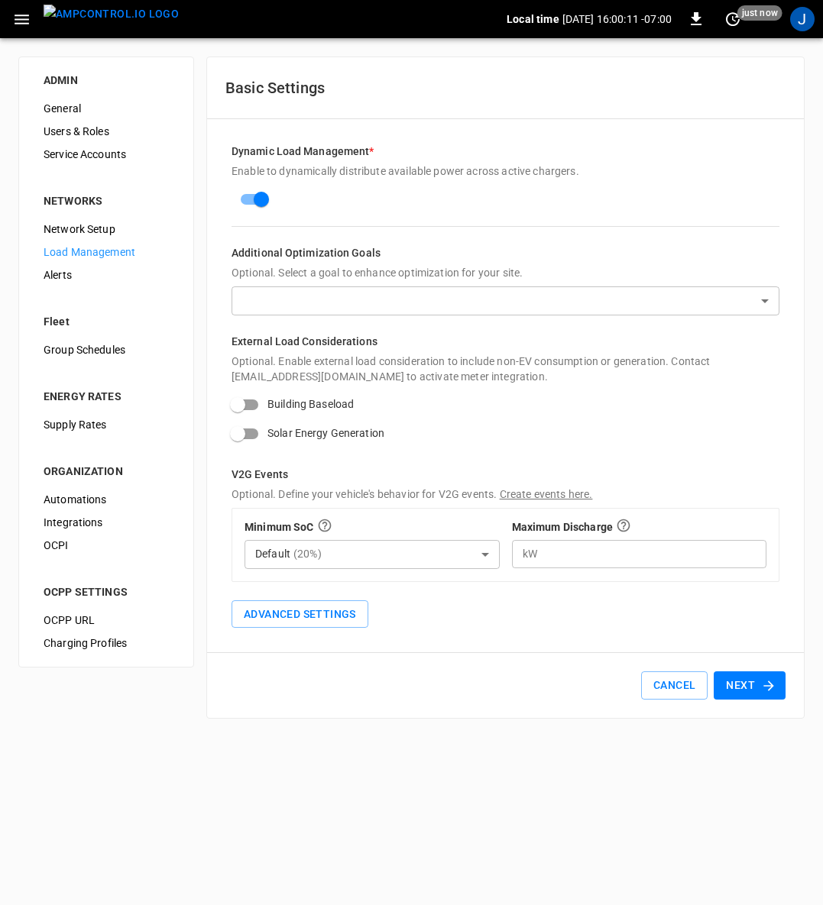
click at [758, 683] on button "Next" at bounding box center [749, 685] width 72 height 28
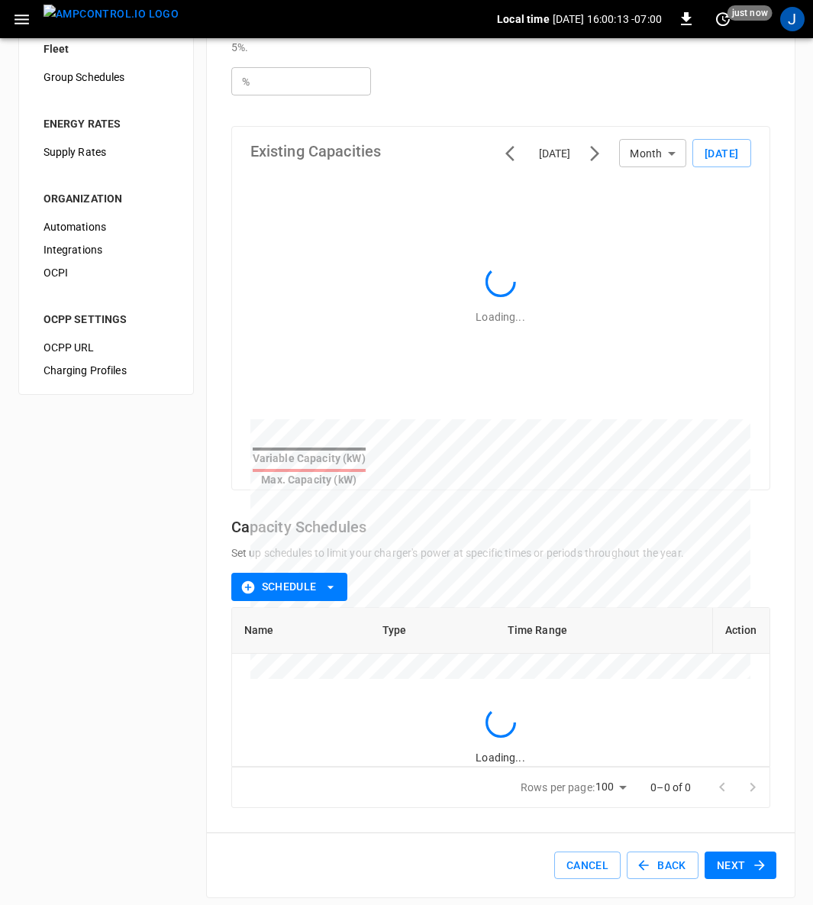
scroll to position [206, 0]
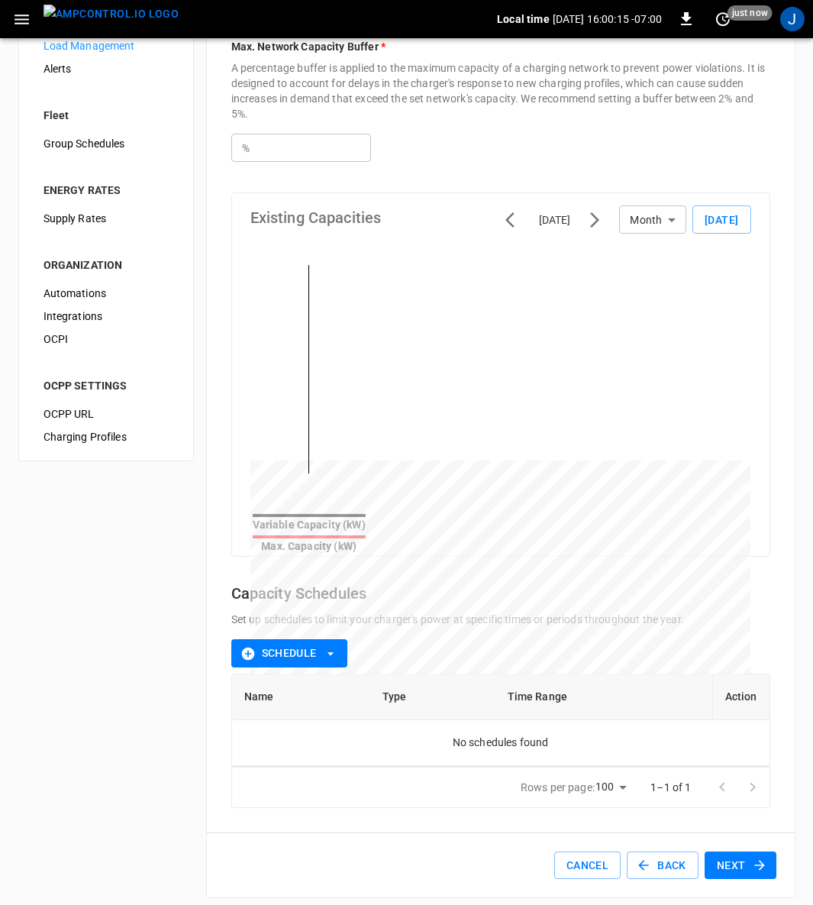
click at [744, 852] on button "Next" at bounding box center [741, 866] width 72 height 28
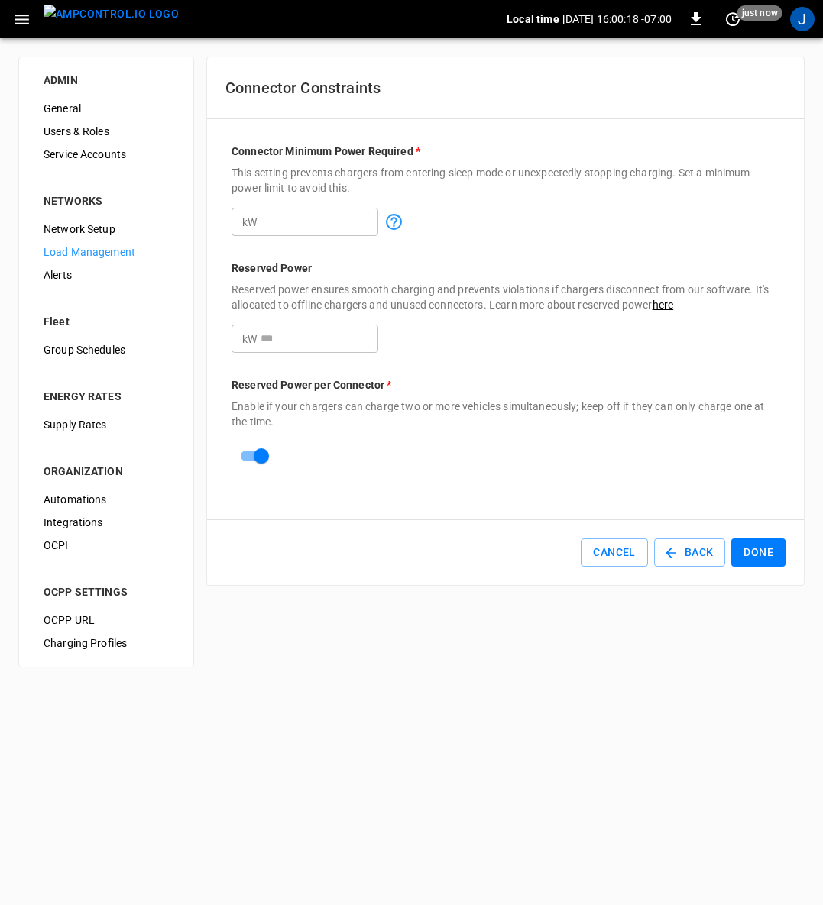
click at [747, 546] on button "Done" at bounding box center [758, 552] width 54 height 28
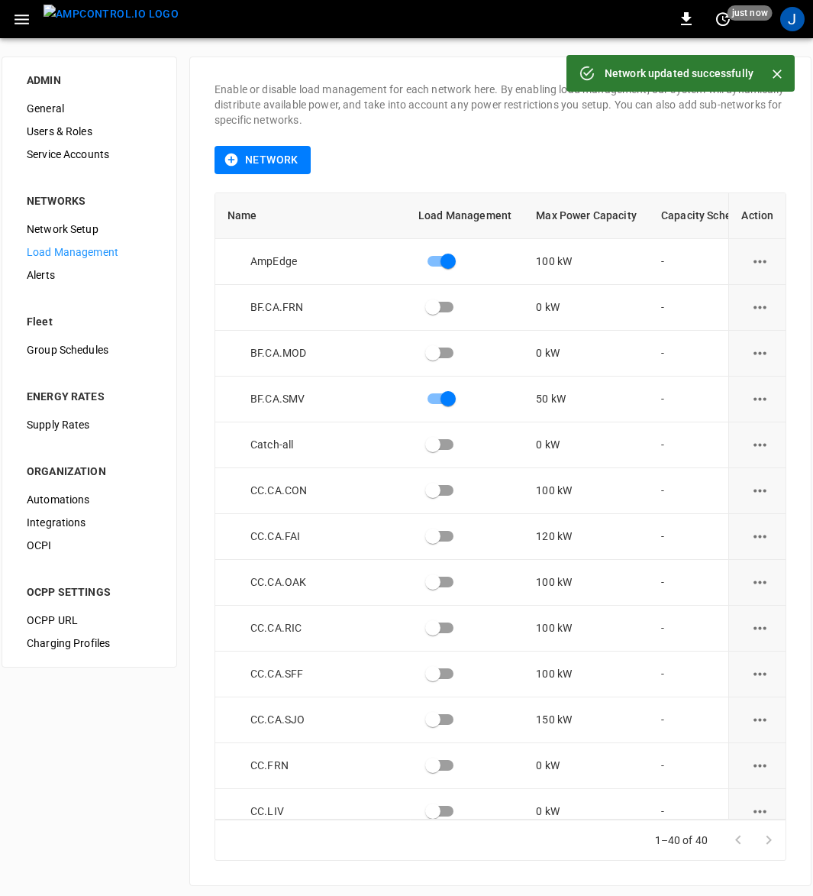
click at [100, 15] on img "menu" at bounding box center [111, 14] width 135 height 19
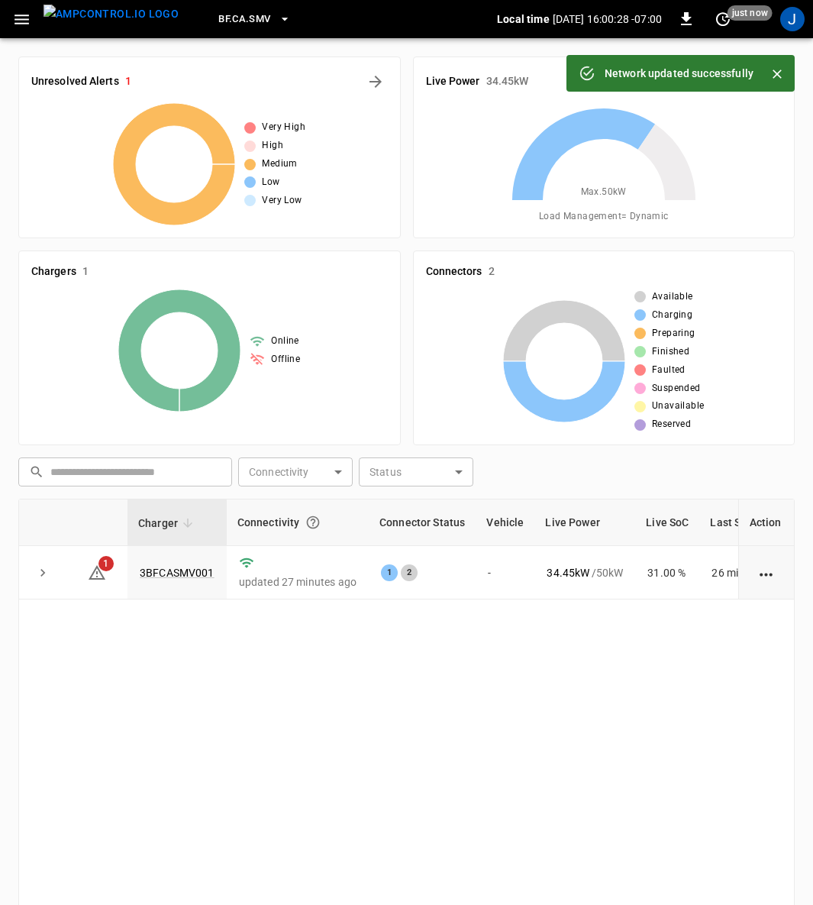
click at [189, 567] on link "3BFCASMV001" at bounding box center [177, 573] width 75 height 12
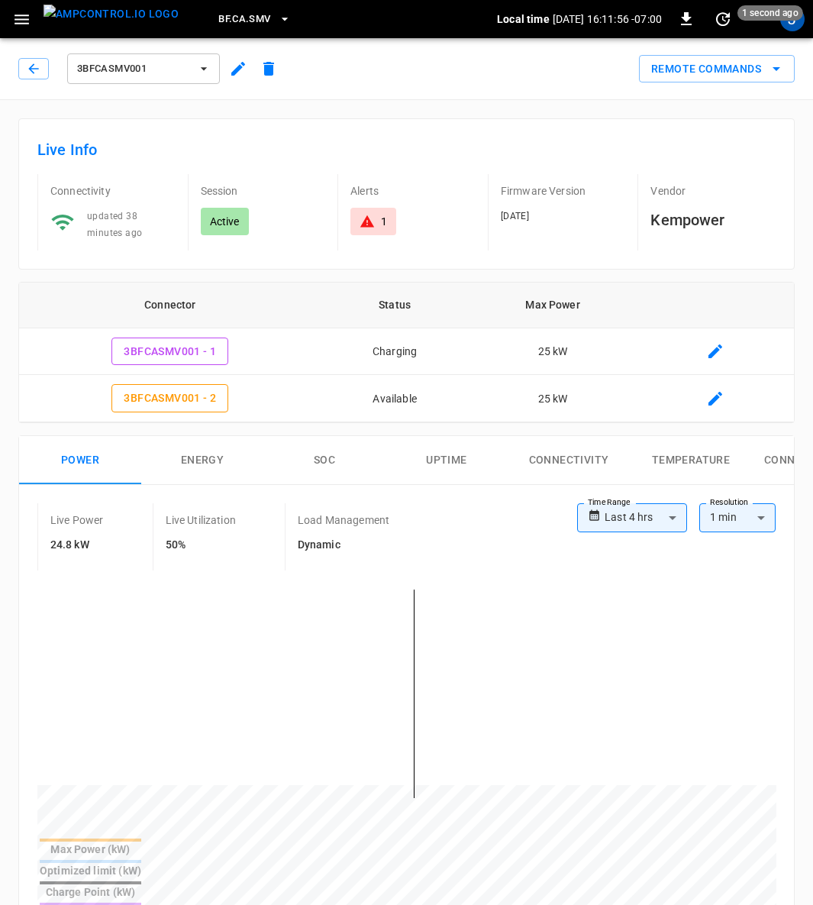
click at [18, 20] on icon "button" at bounding box center [21, 19] width 19 height 19
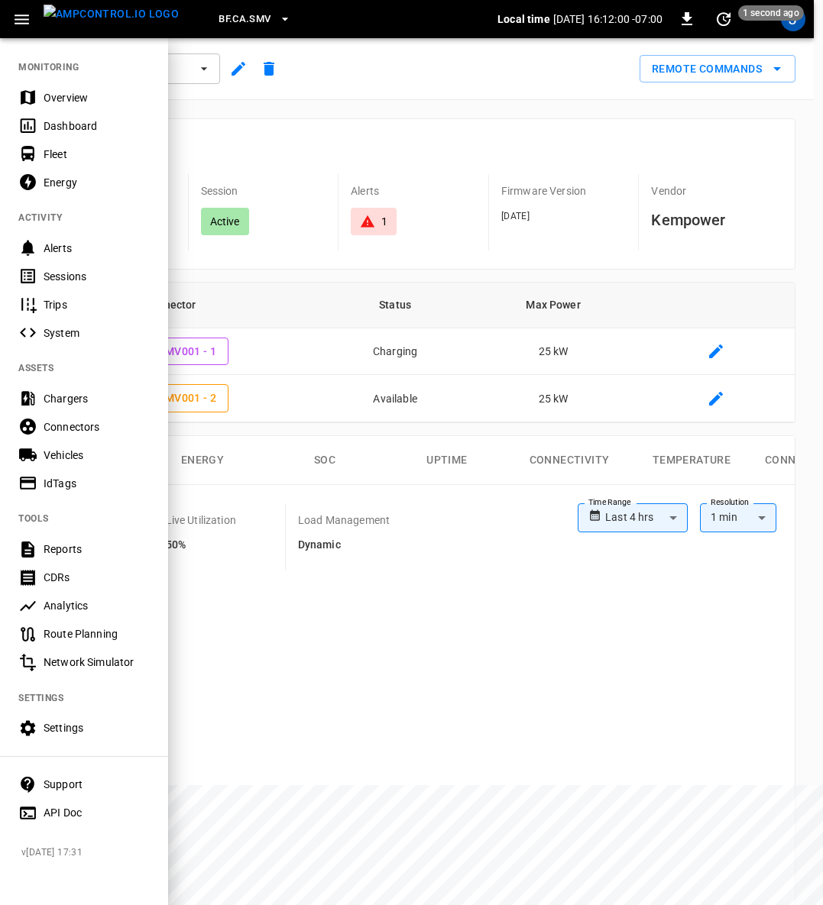
click at [76, 399] on div "Chargers" at bounding box center [97, 398] width 106 height 15
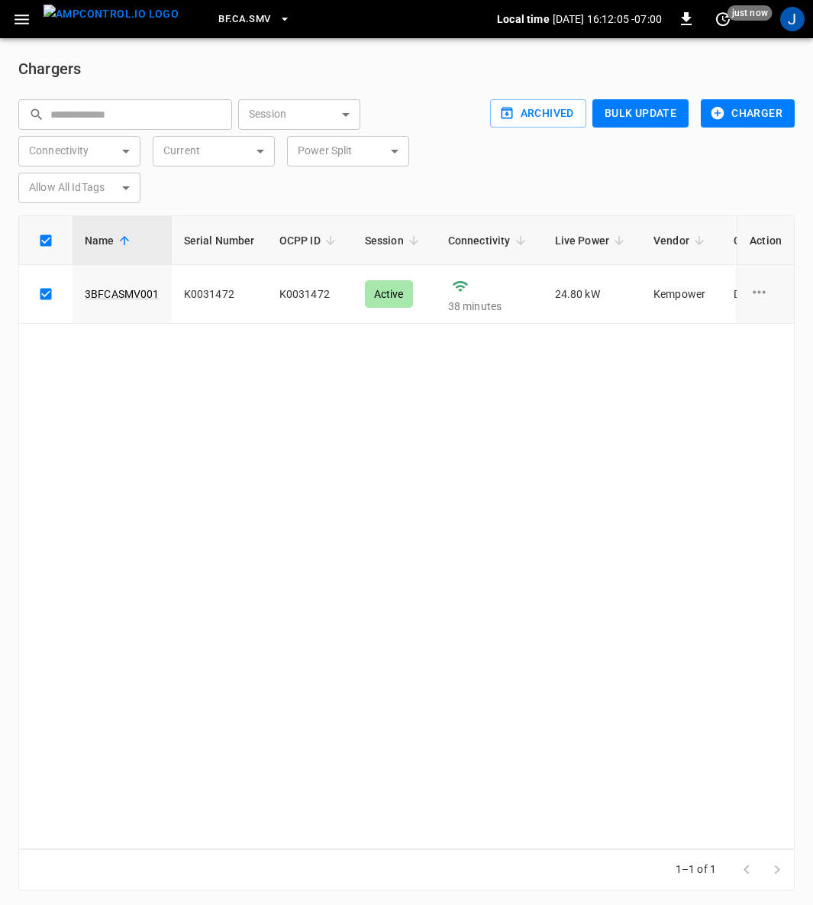
click at [747, 113] on button "Charger" at bounding box center [748, 113] width 94 height 28
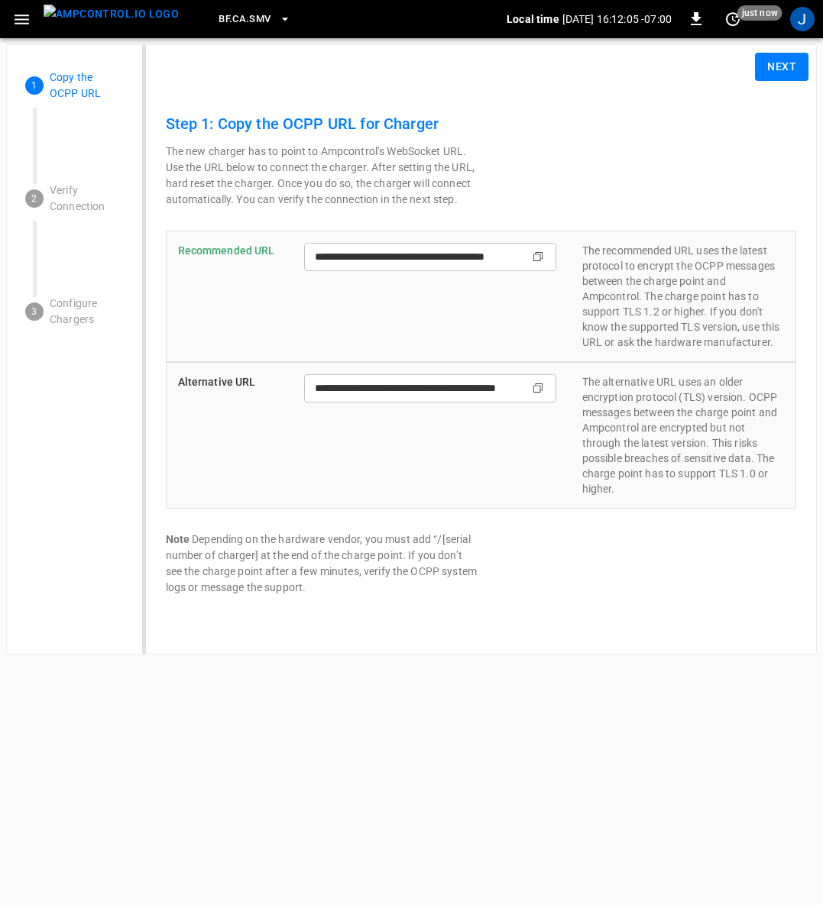
type input "**********"
click at [795, 66] on button "Next" at bounding box center [781, 67] width 53 height 28
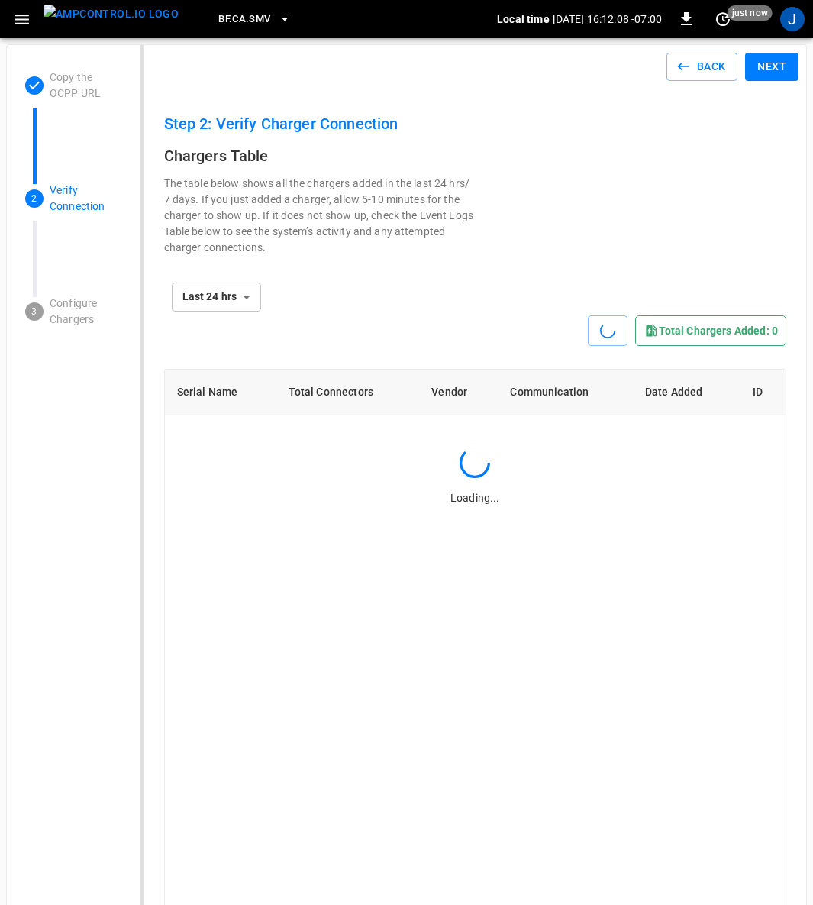
click at [770, 57] on button "Next" at bounding box center [771, 67] width 53 height 28
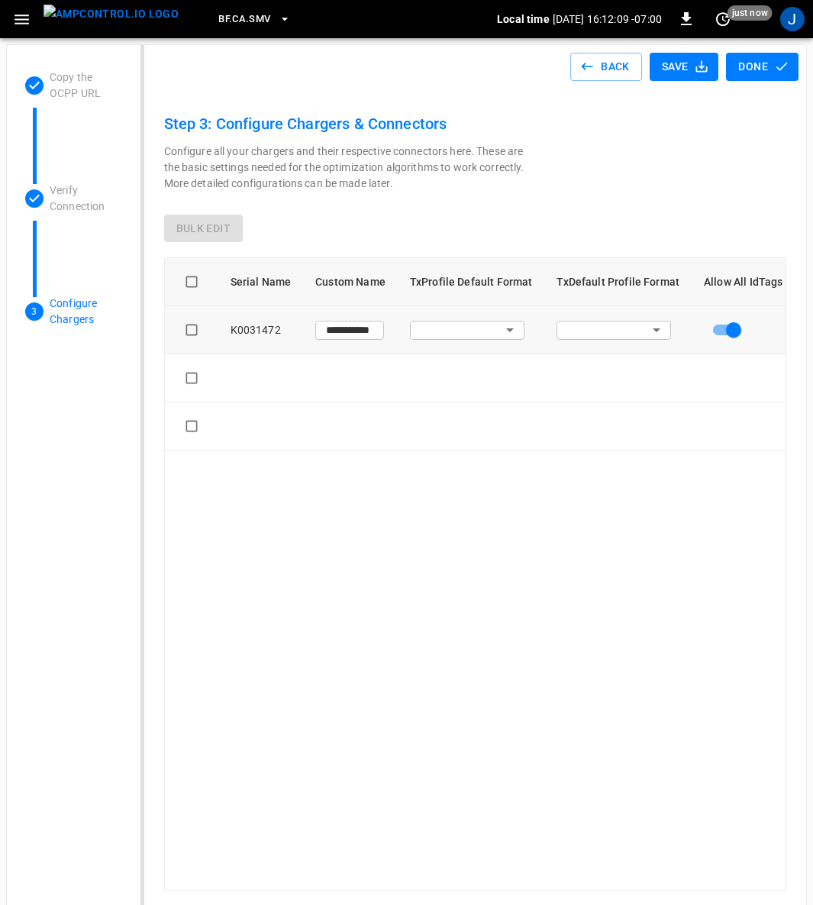
type input "**********"
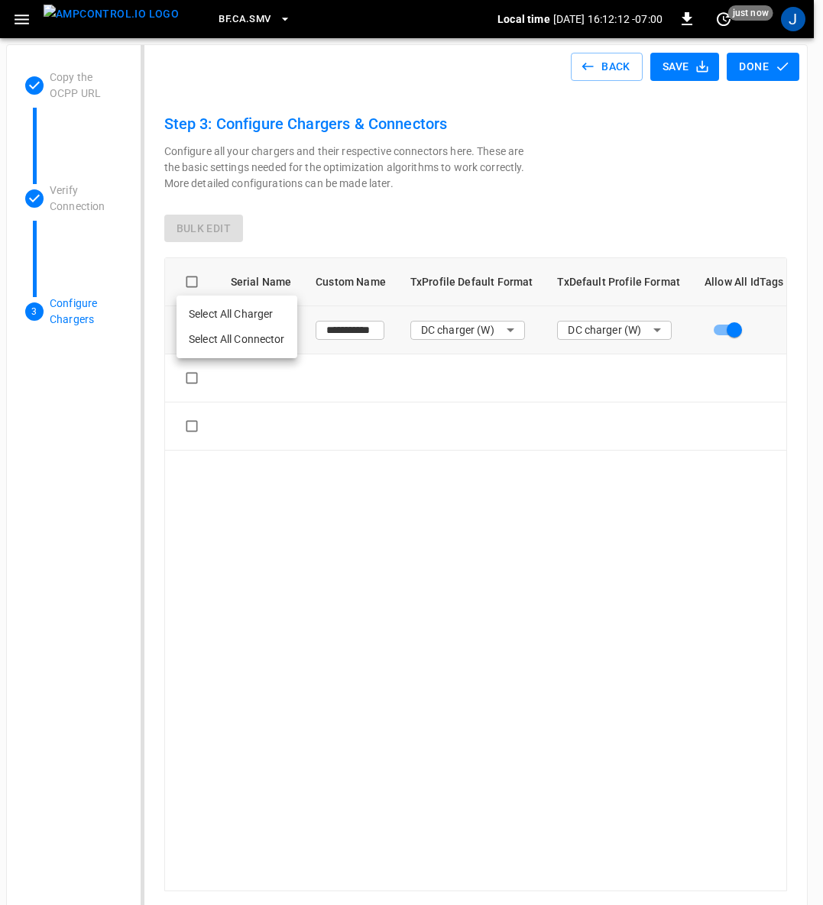
click at [237, 303] on li "Select All Charger" at bounding box center [236, 314] width 121 height 25
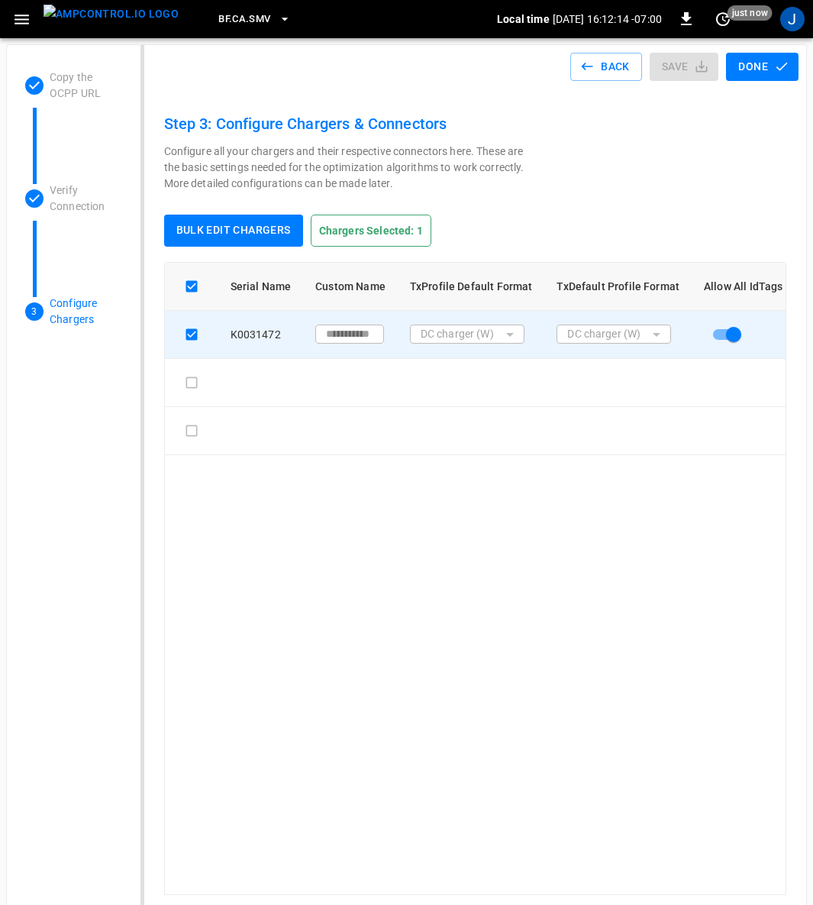
click at [247, 225] on button "Bulk edit chargers" at bounding box center [233, 231] width 139 height 32
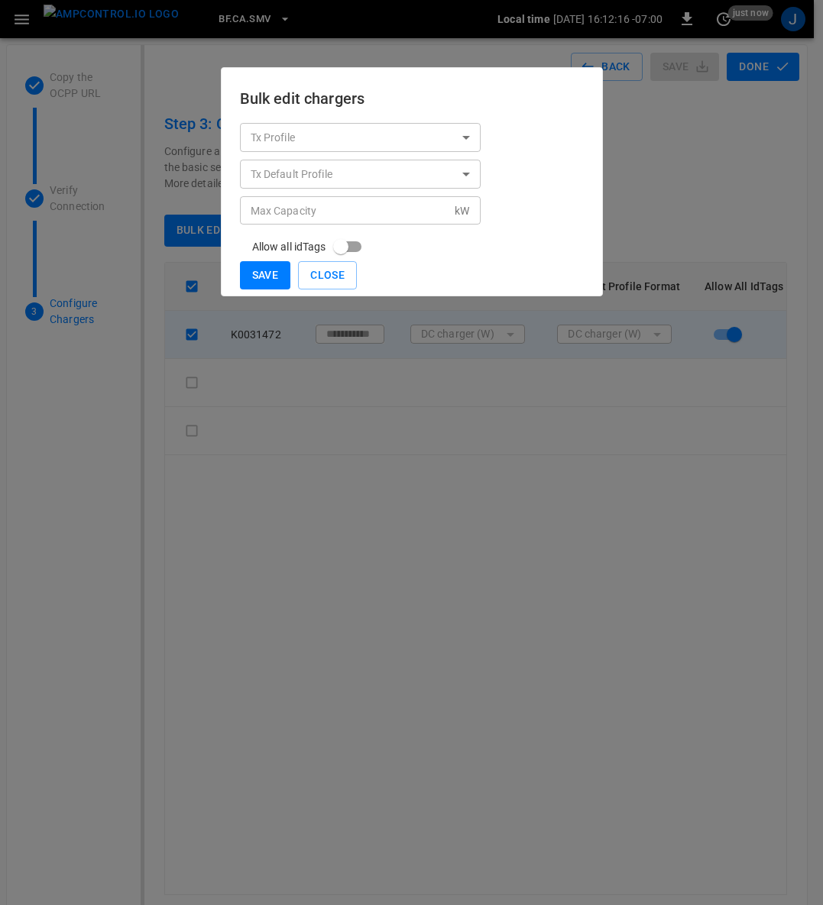
click at [328, 217] on input "Max Capacity" at bounding box center [347, 210] width 215 height 28
type input "*"
type input "**"
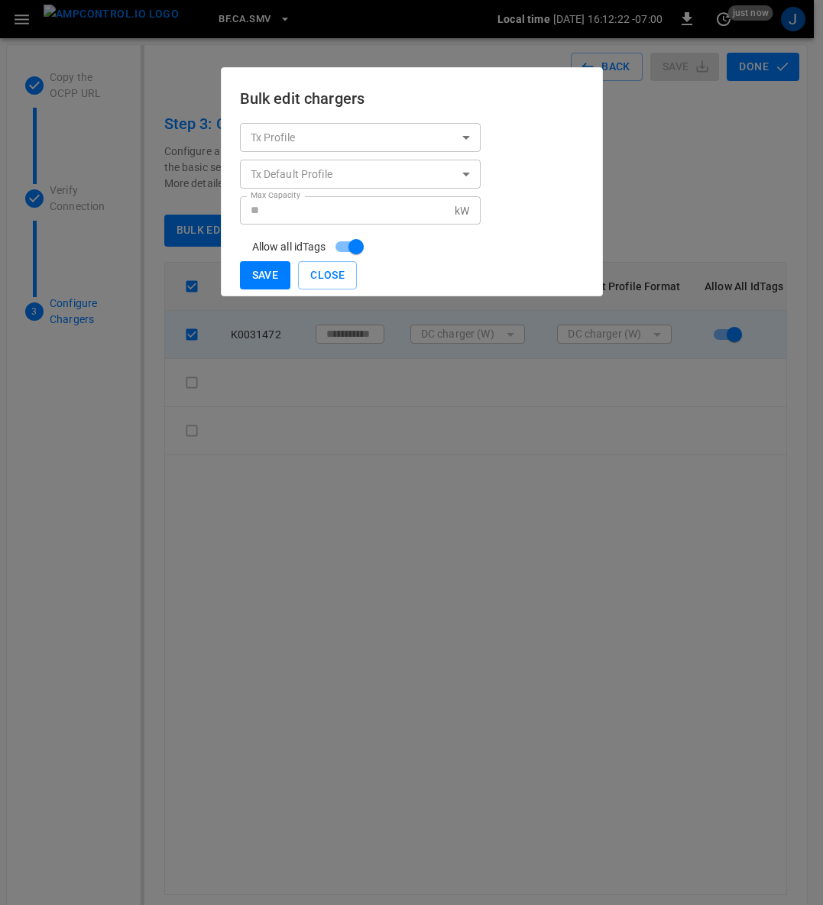
click at [264, 268] on button "Save" at bounding box center [265, 275] width 51 height 28
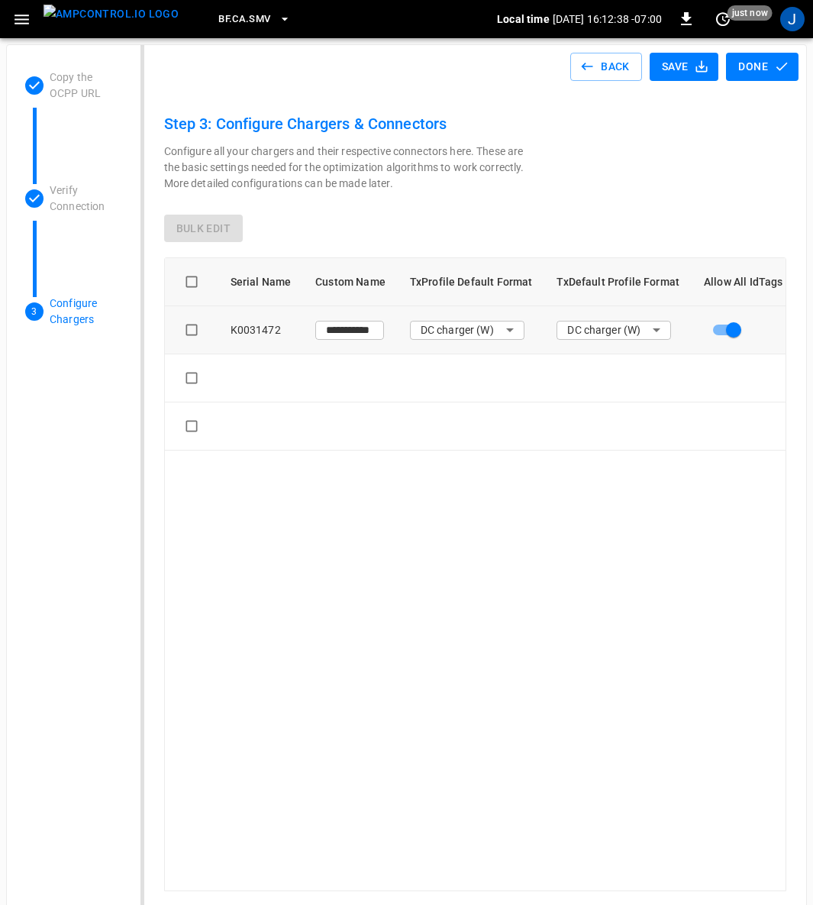
click at [116, 23] on img "menu" at bounding box center [111, 14] width 135 height 19
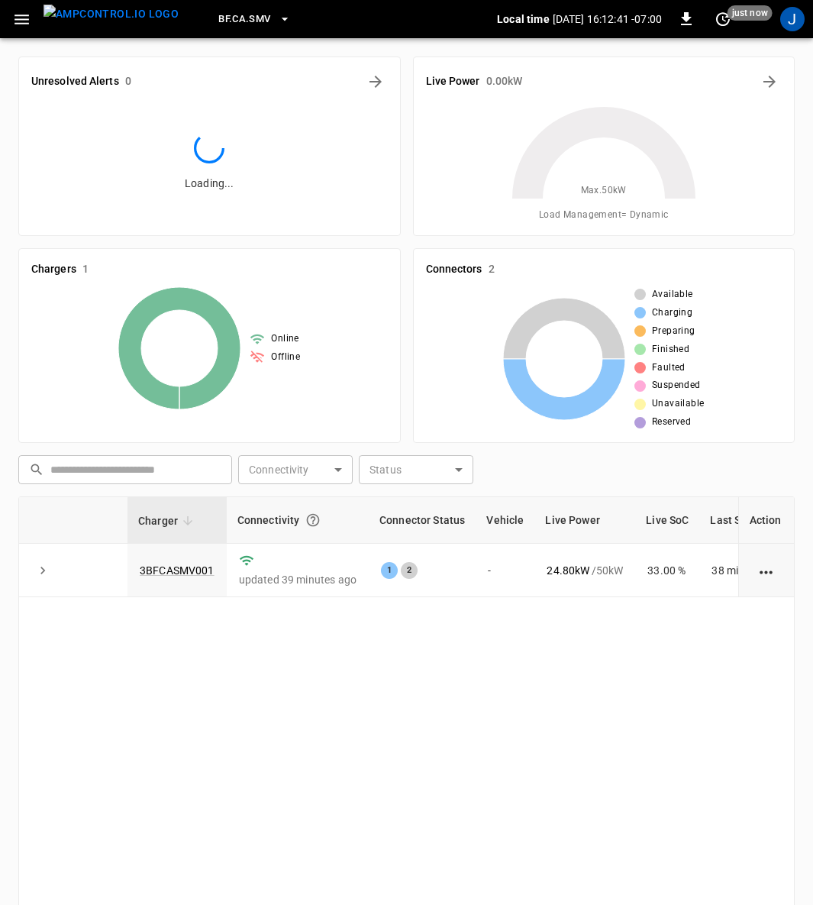
click at [179, 571] on link "3BFCASMV001" at bounding box center [177, 570] width 75 height 12
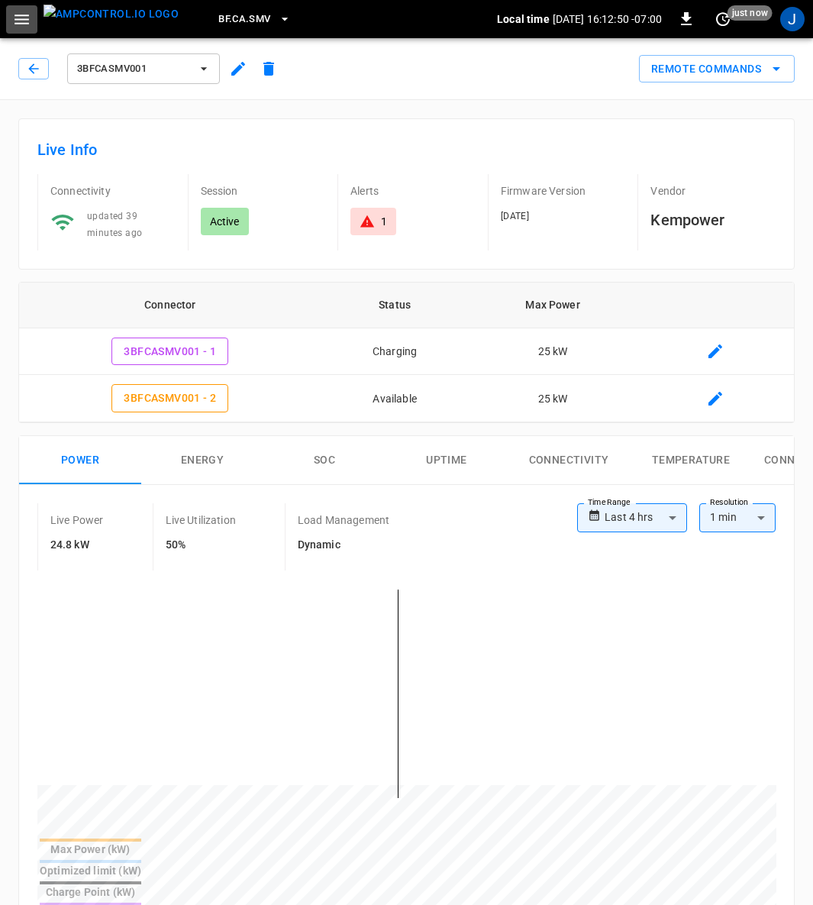
click at [23, 21] on icon "button" at bounding box center [21, 19] width 19 height 19
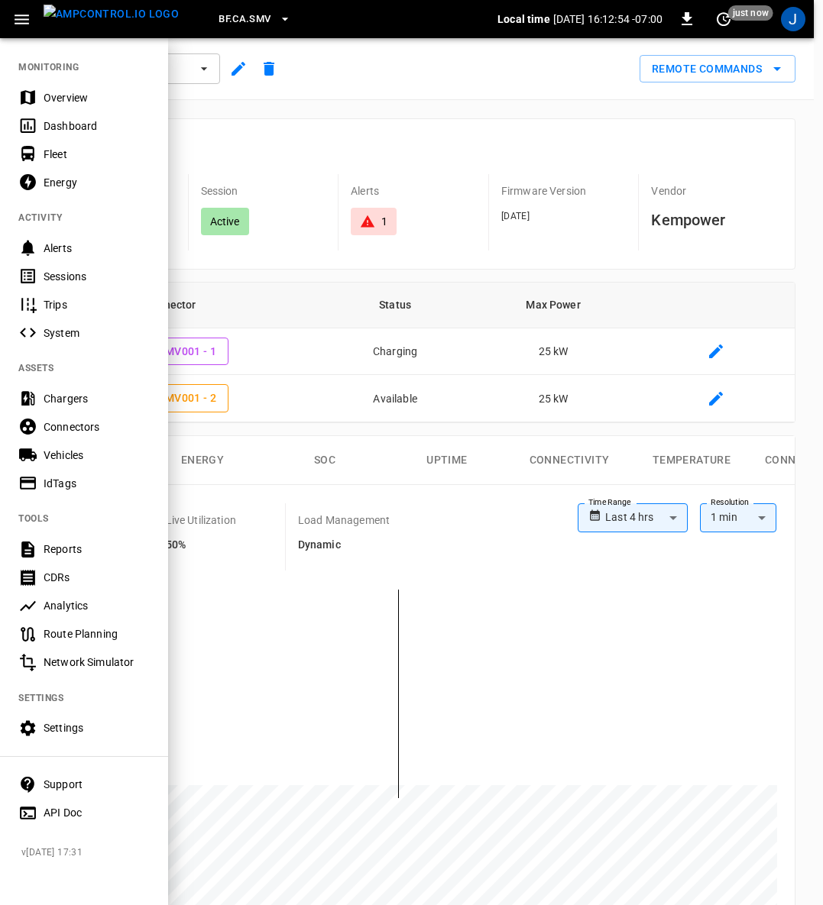
click at [80, 726] on div "Settings" at bounding box center [97, 727] width 106 height 15
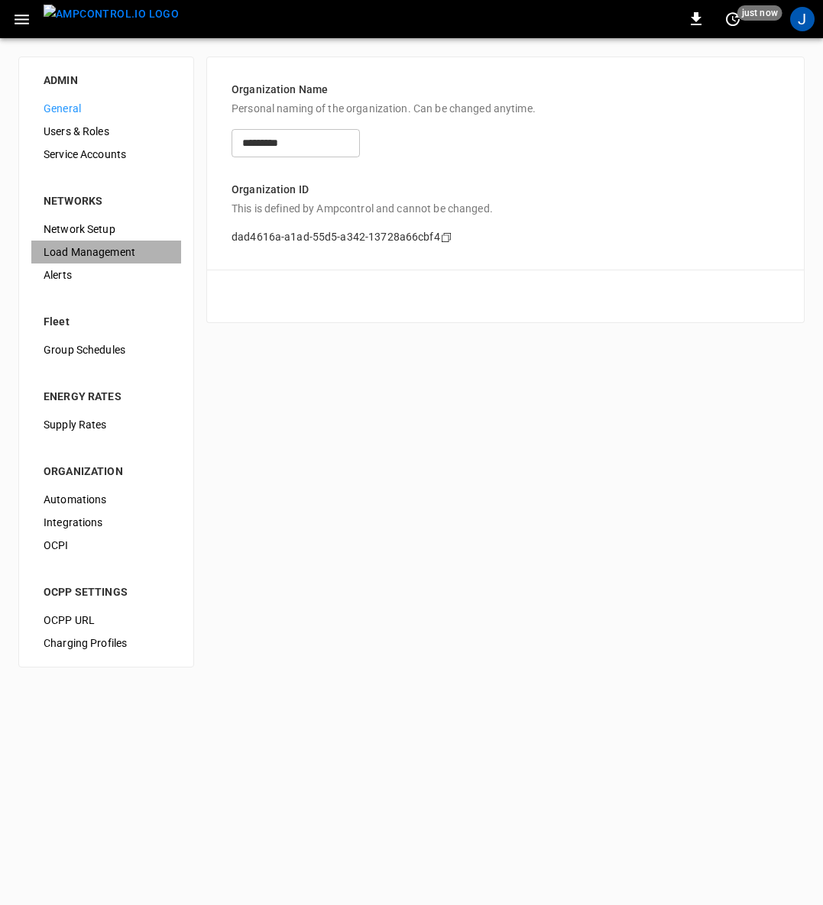
click at [101, 244] on span "Load Management" at bounding box center [106, 252] width 125 height 16
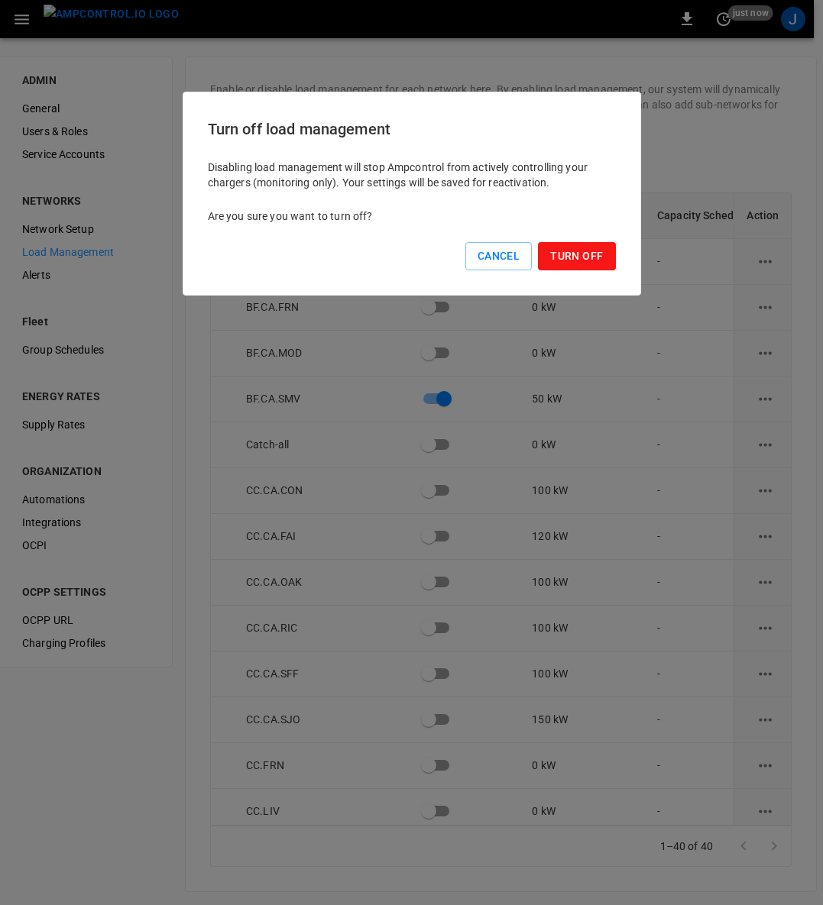
click at [576, 256] on button "Turn Off" at bounding box center [576, 256] width 77 height 28
click at [571, 252] on button "Turn Off" at bounding box center [576, 256] width 77 height 28
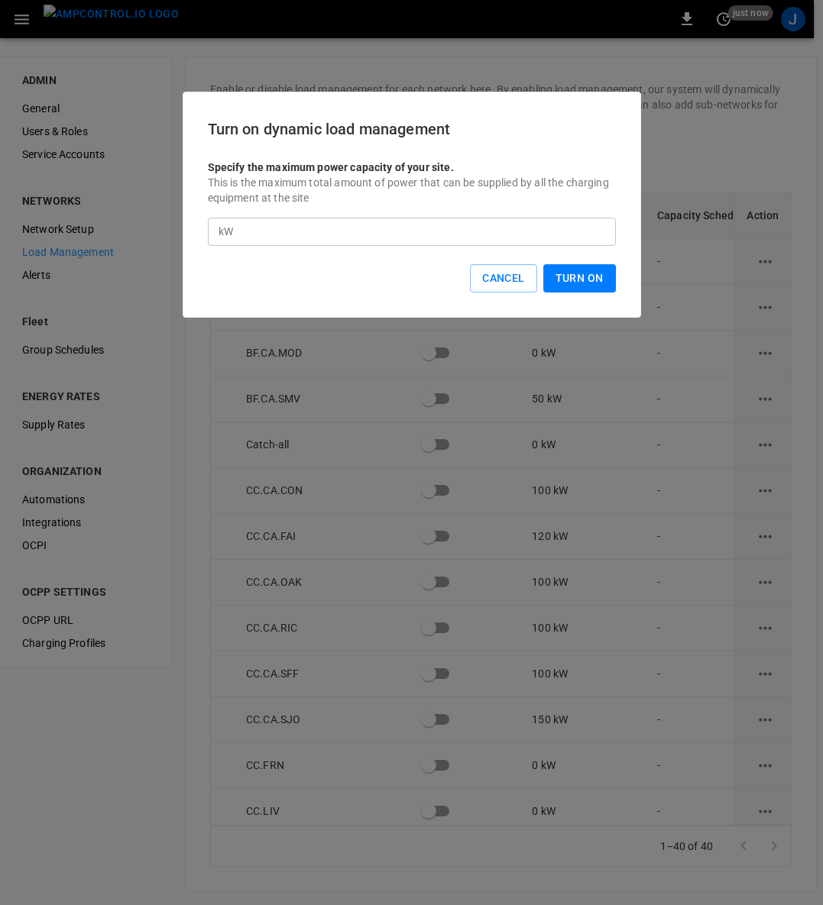
click at [570, 275] on button "Turn On" at bounding box center [579, 278] width 73 height 28
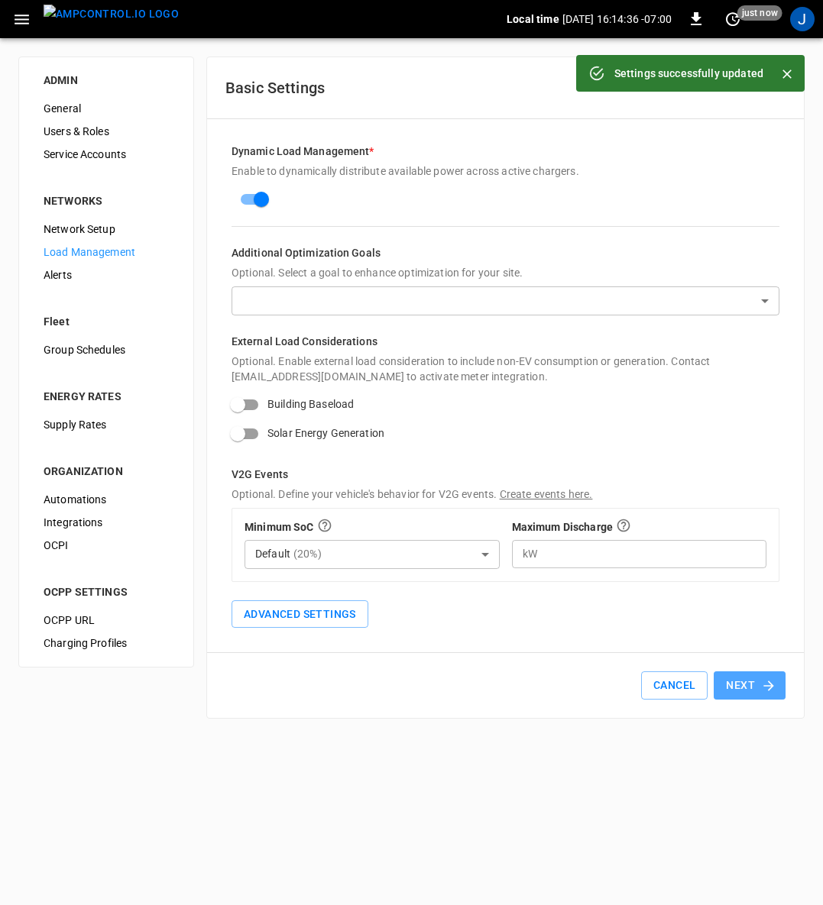
click at [749, 681] on button "Next" at bounding box center [749, 685] width 72 height 28
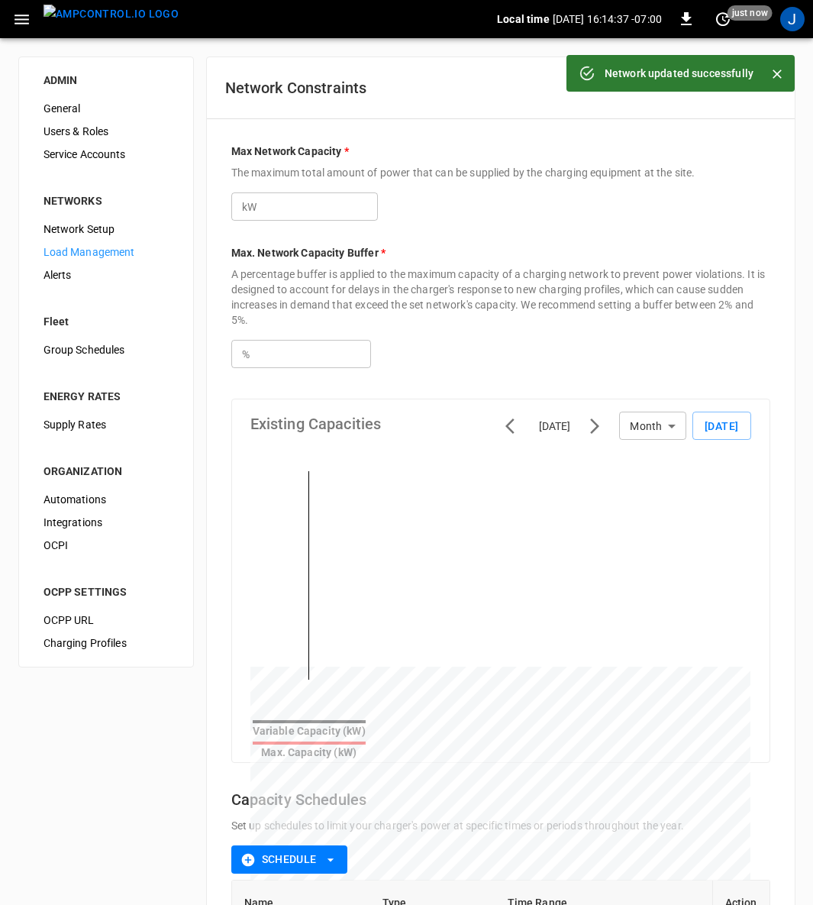
scroll to position [206, 0]
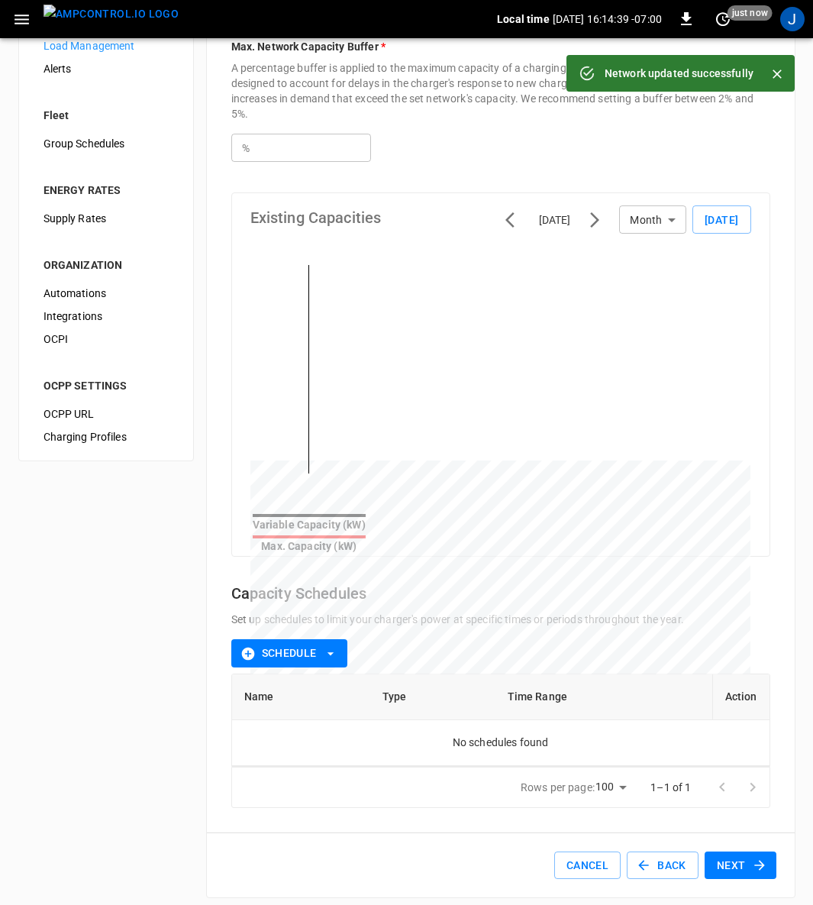
click at [741, 852] on button "Next" at bounding box center [741, 866] width 72 height 28
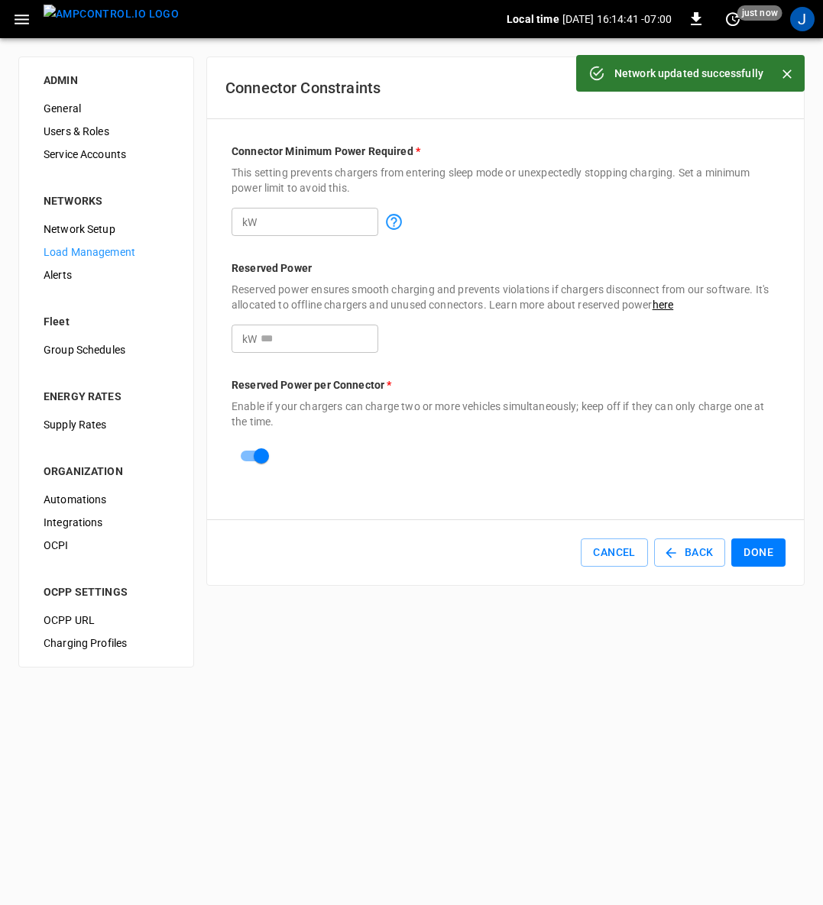
click at [767, 548] on button "Done" at bounding box center [758, 552] width 54 height 28
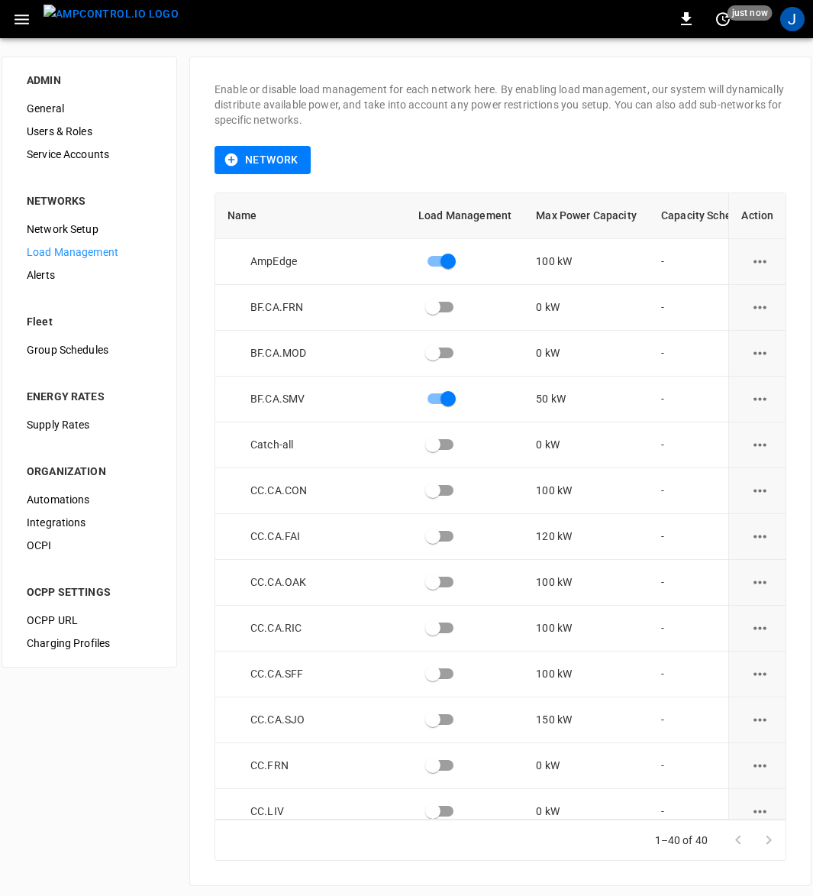
click at [115, 16] on img "menu" at bounding box center [111, 14] width 135 height 19
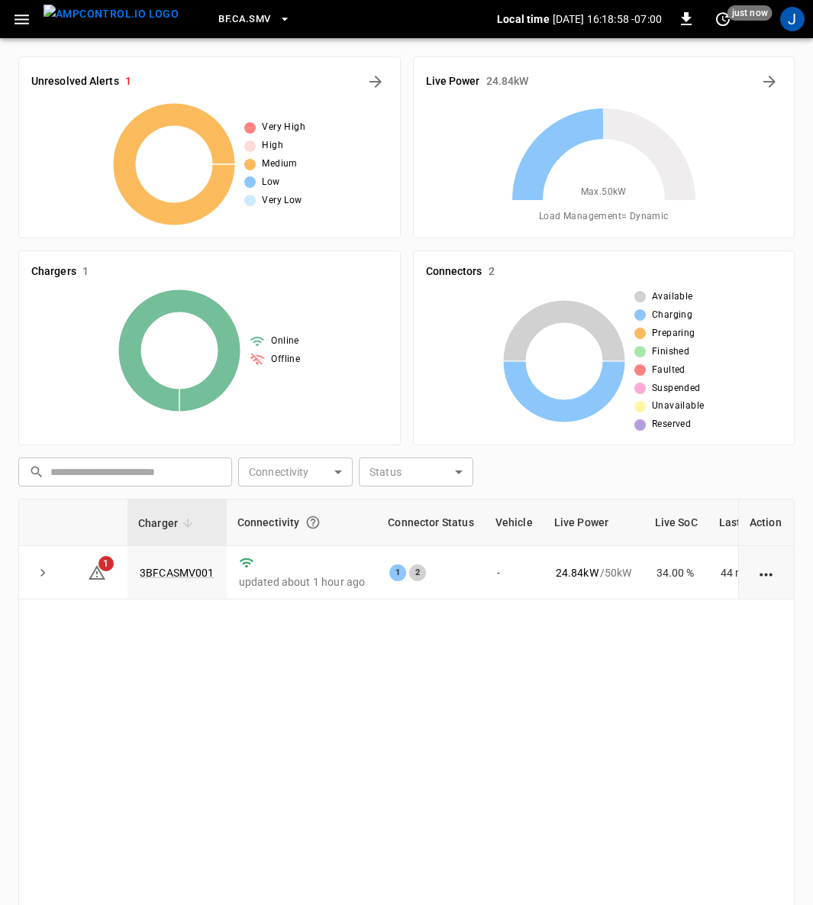
click at [188, 576] on link "3BFCASMV001" at bounding box center [177, 573] width 75 height 12
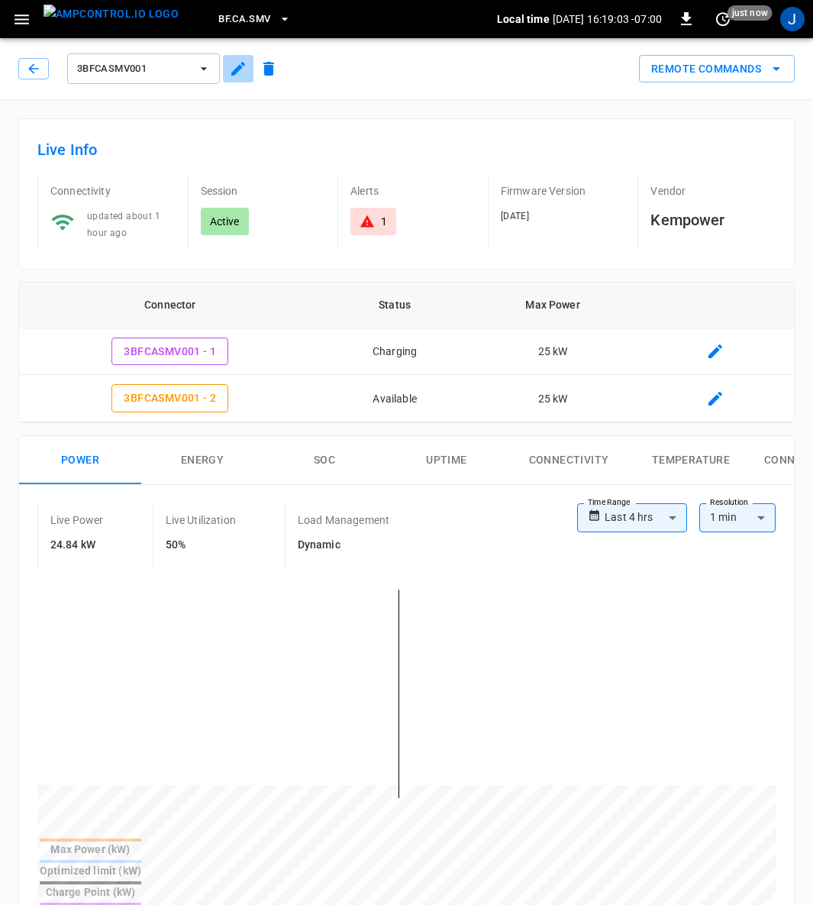
click at [234, 69] on icon "button" at bounding box center [238, 69] width 18 height 18
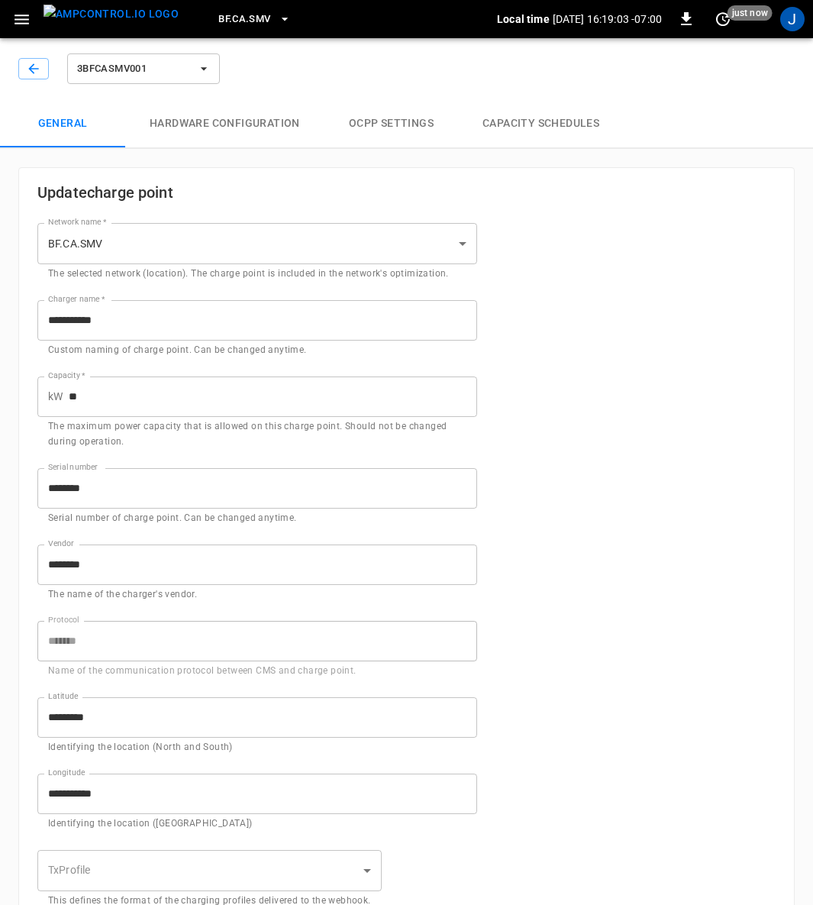
type input "**********"
click at [551, 117] on button "Capacity Schedules" at bounding box center [541, 123] width 166 height 49
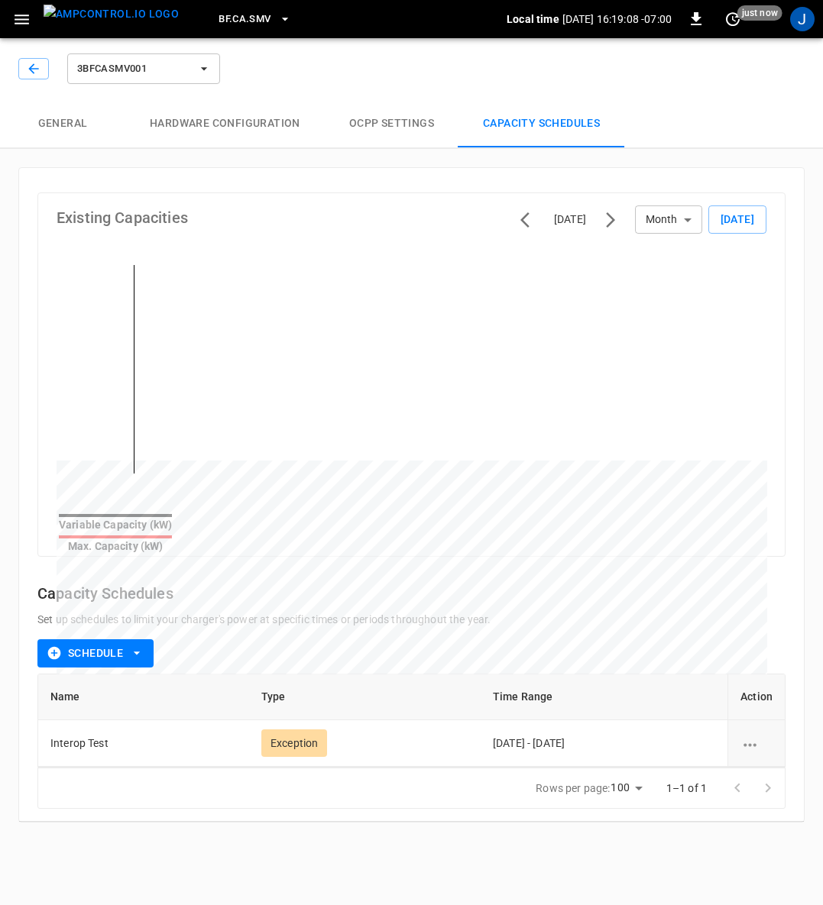
click at [745, 736] on icon "schedule options" at bounding box center [749, 745] width 19 height 19
click at [756, 768] on li "Delete" at bounding box center [768, 768] width 54 height 25
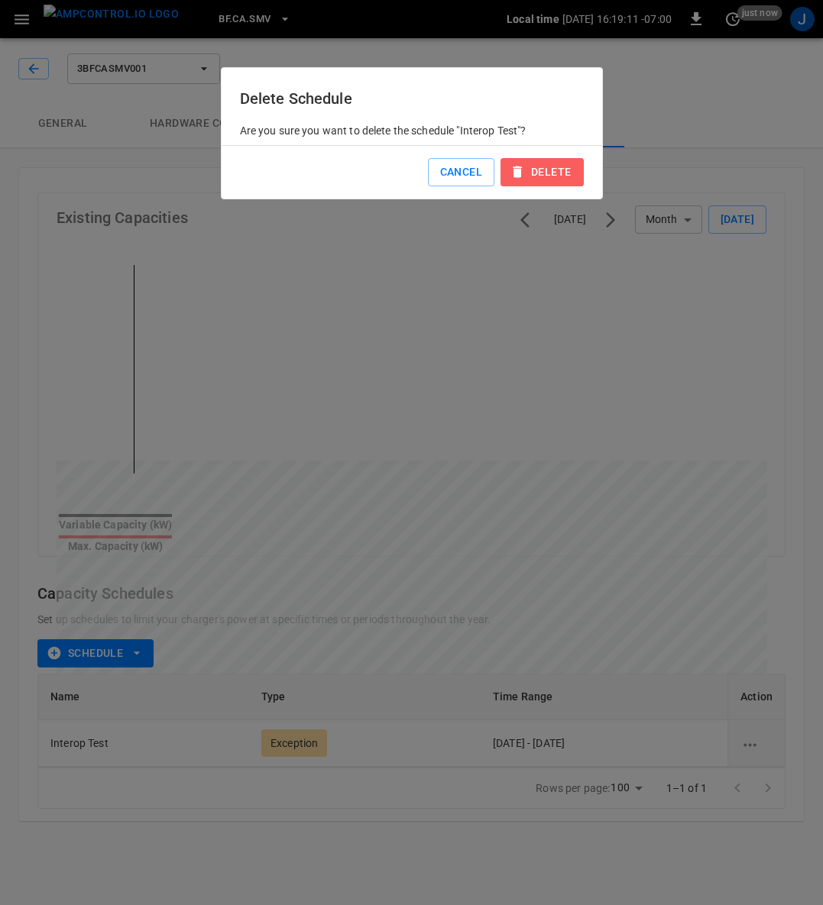
click at [527, 170] on button "Delete" at bounding box center [541, 172] width 82 height 28
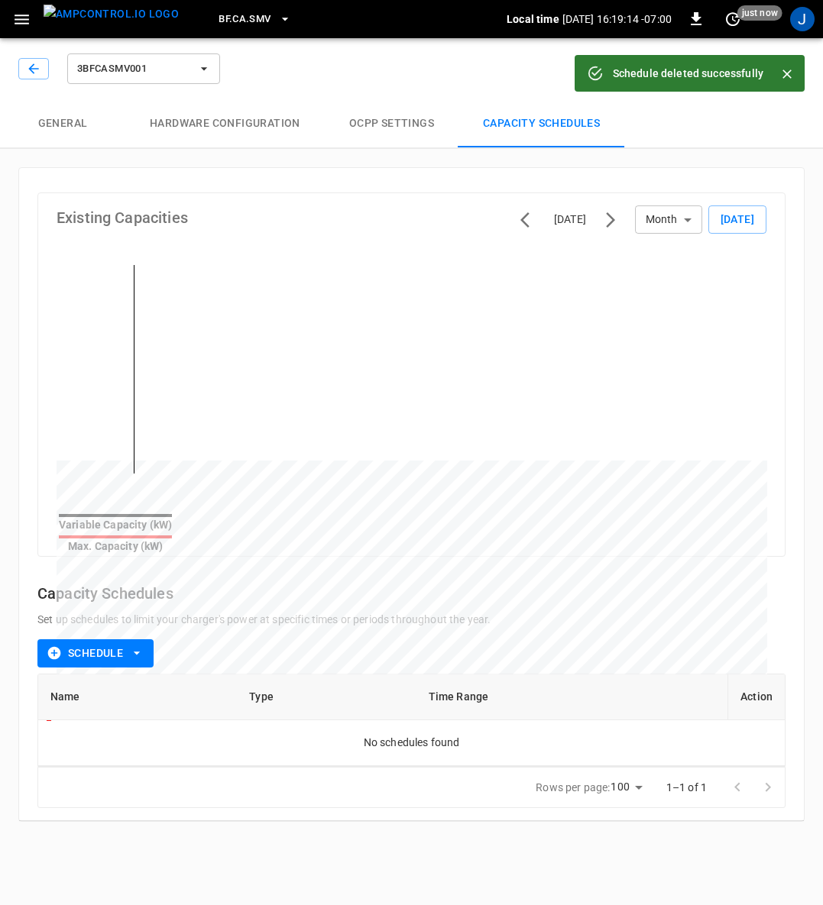
click at [138, 645] on icon "button" at bounding box center [136, 652] width 15 height 15
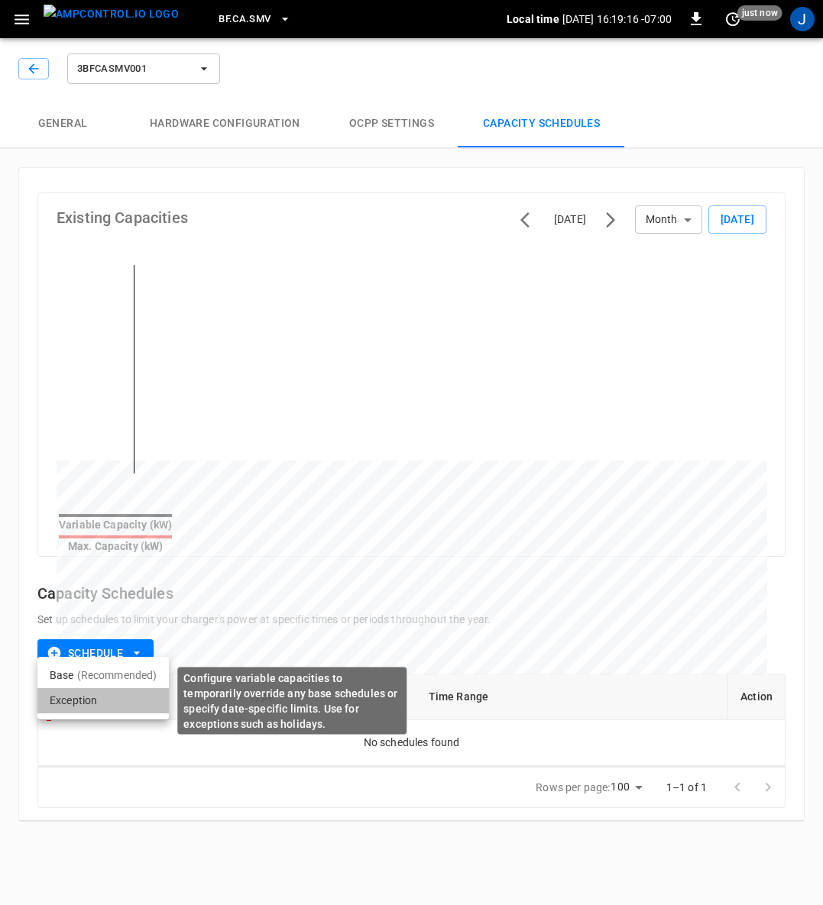
click at [72, 697] on li "Exception" at bounding box center [102, 700] width 131 height 25
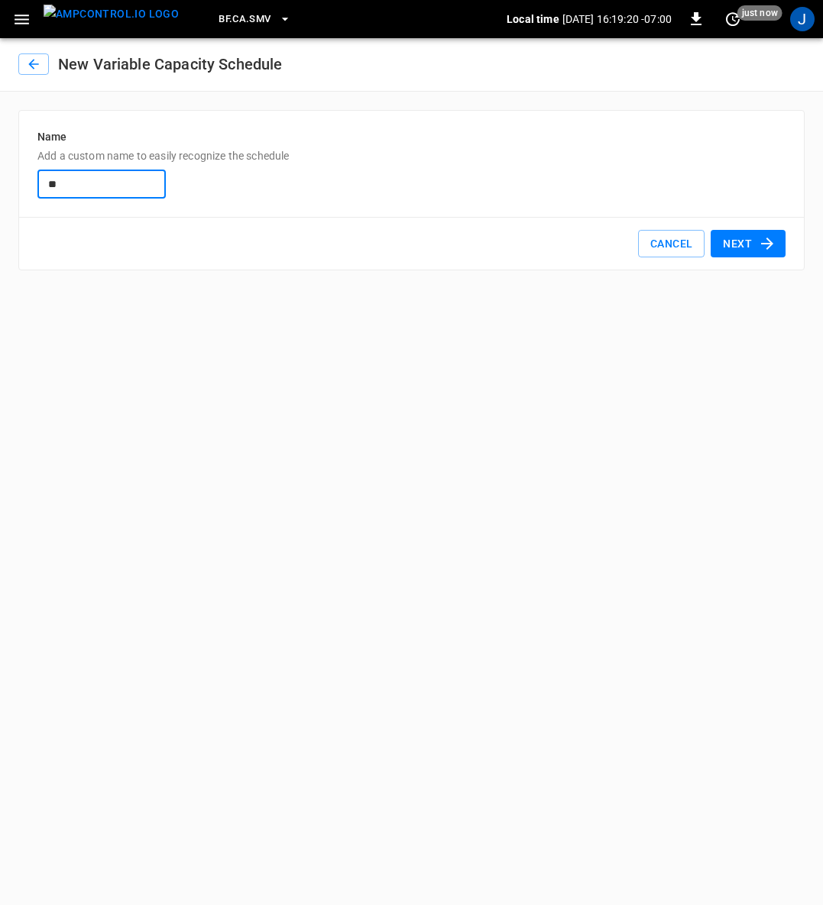
type input "**********"
click at [742, 245] on button "Next" at bounding box center [747, 244] width 75 height 28
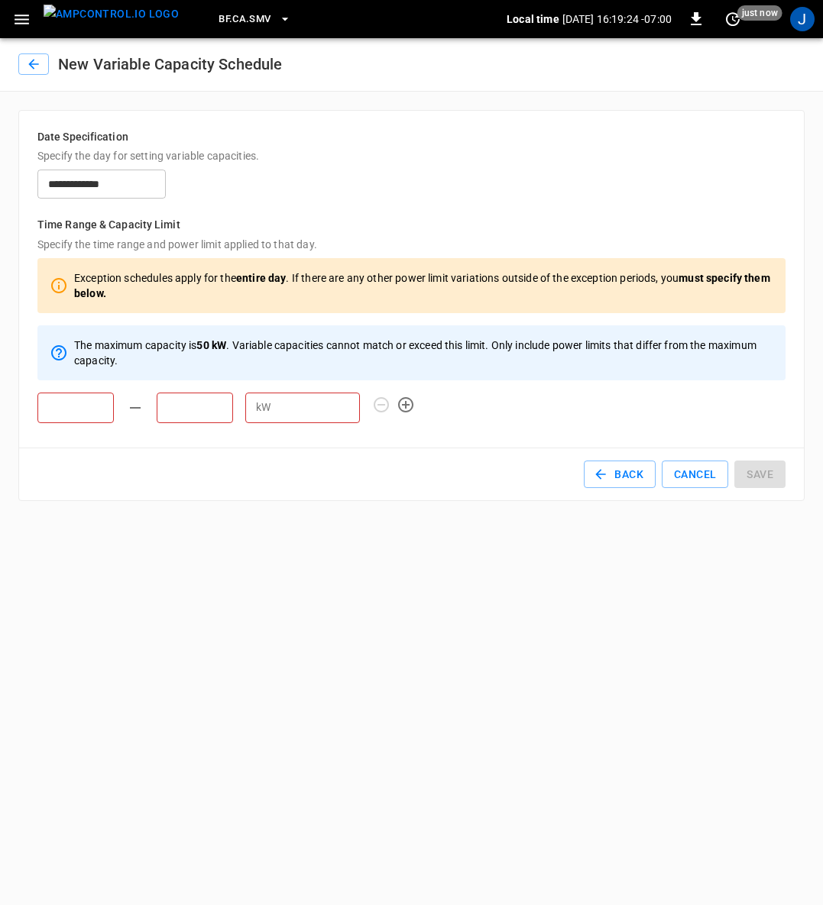
click at [80, 412] on input "text" at bounding box center [75, 408] width 76 height 31
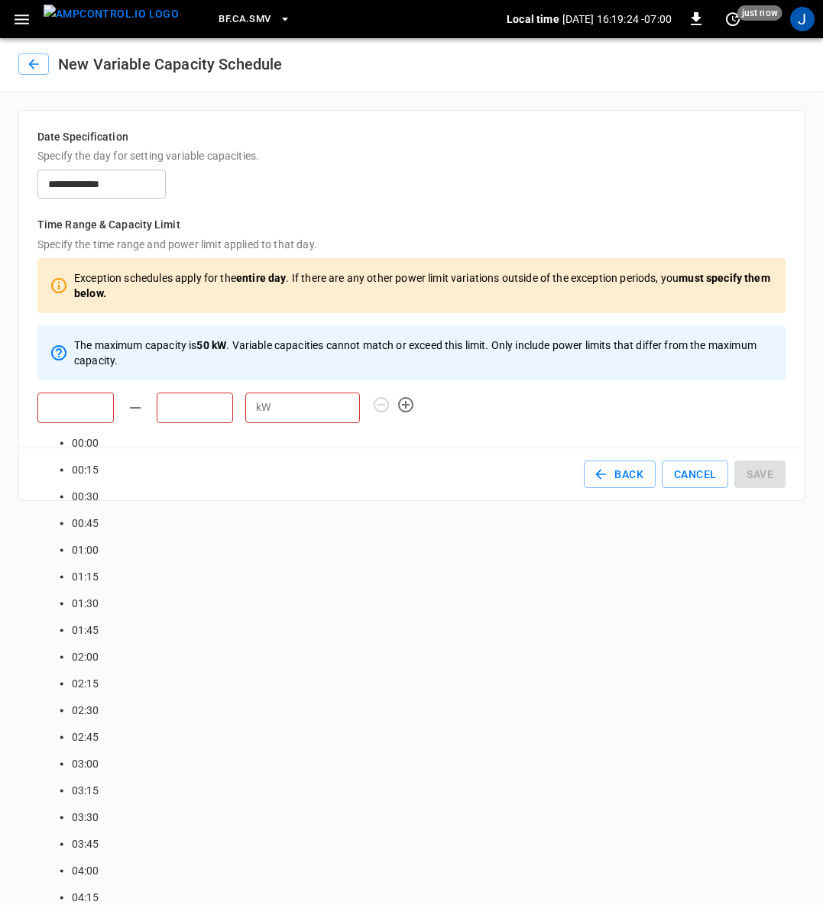
scroll to position [1885, 0]
type input "*****"
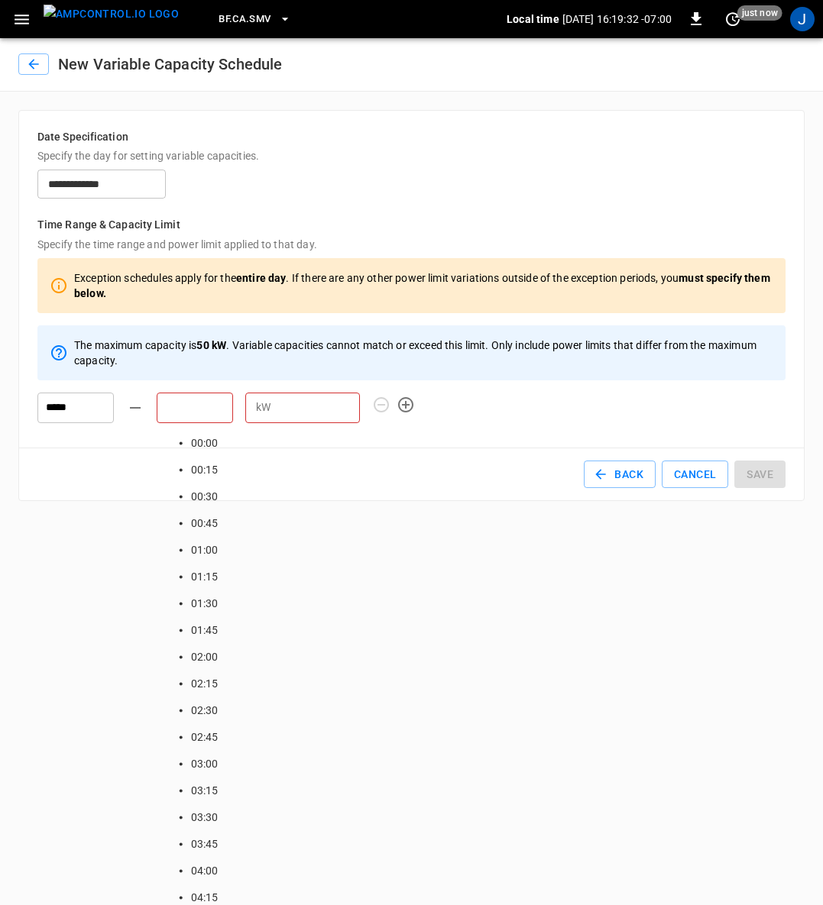
click at [172, 408] on input "text" at bounding box center [195, 408] width 76 height 31
type input "*****"
click at [313, 400] on input "number" at bounding box center [318, 407] width 83 height 28
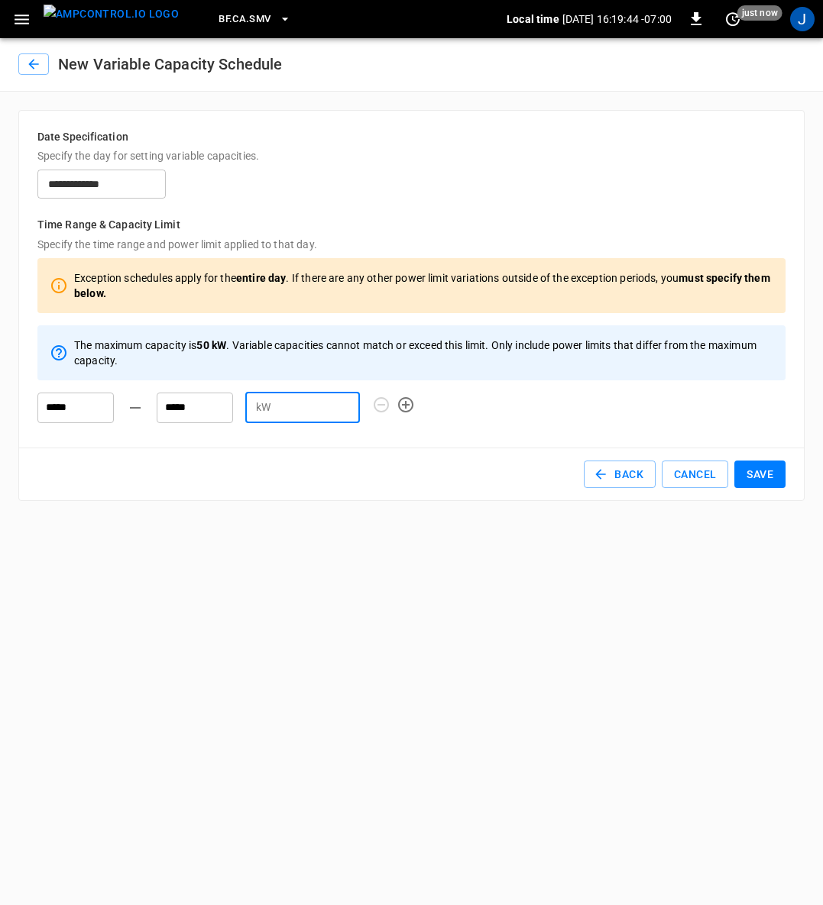
type input "*"
click at [755, 474] on button "Save" at bounding box center [759, 475] width 51 height 28
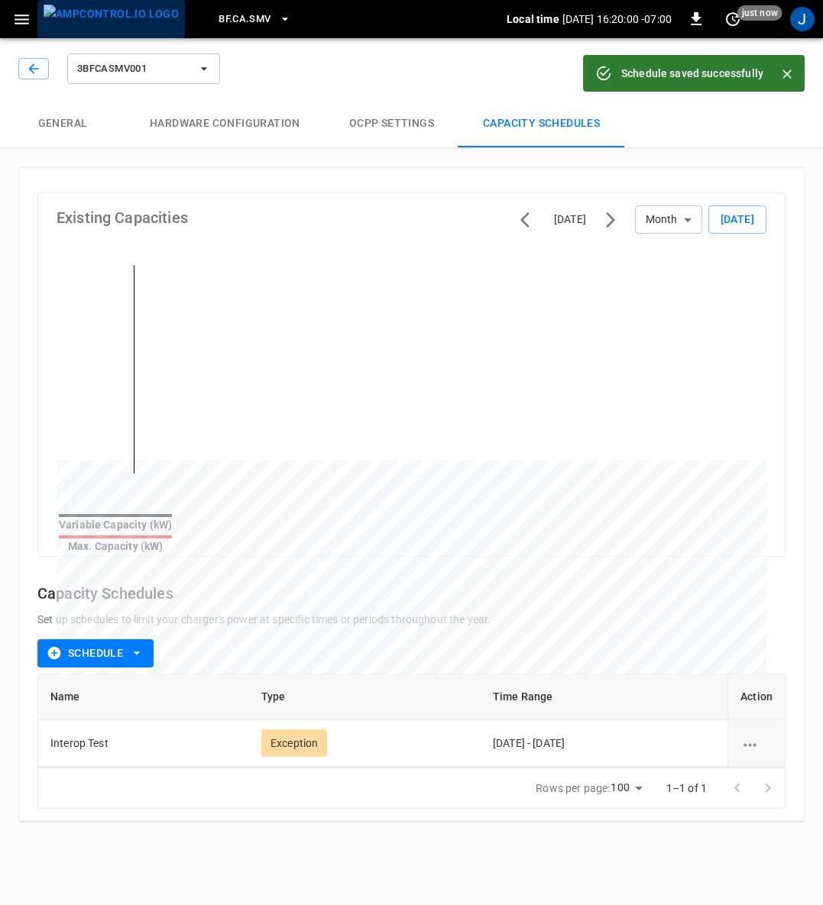
click at [121, 18] on img "menu" at bounding box center [111, 14] width 135 height 19
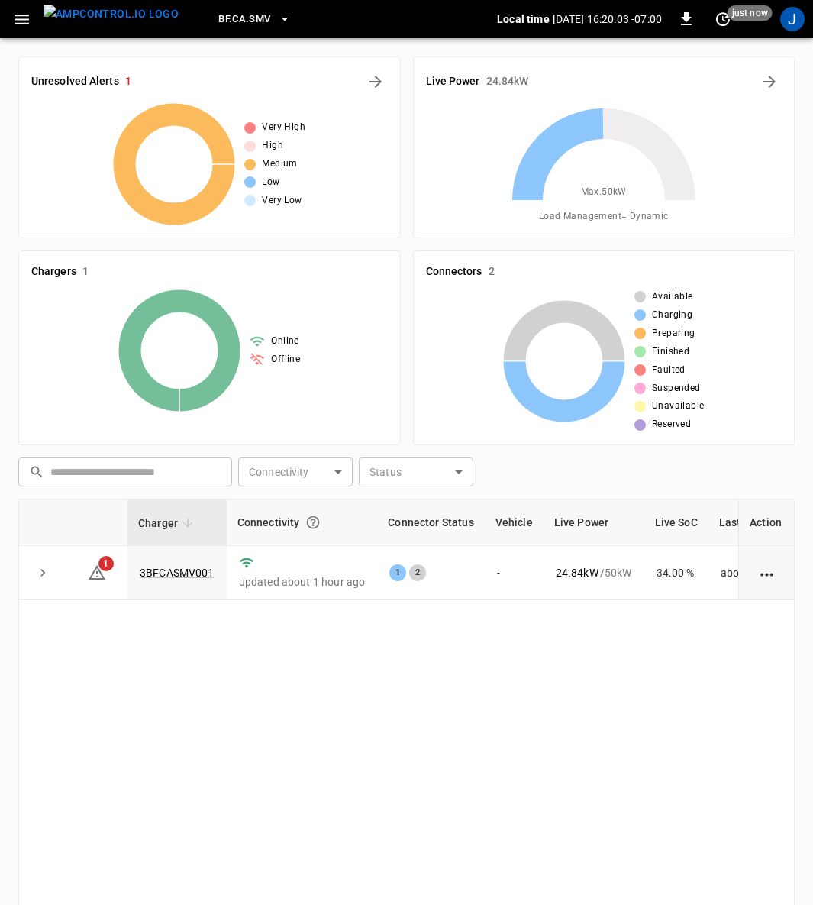
click at [197, 567] on link "3BFCASMV001" at bounding box center [177, 573] width 75 height 12
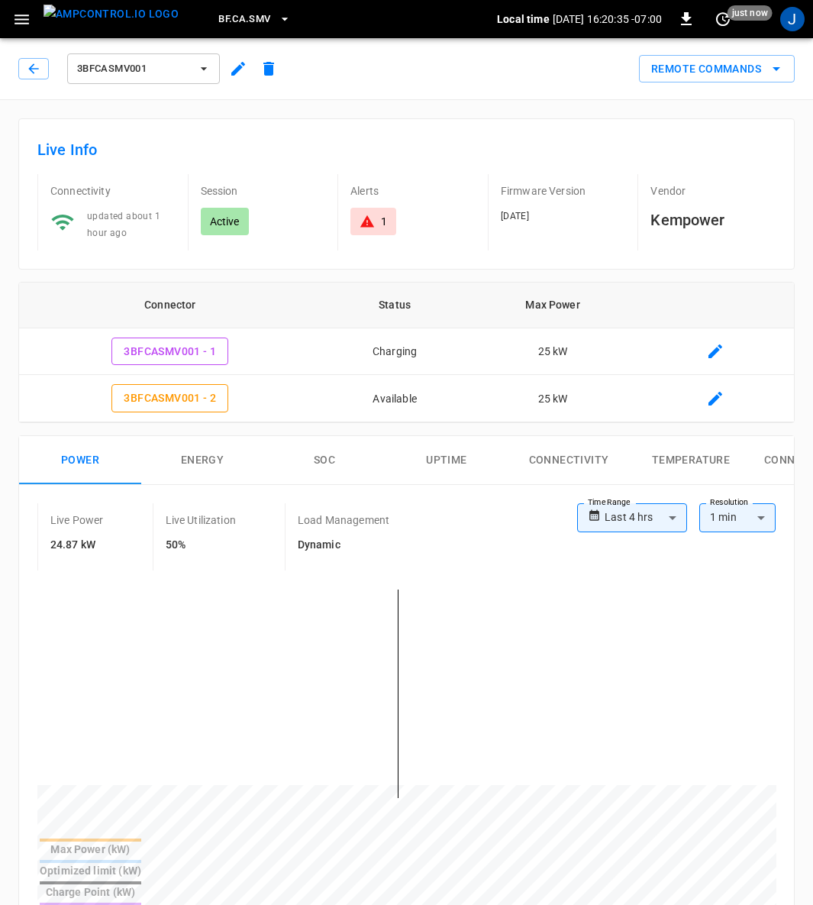
click at [21, 18] on icon "button" at bounding box center [21, 19] width 19 height 19
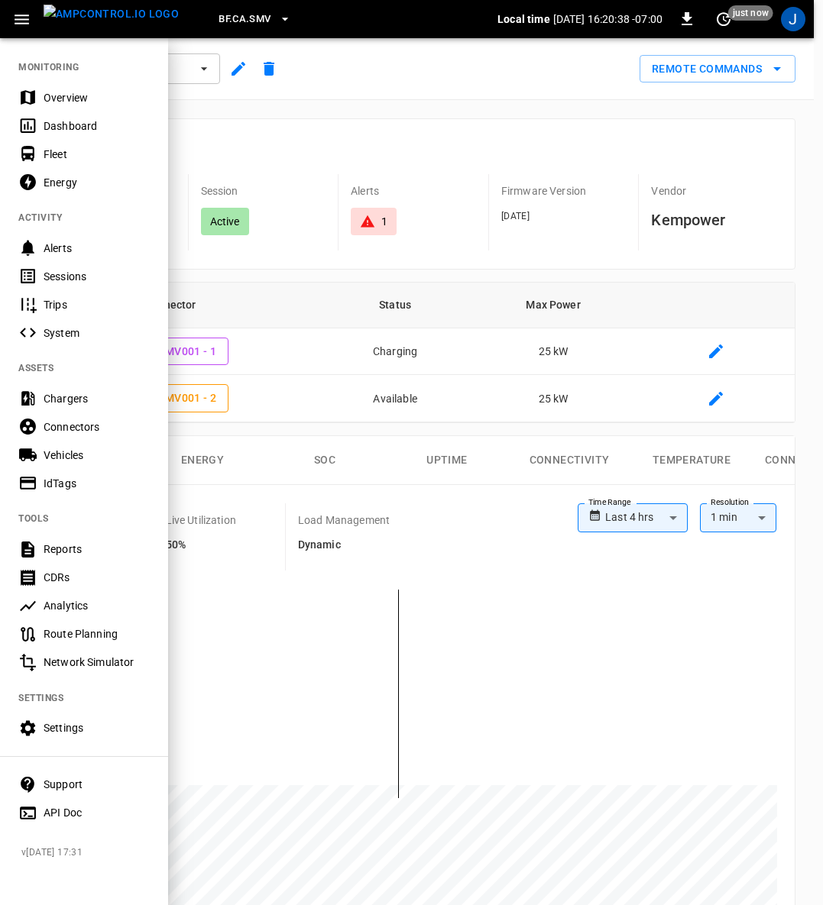
click at [68, 726] on div "Settings" at bounding box center [97, 727] width 106 height 15
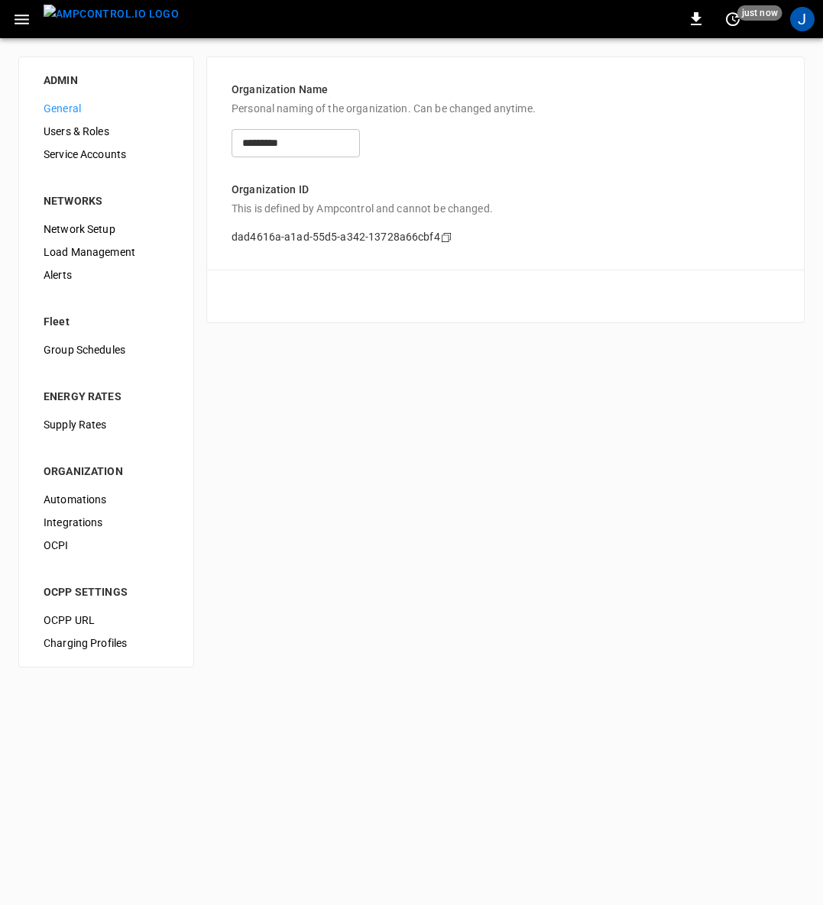
click at [94, 248] on span "Load Management" at bounding box center [106, 252] width 125 height 16
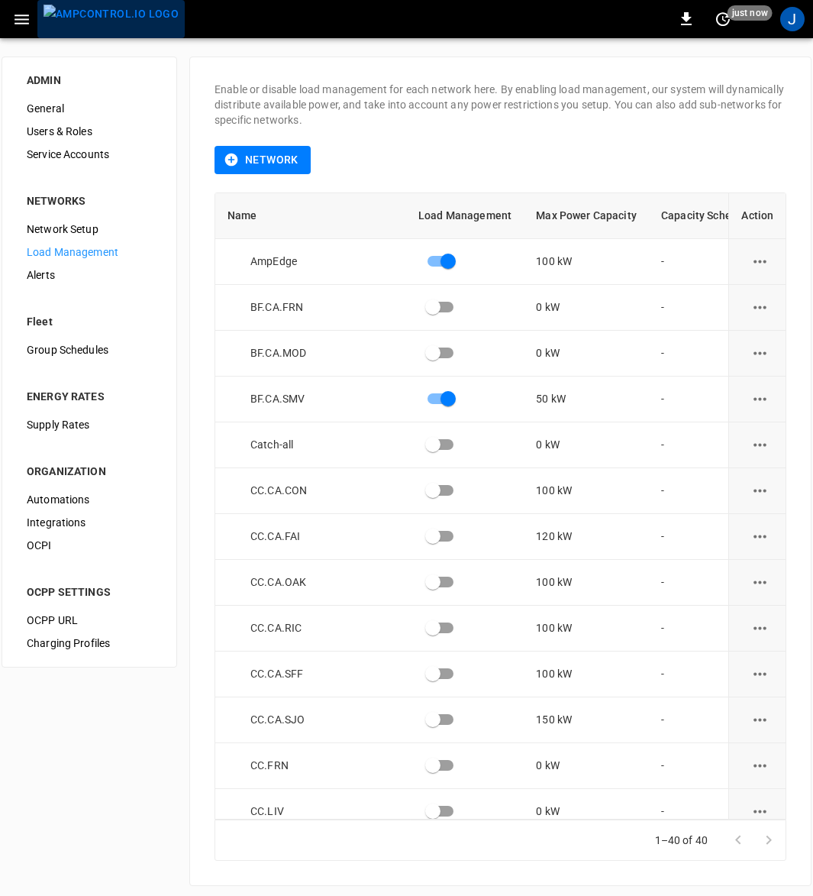
click at [113, 18] on img "menu" at bounding box center [111, 14] width 135 height 19
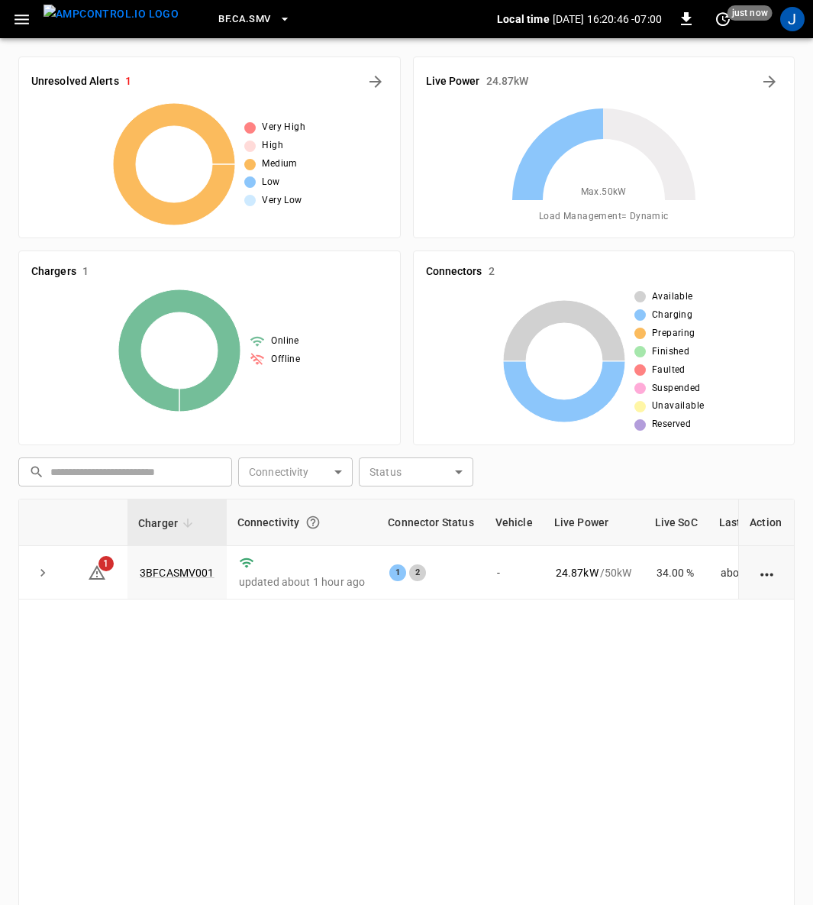
click at [186, 572] on link "3BFCASMV001" at bounding box center [177, 573] width 75 height 12
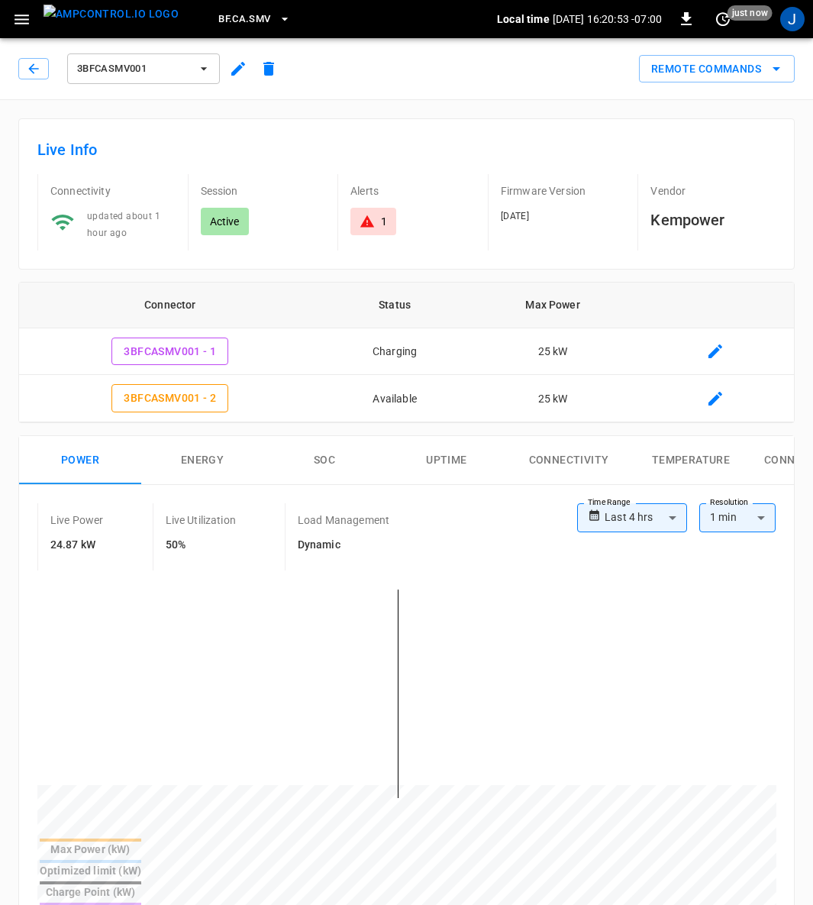
drag, startPoint x: 270, startPoint y: 633, endPoint x: 756, endPoint y: 640, distance: 486.6
click at [756, 640] on div at bounding box center [406, 707] width 739 height 260
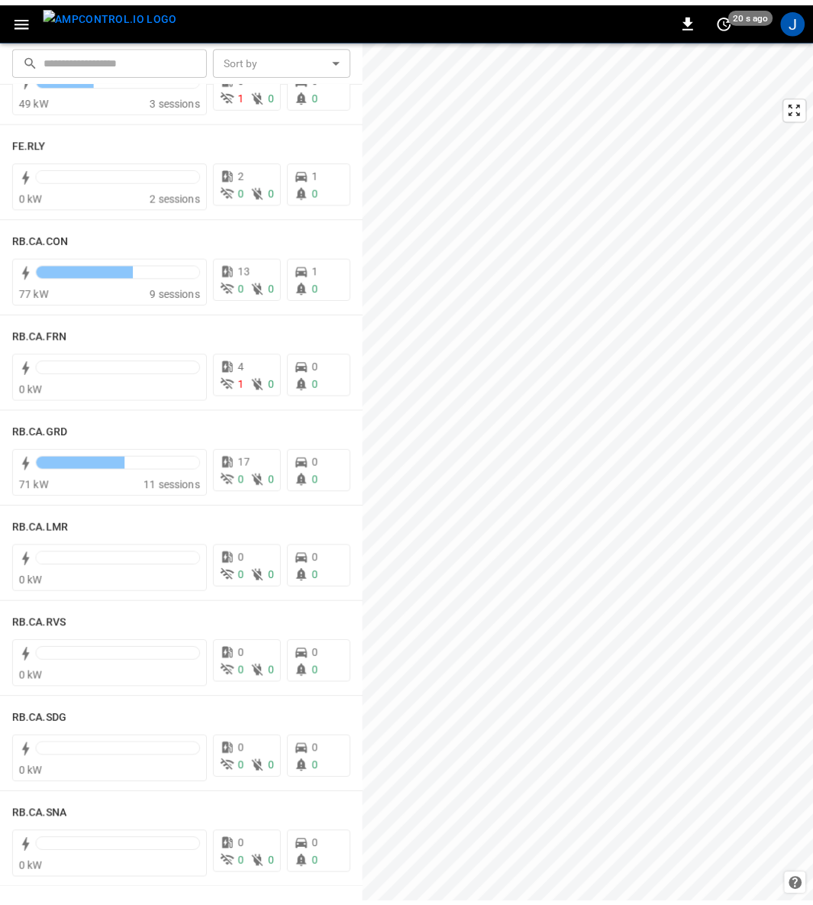
scroll to position [1907, 0]
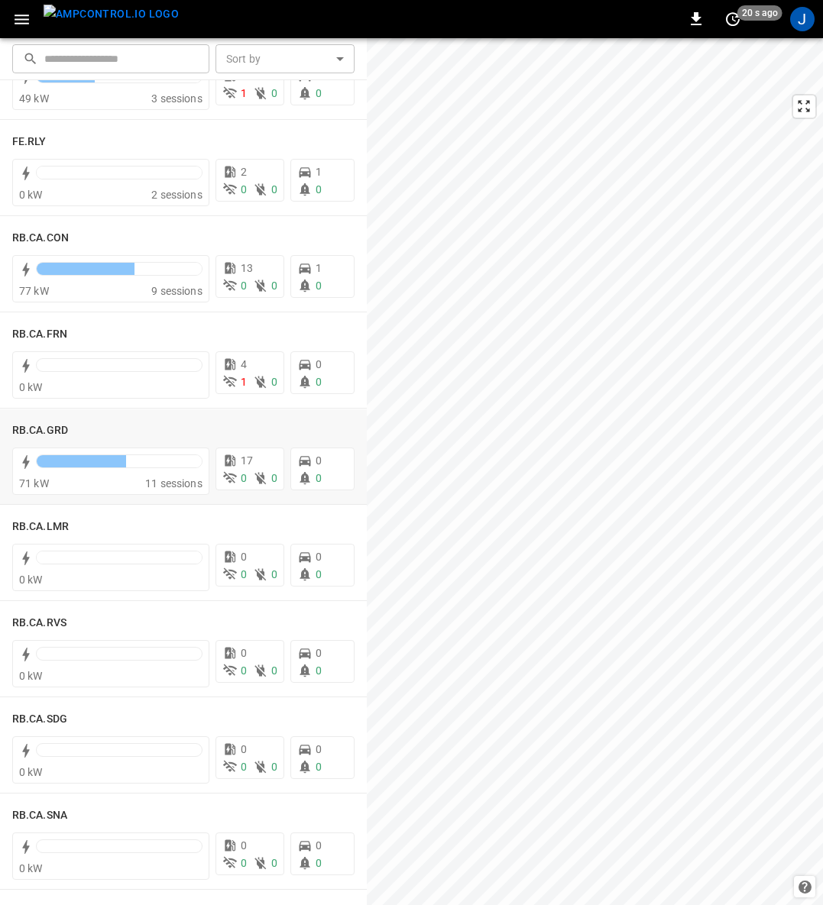
click at [49, 425] on h6 "RB.CA.GRD" at bounding box center [40, 430] width 56 height 17
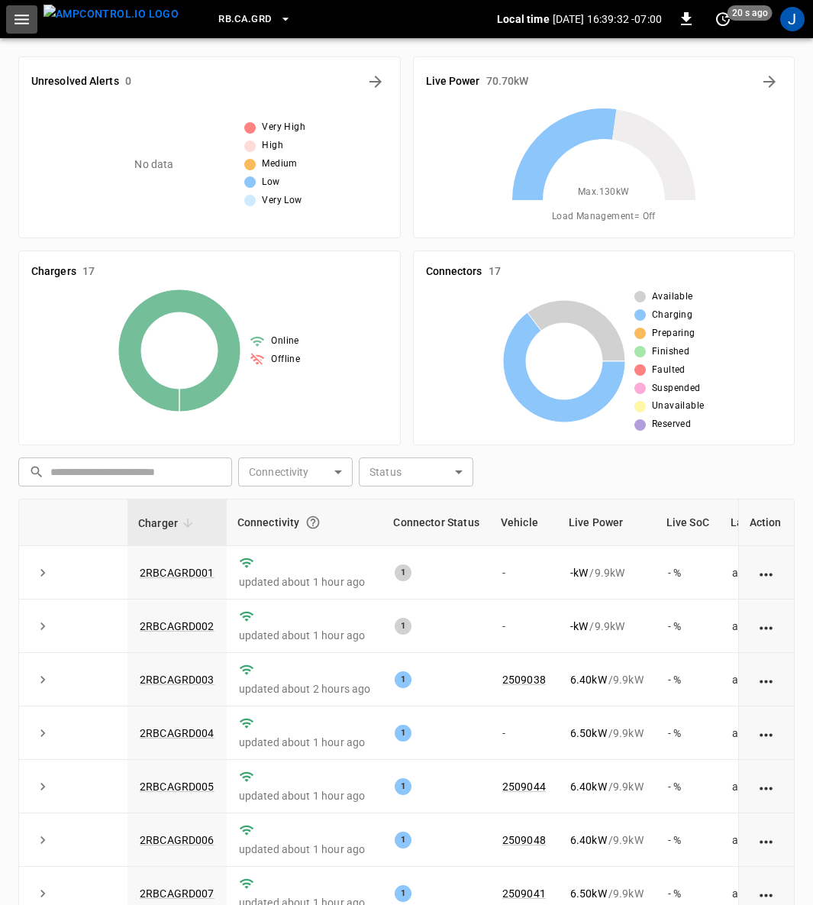
click at [16, 24] on icon "button" at bounding box center [21, 19] width 19 height 19
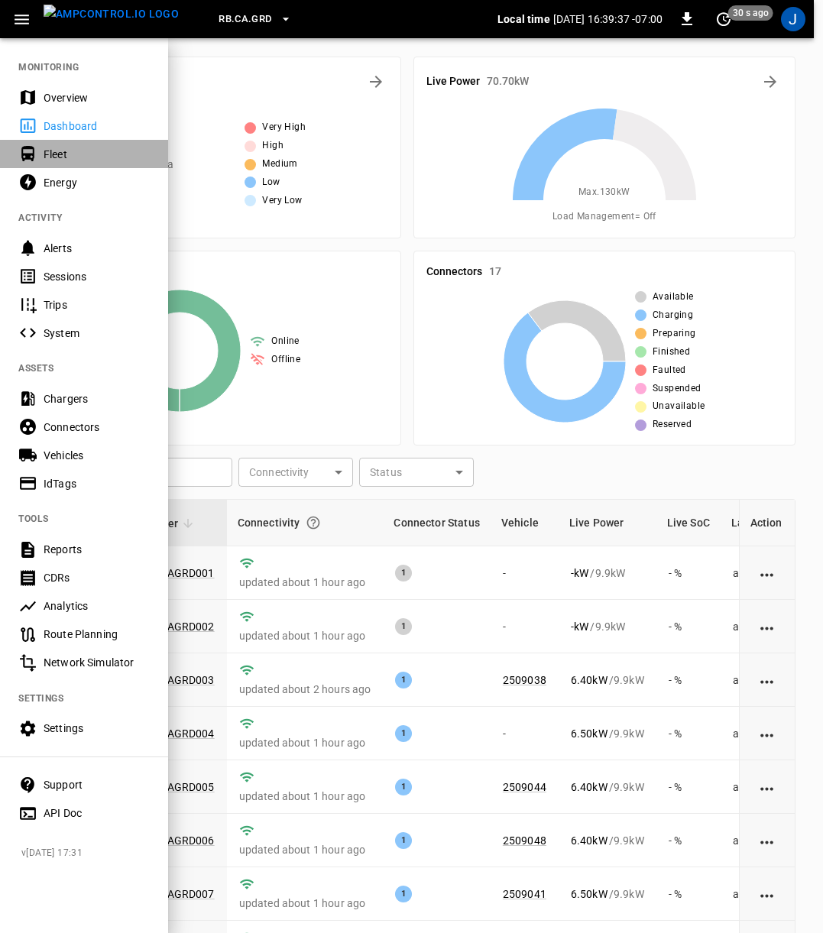
click at [44, 157] on div "Fleet" at bounding box center [97, 154] width 106 height 15
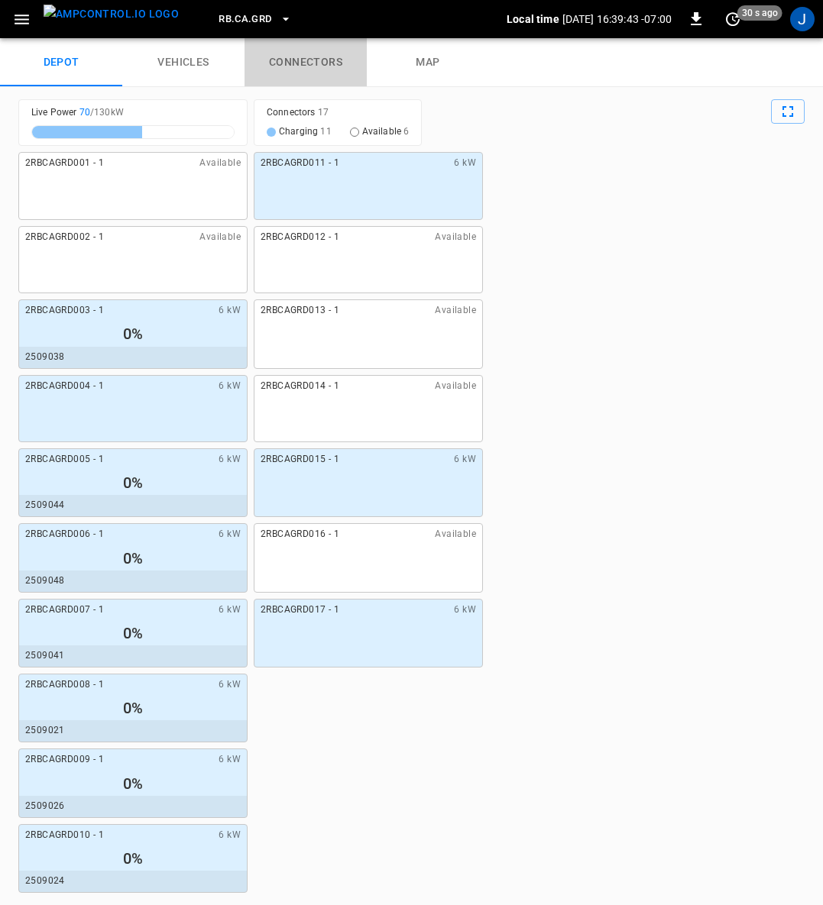
click at [309, 59] on link "connectors" at bounding box center [305, 62] width 122 height 49
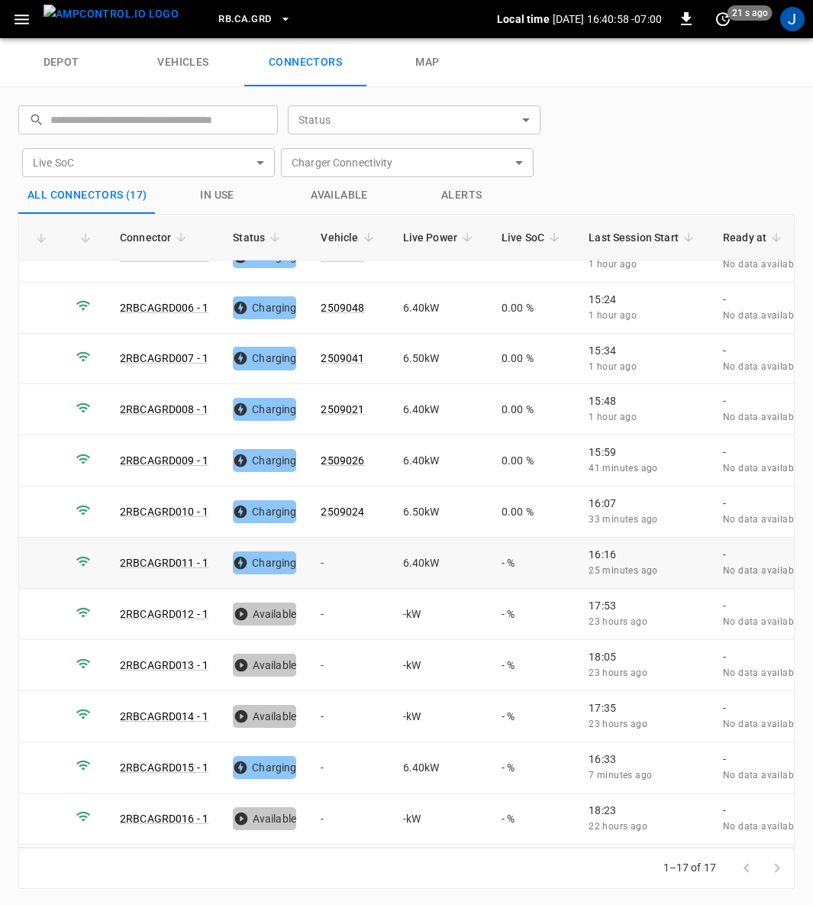
scroll to position [272, 0]
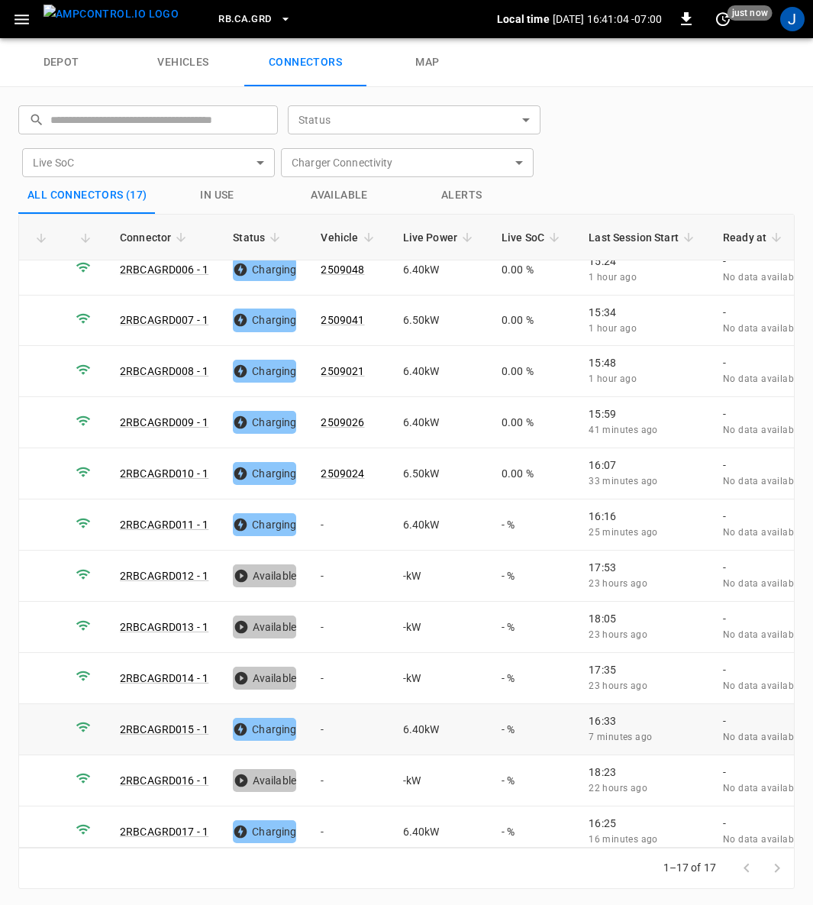
click at [328, 710] on td "-" at bounding box center [350, 729] width 82 height 51
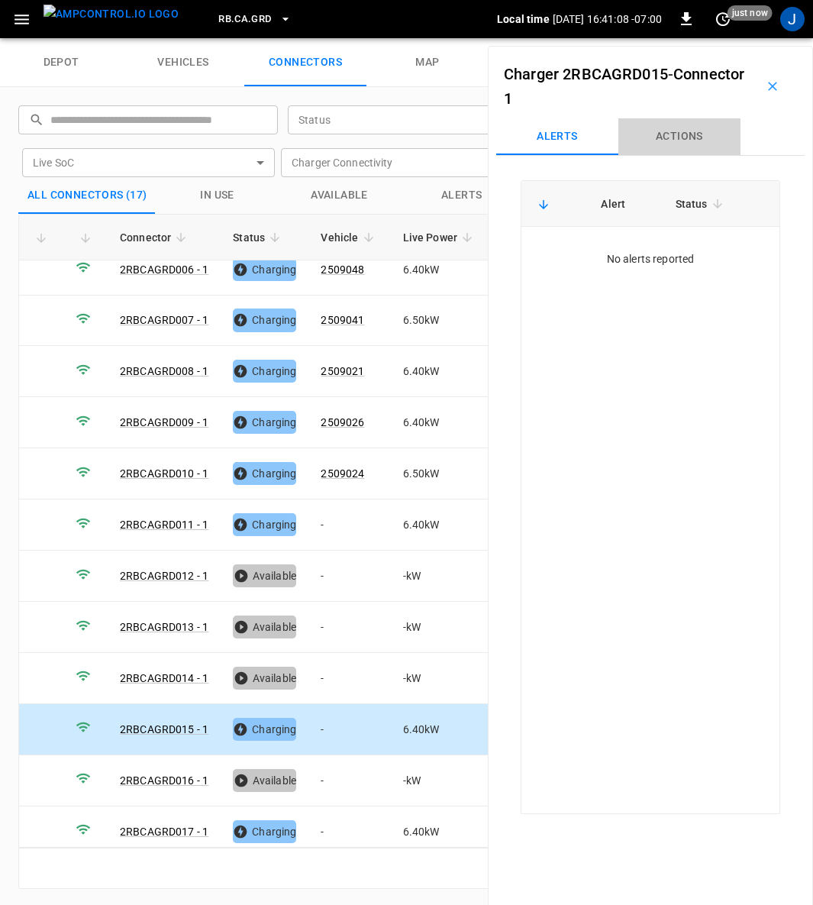
click at [684, 135] on button "Actions" at bounding box center [680, 136] width 122 height 37
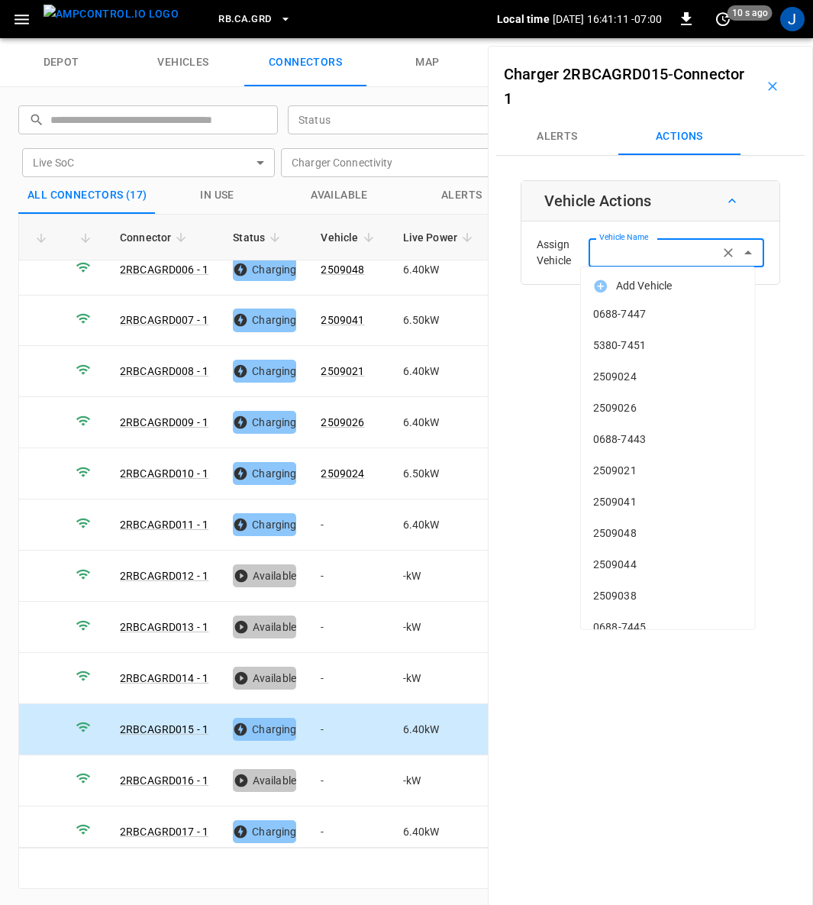
click at [668, 250] on input "Vehicle Name" at bounding box center [653, 252] width 121 height 19
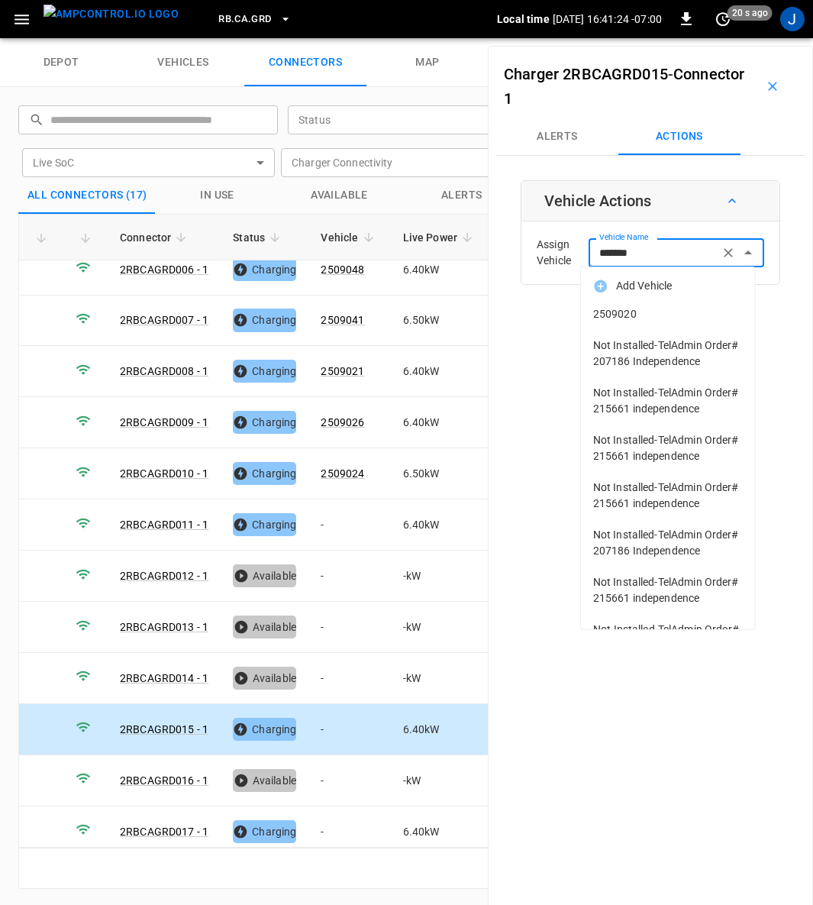
click at [619, 310] on span "2509020" at bounding box center [668, 314] width 150 height 16
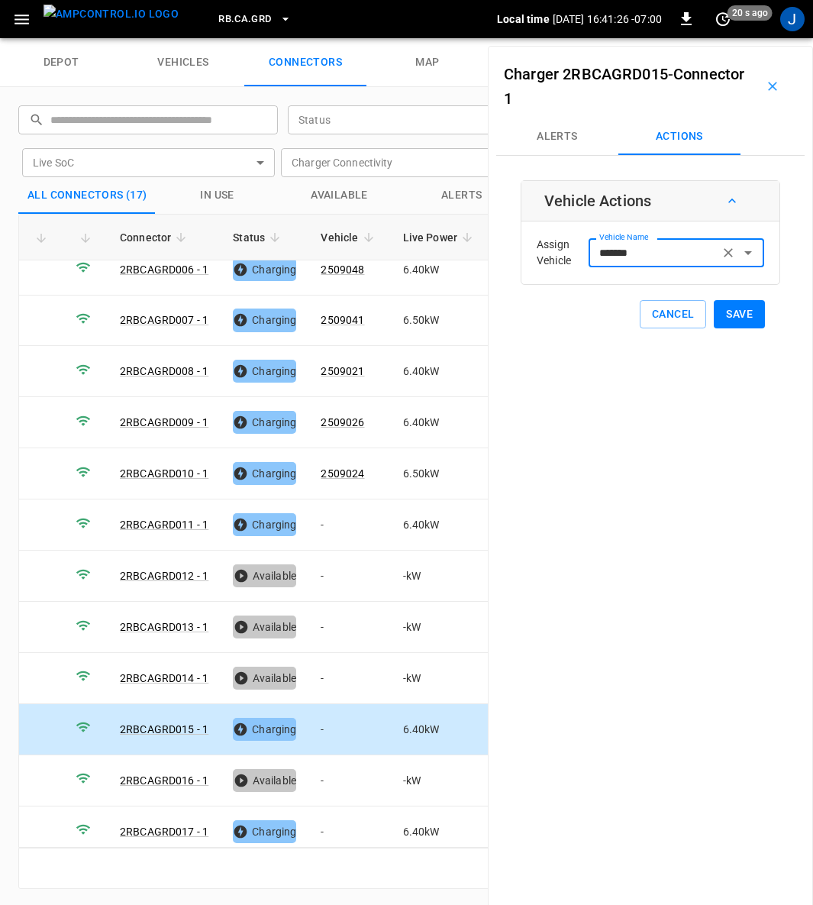
type input "*******"
click at [729, 311] on button "Save" at bounding box center [739, 314] width 51 height 28
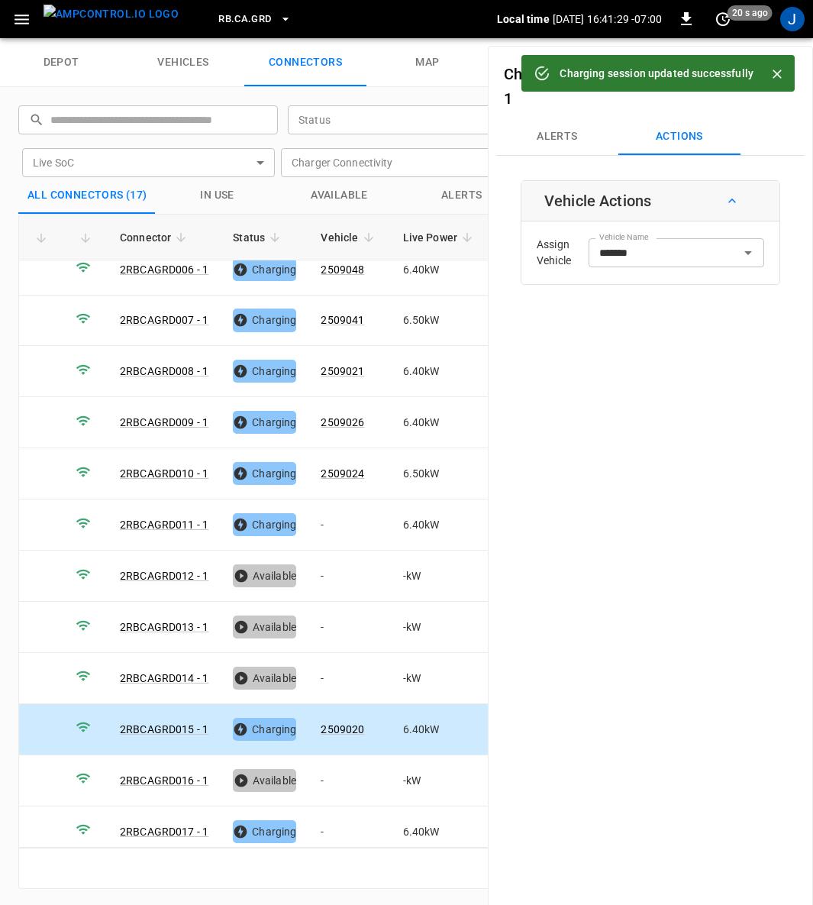
scroll to position [2, 0]
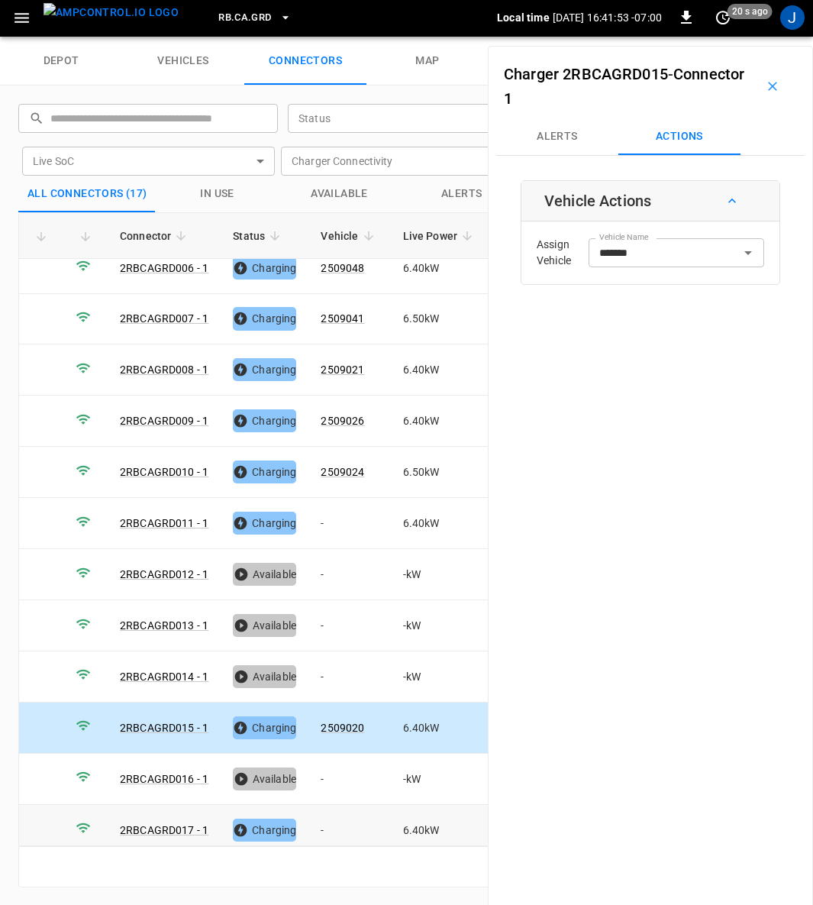
click at [323, 813] on td "-" at bounding box center [350, 830] width 82 height 51
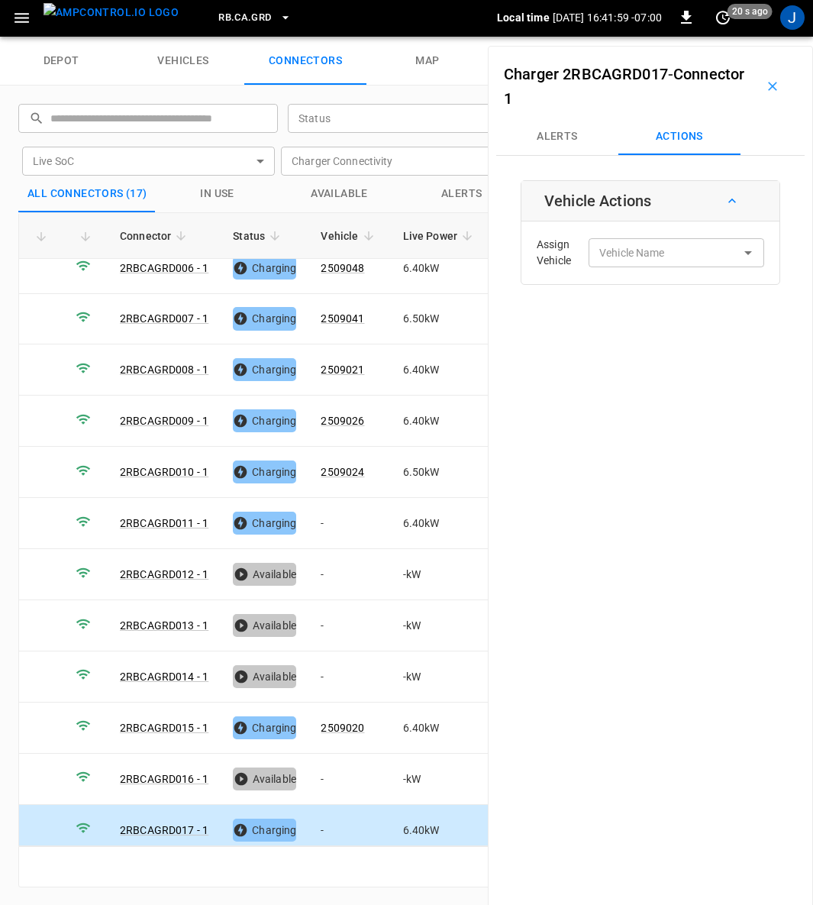
click at [323, 813] on td "-" at bounding box center [350, 830] width 82 height 51
click at [678, 257] on input "Vehicle Name" at bounding box center [653, 252] width 121 height 19
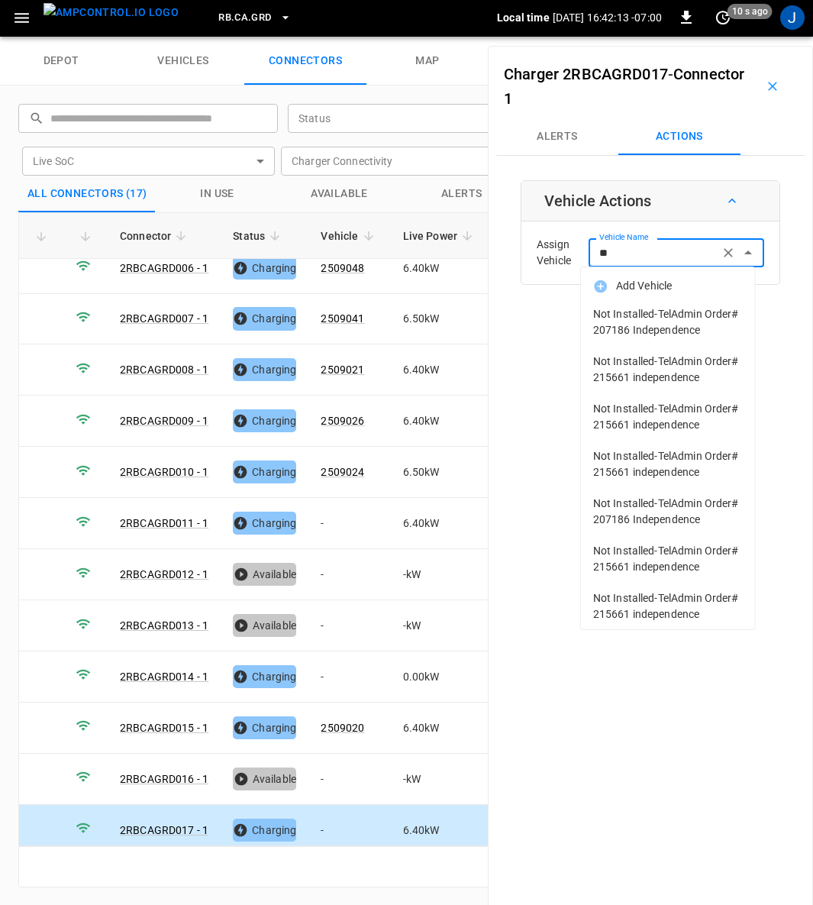
type input "*"
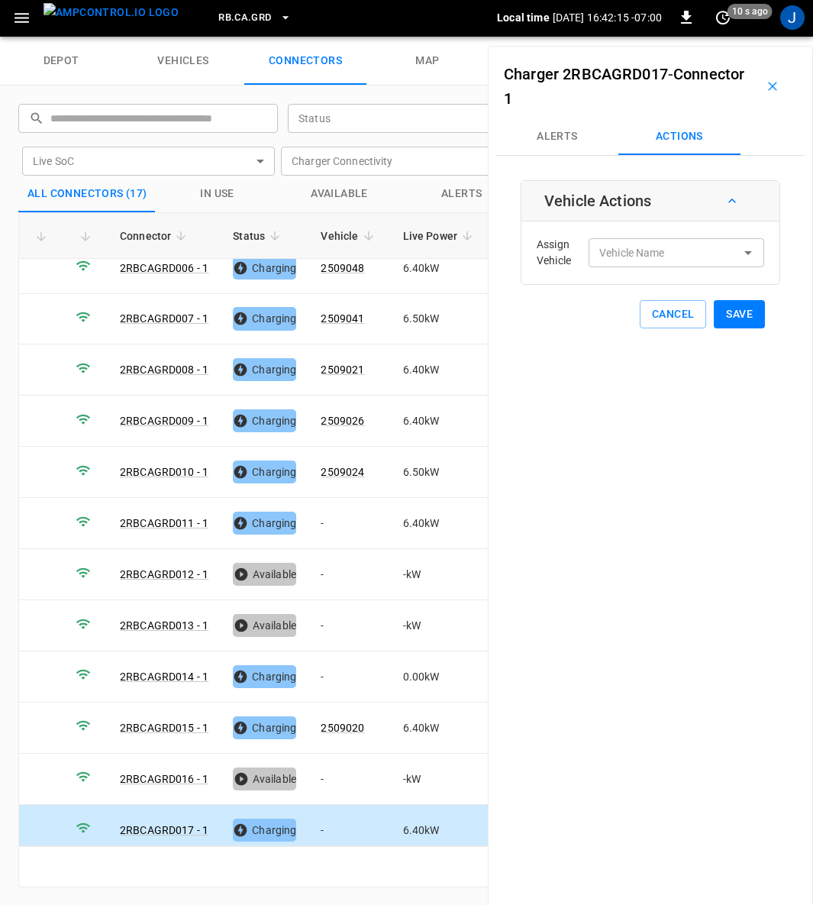
click at [321, 805] on td "-" at bounding box center [350, 830] width 82 height 51
click at [623, 252] on div "Vehicle Name Vehicle Name" at bounding box center [677, 252] width 176 height 28
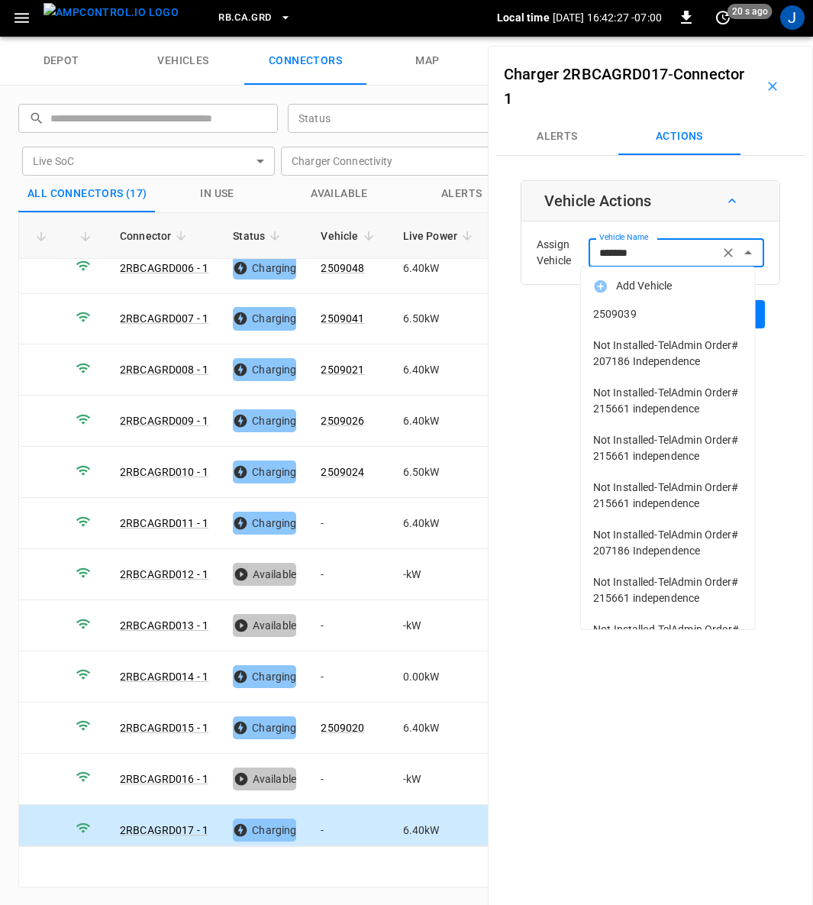
click at [623, 312] on span "2509039" at bounding box center [668, 314] width 150 height 16
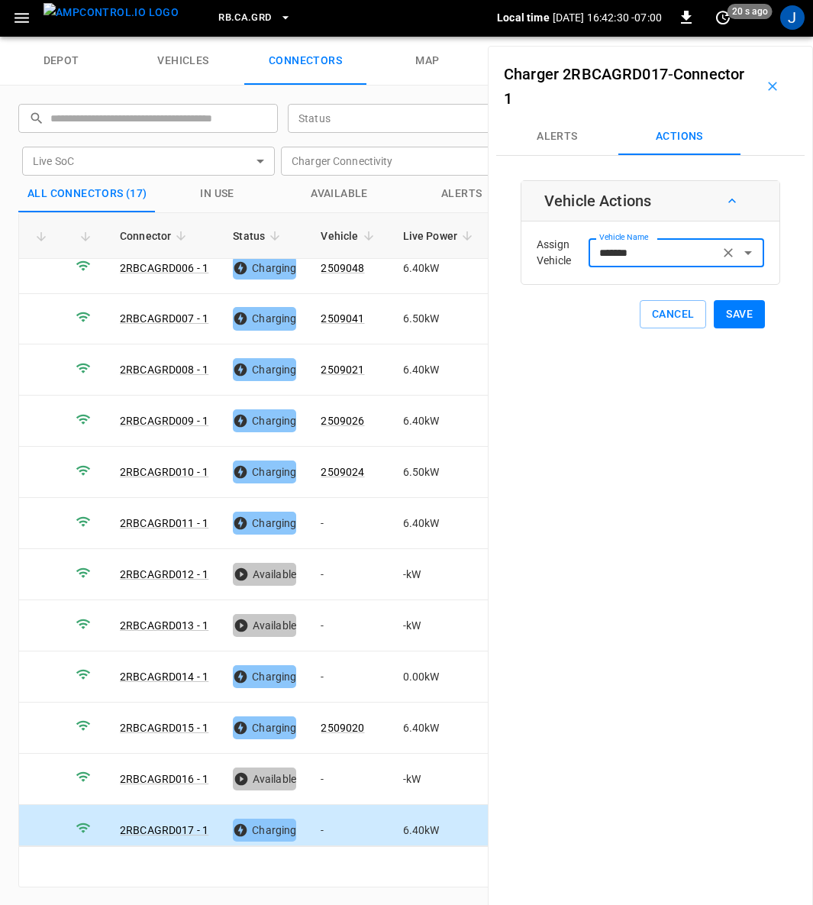
type input "*******"
click at [729, 312] on div "Charger 2RBCAGRD017 - Connector 1 Alerts Actions Vehicle Actions Assign Vehicle…" at bounding box center [650, 498] width 325 height 905
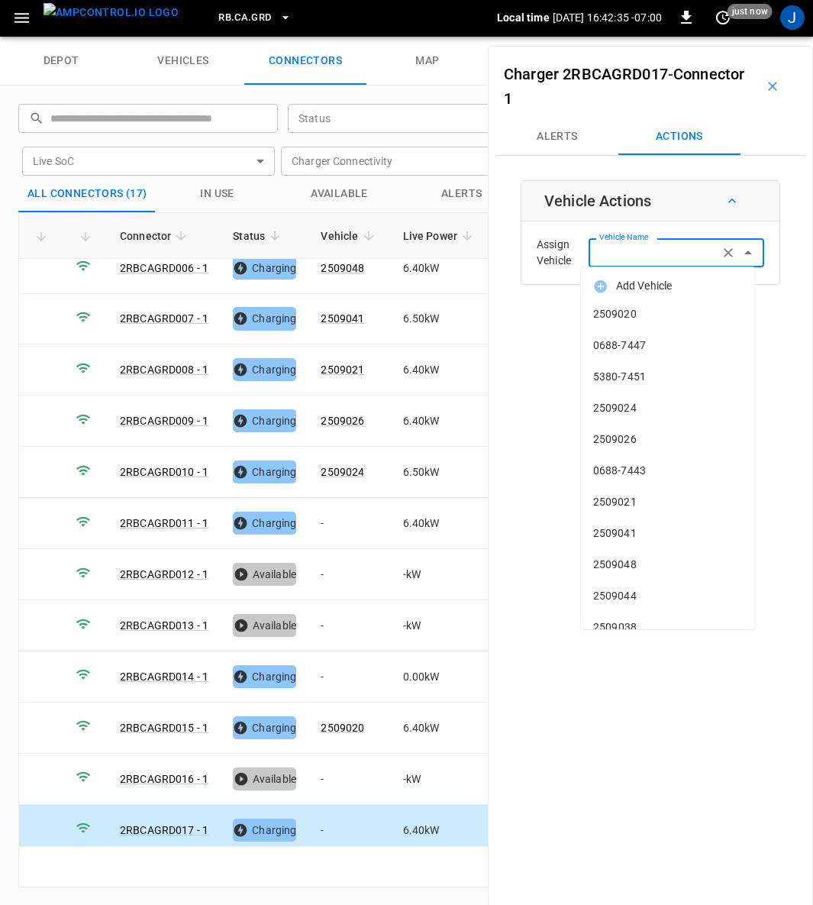
click at [660, 252] on input "Vehicle Name" at bounding box center [653, 252] width 121 height 19
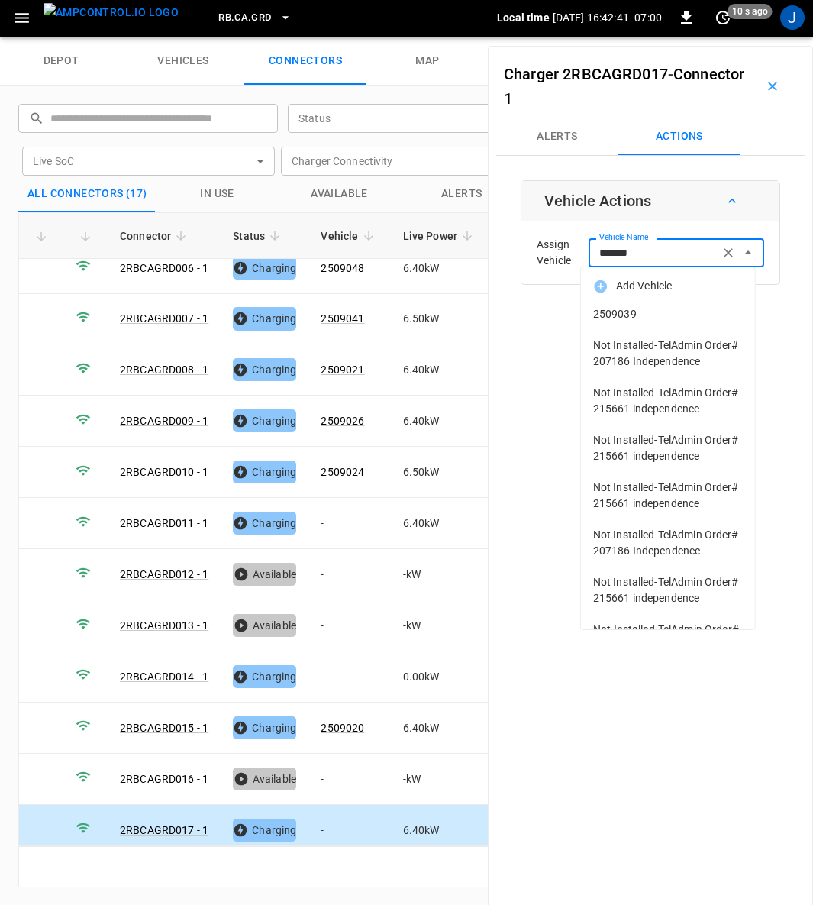
click at [626, 315] on span "2509039" at bounding box center [668, 314] width 150 height 16
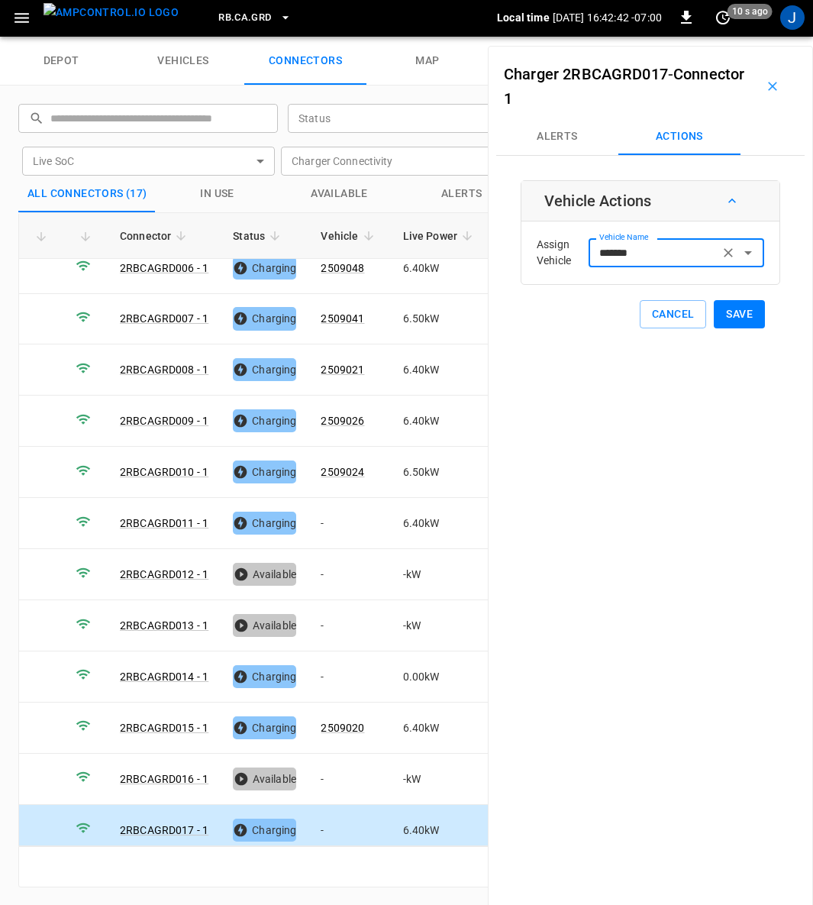
type input "*******"
click at [730, 309] on button "Save" at bounding box center [739, 314] width 51 height 28
click at [325, 660] on td "-" at bounding box center [350, 677] width 82 height 51
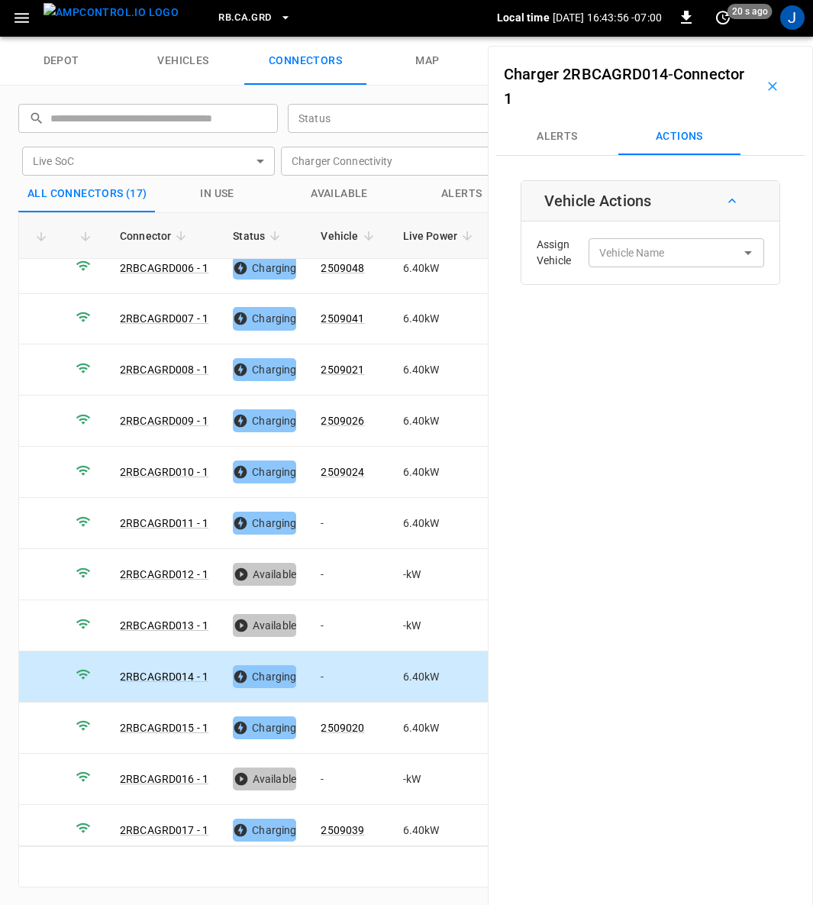
click at [645, 250] on input "Vehicle Name" at bounding box center [653, 252] width 121 height 19
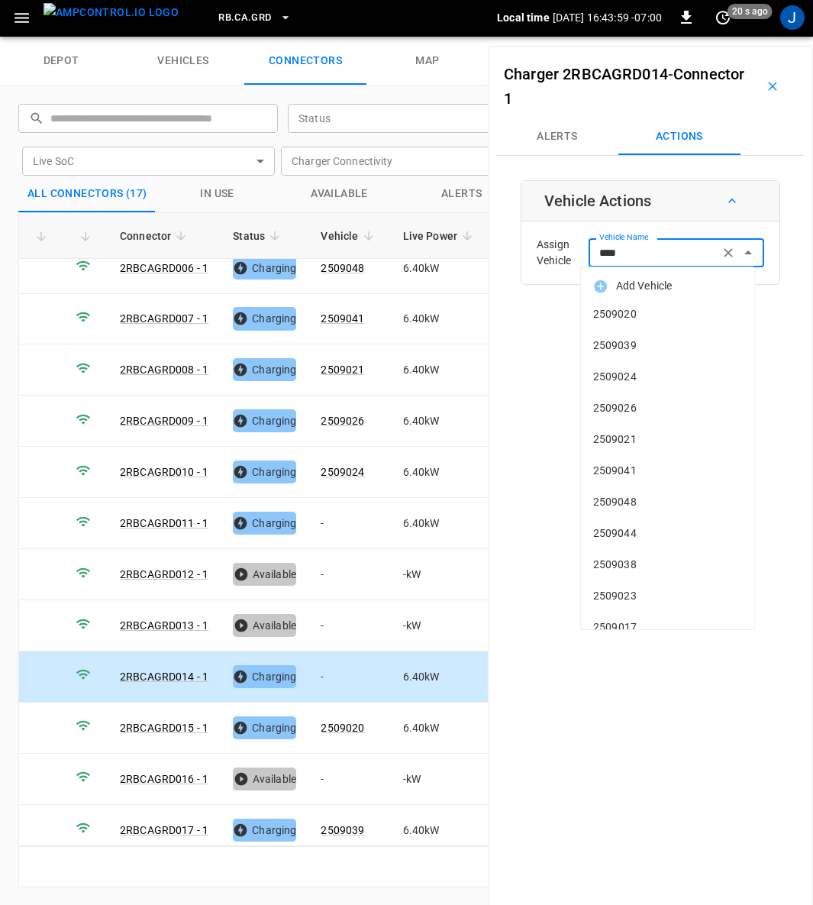
type input "*****"
type input "******"
type input "*"
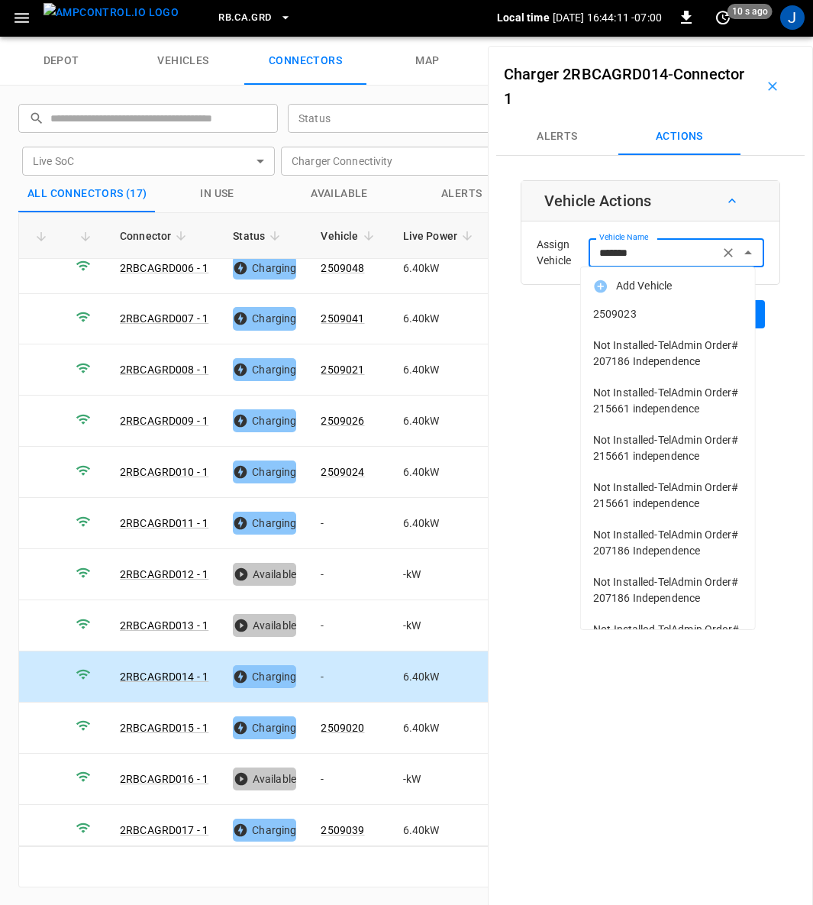
click at [631, 310] on span "2509023" at bounding box center [668, 314] width 150 height 16
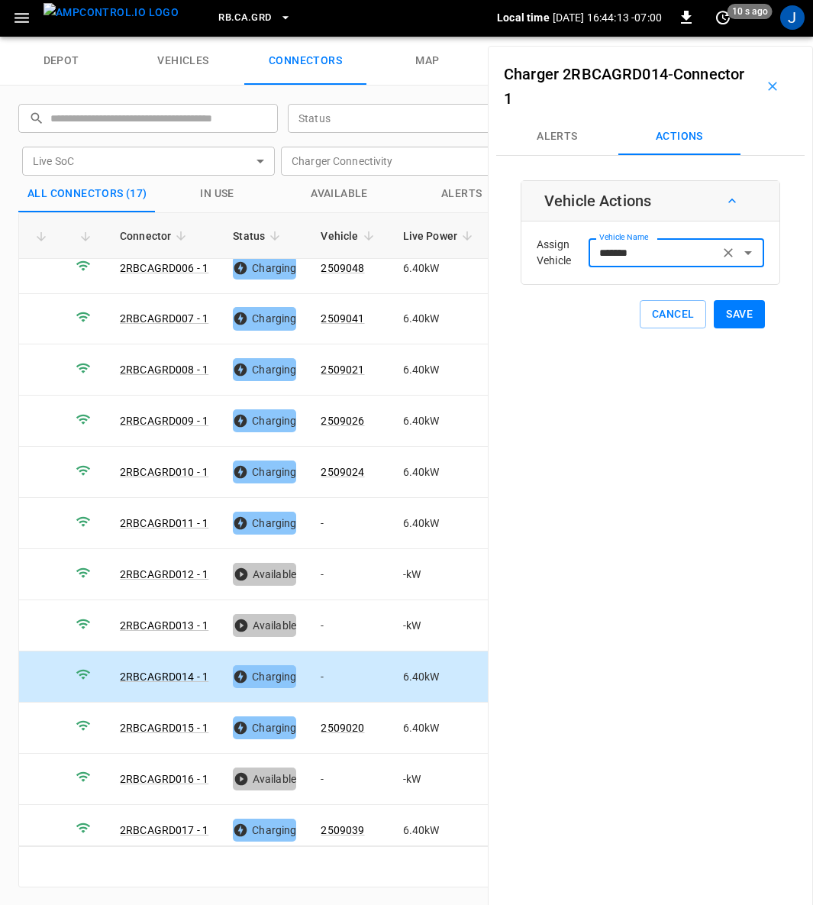
type input "*******"
click at [729, 309] on button "Save" at bounding box center [739, 314] width 51 height 28
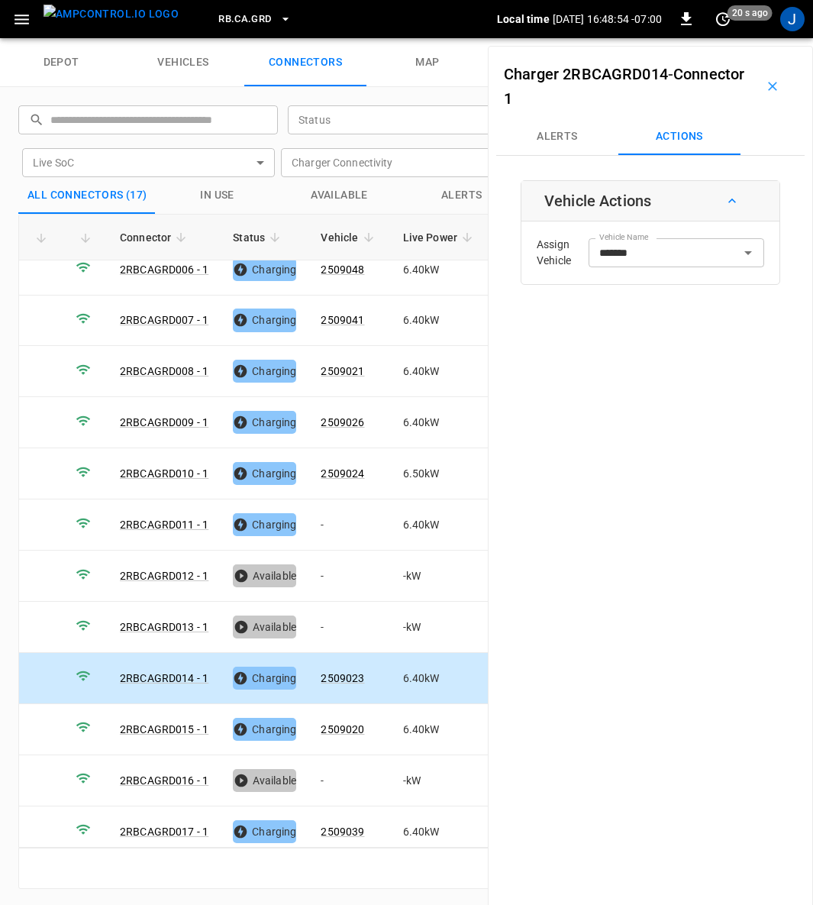
scroll to position [252, 0]
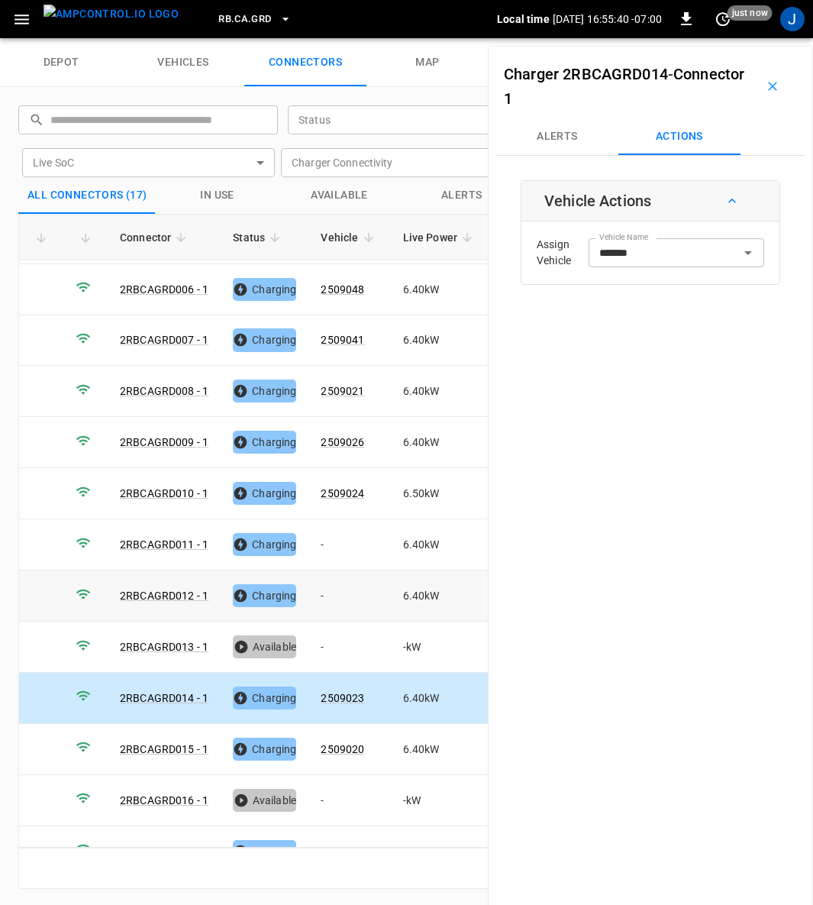
click at [319, 587] on td "-" at bounding box center [350, 596] width 82 height 51
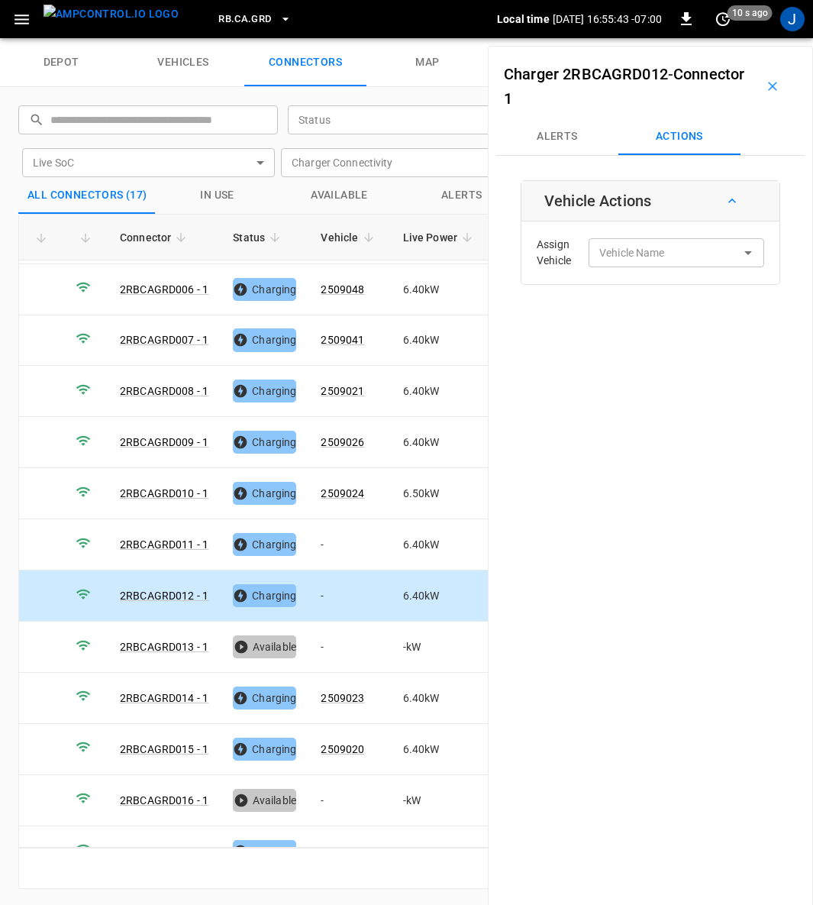
click at [665, 250] on input "Vehicle Name" at bounding box center [653, 252] width 121 height 19
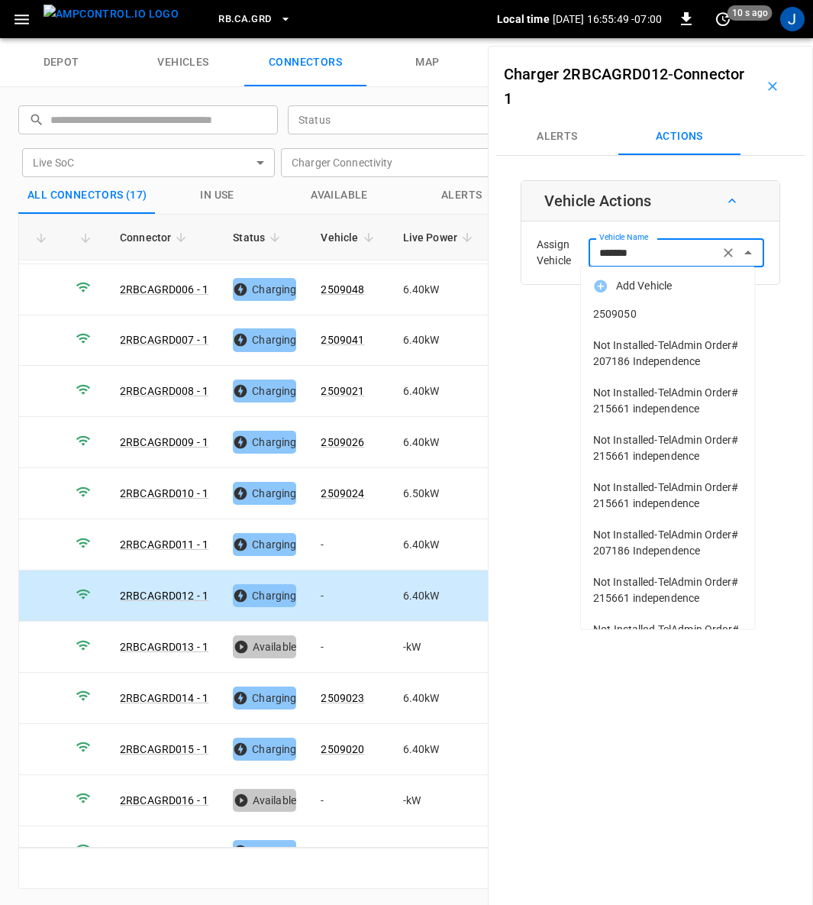
type input "*******"
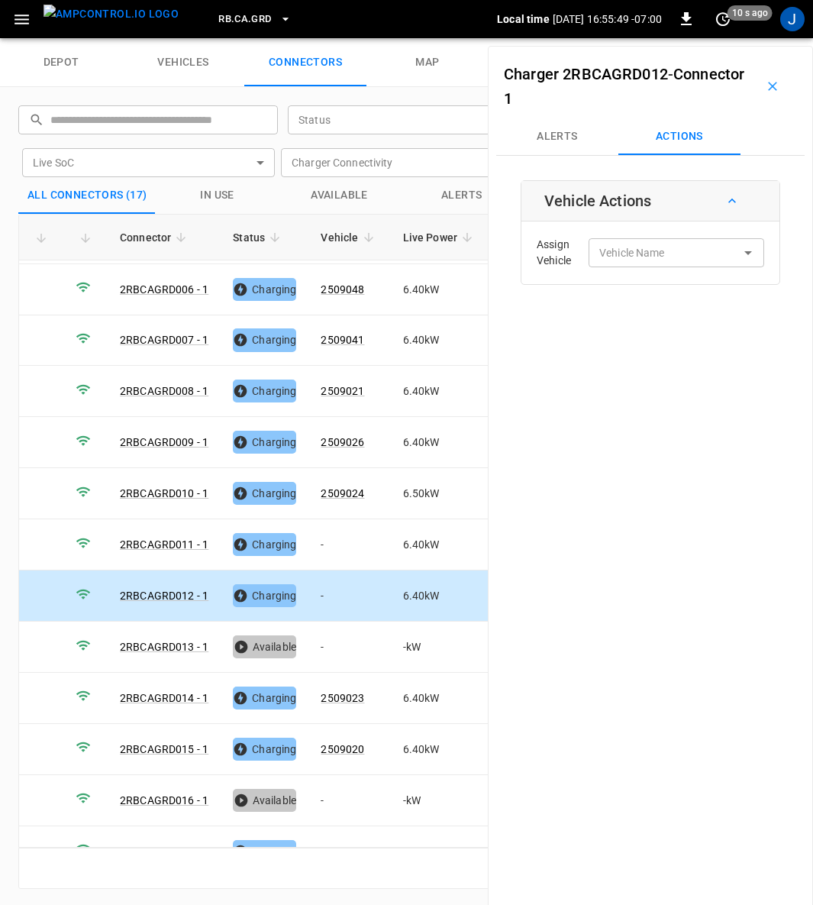
click at [524, 331] on div "Charger 2RBCAGRD012 - Connector 1 Alerts Actions Vehicle Actions Assign Vehicle…" at bounding box center [650, 498] width 325 height 905
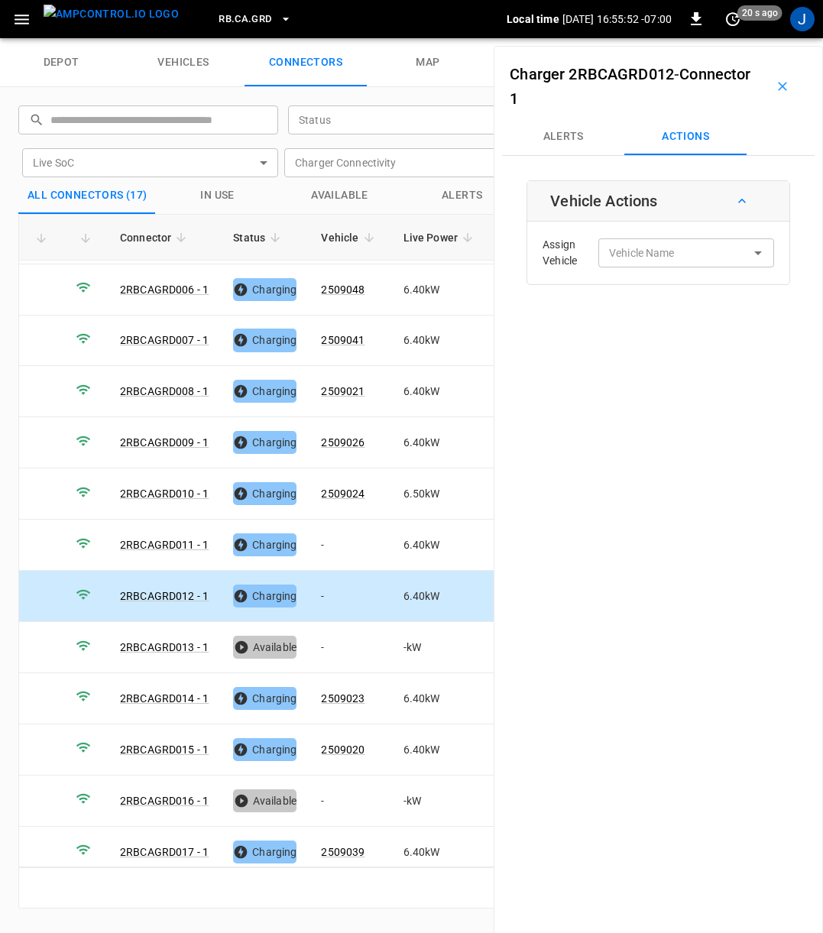
click at [631, 252] on div "Vehicle Name Vehicle Name" at bounding box center [686, 252] width 176 height 28
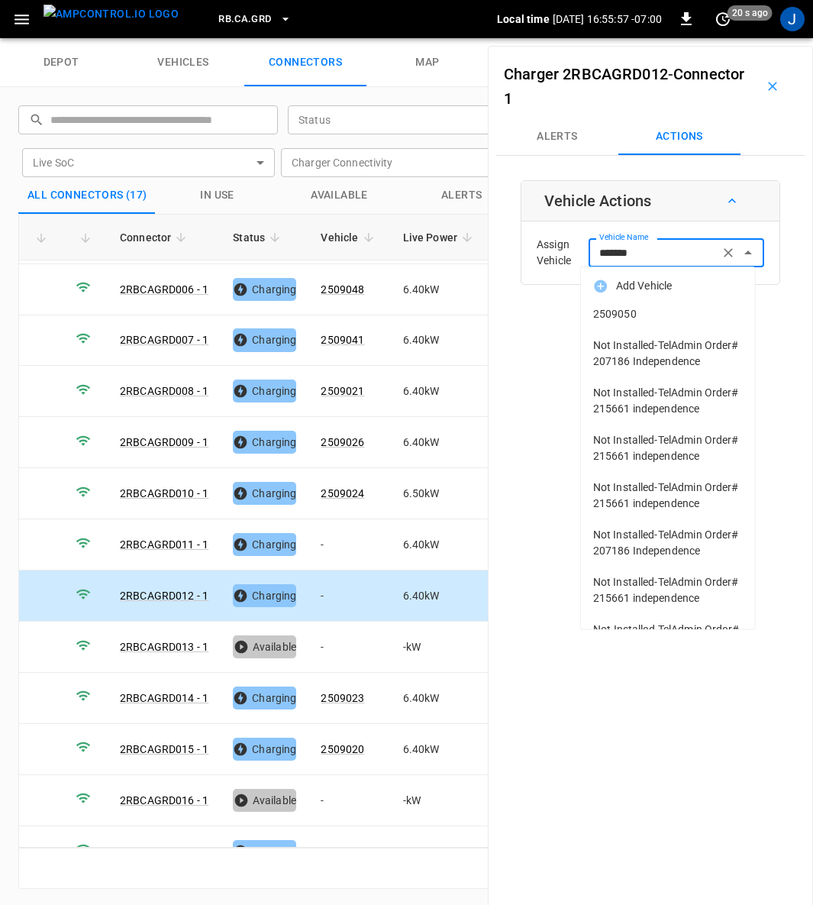
click at [625, 306] on span "2509050" at bounding box center [668, 314] width 150 height 16
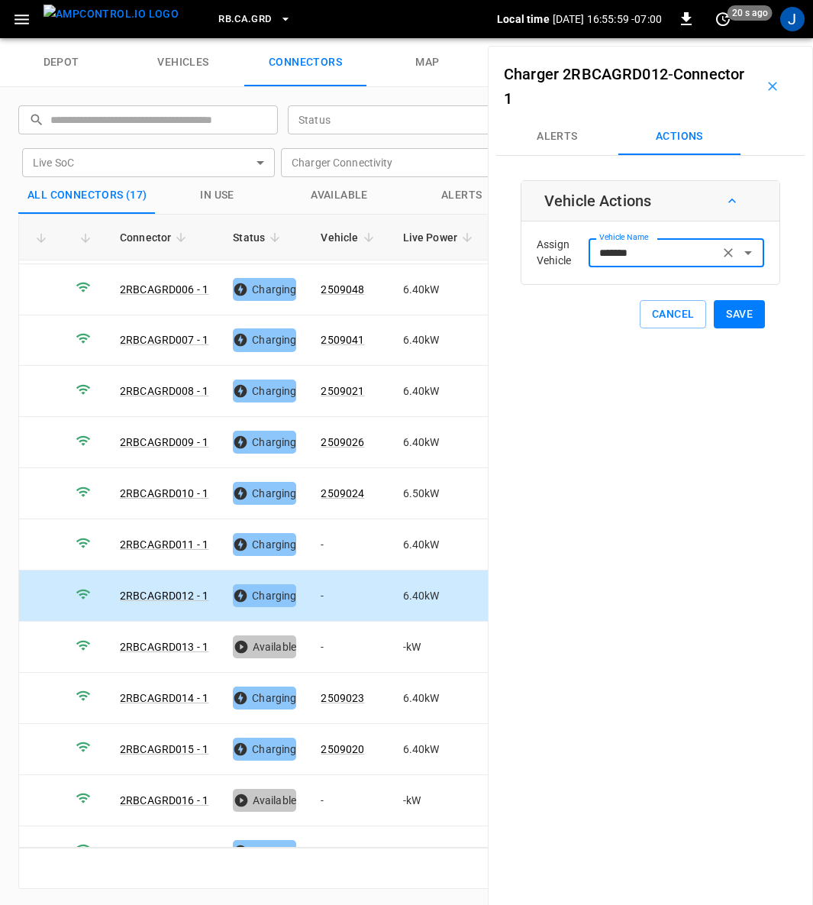
type input "*******"
click at [726, 305] on button "Save" at bounding box center [739, 314] width 51 height 28
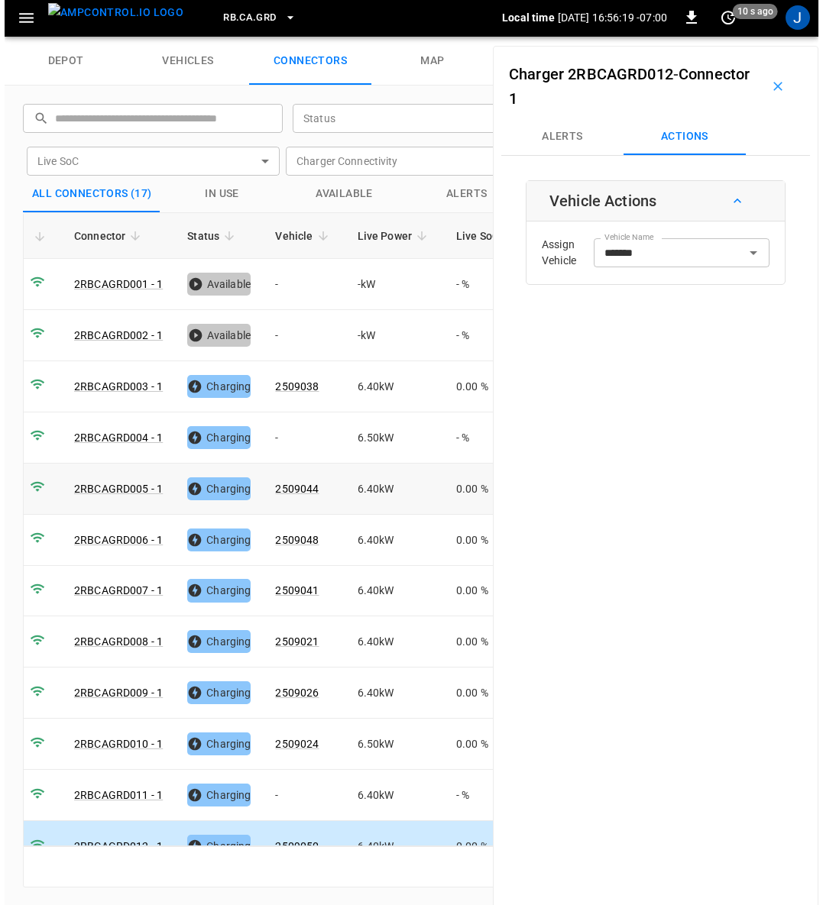
scroll to position [0, 0]
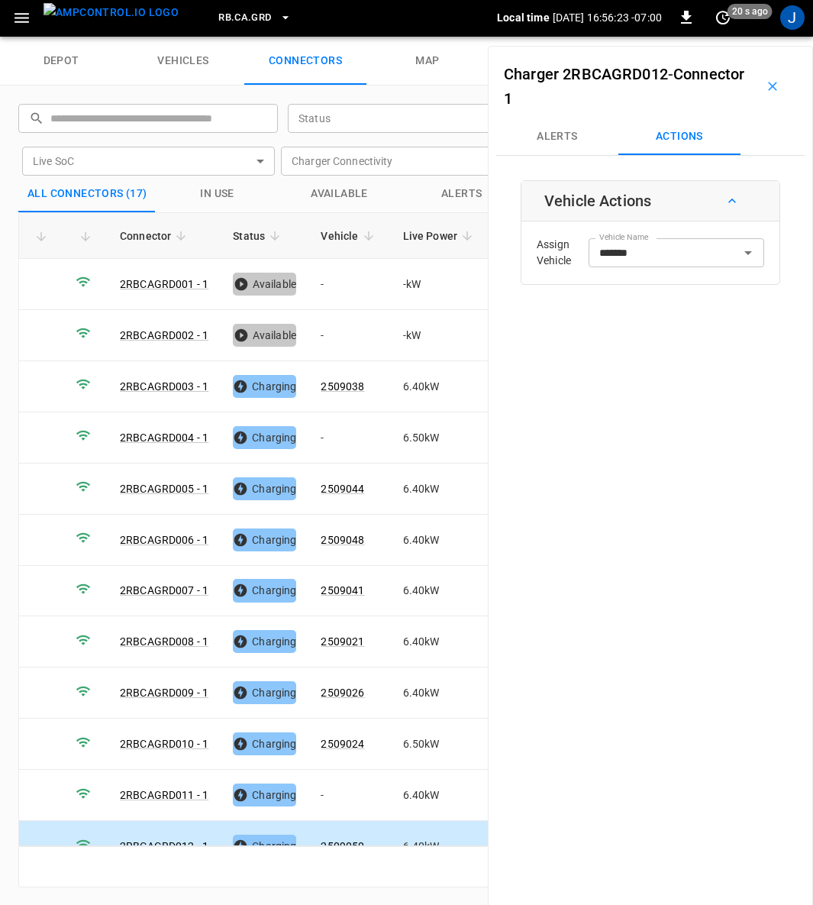
click at [20, 14] on icon "button" at bounding box center [21, 17] width 19 height 19
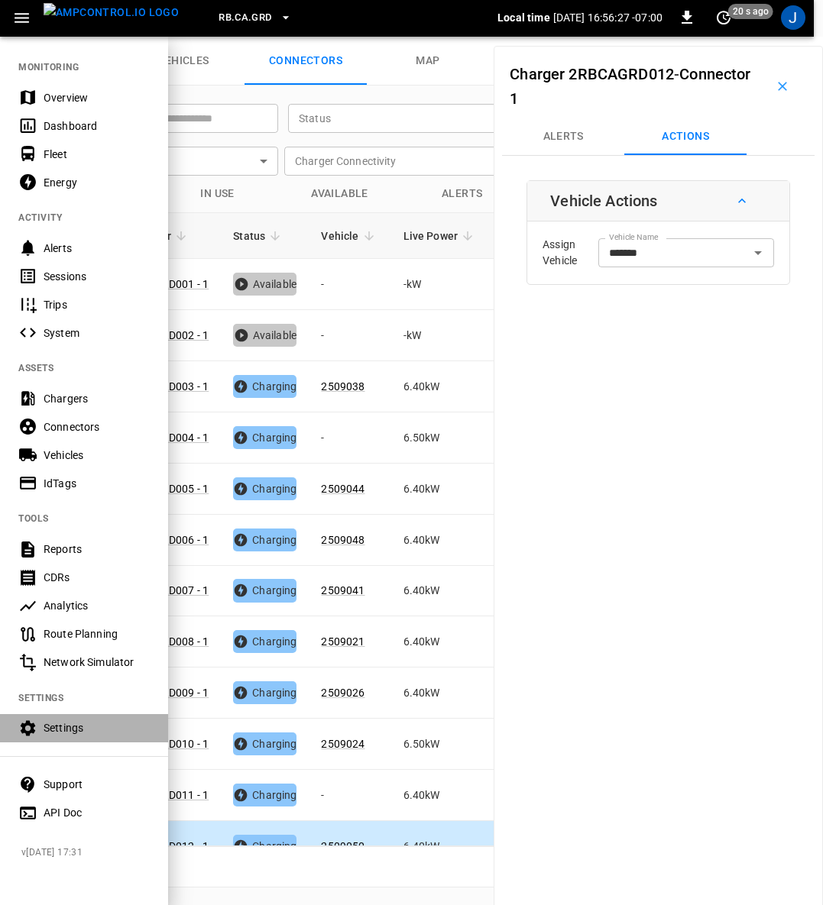
click at [68, 719] on div "Settings" at bounding box center [84, 728] width 168 height 28
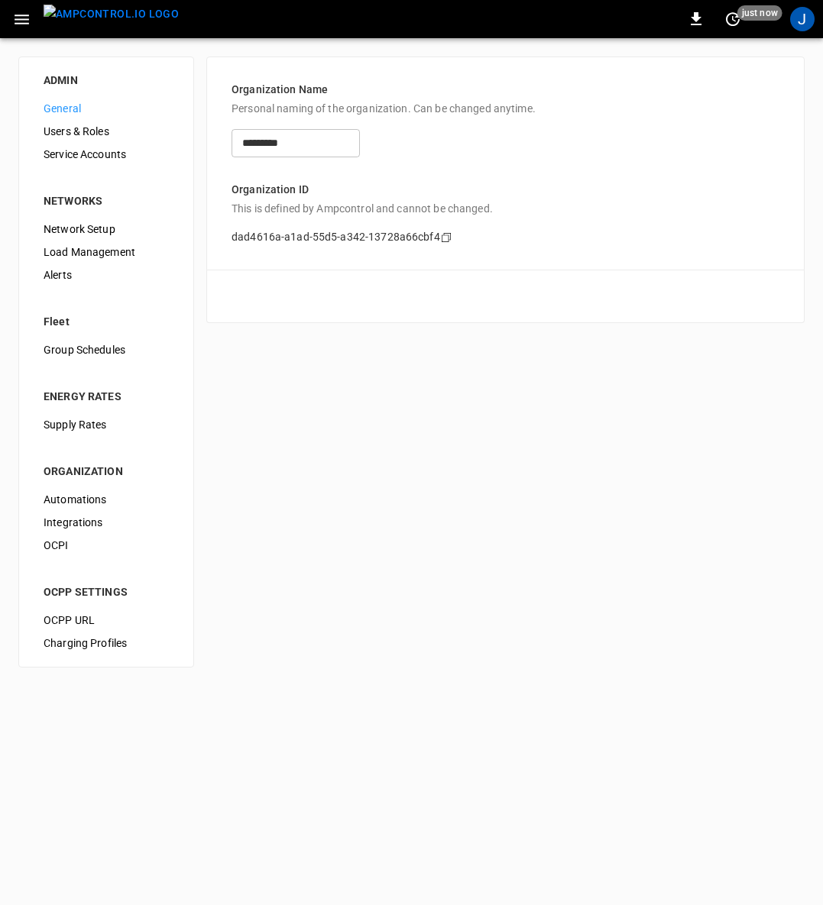
click at [103, 250] on span "Load Management" at bounding box center [106, 252] width 125 height 16
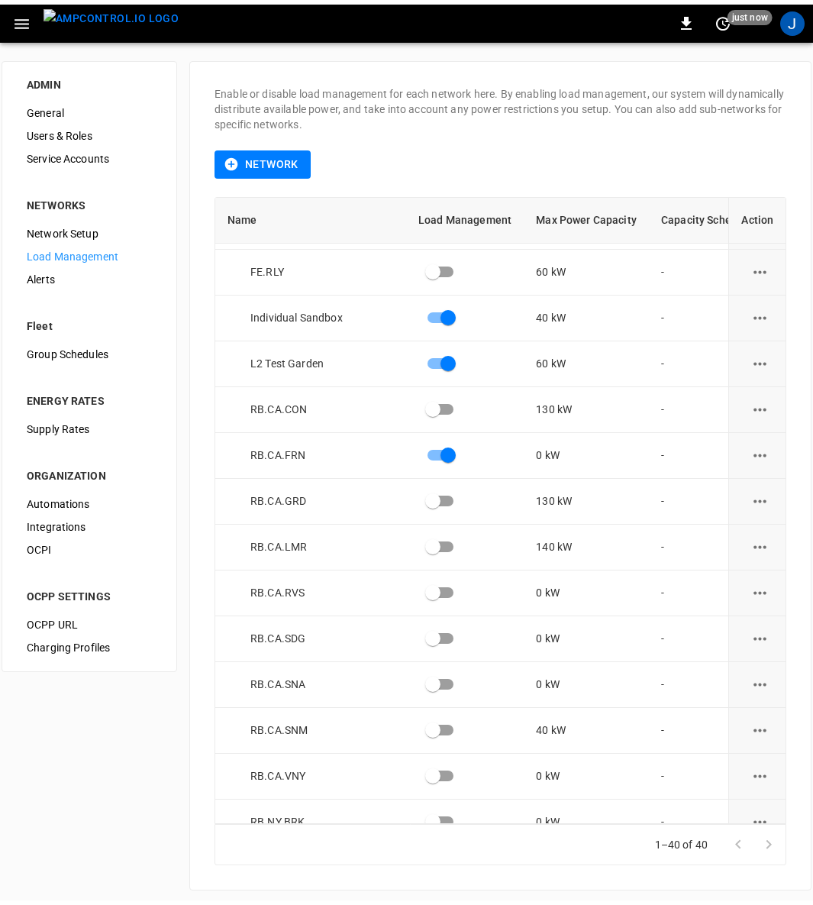
scroll to position [1095, 0]
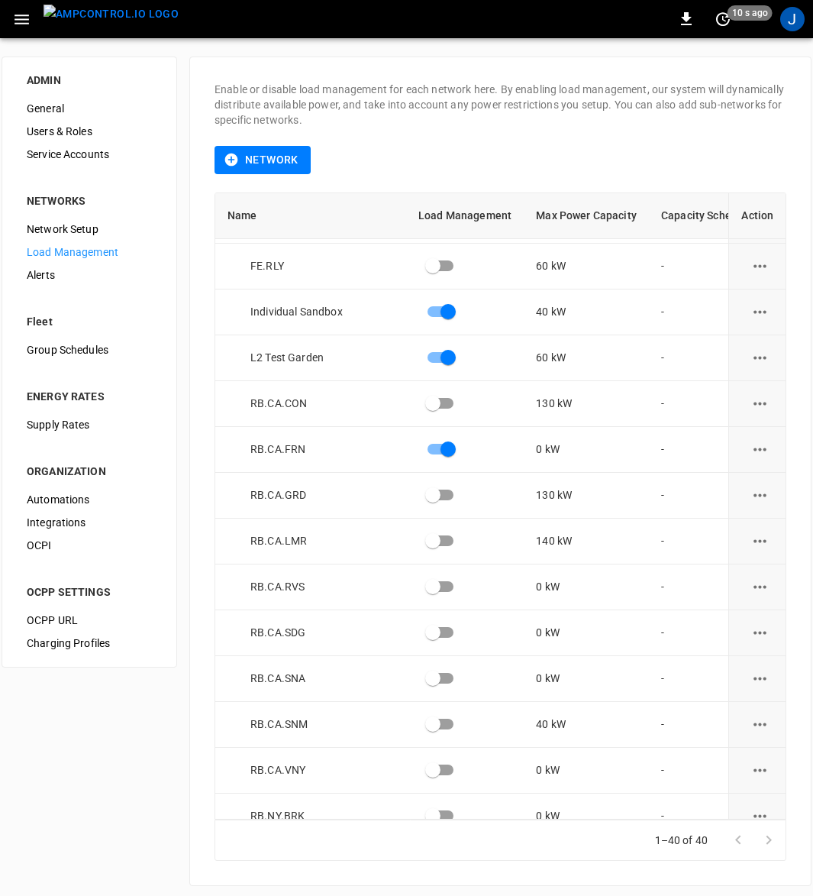
click at [23, 15] on icon "button" at bounding box center [22, 20] width 15 height 10
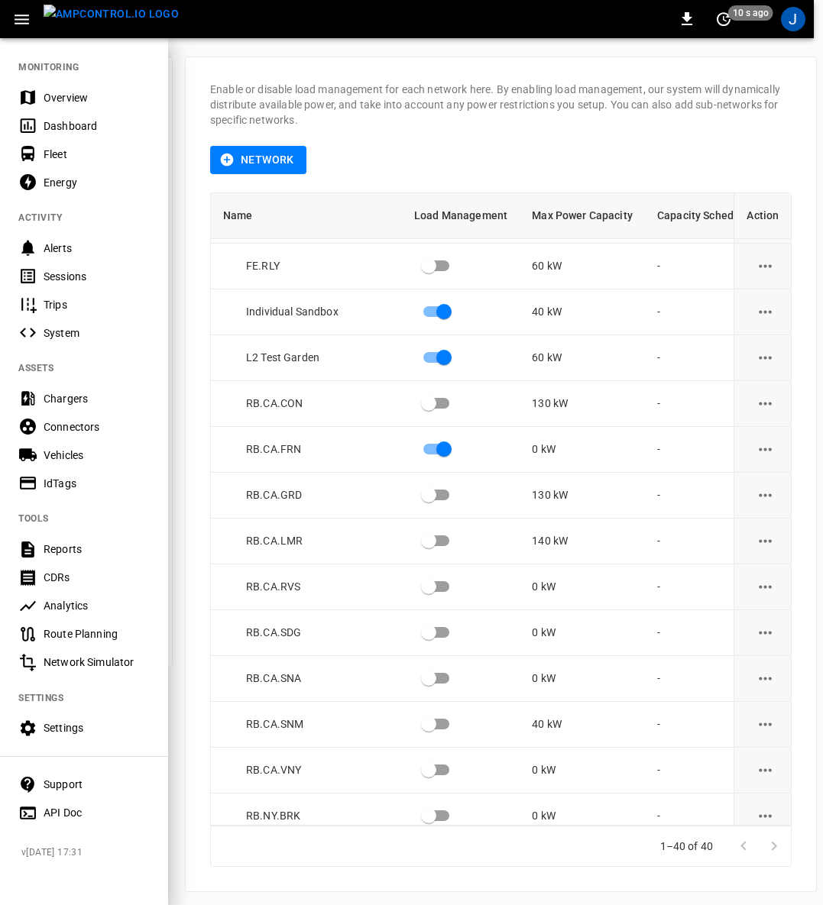
click at [51, 151] on div "Fleet" at bounding box center [97, 154] width 106 height 15
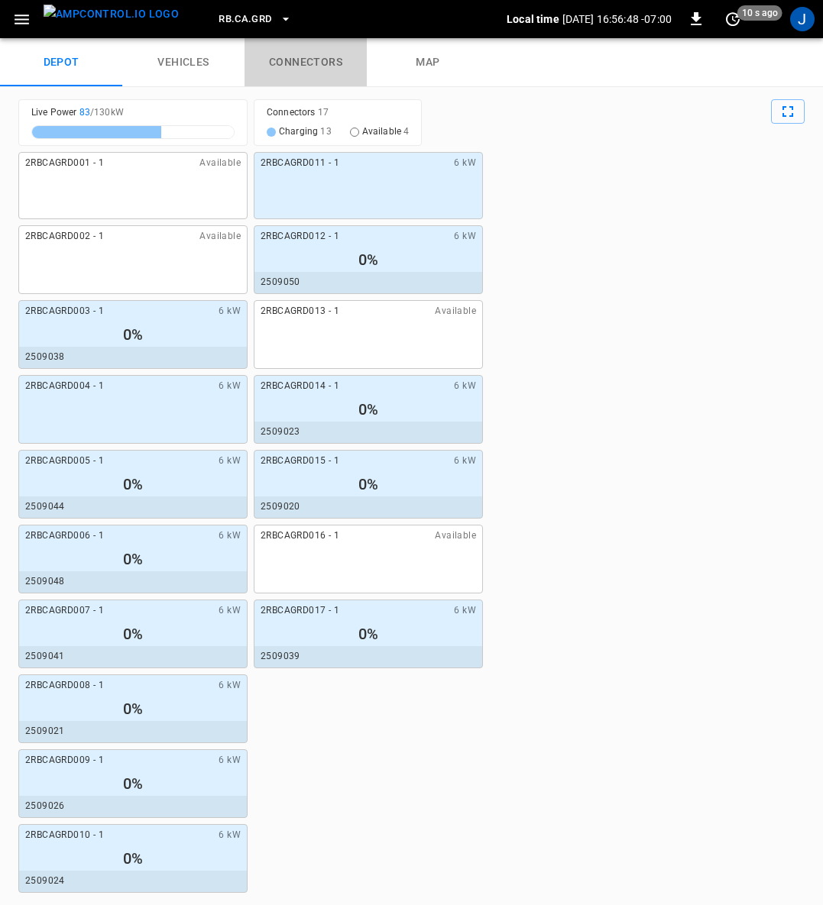
click at [313, 57] on link "connectors" at bounding box center [305, 62] width 122 height 49
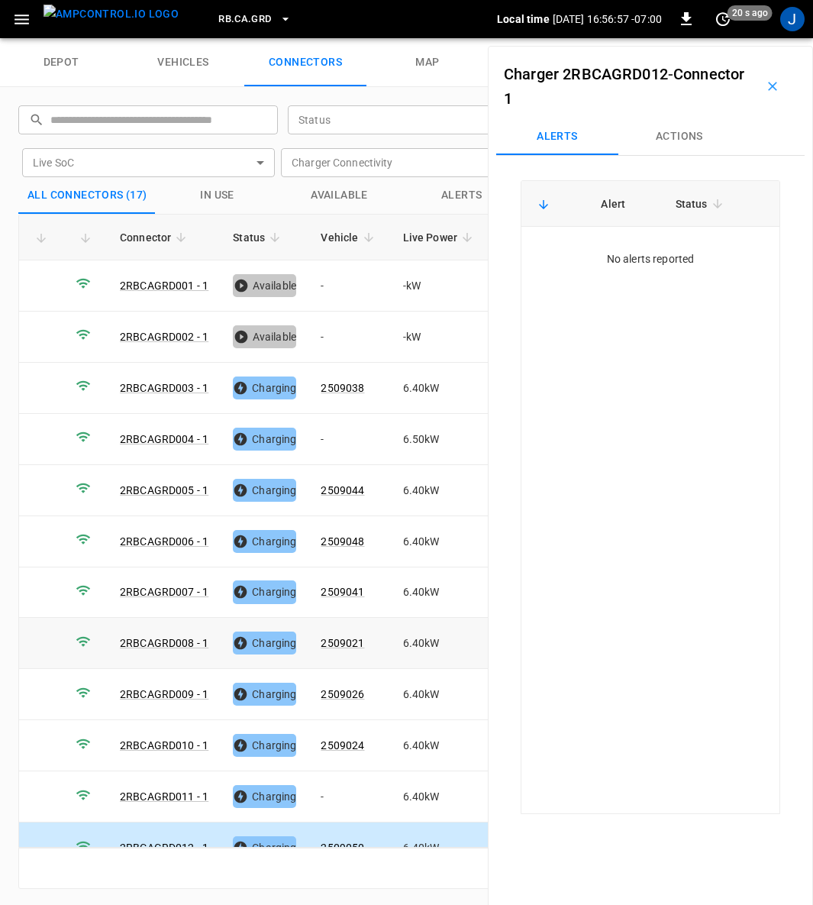
scroll to position [272, 0]
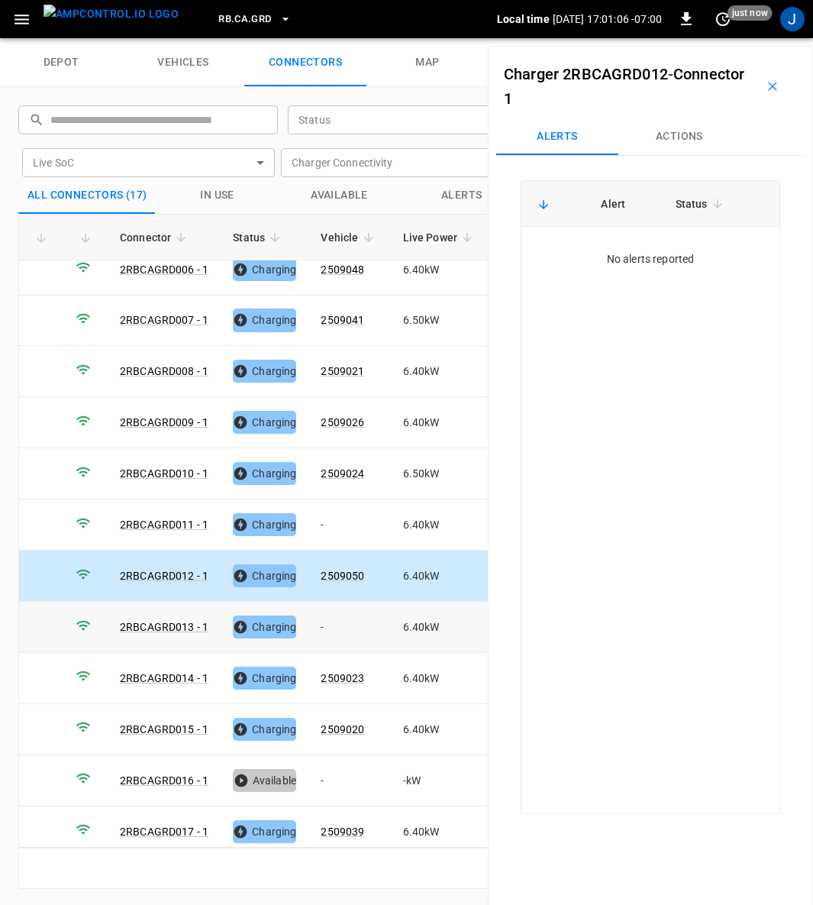
click at [329, 607] on td "-" at bounding box center [350, 627] width 82 height 51
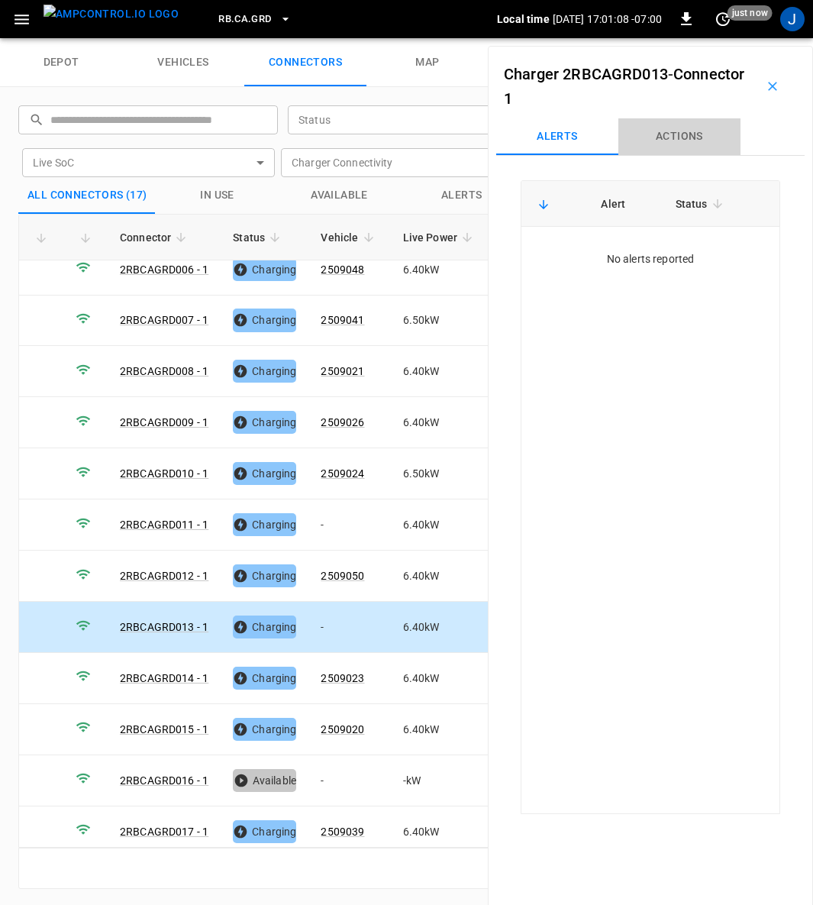
click at [687, 136] on button "Actions" at bounding box center [680, 136] width 122 height 37
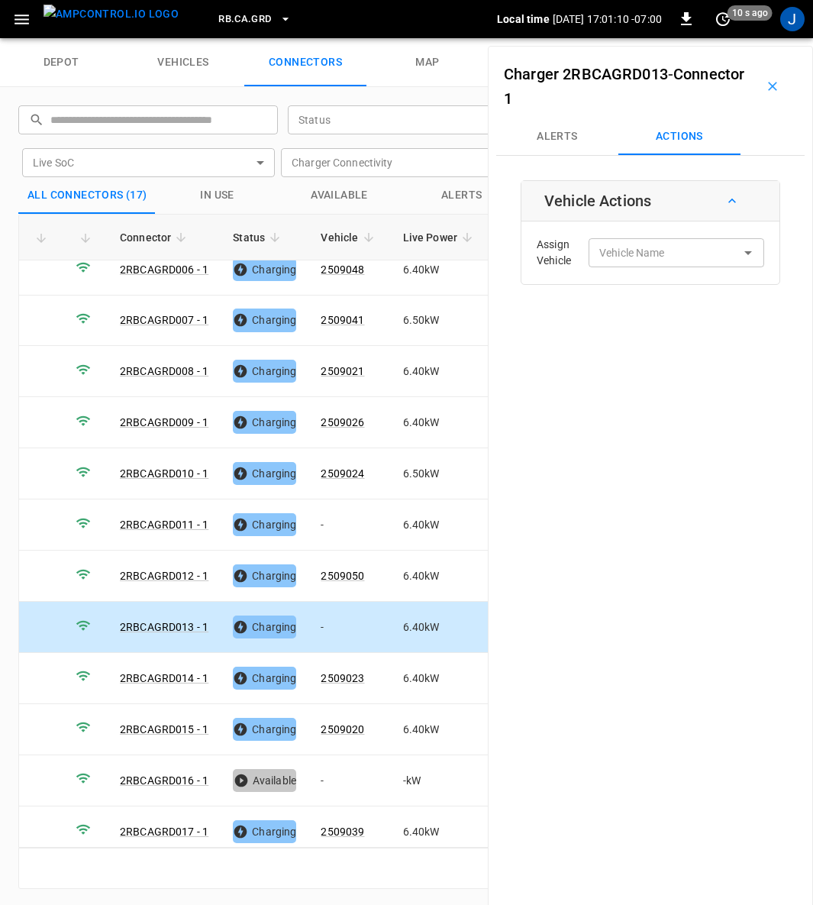
click at [636, 256] on input "Vehicle Name" at bounding box center [653, 252] width 121 height 19
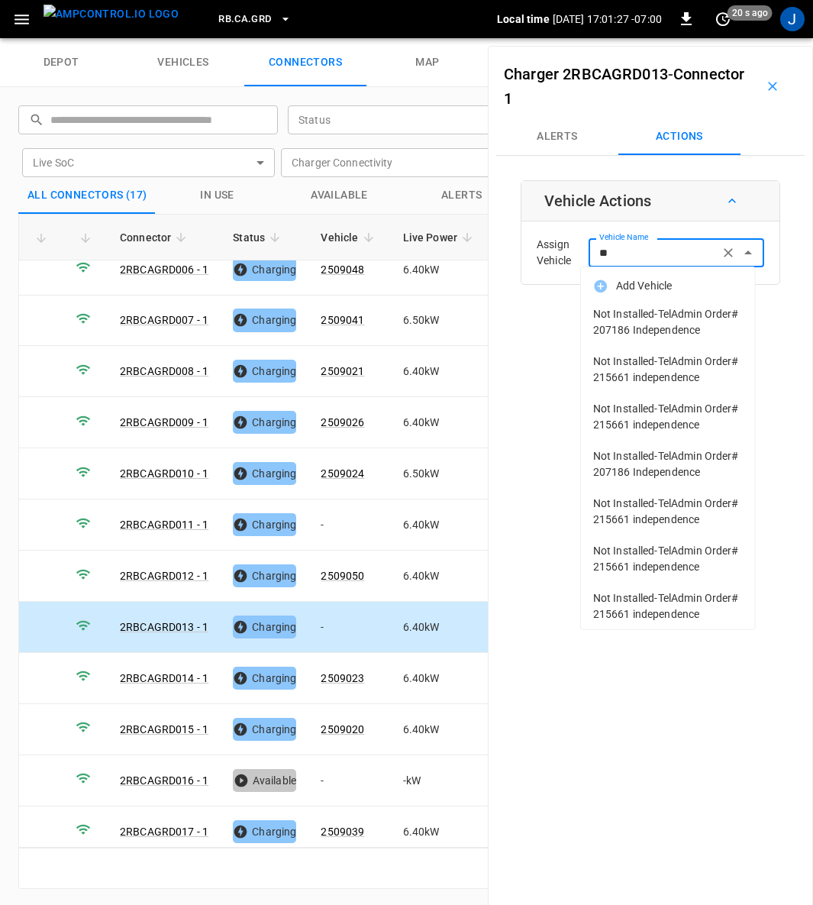
type input "*"
click at [630, 723] on div "Charger 2RBCAGRD013 - Connector 1 Alerts Actions Vehicle Actions Assign Vehicle…" at bounding box center [650, 498] width 325 height 905
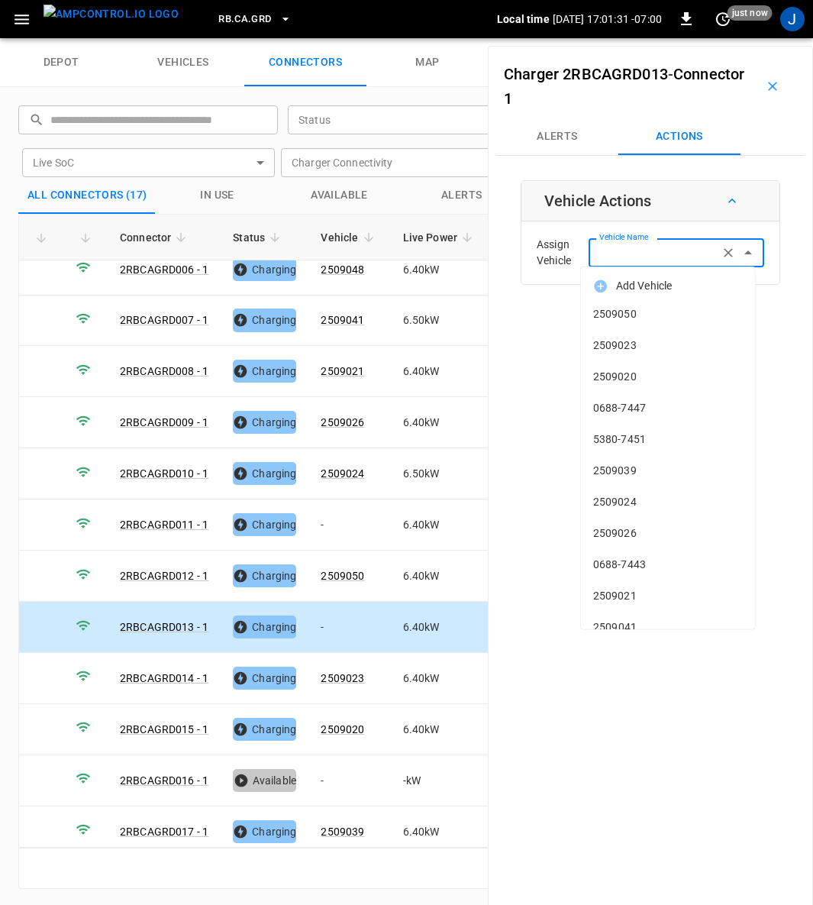
click at [647, 252] on input "Vehicle Name" at bounding box center [653, 252] width 121 height 19
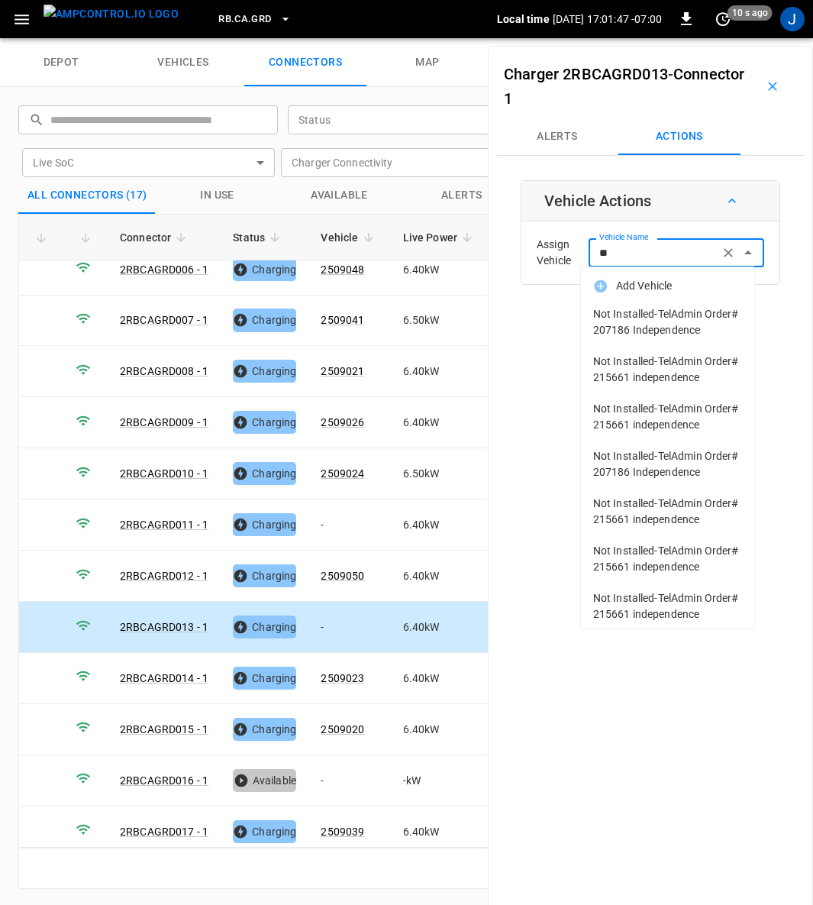
type input "*"
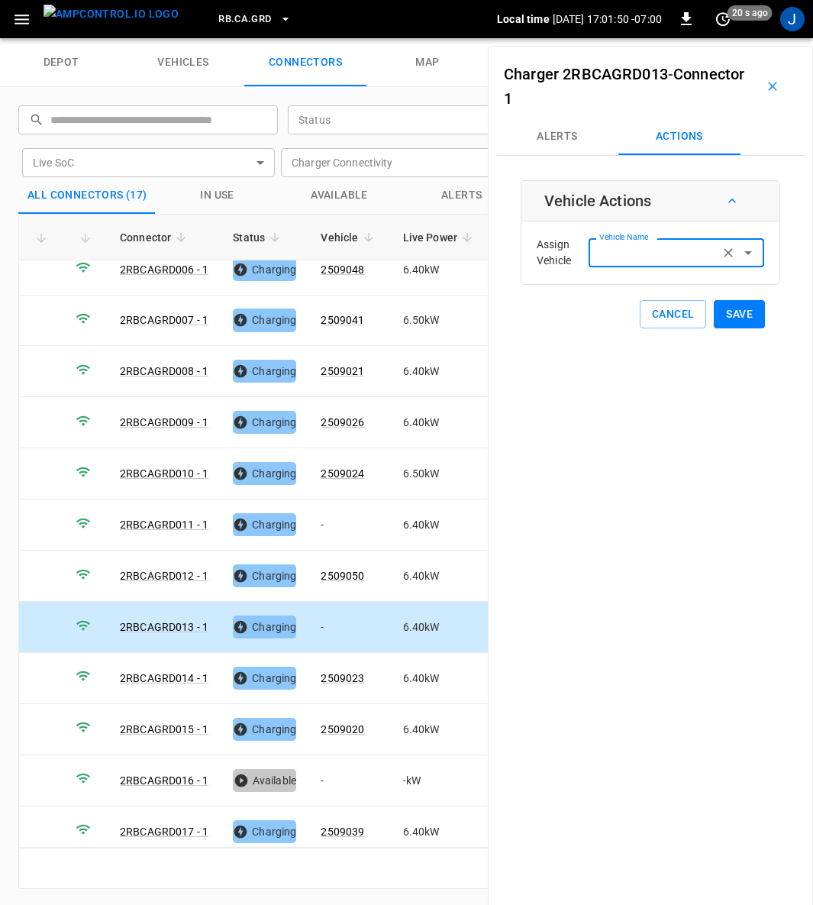
click at [647, 252] on input "Vehicle Name" at bounding box center [653, 252] width 121 height 19
click at [626, 740] on div "Charger 2RBCAGRD013 - Connector 1 Alerts Actions Vehicle Actions Assign Vehicle…" at bounding box center [650, 498] width 325 height 905
click at [647, 252] on div "Vehicle Name Vehicle Name" at bounding box center [677, 252] width 176 height 28
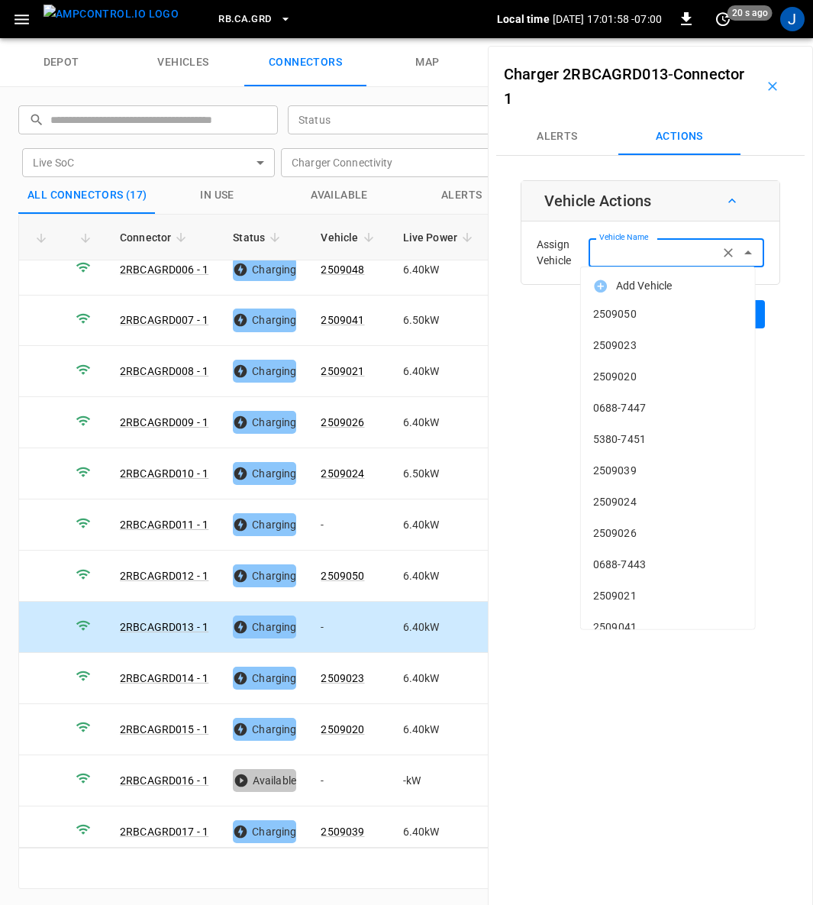
click at [636, 245] on input "Vehicle Name" at bounding box center [653, 252] width 121 height 19
click at [629, 251] on input "Vehicle Name" at bounding box center [653, 252] width 121 height 19
type input "*******"
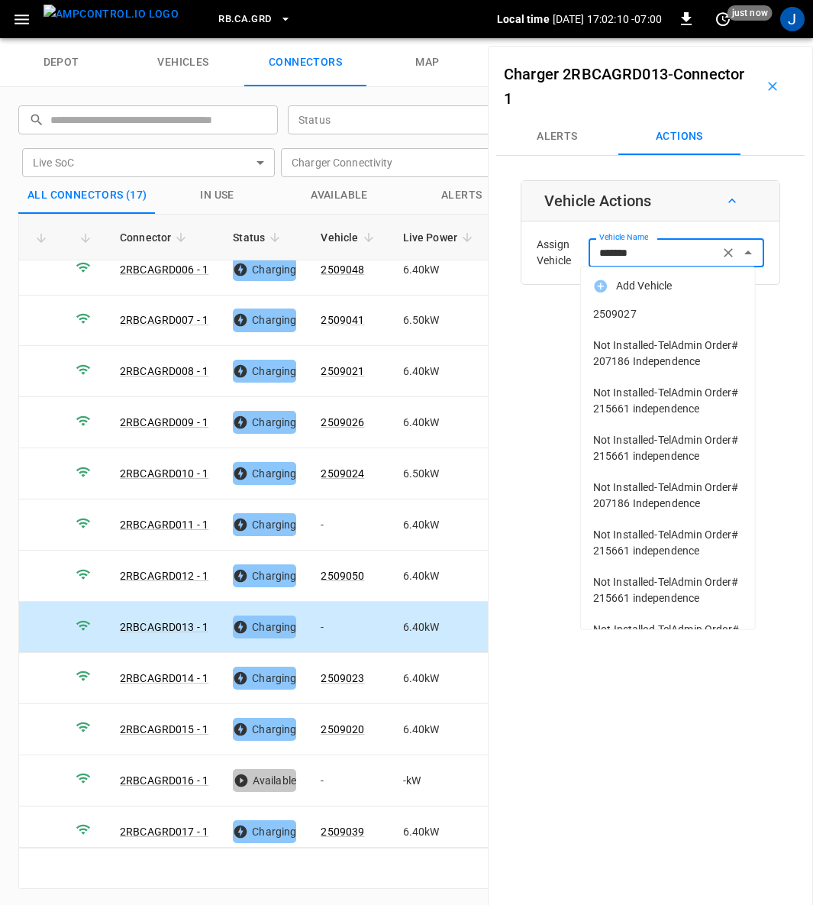
click at [615, 316] on span "2509027" at bounding box center [668, 314] width 150 height 16
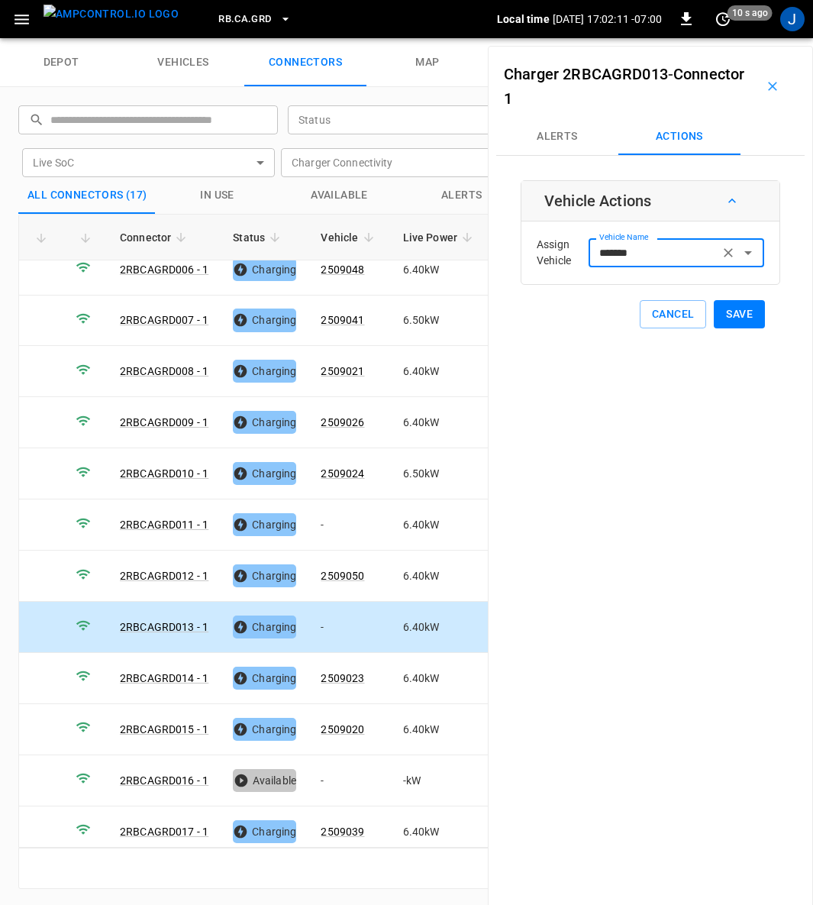
type input "*******"
click at [729, 312] on button "Save" at bounding box center [739, 314] width 51 height 28
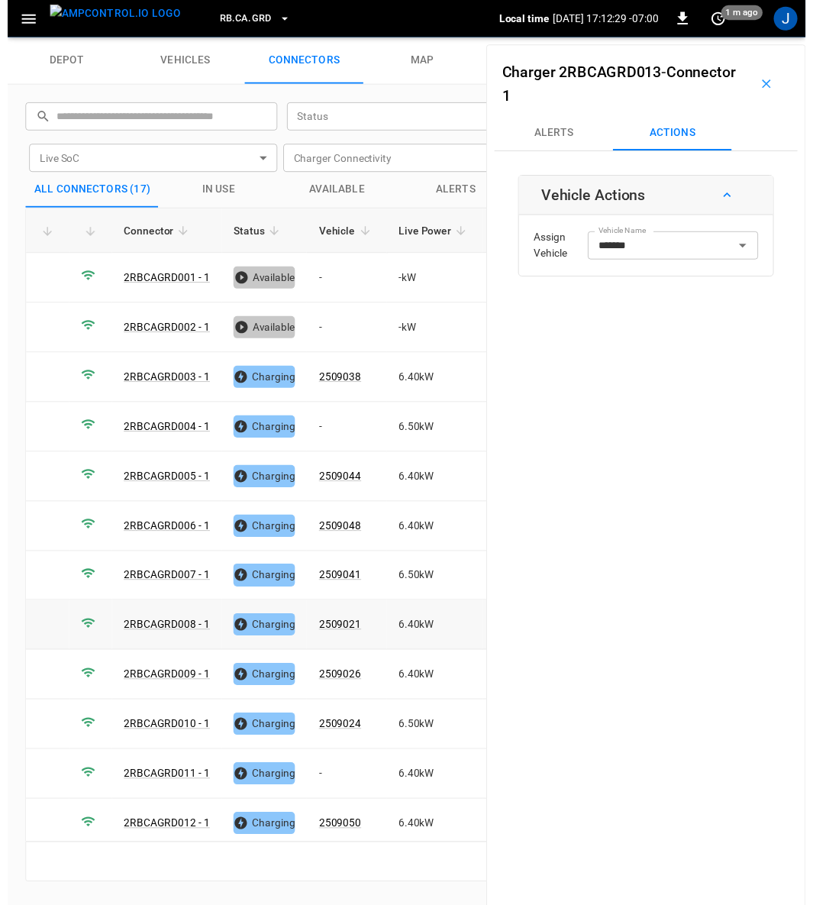
scroll to position [252, 0]
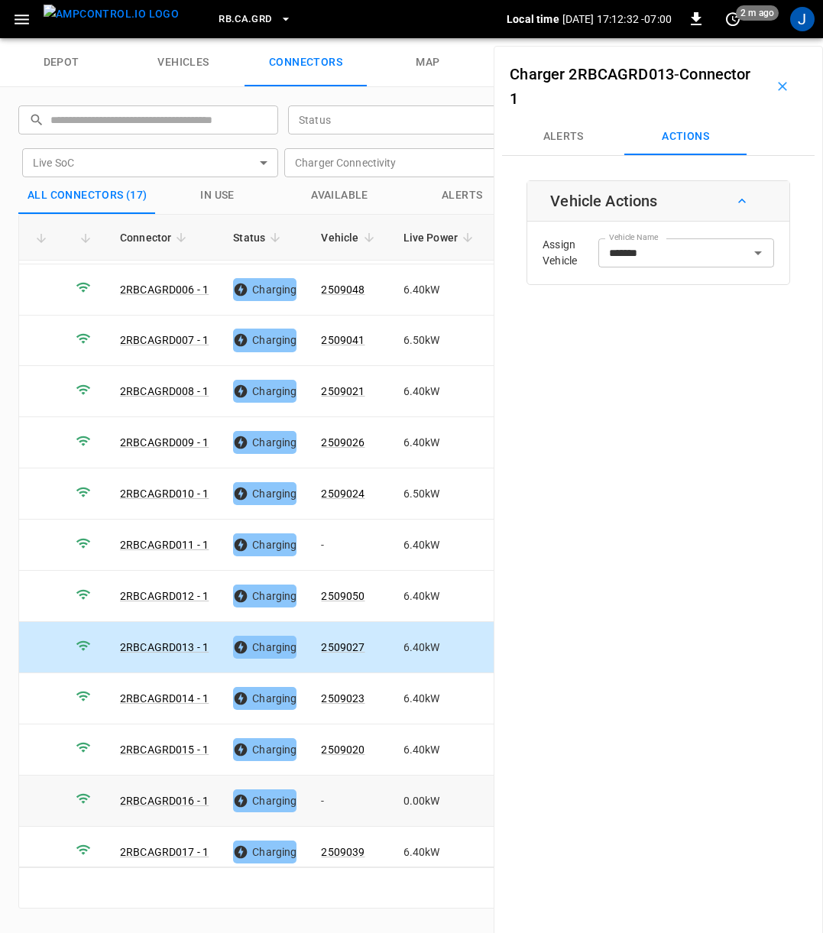
click at [325, 783] on td "-" at bounding box center [350, 800] width 82 height 51
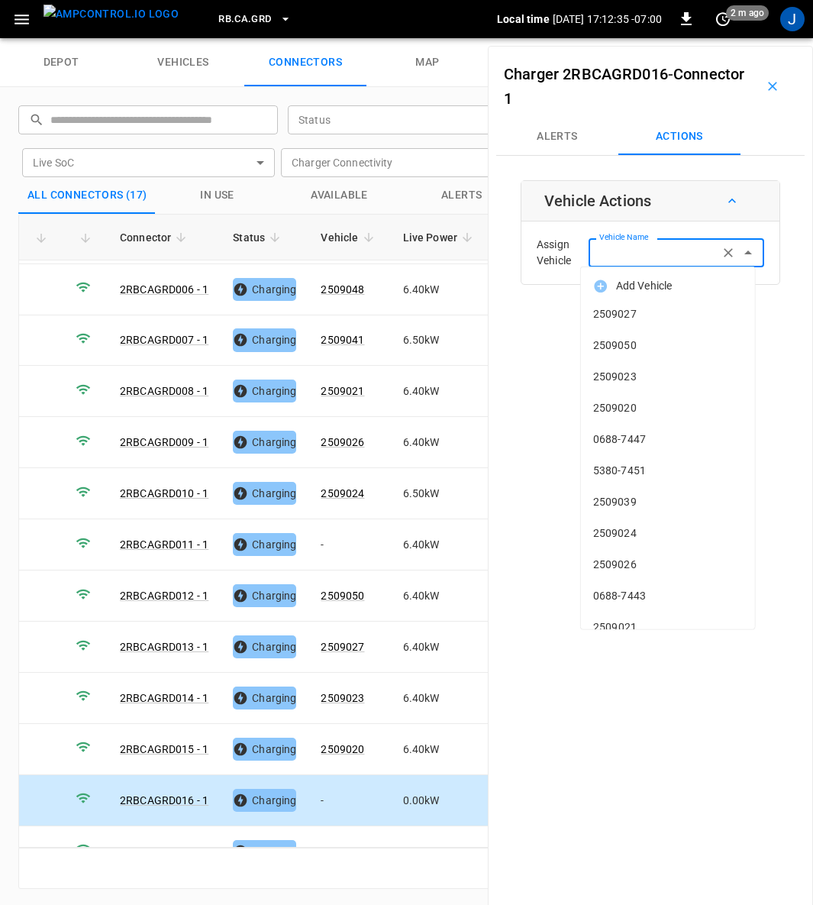
click at [632, 257] on input "Vehicle Name" at bounding box center [653, 252] width 121 height 19
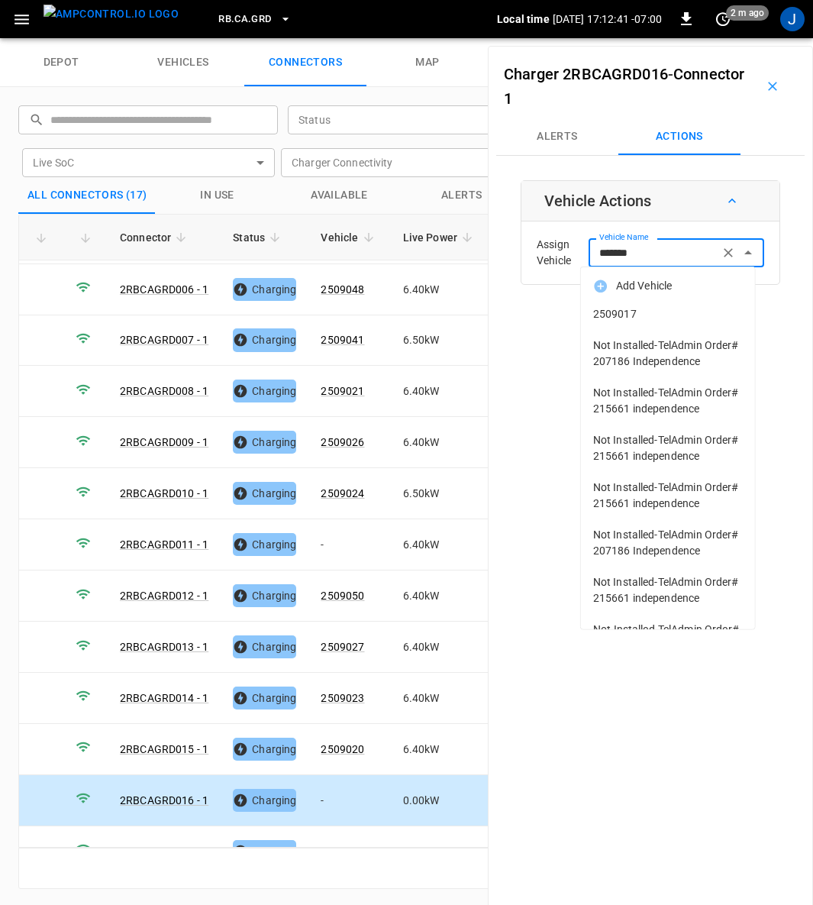
click at [616, 315] on span "2509017" at bounding box center [668, 314] width 150 height 16
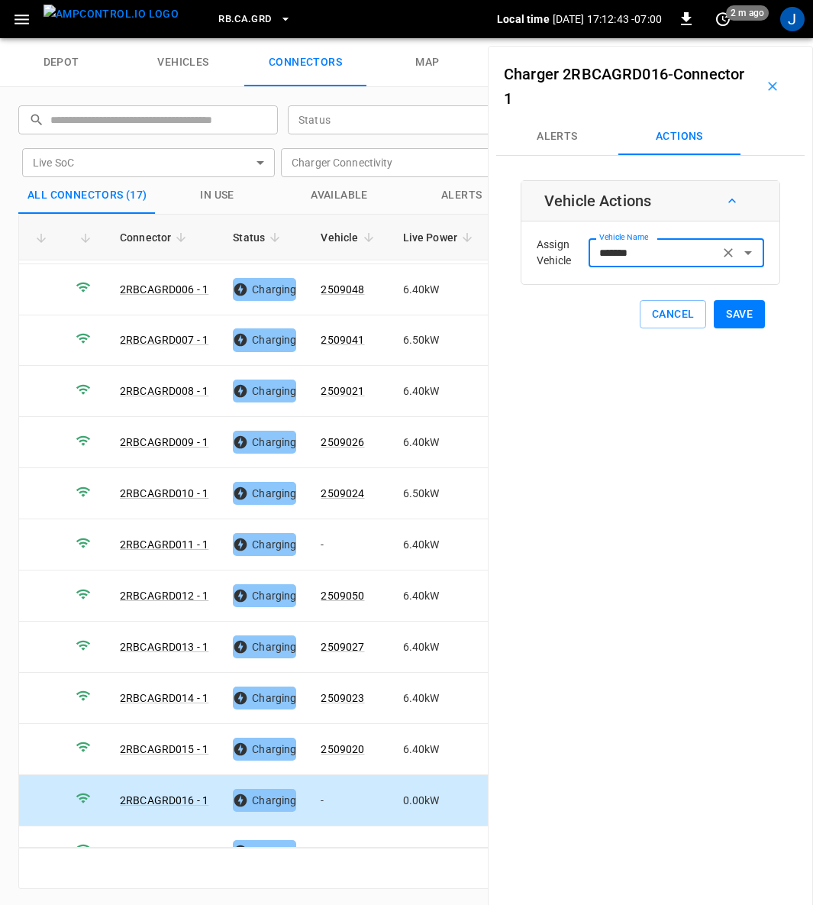
type input "*******"
click at [736, 307] on button "Save" at bounding box center [739, 314] width 51 height 28
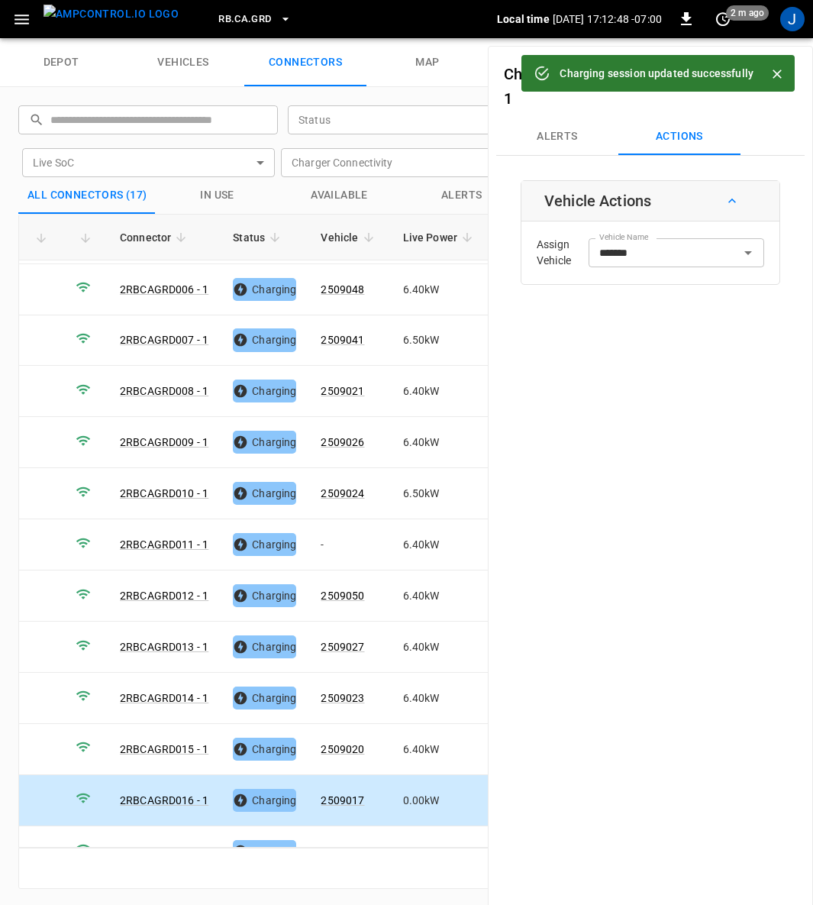
click at [779, 70] on icon "Close" at bounding box center [777, 73] width 15 height 15
